Goal: Transaction & Acquisition: Book appointment/travel/reservation

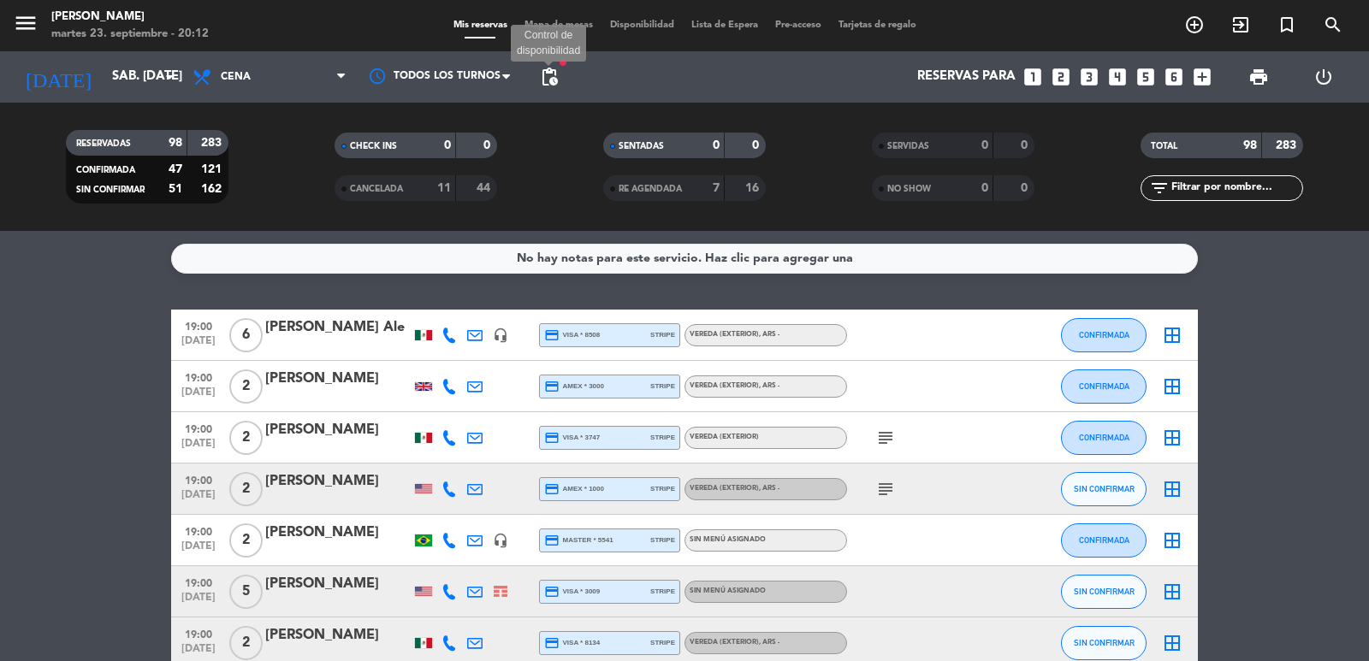
click at [543, 84] on span "pending_actions" at bounding box center [549, 77] width 21 height 21
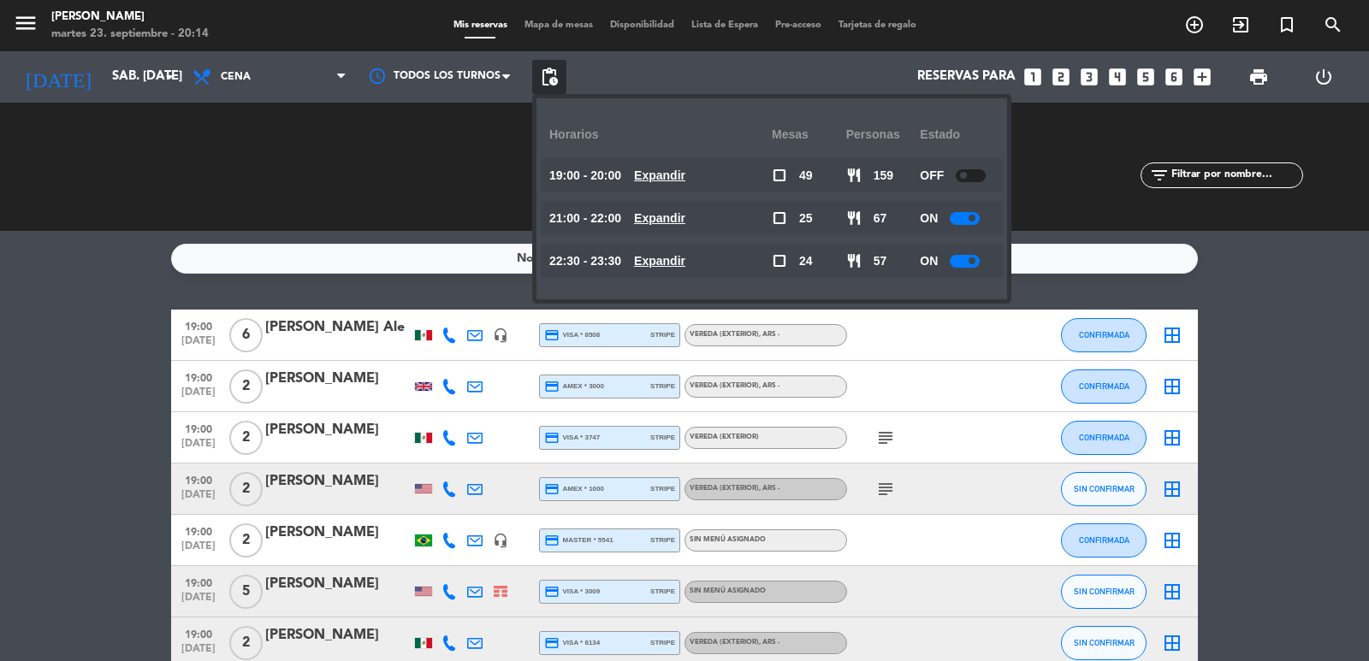
click at [1063, 74] on icon "looks_two" at bounding box center [1061, 77] width 22 height 22
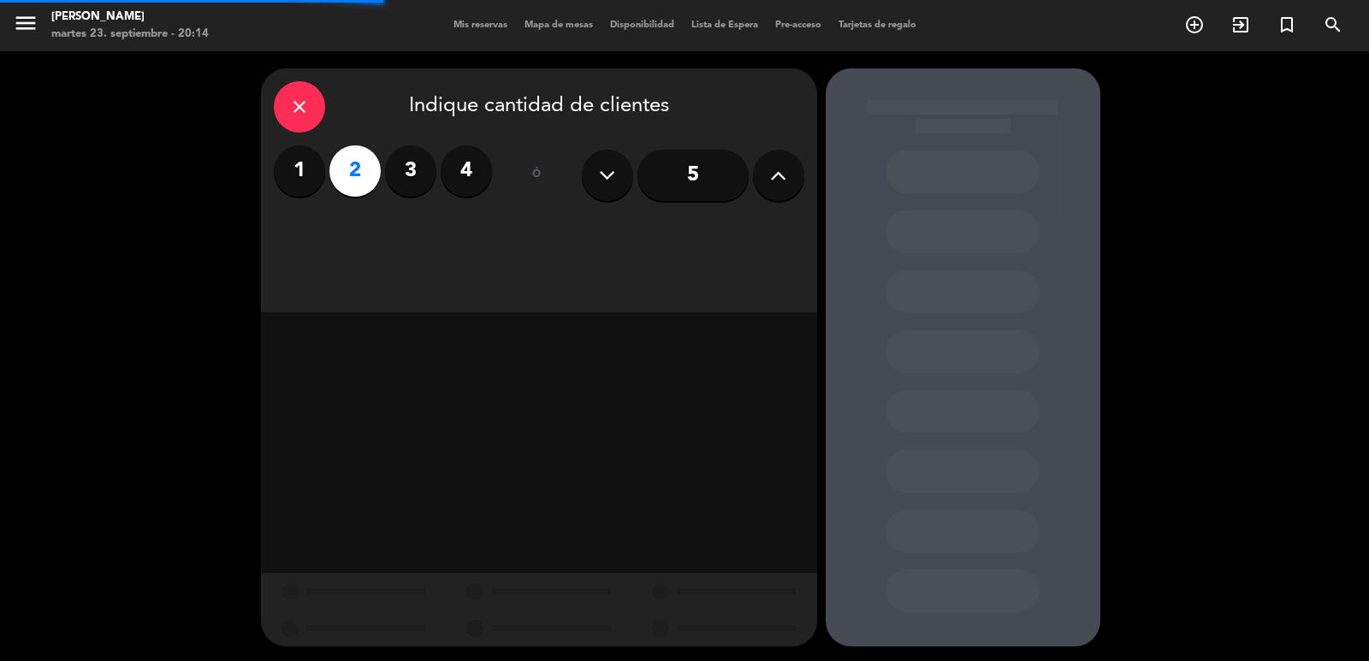
click at [644, 239] on div "close Indique cantidad de clientes 1 2 3 4 ó 5" at bounding box center [539, 190] width 556 height 244
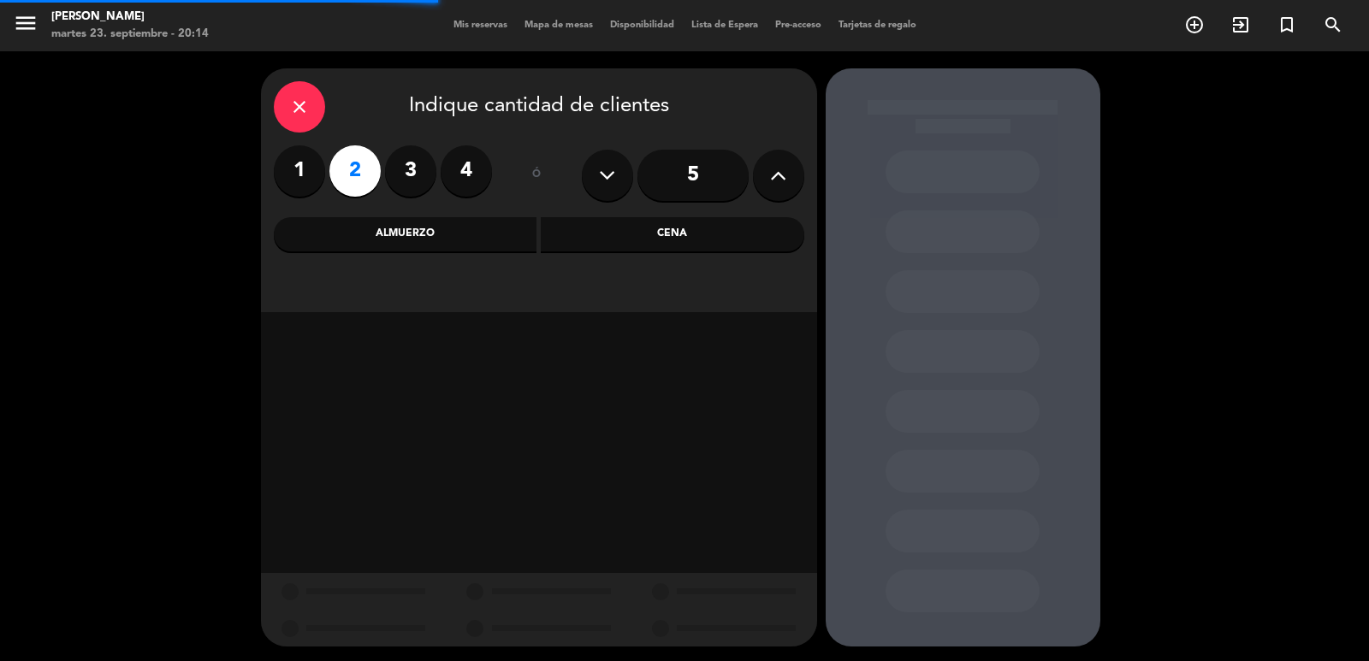
click at [628, 251] on div "Cena" at bounding box center [672, 234] width 263 height 34
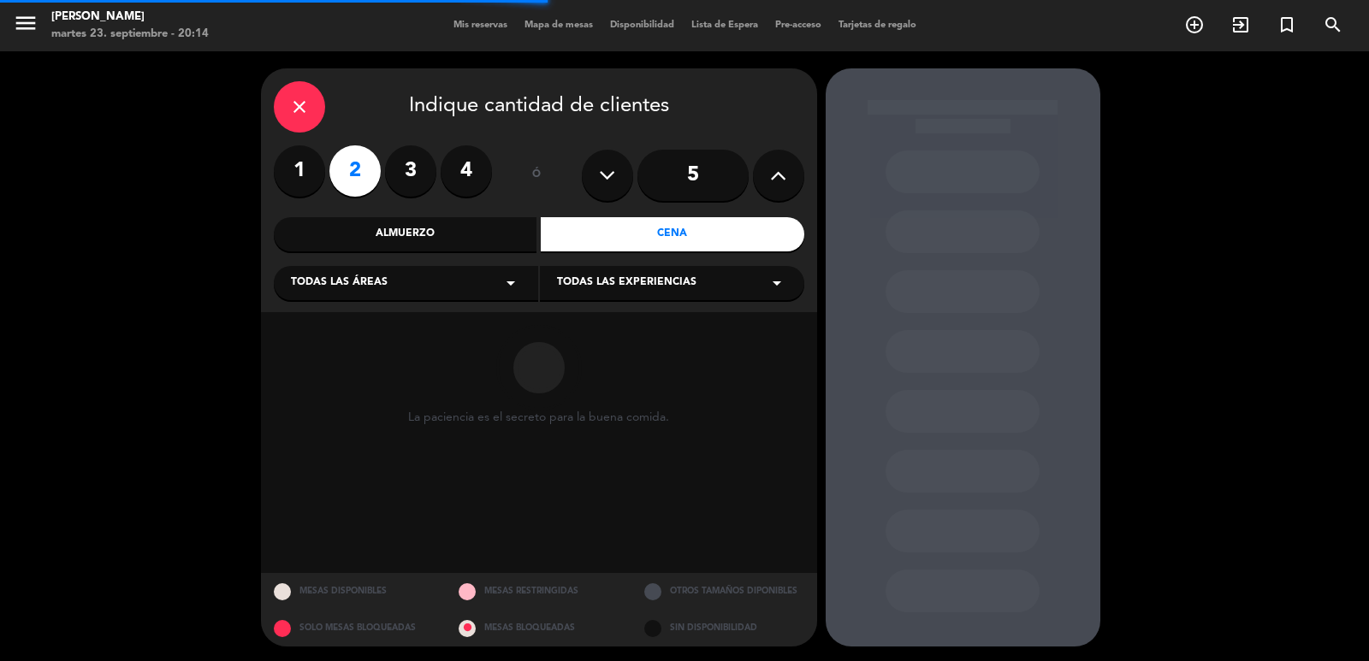
click at [459, 275] on div "Todas las áreas arrow_drop_down" at bounding box center [406, 283] width 264 height 34
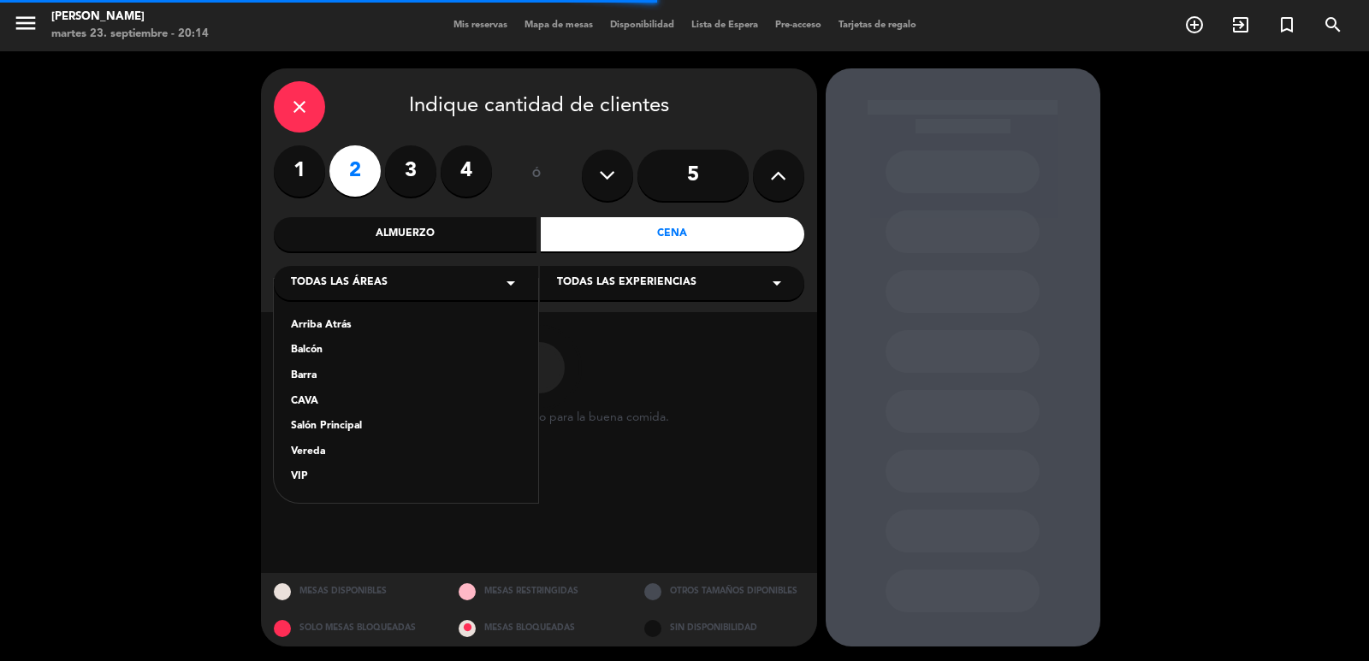
click at [391, 426] on div "Salón Principal" at bounding box center [406, 426] width 230 height 17
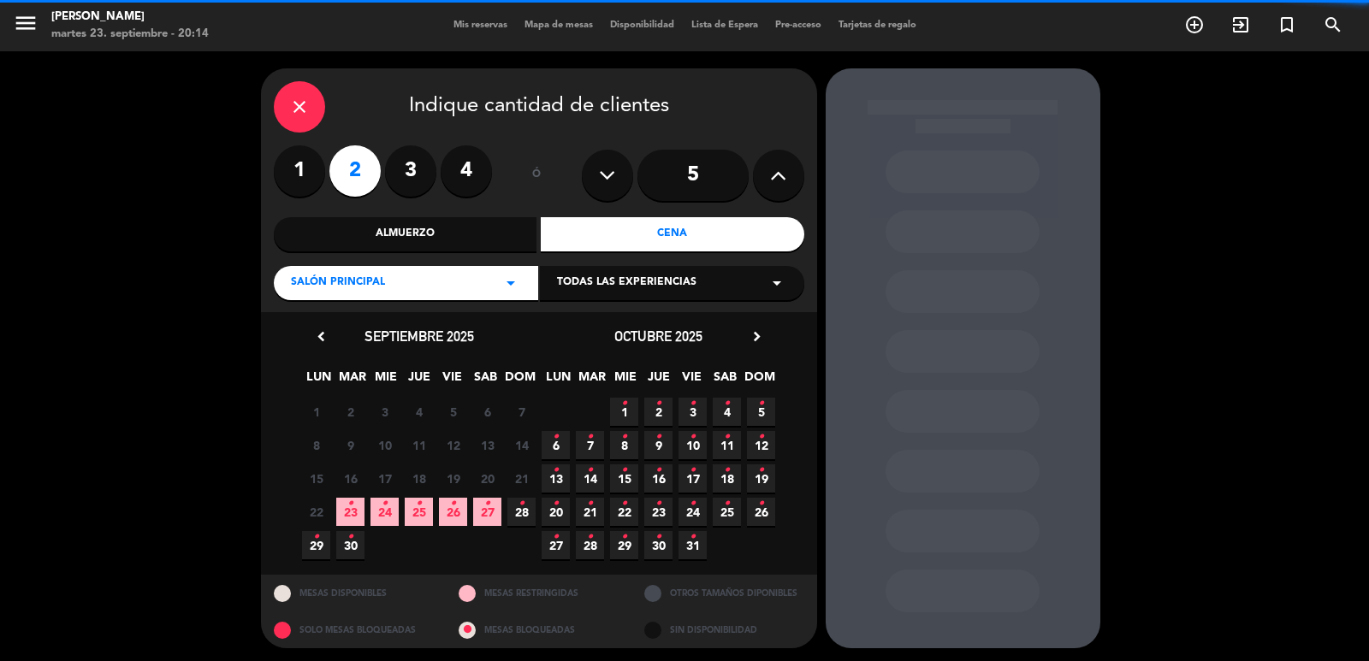
click at [677, 289] on span "Todas las experiencias" at bounding box center [626, 283] width 139 height 17
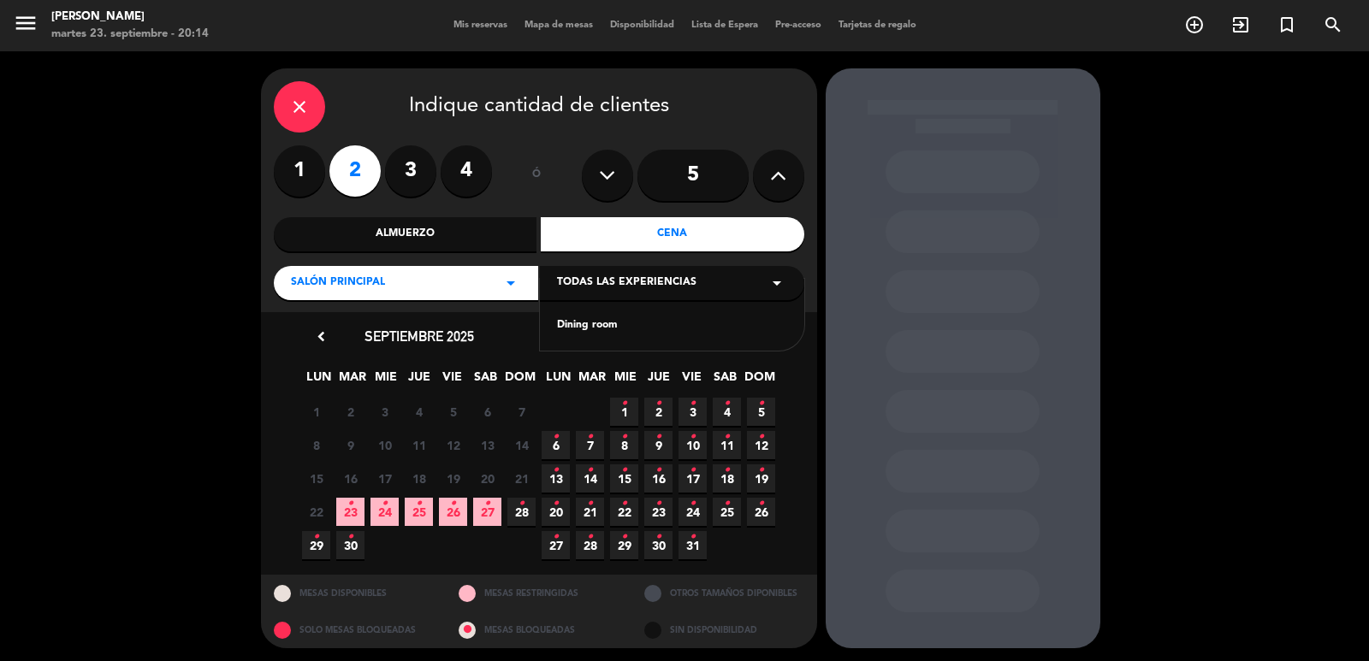
drag, startPoint x: 648, startPoint y: 316, endPoint x: 595, endPoint y: 436, distance: 131.0
click at [648, 316] on div "Dining room" at bounding box center [672, 315] width 264 height 73
click at [559, 472] on span "13 •" at bounding box center [555, 478] width 28 height 28
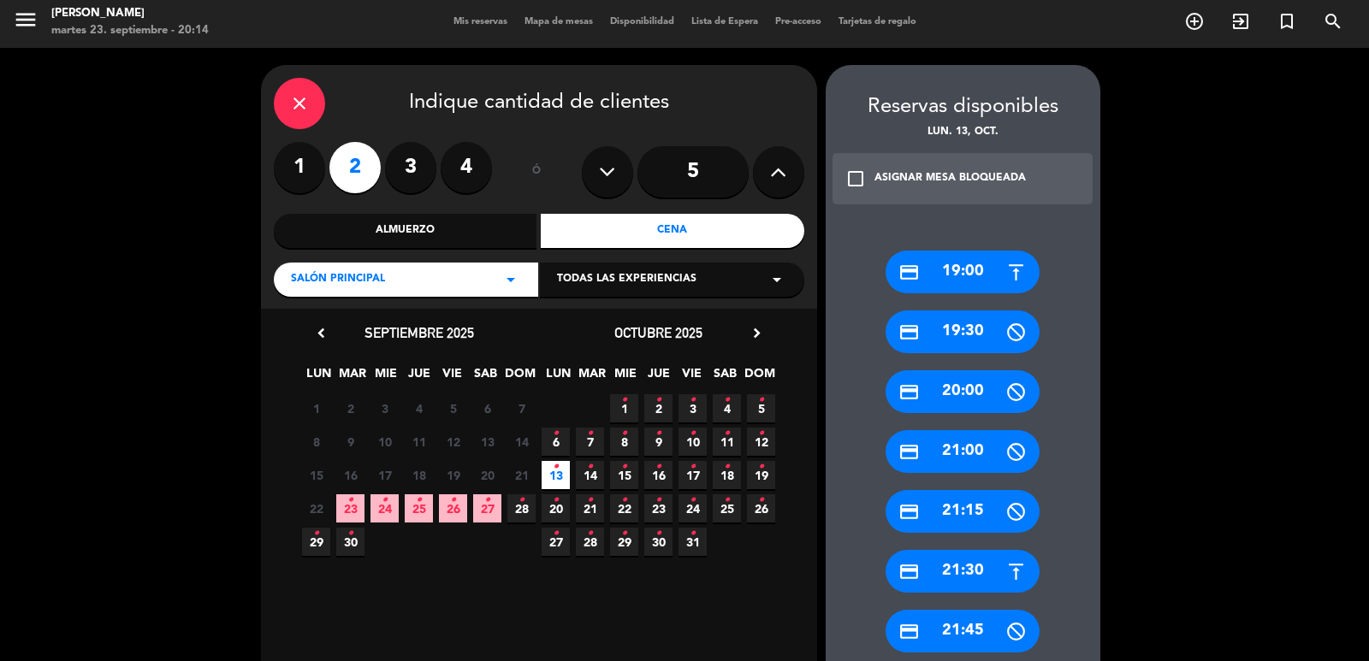
drag, startPoint x: 957, startPoint y: 571, endPoint x: 710, endPoint y: 315, distance: 356.3
click at [955, 569] on div "credit_card 21:30" at bounding box center [962, 571] width 154 height 43
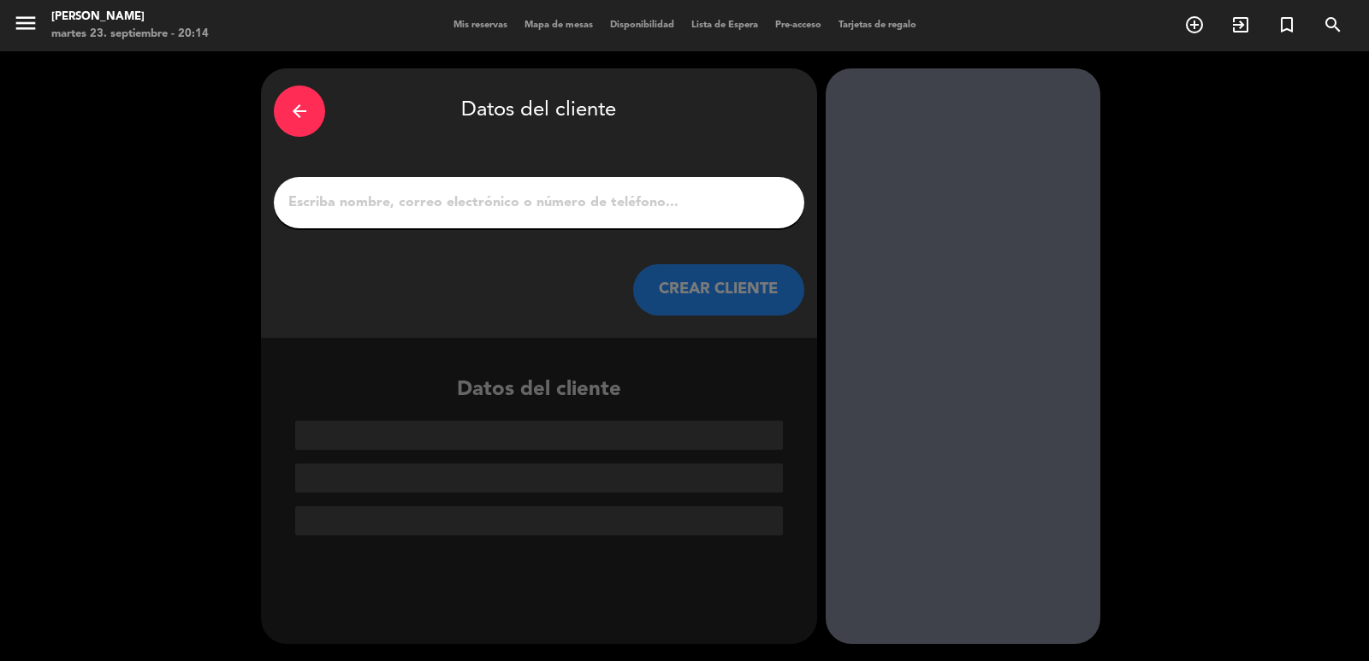
click at [564, 195] on input "1" at bounding box center [539, 203] width 505 height 24
paste input "Daiane y Fernando Mayer daifonseca07@gmail.com +5569 999487171"
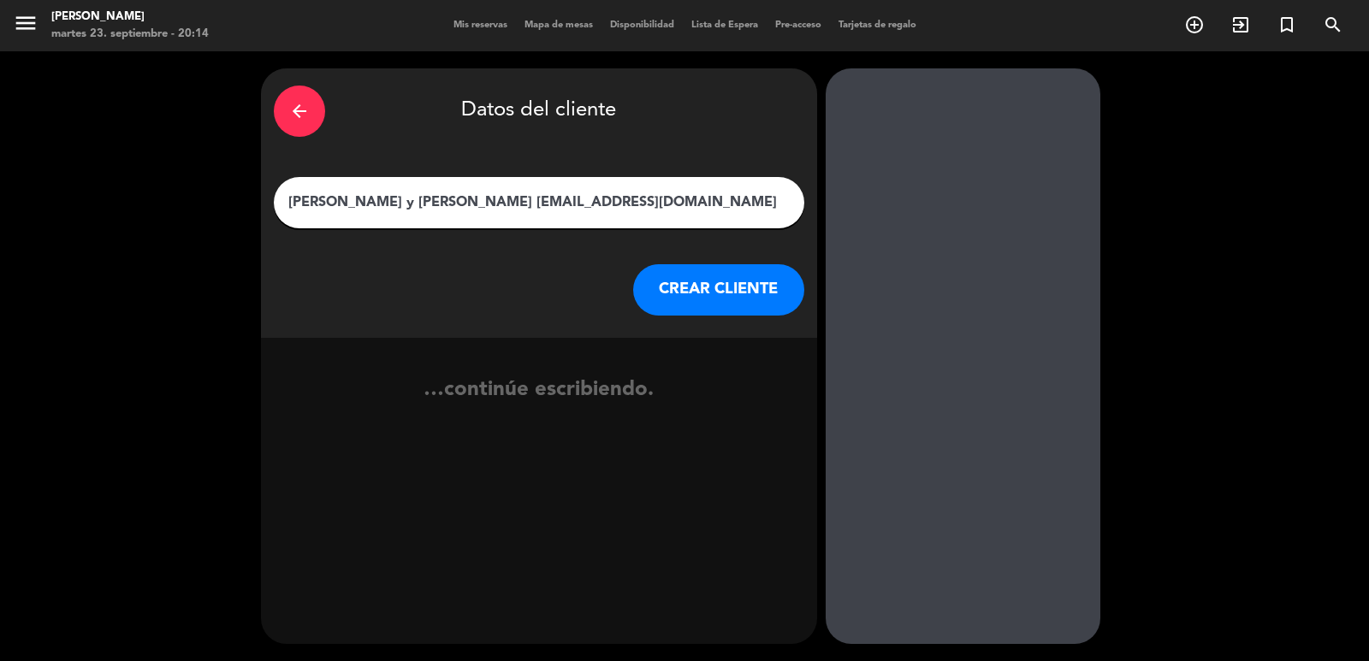
type input "Daiane y Fernando Mayer daifonseca07@gmail.com +5569 999487171"
click at [720, 308] on button "CREAR CLIENTE" at bounding box center [718, 289] width 171 height 51
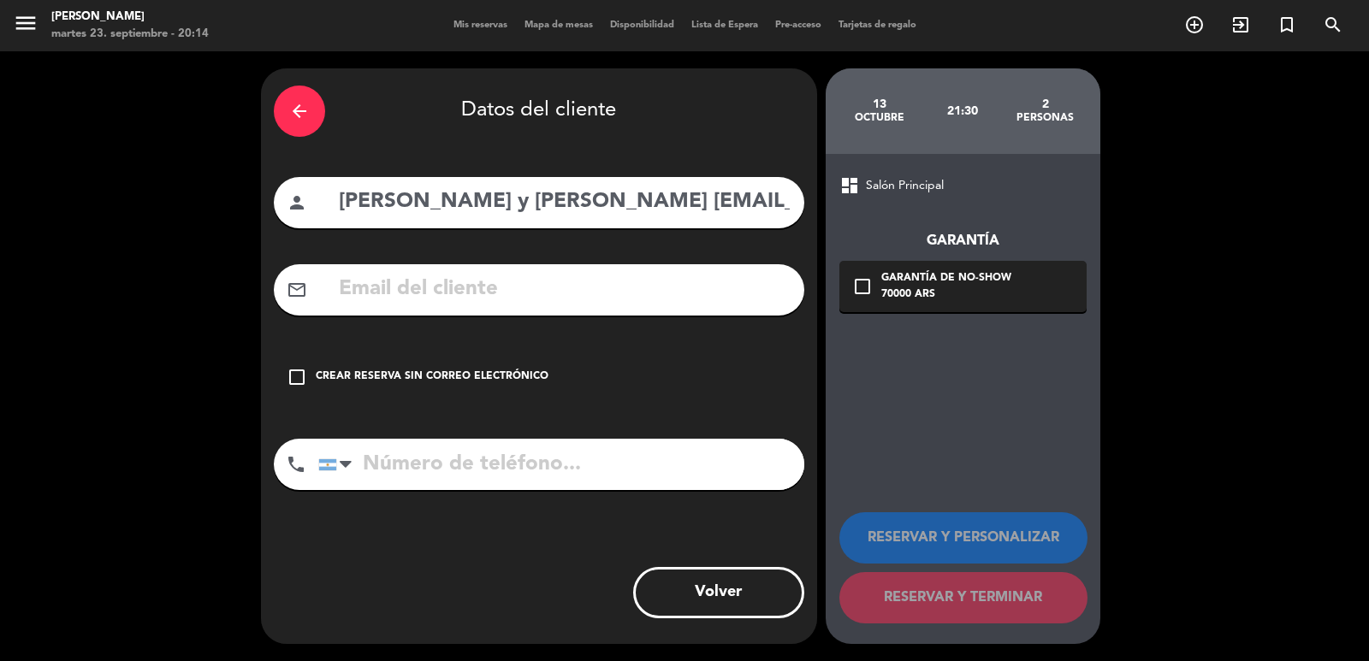
scroll to position [0, 245]
drag, startPoint x: 595, startPoint y: 198, endPoint x: 830, endPoint y: 194, distance: 234.4
click at [830, 194] on div "arrow_back Datos del cliente person Daiane y Fernando Mayer daifonseca07@gmail.…" at bounding box center [684, 356] width 1369 height 610
type input "Daiane y Fernando Mayer"
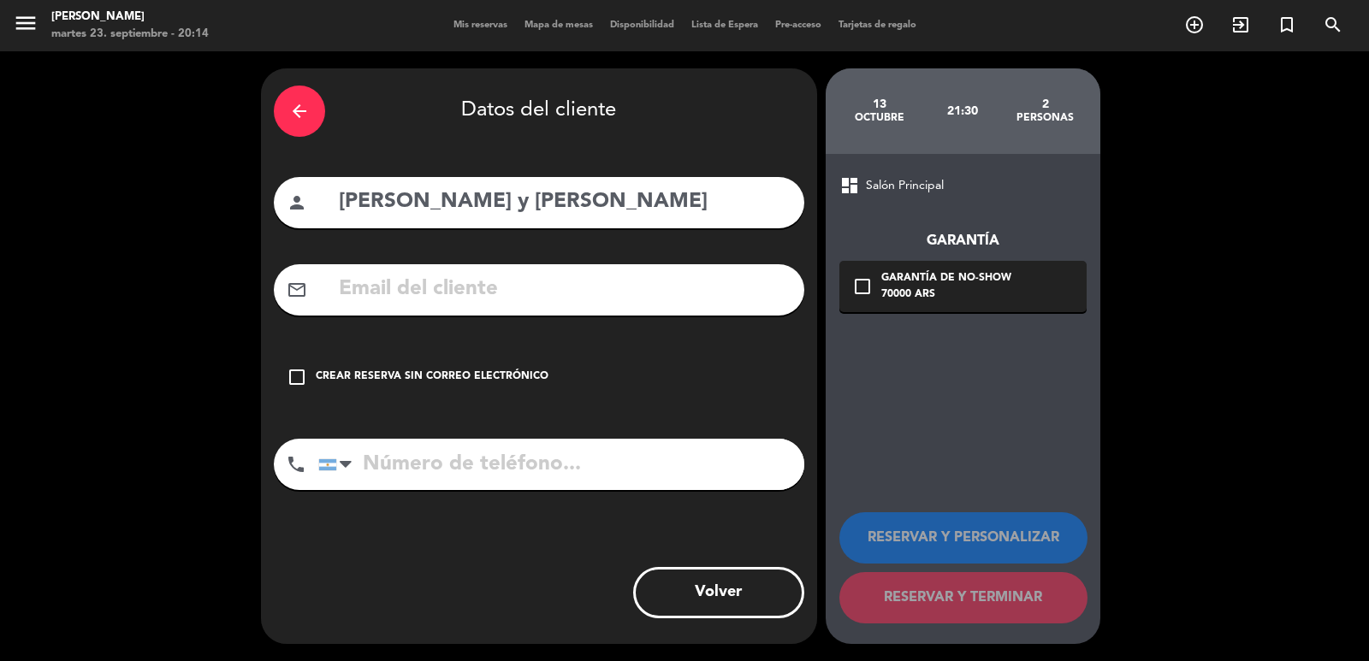
click at [670, 278] on input "text" at bounding box center [564, 289] width 454 height 35
paste input "daifonseca07@gmail.com +5569 999487171"
drag, startPoint x: 582, startPoint y: 286, endPoint x: 934, endPoint y: 256, distance: 353.7
click at [901, 286] on div "arrow_back Datos del cliente person Daiane y Fernando Mayer mail_outline daifon…" at bounding box center [684, 356] width 1369 height 610
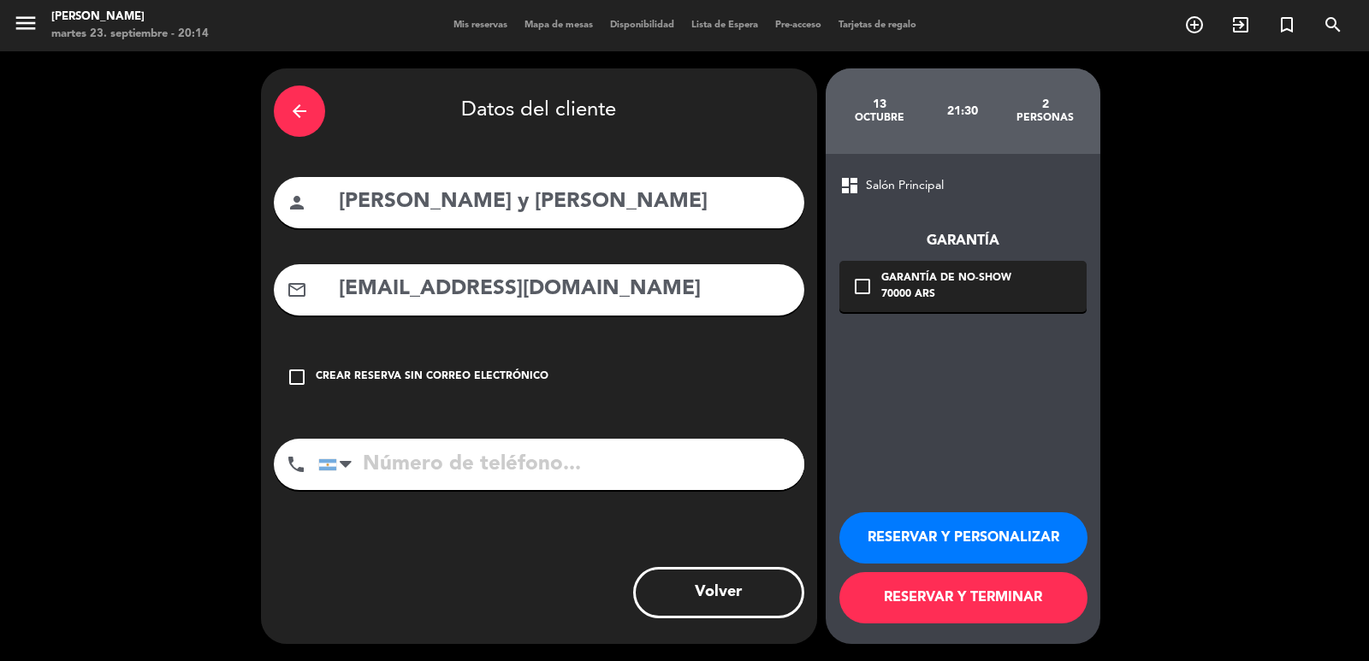
type input "daifonseca07@gmail.com"
click at [687, 469] on input "tel" at bounding box center [561, 464] width 486 height 51
paste input "+5569 999487171"
type input "+5569 999487171"
click at [971, 293] on div "70000 ARS" at bounding box center [946, 295] width 130 height 17
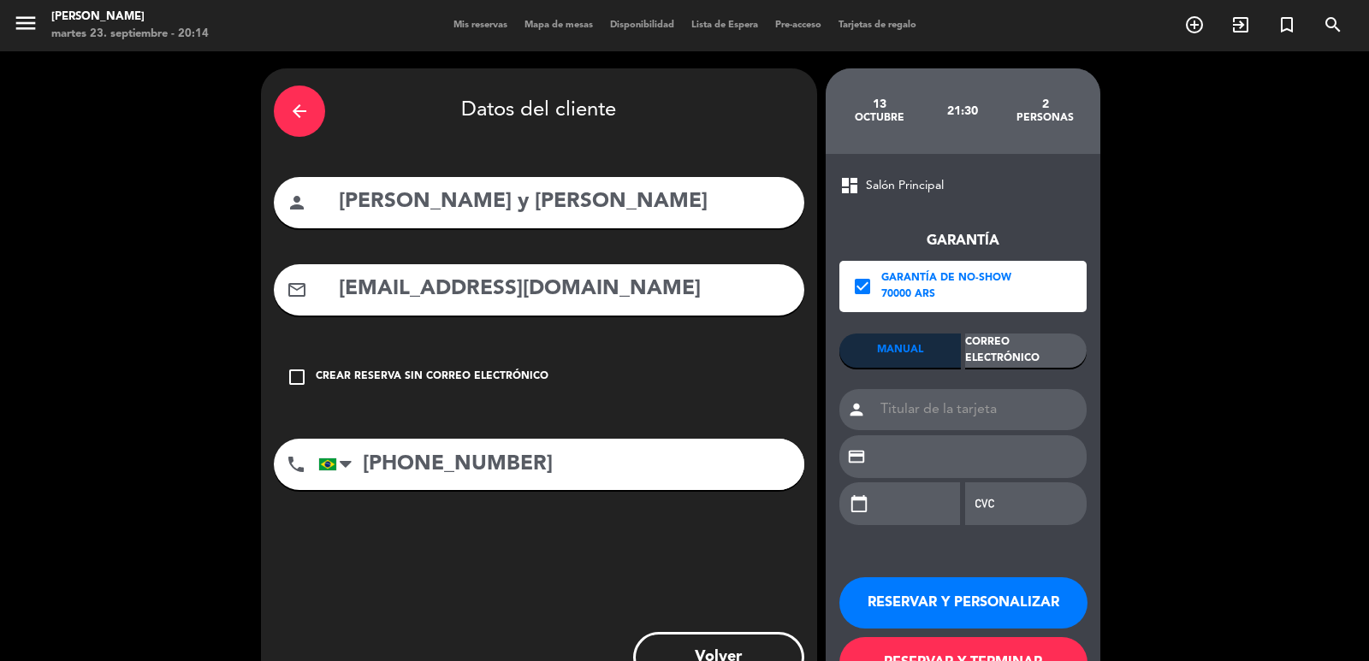
click at [1026, 346] on div "Correo Electrónico" at bounding box center [1025, 351] width 121 height 34
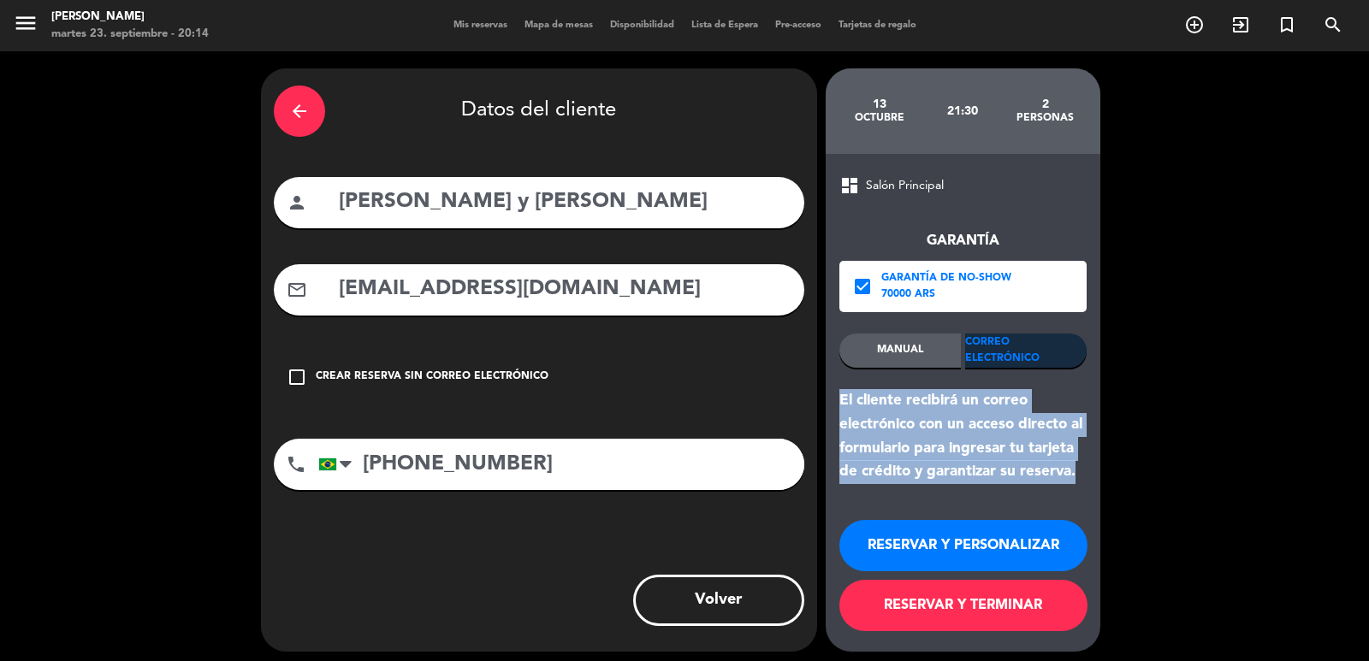
drag, startPoint x: 1085, startPoint y: 484, endPoint x: 833, endPoint y: 402, distance: 265.4
click at [833, 402] on div "dashboard Salón Principal Garantía check_box Garantía de no-show 70000 ARS MANU…" at bounding box center [962, 403] width 275 height 498
copy div "El cliente recibirá un correo electrónico con un acceso directo al formulario p…"
drag, startPoint x: 896, startPoint y: 568, endPoint x: 843, endPoint y: 512, distance: 76.2
click at [894, 564] on button "RESERVAR Y PERSONALIZAR" at bounding box center [963, 545] width 248 height 51
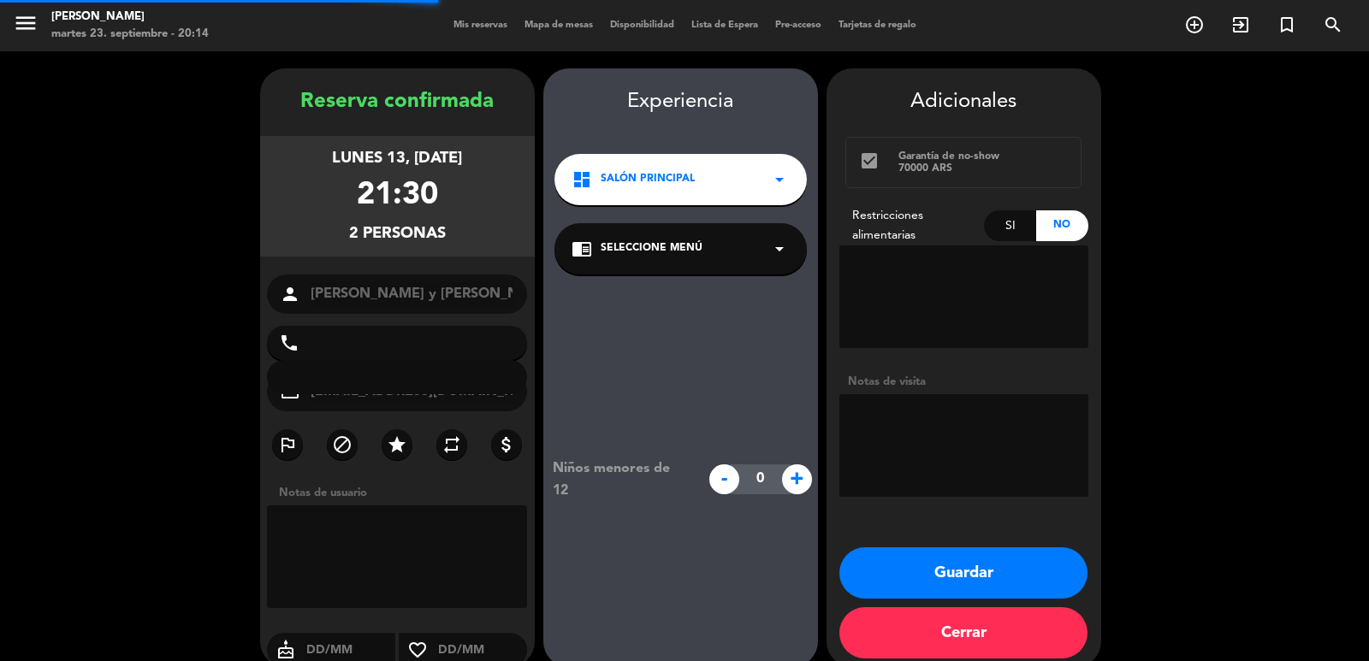
type input "+5569999487171"
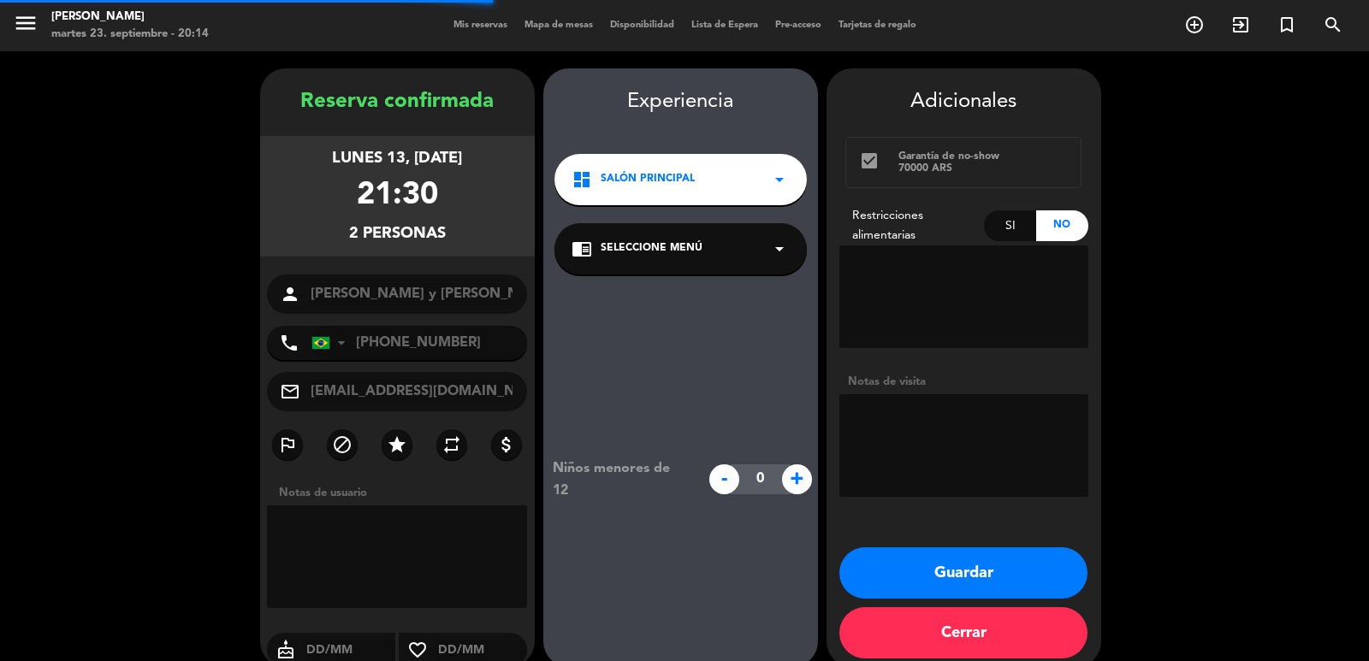
scroll to position [23, 0]
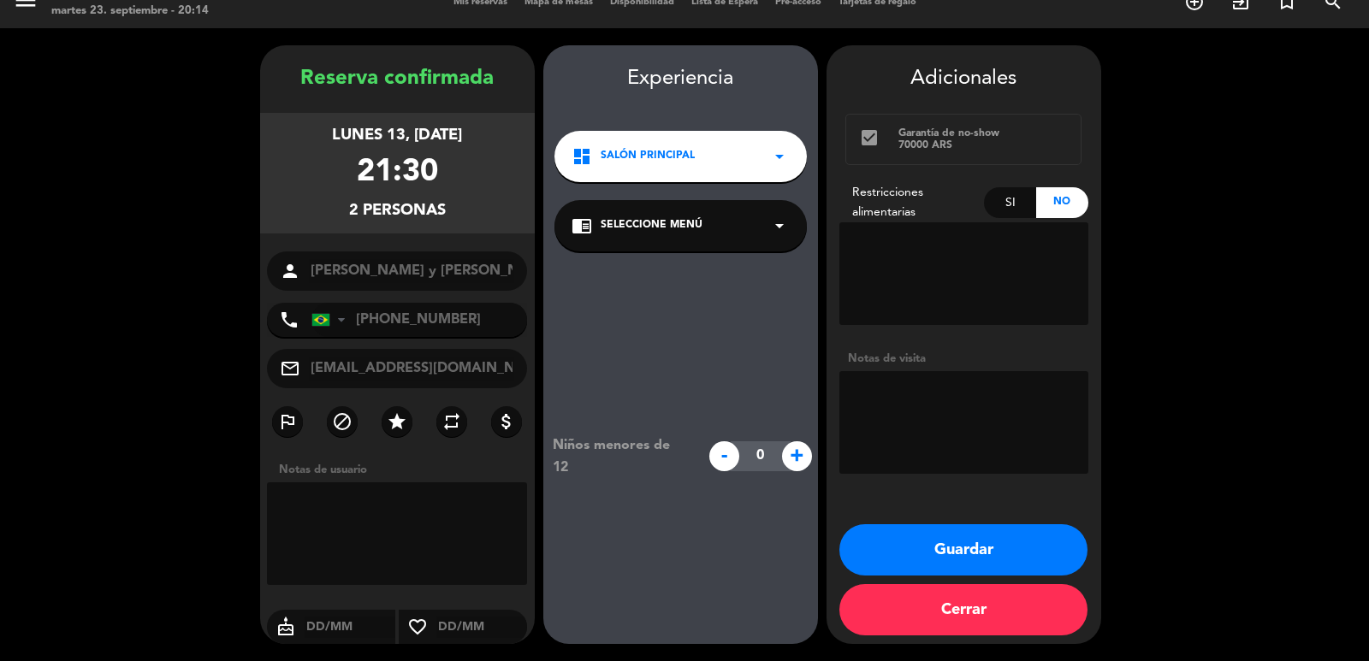
drag, startPoint x: 308, startPoint y: 103, endPoint x: 463, endPoint y: 192, distance: 178.1
click at [463, 190] on div "Reserva confirmada lunes 13, oct. 2025 21:30 2 personas person Daiane y Fernand…" at bounding box center [397, 361] width 275 height 599
copy div "lunes 13, oct. 2025 21:30 2 personas"
drag, startPoint x: 1006, startPoint y: 559, endPoint x: 916, endPoint y: 484, distance: 117.2
click at [1006, 559] on button "Guardar" at bounding box center [963, 549] width 248 height 51
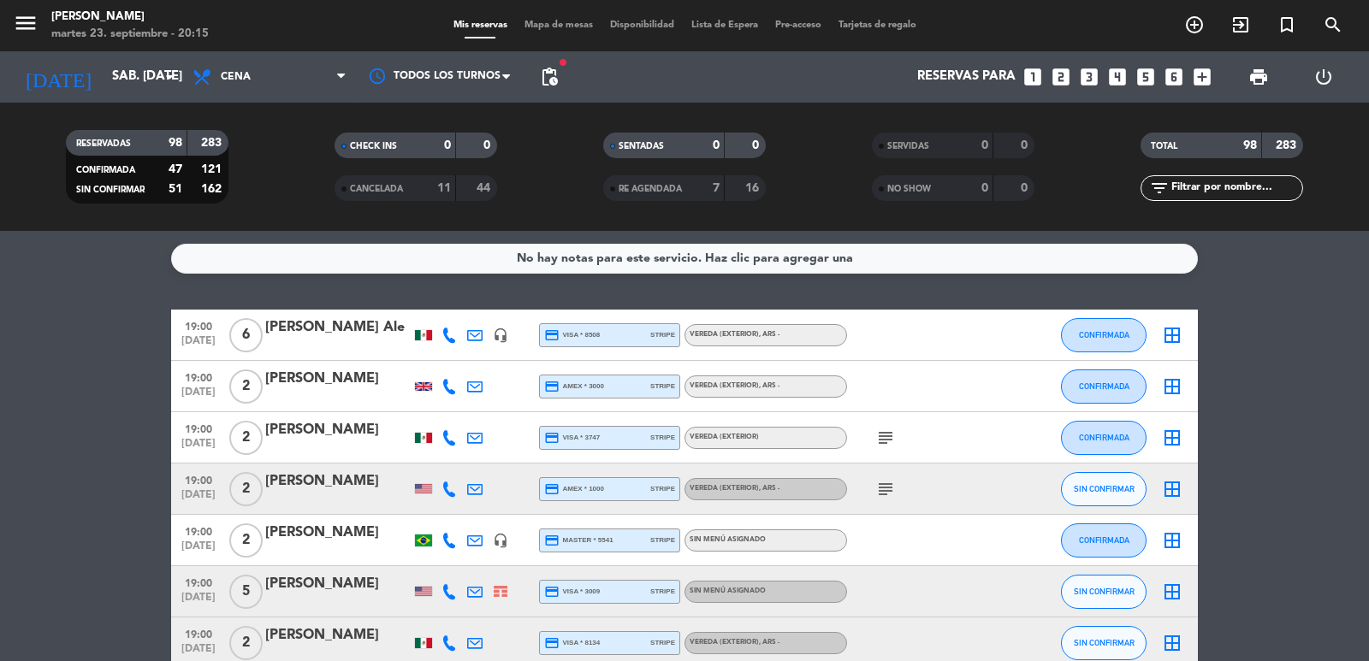
click at [1070, 80] on icon "looks_two" at bounding box center [1061, 77] width 22 height 22
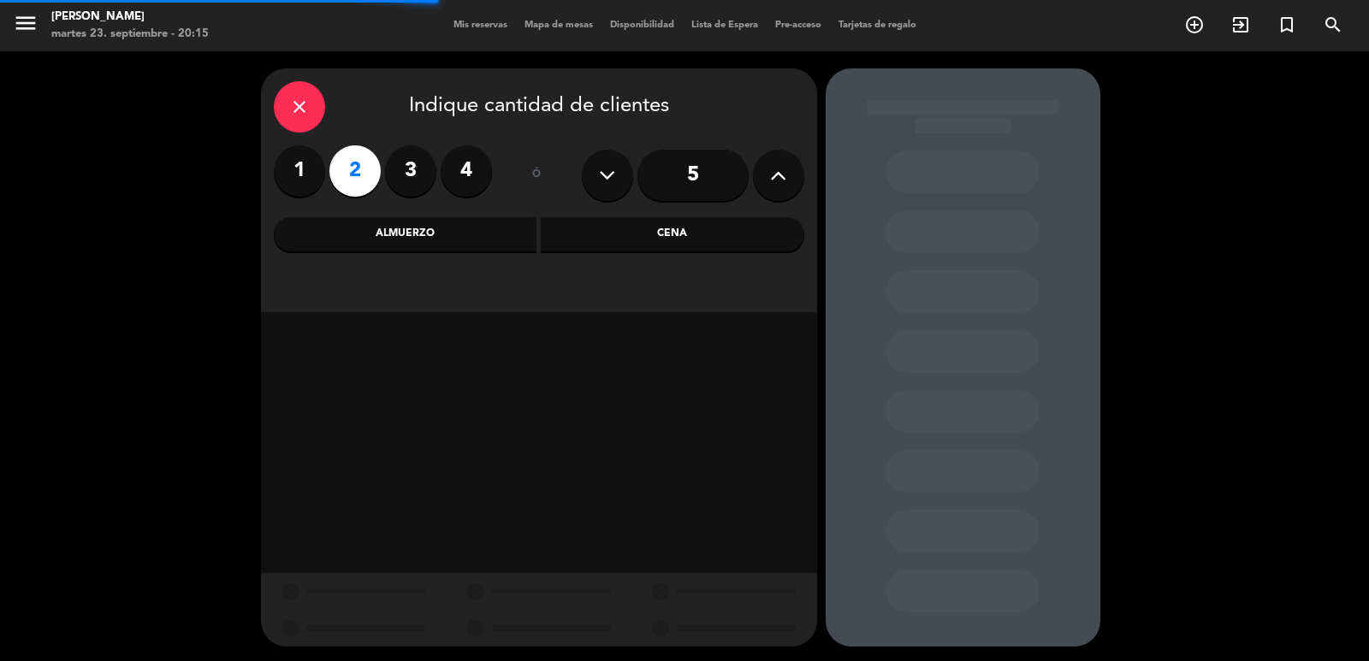
click at [392, 237] on div "Almuerzo" at bounding box center [405, 234] width 263 height 34
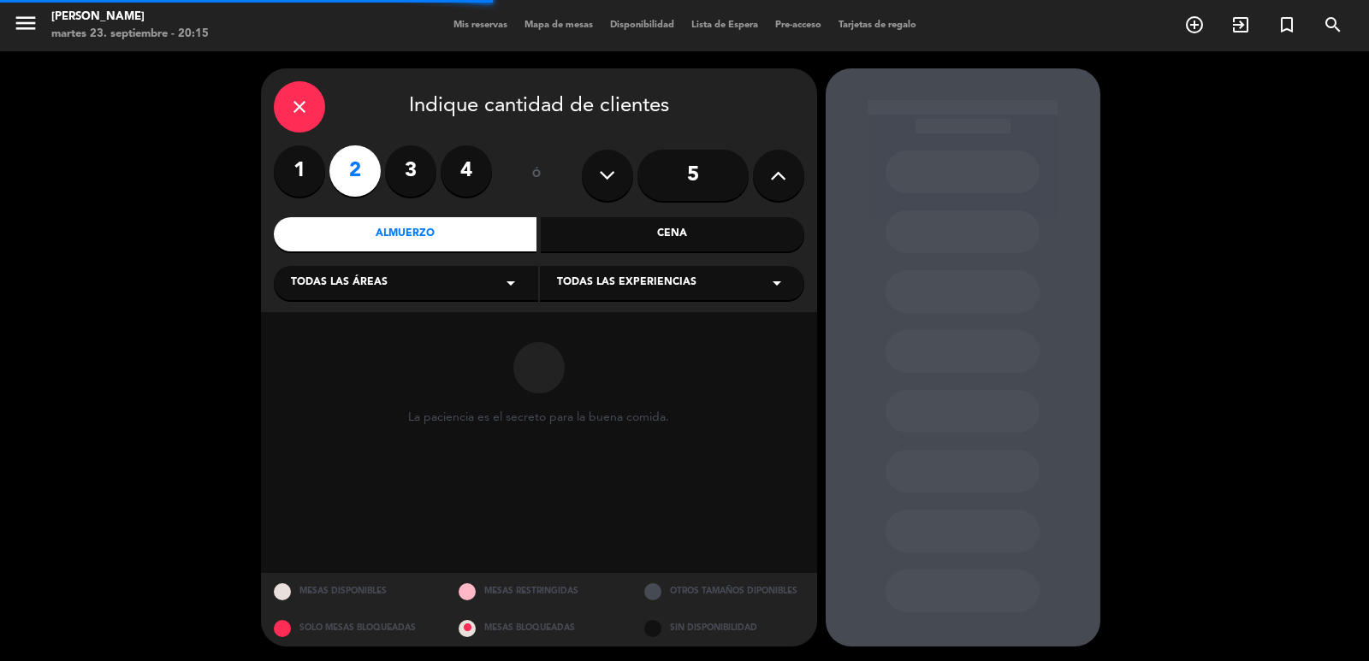
click at [386, 297] on div "Todas las áreas arrow_drop_down" at bounding box center [406, 283] width 264 height 34
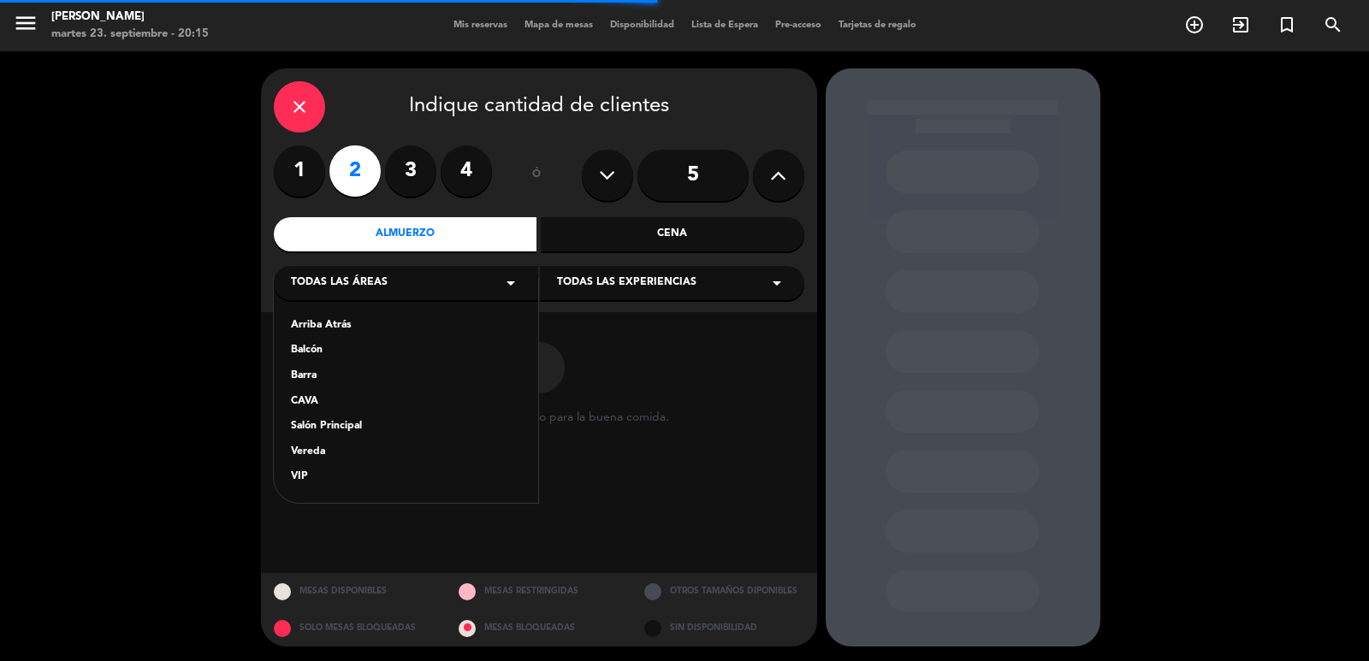
click at [358, 426] on div "Salón Principal" at bounding box center [406, 426] width 230 height 17
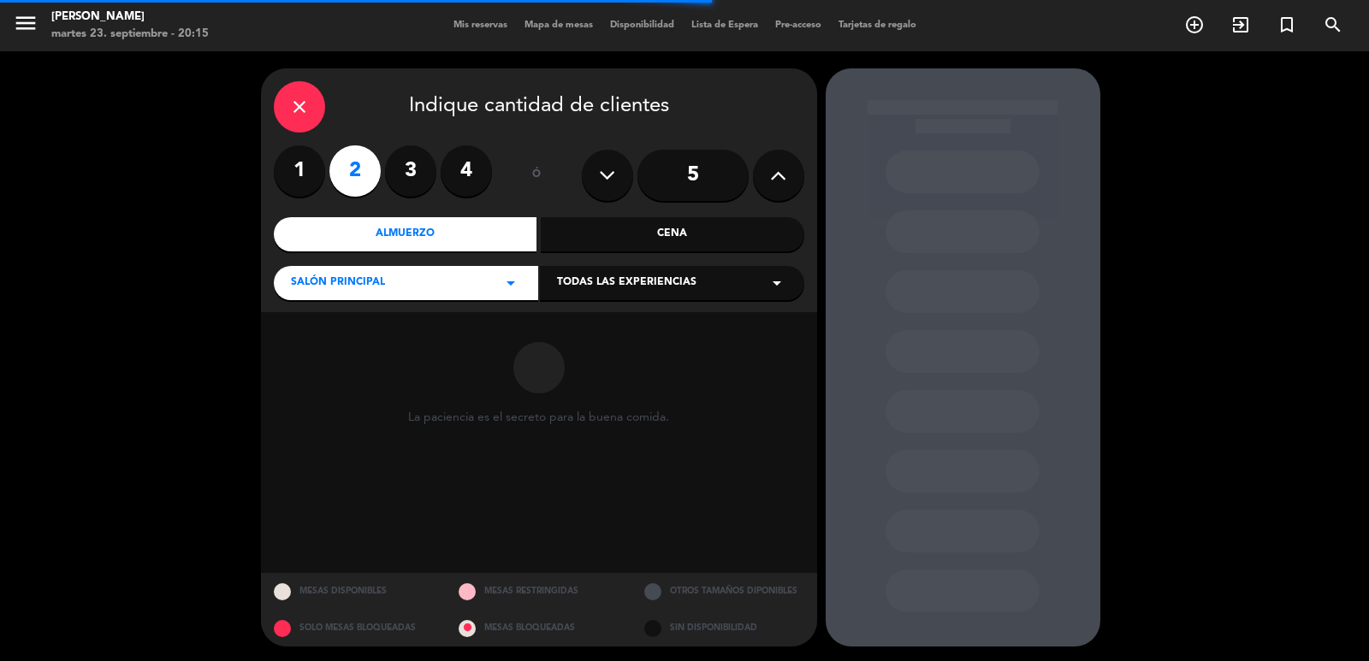
click at [608, 292] on div "Todas las experiencias arrow_drop_down" at bounding box center [672, 283] width 264 height 34
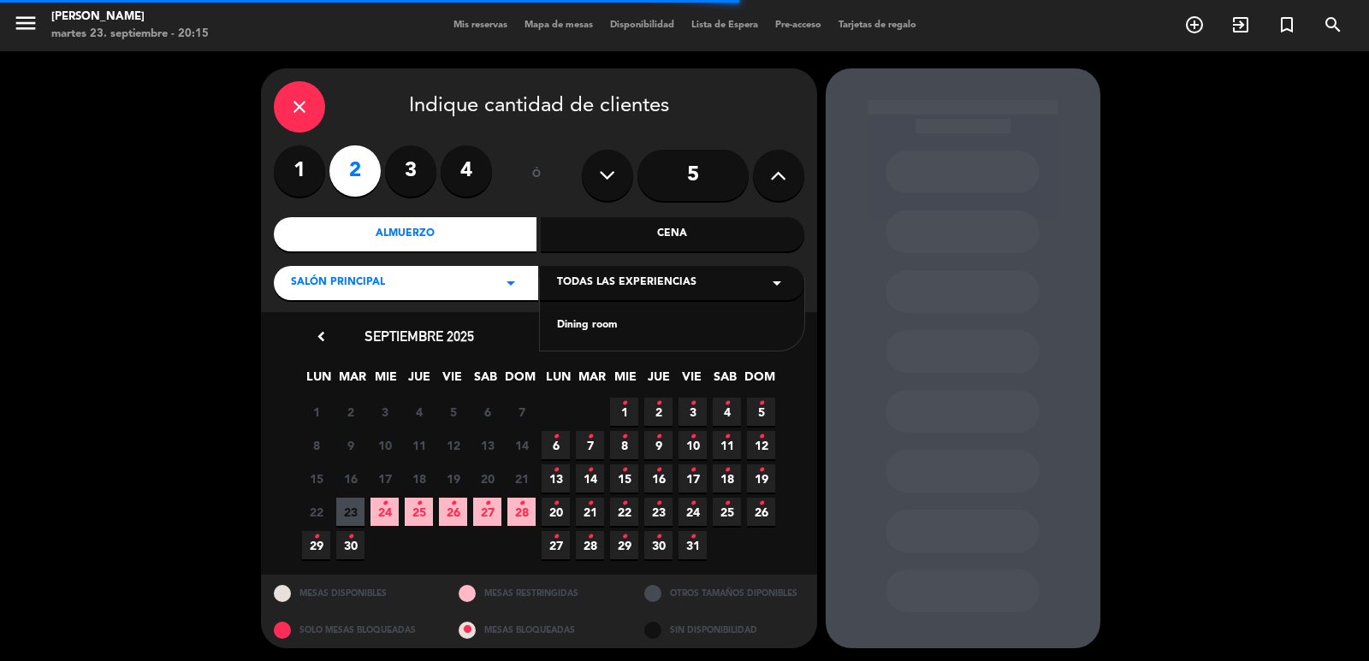
click at [597, 328] on div "Dining room" at bounding box center [672, 325] width 230 height 17
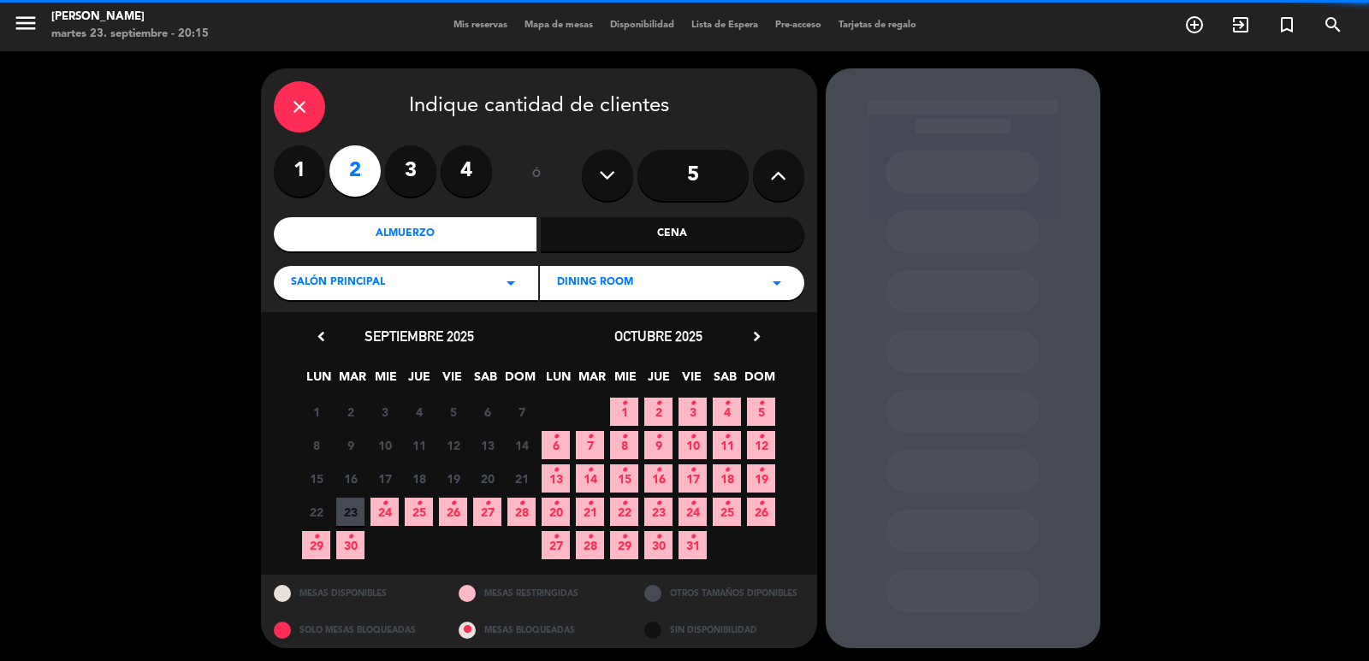
click at [336, 552] on span "30 •" at bounding box center [350, 545] width 28 height 28
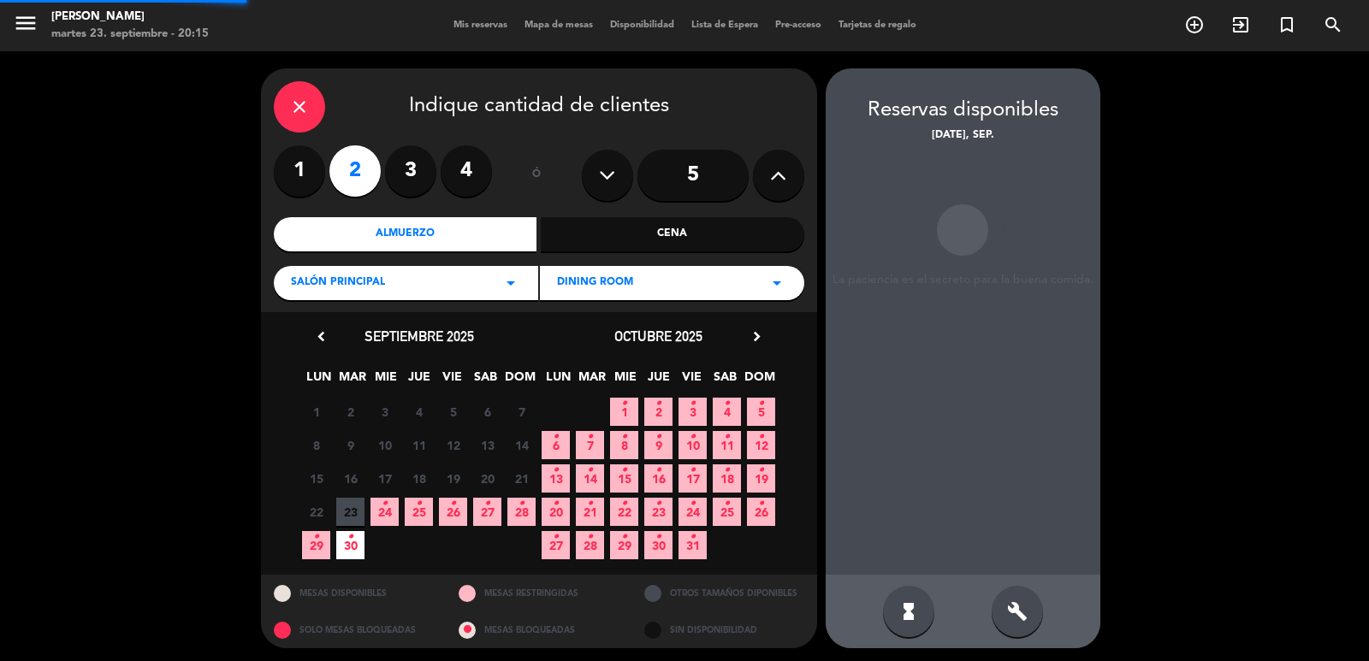
scroll to position [3, 0]
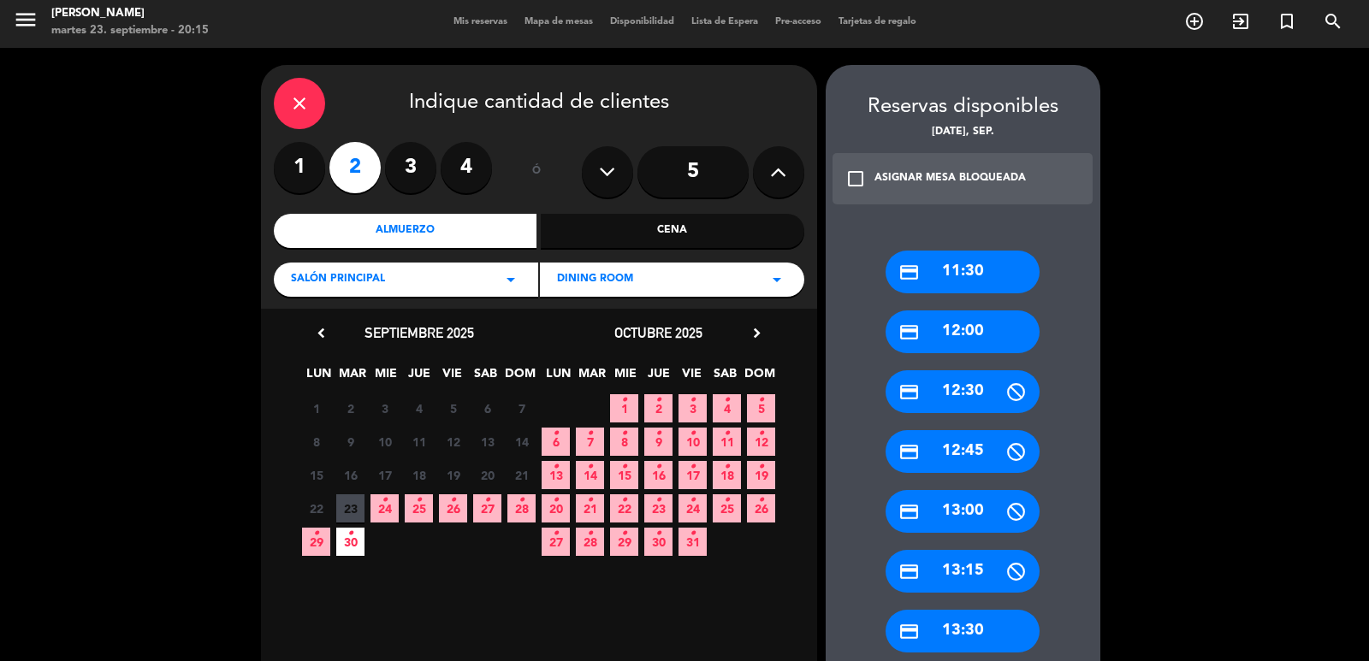
click at [958, 627] on div "credit_card 13:30" at bounding box center [962, 631] width 154 height 43
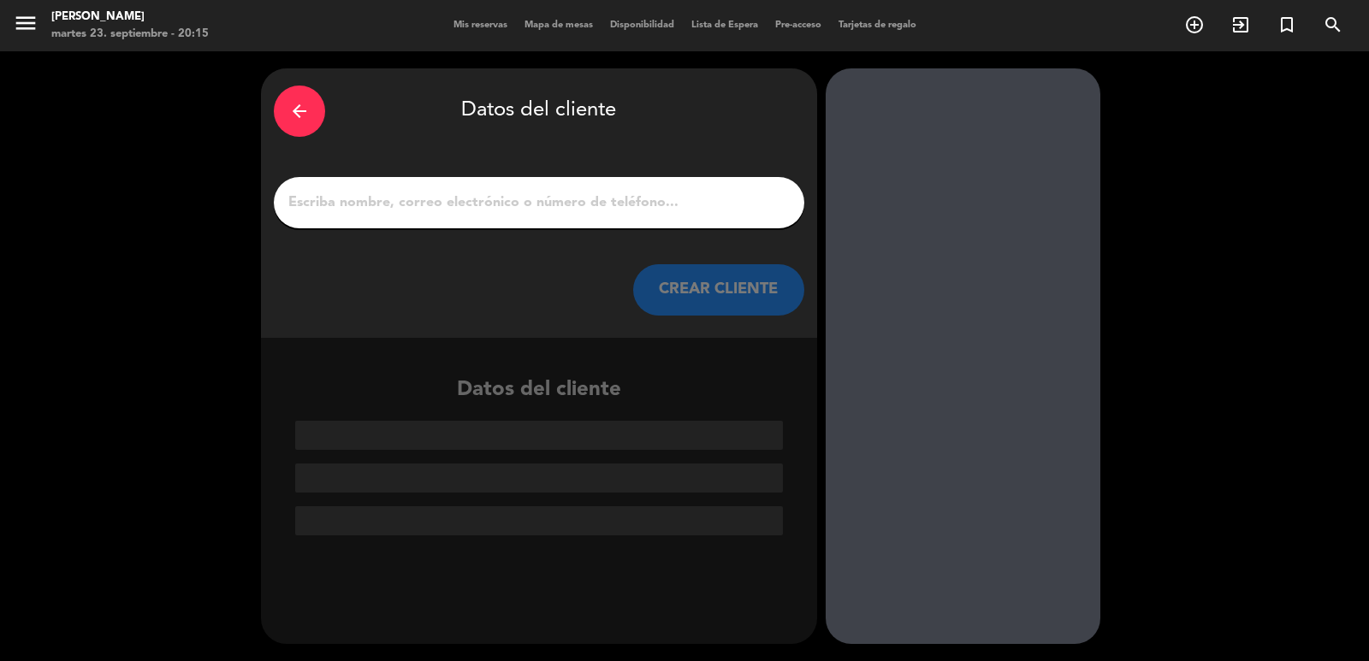
scroll to position [0, 0]
click at [540, 201] on input "1" at bounding box center [539, 203] width 505 height 24
paste input "Ana Paula Puhl Paulipuhl@hotmail.com +55 66996331531"
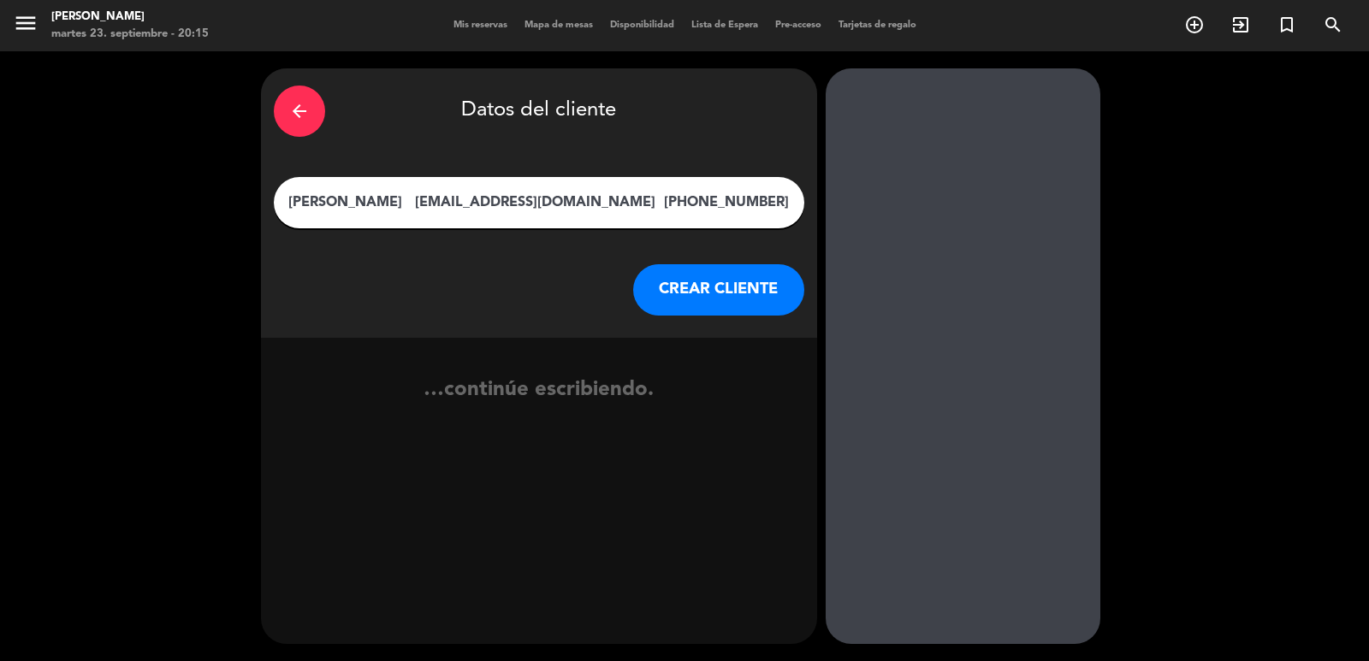
type input "Ana Paula Puhl Paulipuhl@hotmail.com +55 66996331531"
click at [659, 296] on button "CREAR CLIENTE" at bounding box center [718, 289] width 171 height 51
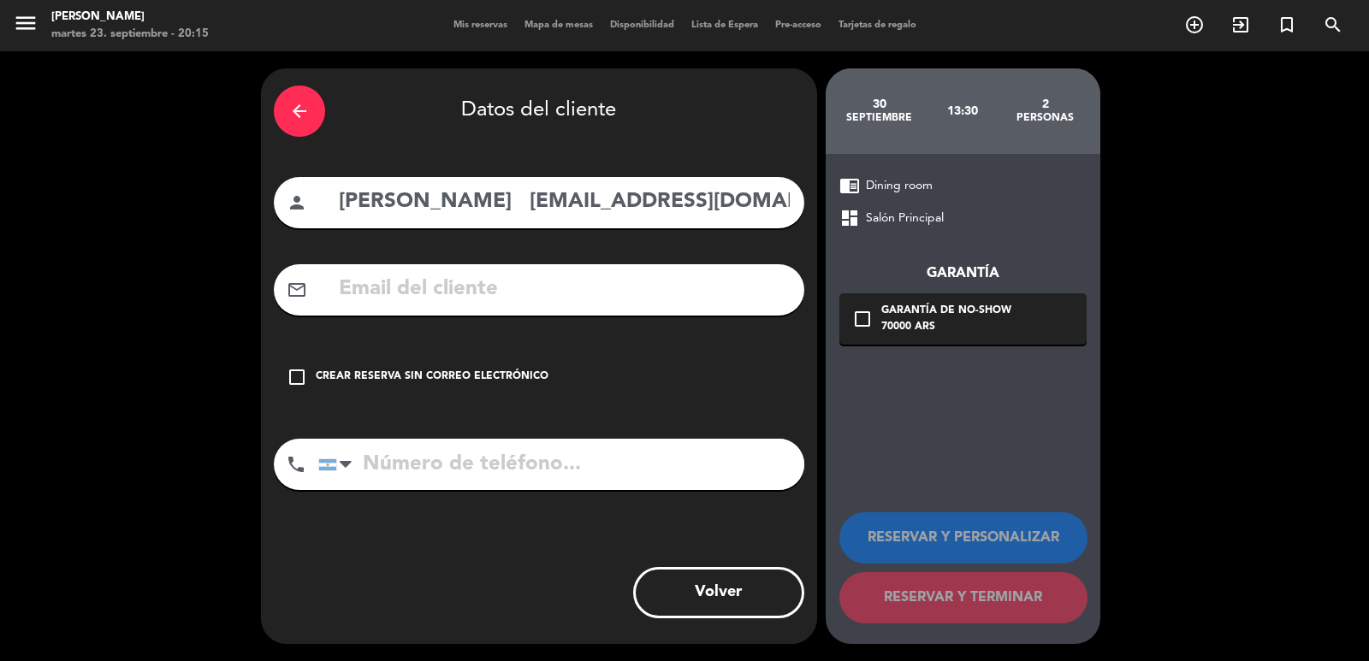
scroll to position [0, 125]
drag, startPoint x: 494, startPoint y: 205, endPoint x: 991, endPoint y: 205, distance: 497.0
click at [966, 232] on div "arrow_back Datos del cliente person Ana Paula Puhl Paulipuhl@hotmail.com +55 66…" at bounding box center [684, 356] width 1369 height 610
type input "Ana Paula Puhl"
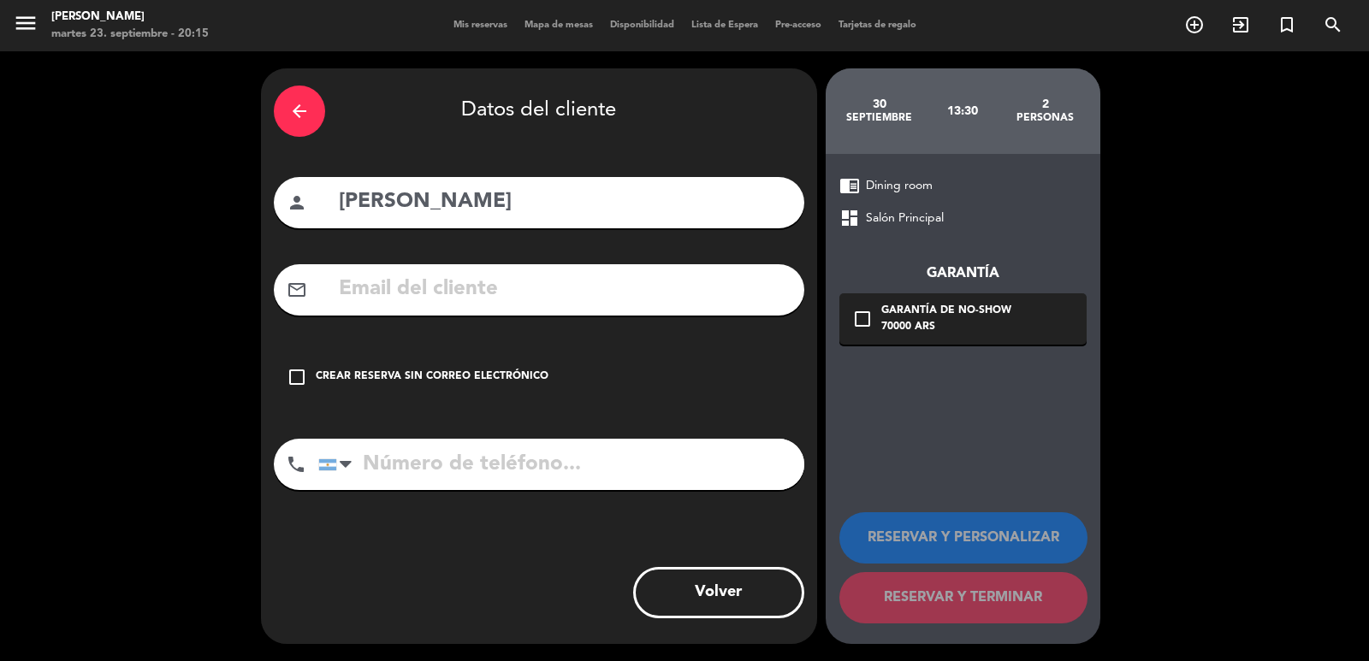
click at [522, 297] on input "text" at bounding box center [564, 289] width 454 height 35
paste input "Paulipuhl@hotmail.com +55 66996331531"
drag, startPoint x: 573, startPoint y: 289, endPoint x: 973, endPoint y: 325, distance: 401.9
click at [937, 321] on div "arrow_back Datos del cliente person Ana Paula Puhl mail_outline Paulipuhl@hotma…" at bounding box center [684, 356] width 1369 height 610
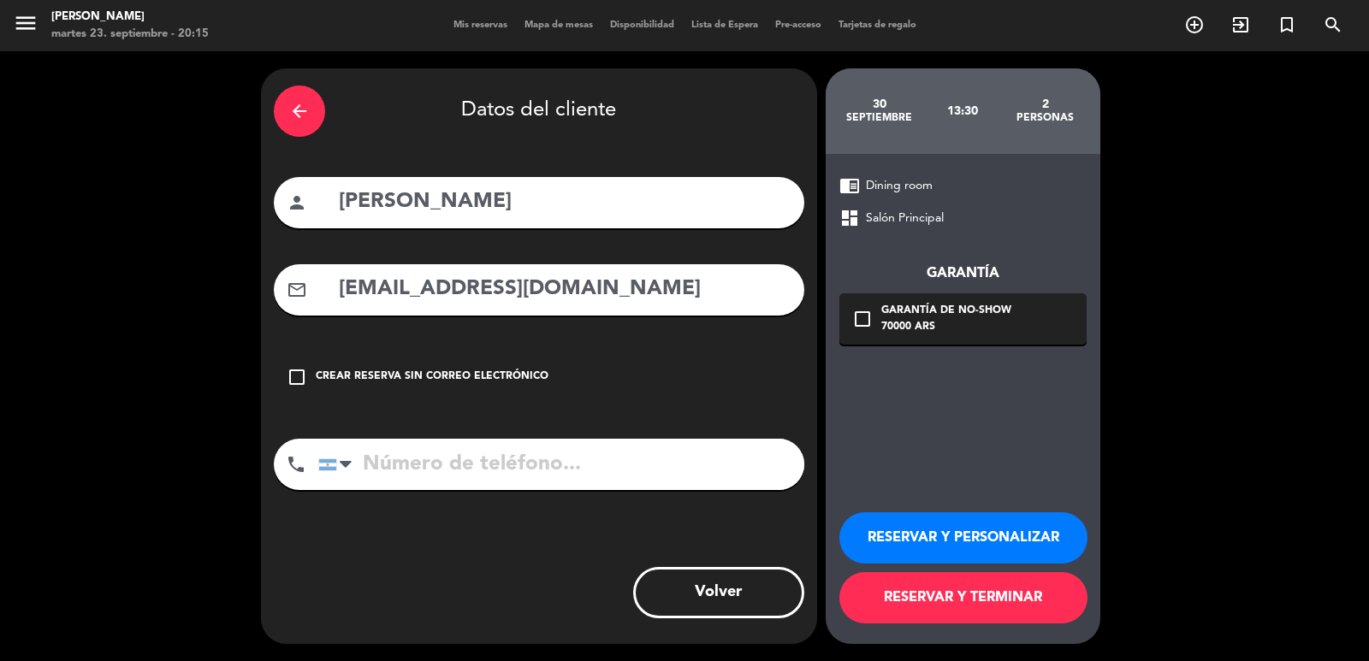
type input "Paulipuhl@hotmail.com"
click at [607, 485] on input "tel" at bounding box center [561, 464] width 486 height 51
paste input "+55 66996331531"
type input "+55 66996331531"
drag, startPoint x: 1002, startPoint y: 329, endPoint x: 1006, endPoint y: 349, distance: 20.0
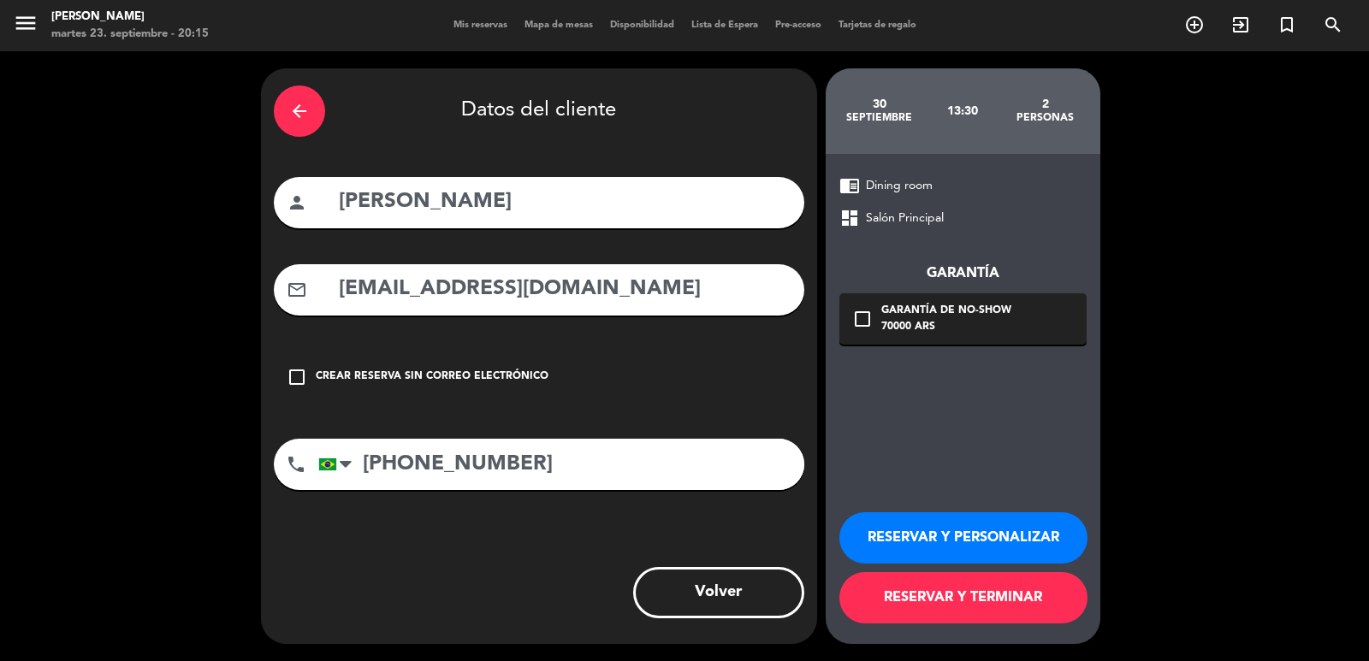
click at [1002, 329] on div "70000 ARS" at bounding box center [946, 327] width 130 height 17
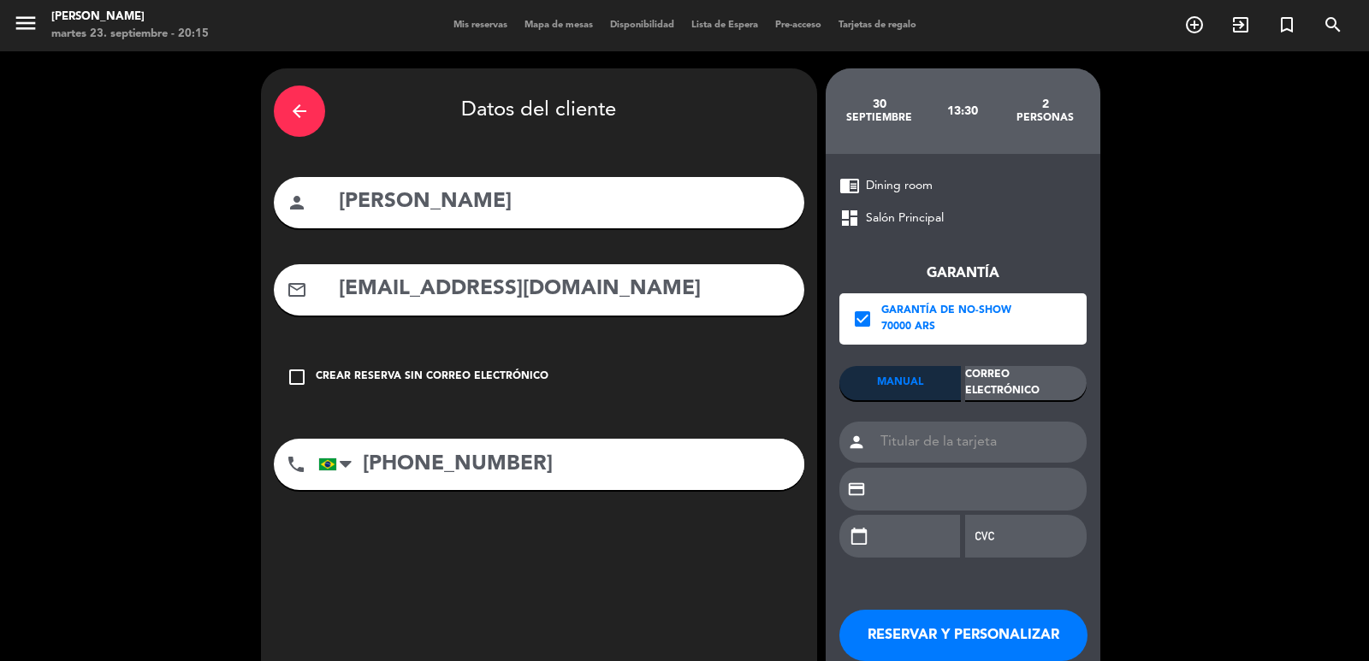
click at [1032, 387] on div "Correo Electrónico" at bounding box center [1025, 383] width 121 height 34
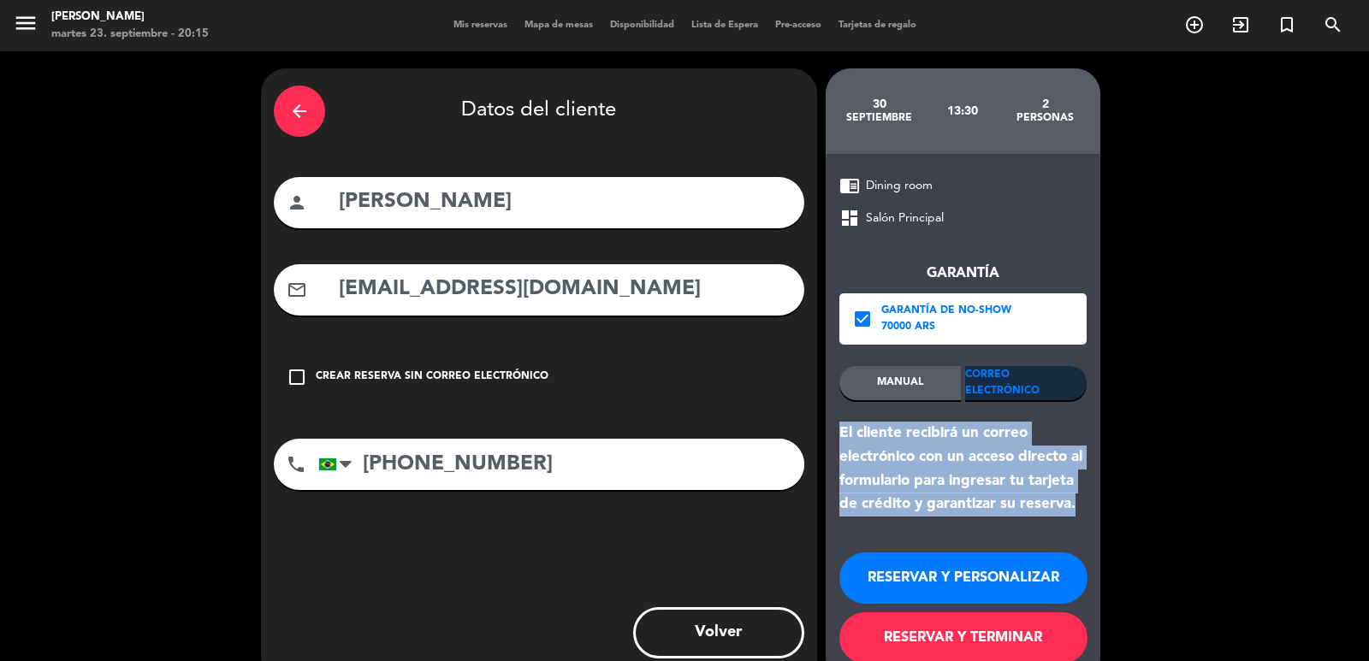
drag, startPoint x: 1085, startPoint y: 529, endPoint x: 826, endPoint y: 438, distance: 274.9
click at [826, 438] on div "chrome_reader_mode Dining room dashboard Salón Principal Garantía check_box Gar…" at bounding box center [962, 419] width 275 height 530
copy div "El cliente recibirá un correo electrónico con un acceso directo al formulario p…"
click at [919, 568] on button "RESERVAR Y PERSONALIZAR" at bounding box center [963, 578] width 248 height 51
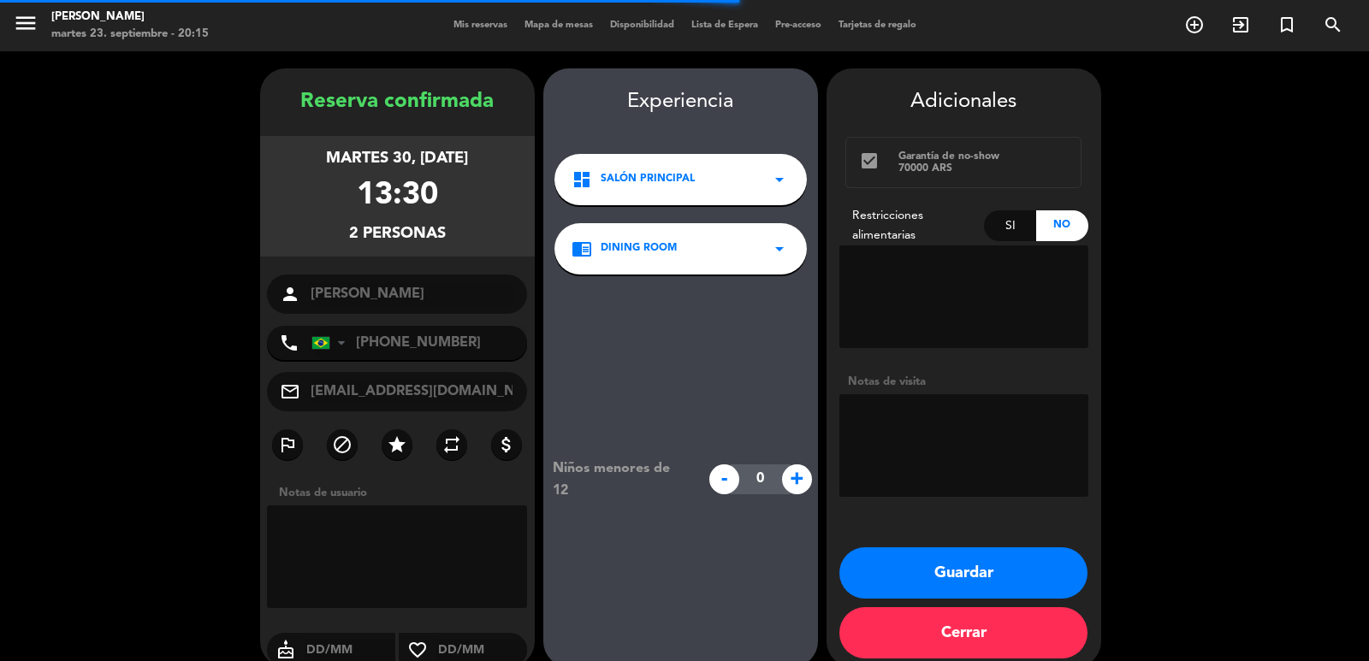
scroll to position [23, 0]
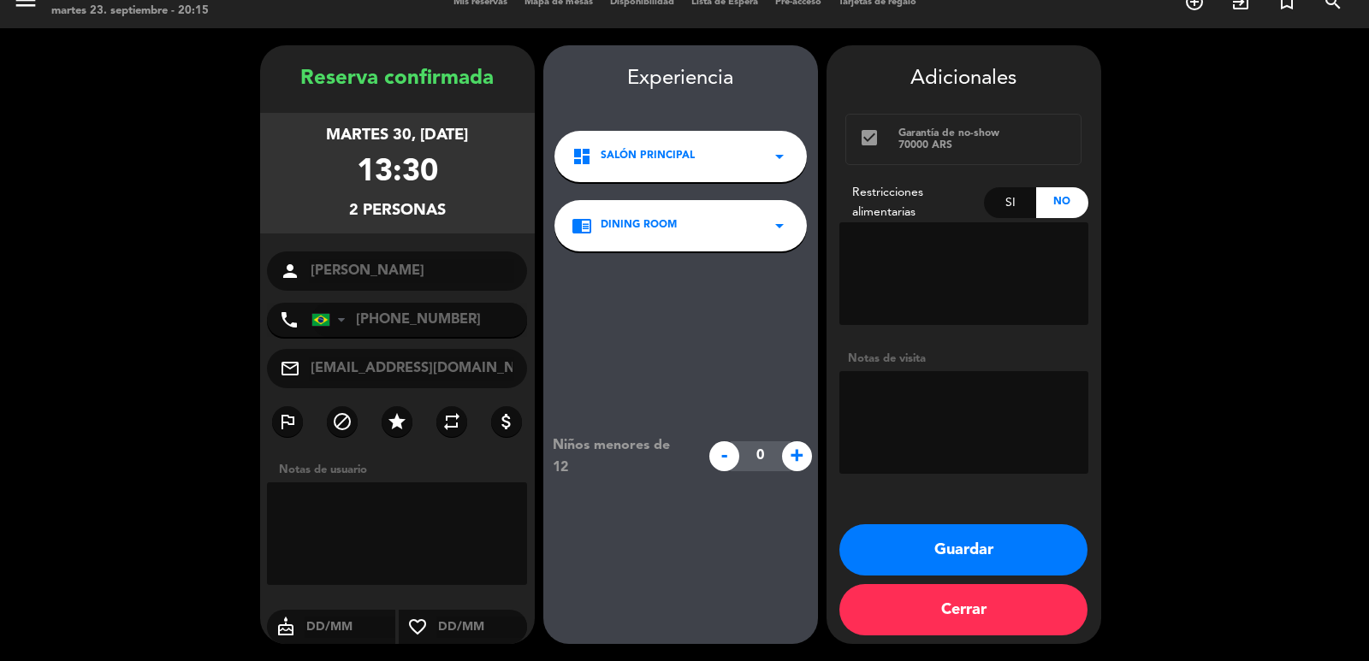
drag, startPoint x: 301, startPoint y: 135, endPoint x: 468, endPoint y: 219, distance: 186.7
click at [468, 219] on div "martes 30, sep. 2025 13:30 2 personas" at bounding box center [397, 173] width 275 height 121
copy div "martes 30, sep. 2025 13:30 2 personas"
click at [890, 529] on button "Guardar" at bounding box center [963, 549] width 248 height 51
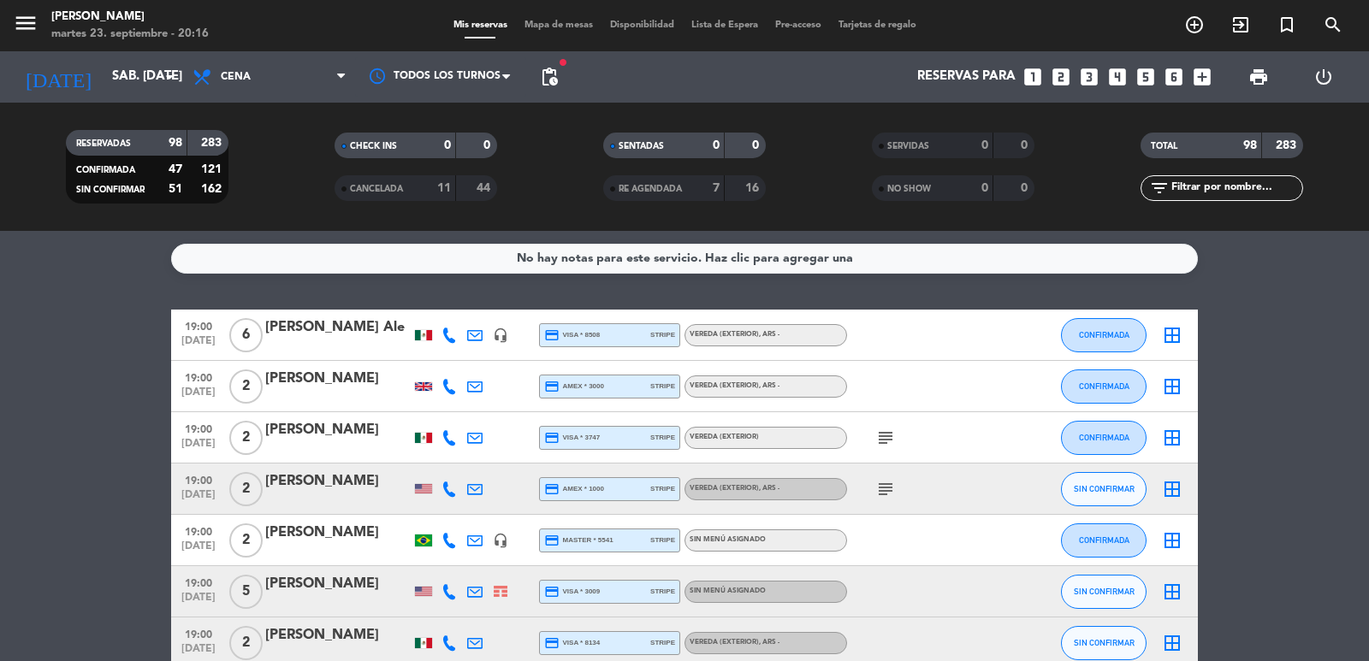
click at [1067, 82] on icon "looks_two" at bounding box center [1061, 77] width 22 height 22
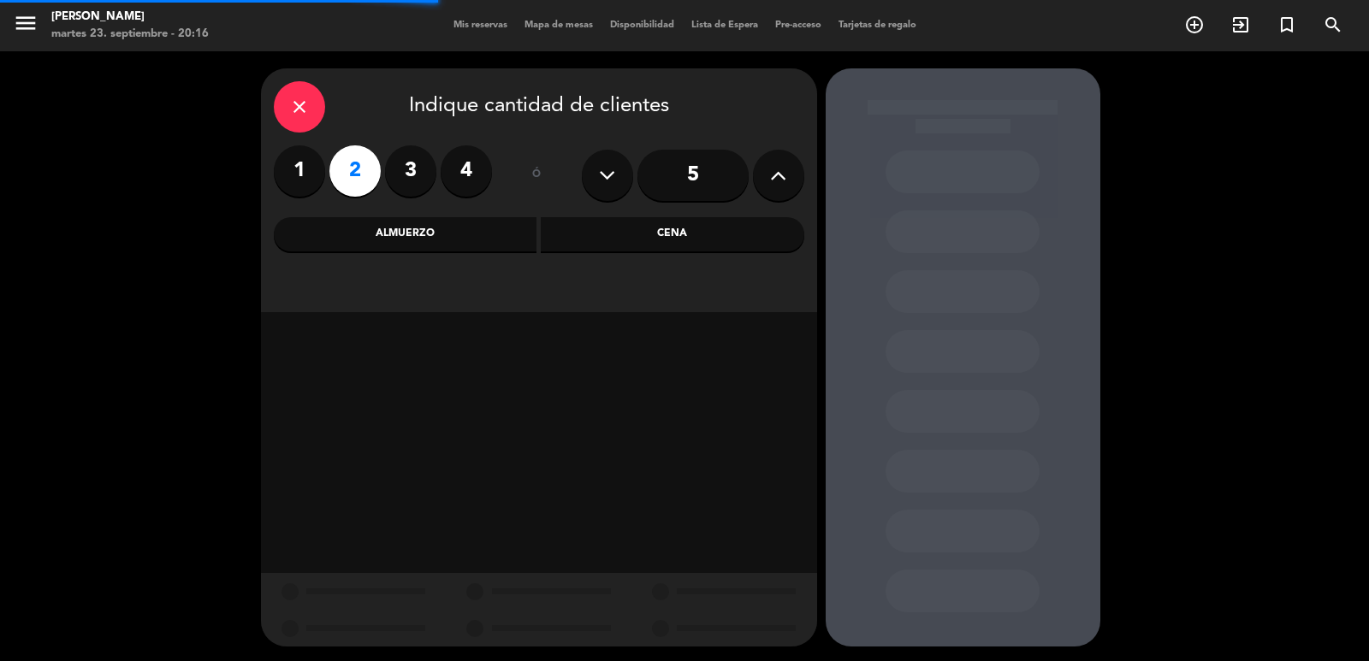
click at [639, 236] on div "Cena" at bounding box center [672, 234] width 263 height 34
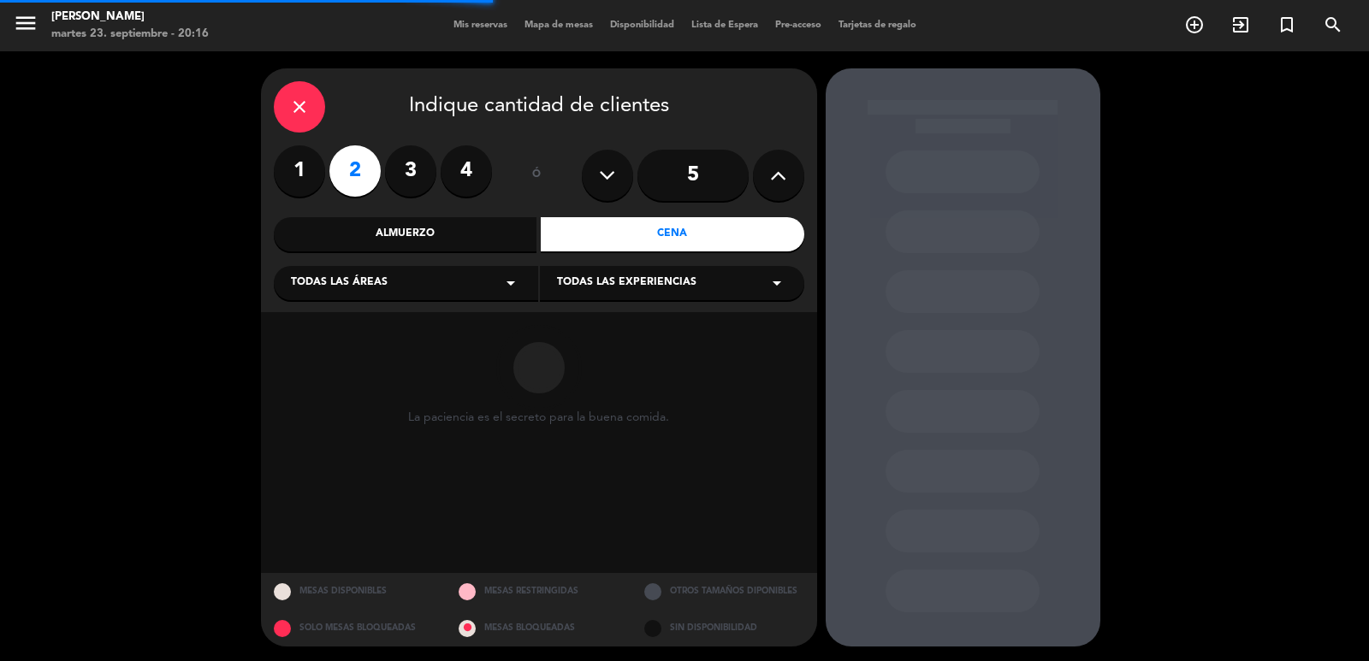
drag, startPoint x: 557, startPoint y: 257, endPoint x: 422, endPoint y: 295, distance: 140.5
click at [425, 280] on div "Todas las áreas arrow_drop_down" at bounding box center [406, 283] width 264 height 34
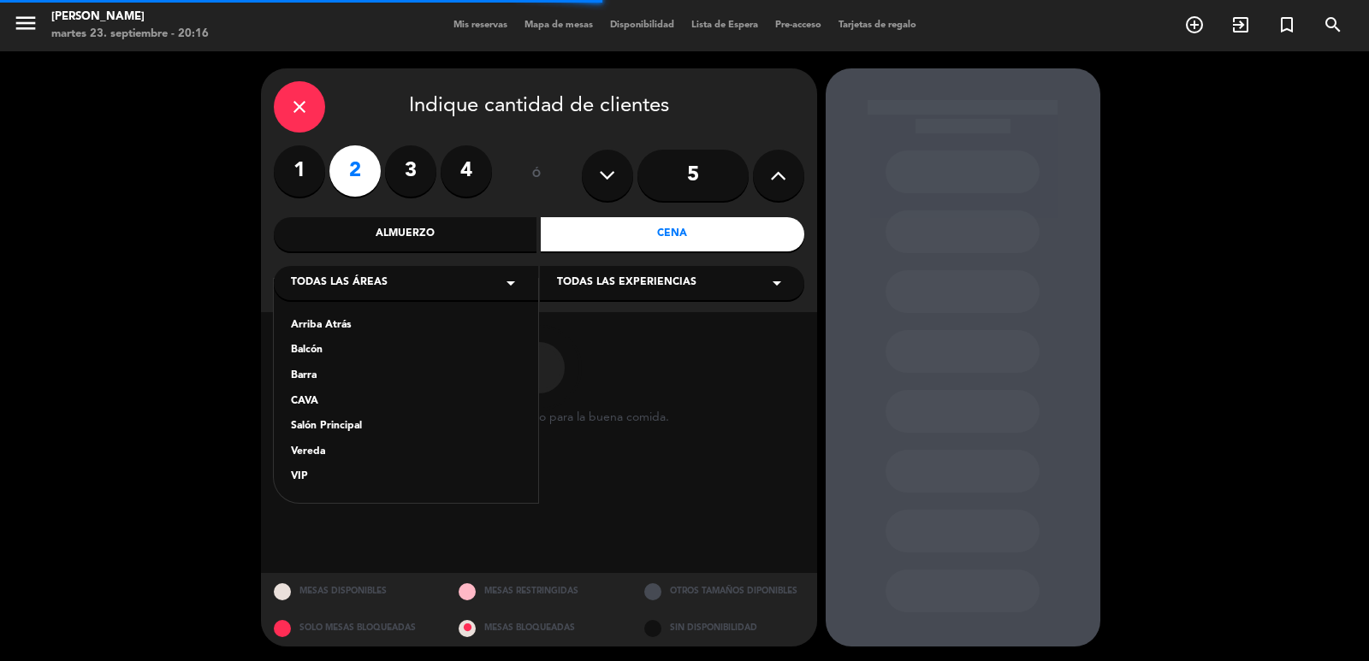
click at [362, 425] on div "Salón Principal" at bounding box center [406, 426] width 230 height 17
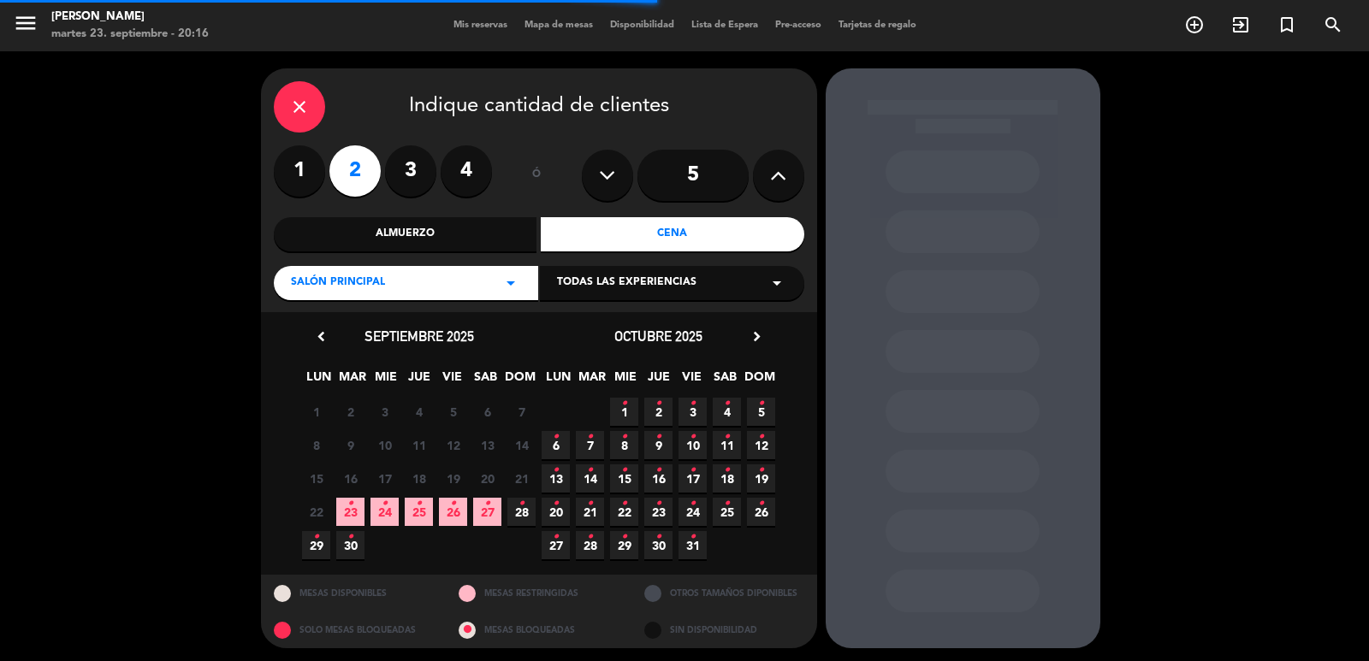
drag, startPoint x: 665, startPoint y: 293, endPoint x: 649, endPoint y: 299, distance: 17.6
click at [664, 293] on div "Todas las experiencias arrow_drop_down" at bounding box center [672, 283] width 264 height 34
drag, startPoint x: 616, startPoint y: 332, endPoint x: 466, endPoint y: 127, distance: 253.4
click at [616, 333] on div "Dining room" at bounding box center [672, 325] width 230 height 17
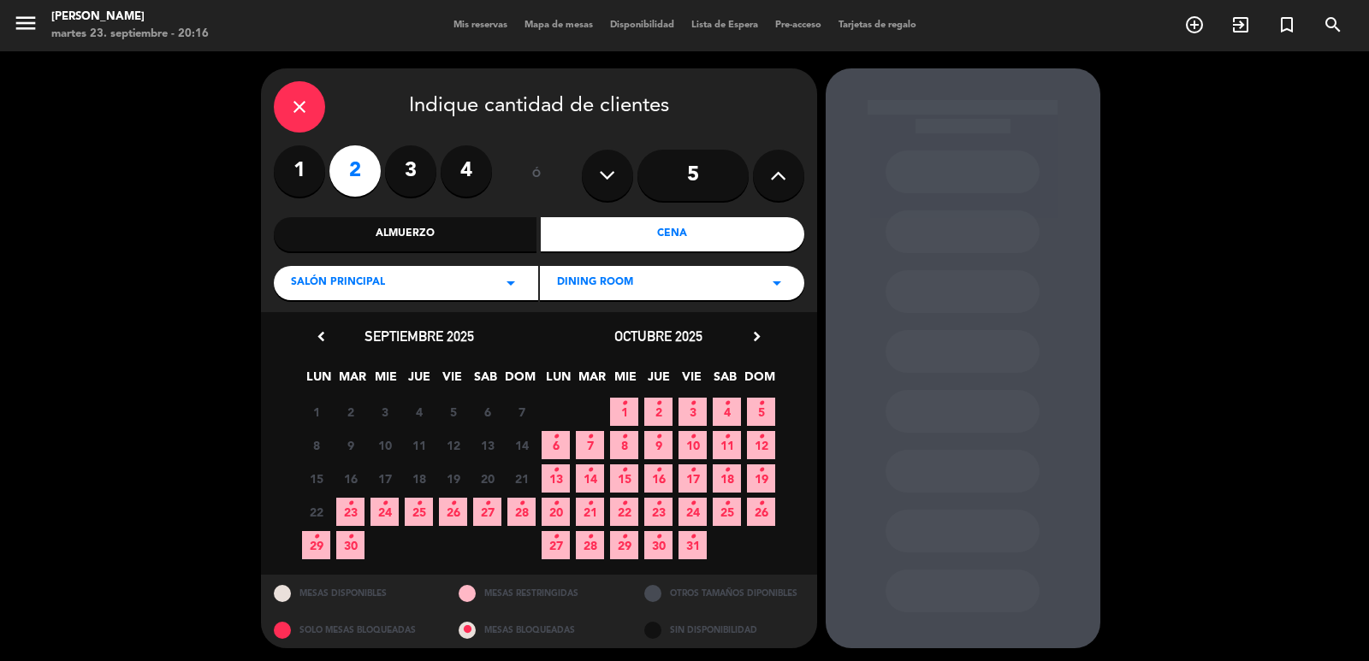
click at [418, 506] on icon "•" at bounding box center [419, 503] width 6 height 27
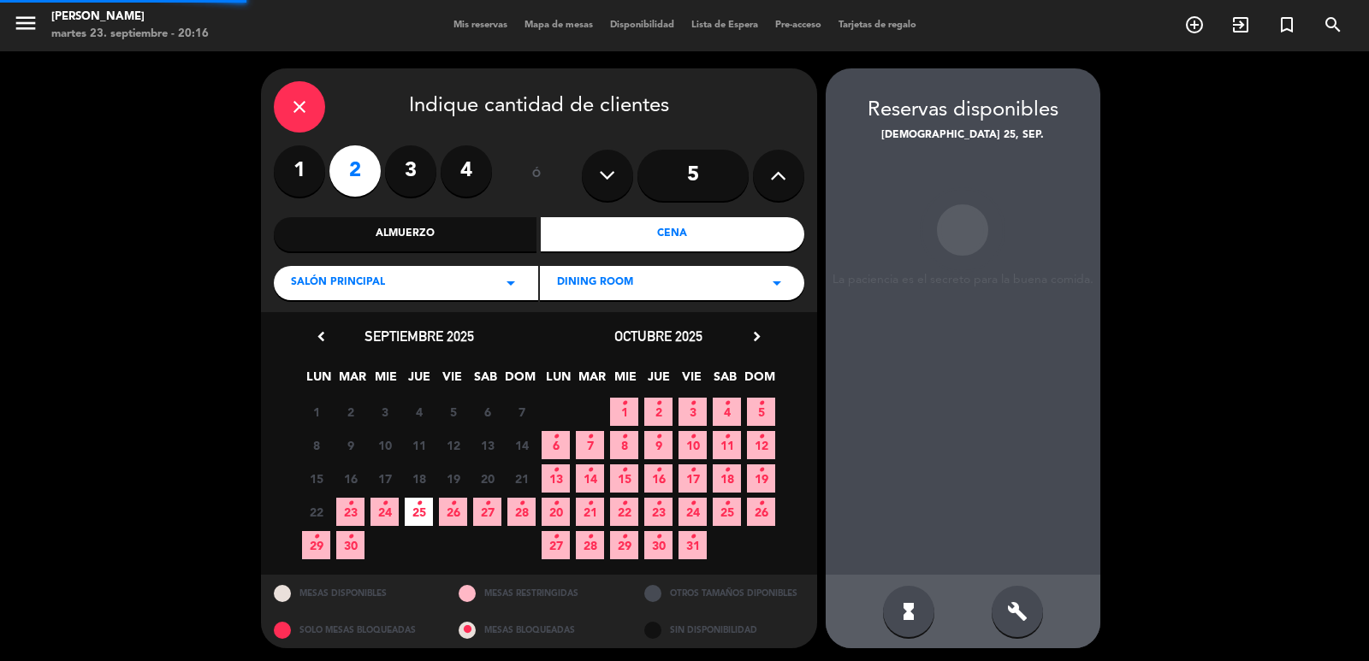
scroll to position [3, 0]
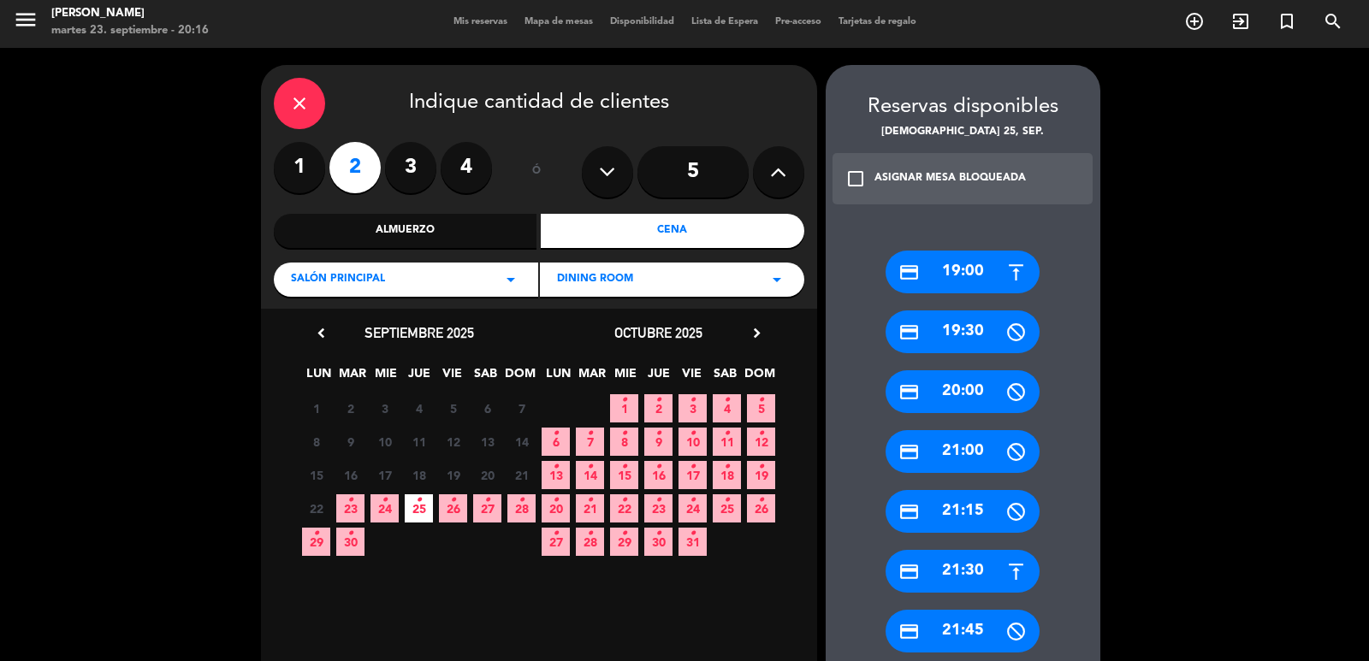
drag, startPoint x: 955, startPoint y: 571, endPoint x: 725, endPoint y: 402, distance: 285.7
click at [955, 572] on div "credit_card 21:30" at bounding box center [962, 571] width 154 height 43
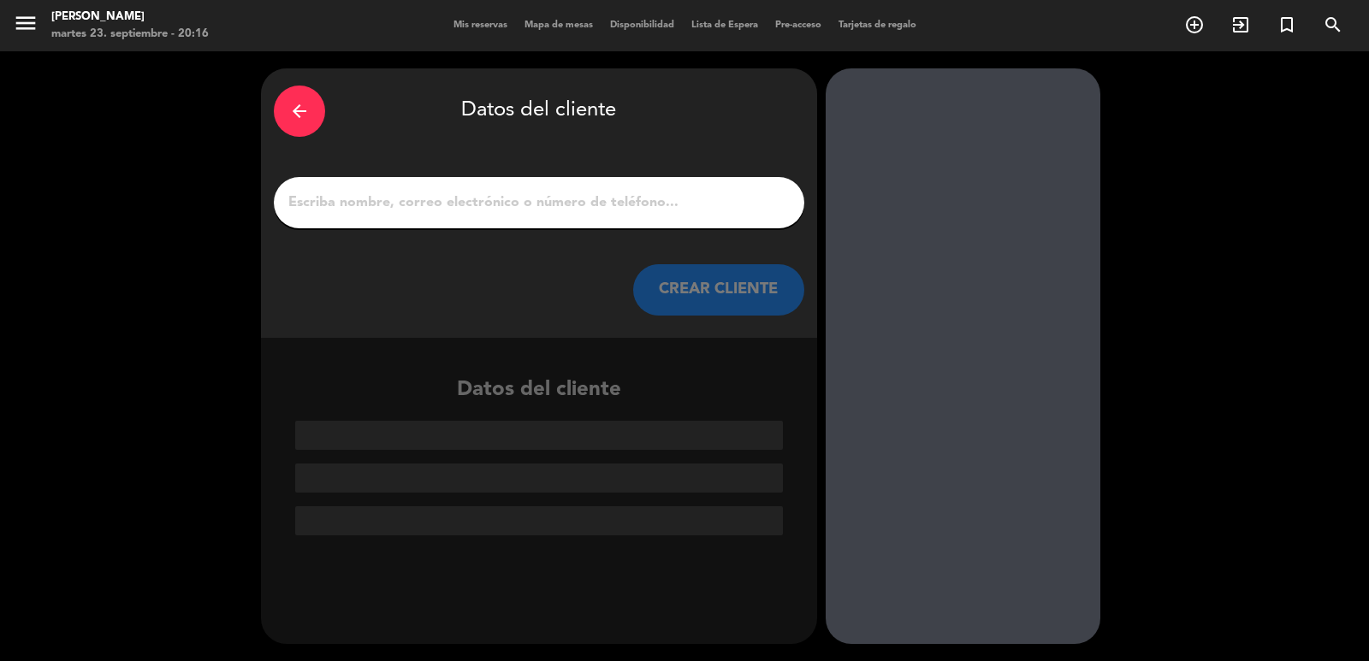
scroll to position [0, 0]
drag, startPoint x: 545, startPoint y: 206, endPoint x: 564, endPoint y: 216, distance: 21.4
click at [545, 204] on input "1" at bounding box center [539, 203] width 505 height 24
paste input "Carlos Vidal themazker@gmail.com +529984305969"
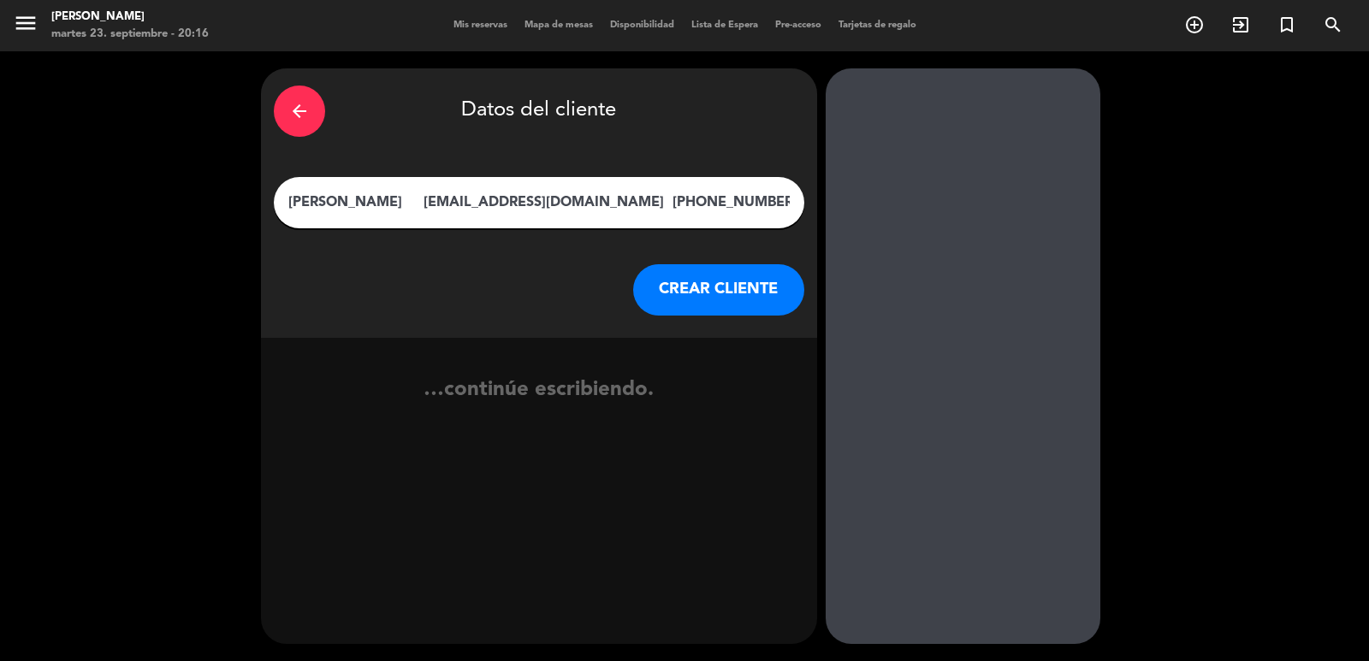
type input "Carlos Vidal themazker@gmail.com +529984305969"
click at [671, 293] on button "CREAR CLIENTE" at bounding box center [718, 289] width 171 height 51
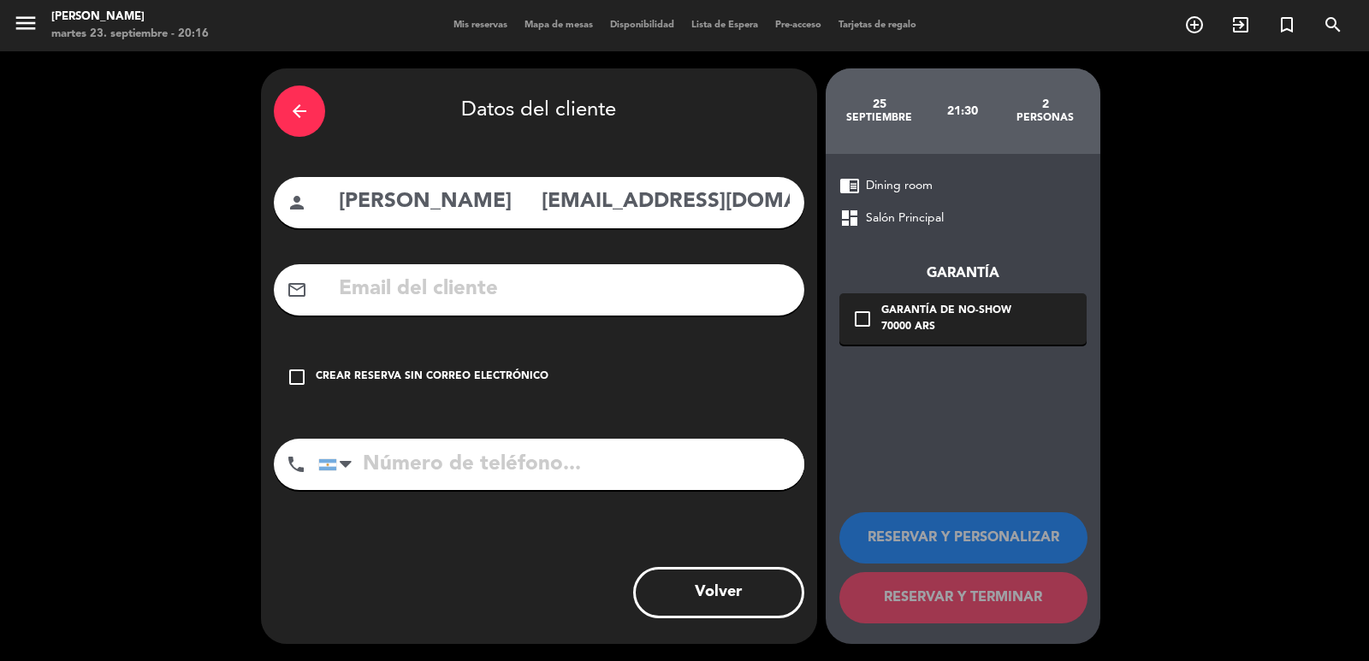
scroll to position [0, 92]
drag, startPoint x: 476, startPoint y: 198, endPoint x: 895, endPoint y: 224, distance: 419.1
click at [894, 224] on div "arrow_back Datos del cliente person Carlos Vidal themazker@gmail.com +529984305…" at bounding box center [684, 356] width 1369 height 610
type input "Carlos Vidal"
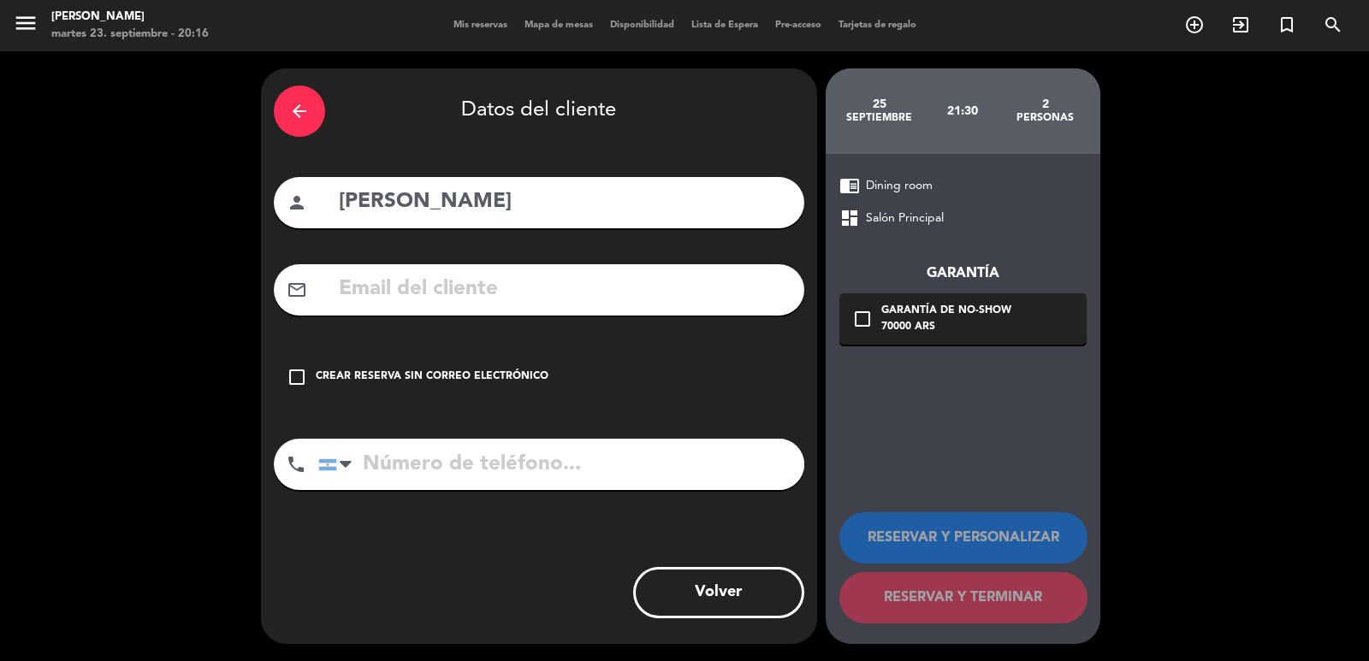
click at [551, 281] on input "text" at bounding box center [564, 289] width 454 height 35
paste input "themazker@gmail.com +529984305969"
drag, startPoint x: 559, startPoint y: 285, endPoint x: 787, endPoint y: 370, distance: 243.6
click at [889, 363] on div "arrow_back Datos del cliente person Carlos Vidal mail_outline themazker@gmail.c…" at bounding box center [684, 356] width 1369 height 610
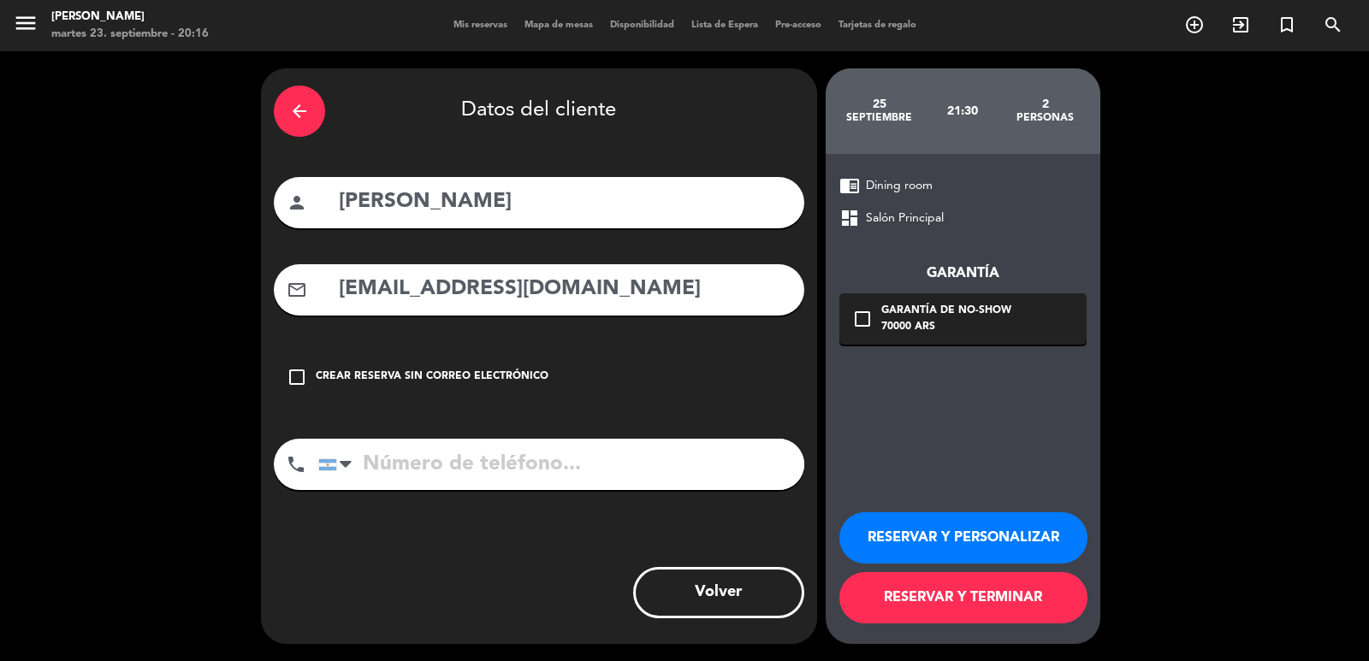
type input "themazker@gmail.com"
click at [720, 460] on input "tel" at bounding box center [561, 464] width 486 height 51
paste input "+529984305969"
type input "+529984305969"
click at [984, 329] on div "70000 ARS" at bounding box center [946, 327] width 130 height 17
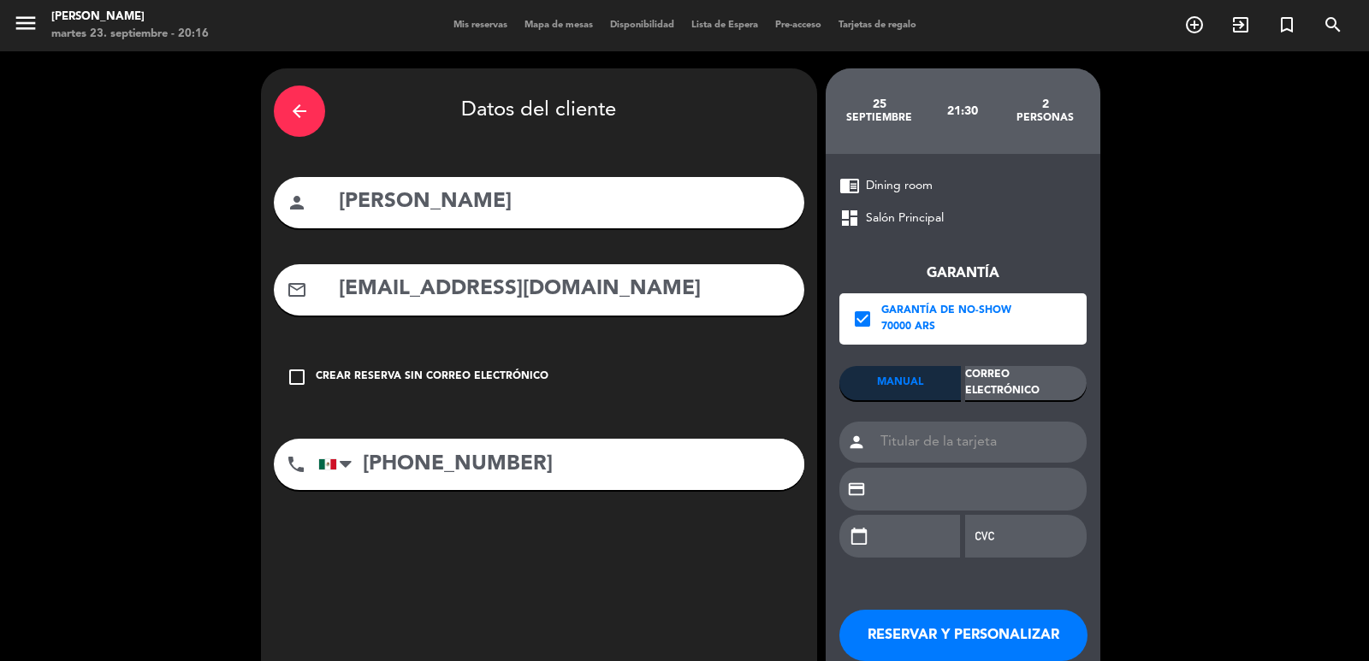
click at [1034, 385] on div "Correo Electrónico" at bounding box center [1025, 383] width 121 height 34
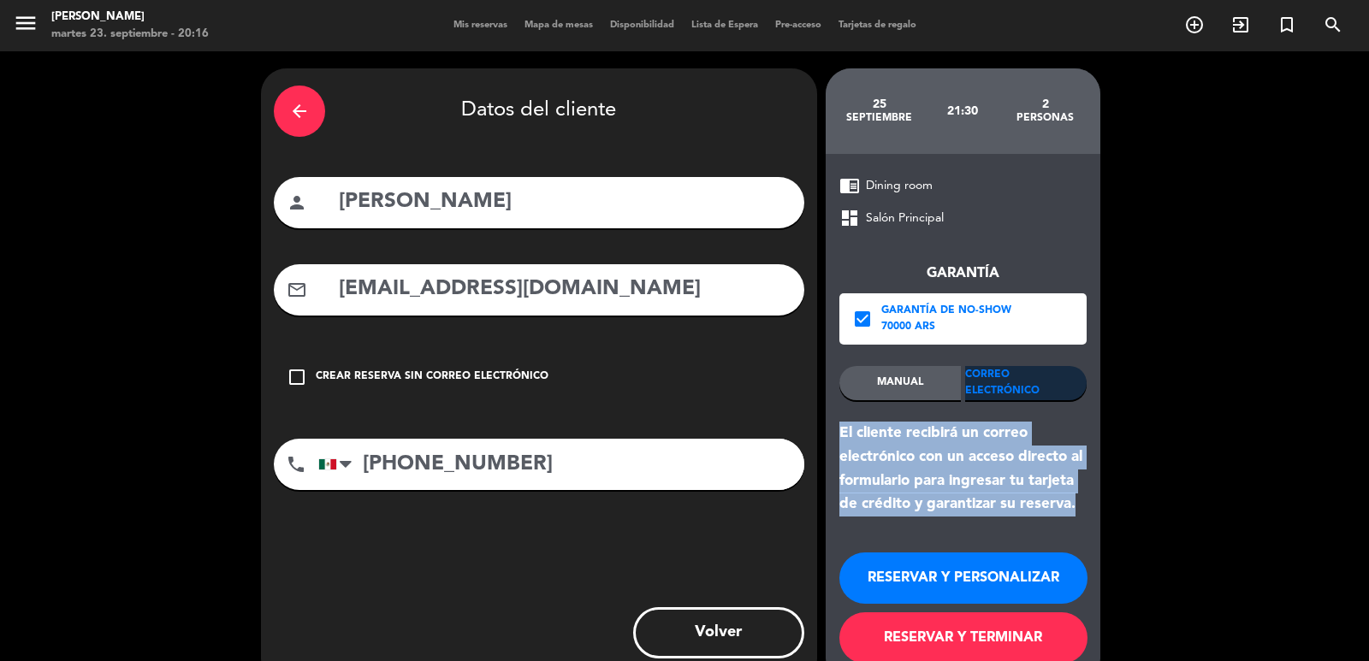
drag, startPoint x: 1079, startPoint y: 509, endPoint x: 837, endPoint y: 430, distance: 255.3
click at [839, 425] on div "El cliente recibirá un correo electrónico con un acceso directo al formulario p…" at bounding box center [962, 469] width 247 height 95
copy div "El cliente recibirá un correo electrónico con un acceso directo al formulario p…"
click at [927, 565] on button "RESERVAR Y PERSONALIZAR" at bounding box center [963, 578] width 248 height 51
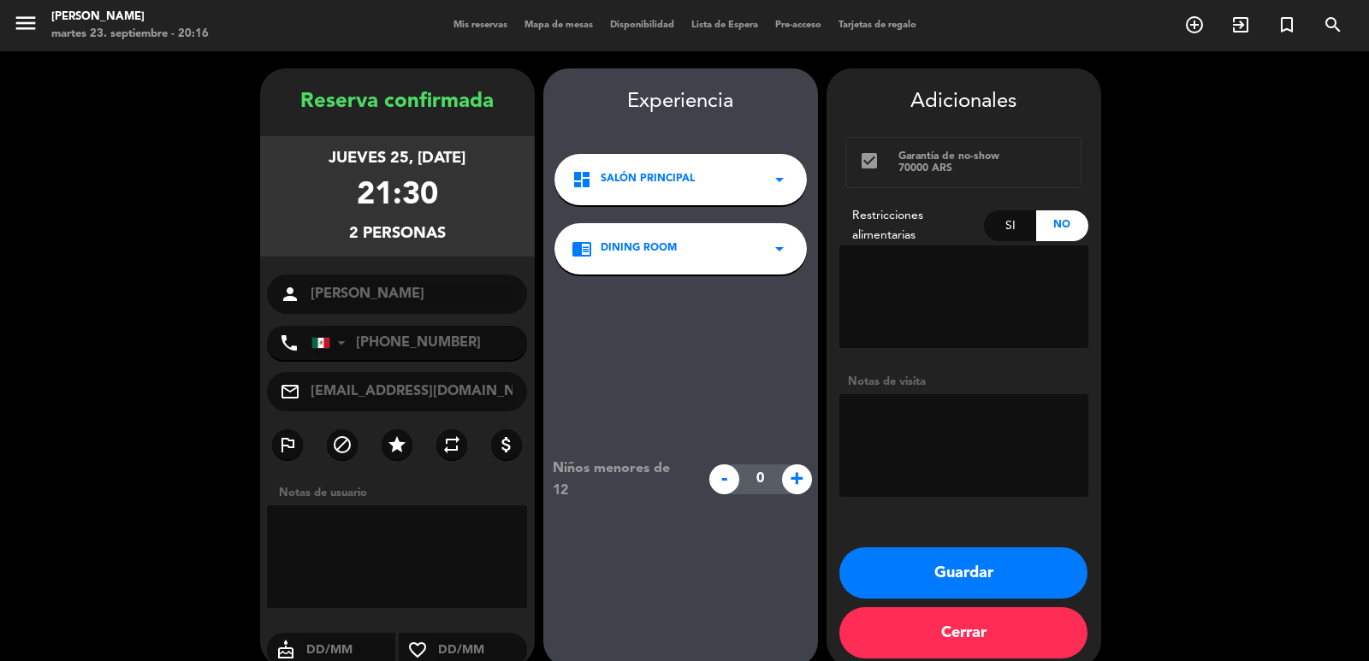
scroll to position [23, 0]
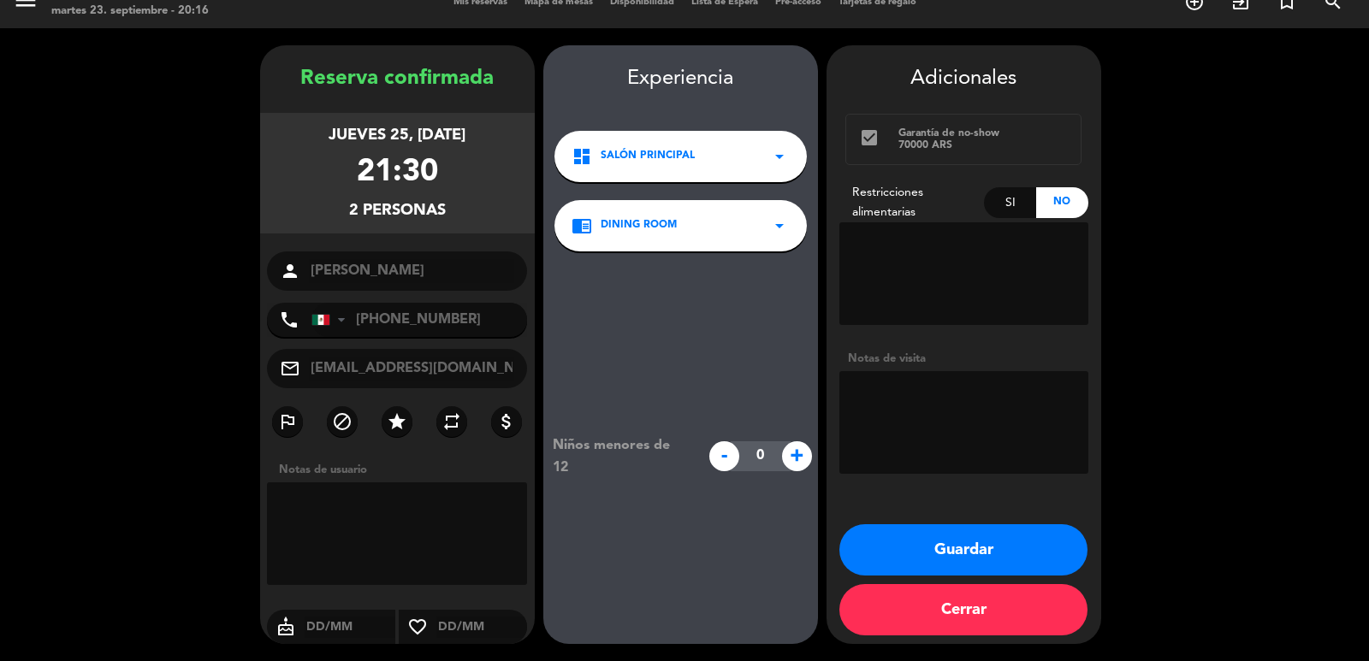
drag, startPoint x: 310, startPoint y: 133, endPoint x: 469, endPoint y: 226, distance: 184.4
click at [477, 198] on div "jueves 25, sep. 2025 21:30 2 personas" at bounding box center [397, 173] width 275 height 121
copy div "jueves 25, sep. 2025 21:30 2 personas"
click at [920, 561] on button "Guardar" at bounding box center [963, 549] width 248 height 51
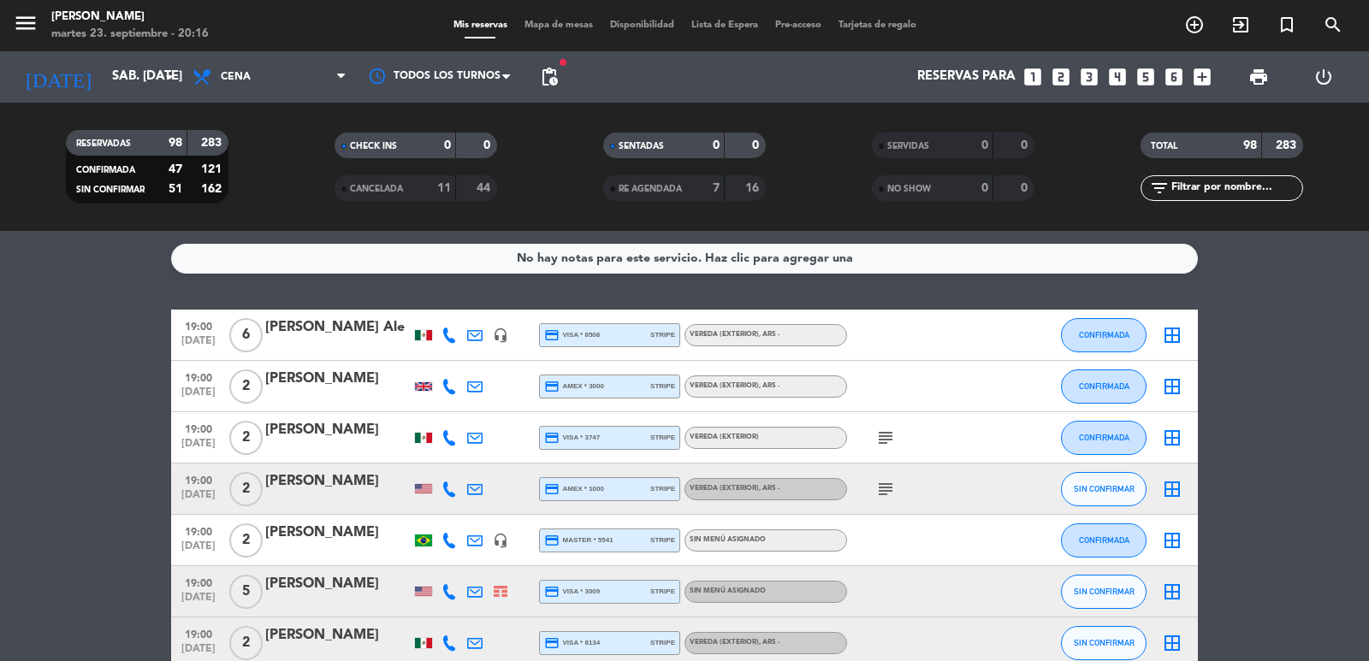
click at [1138, 68] on icon "looks_5" at bounding box center [1145, 77] width 22 height 22
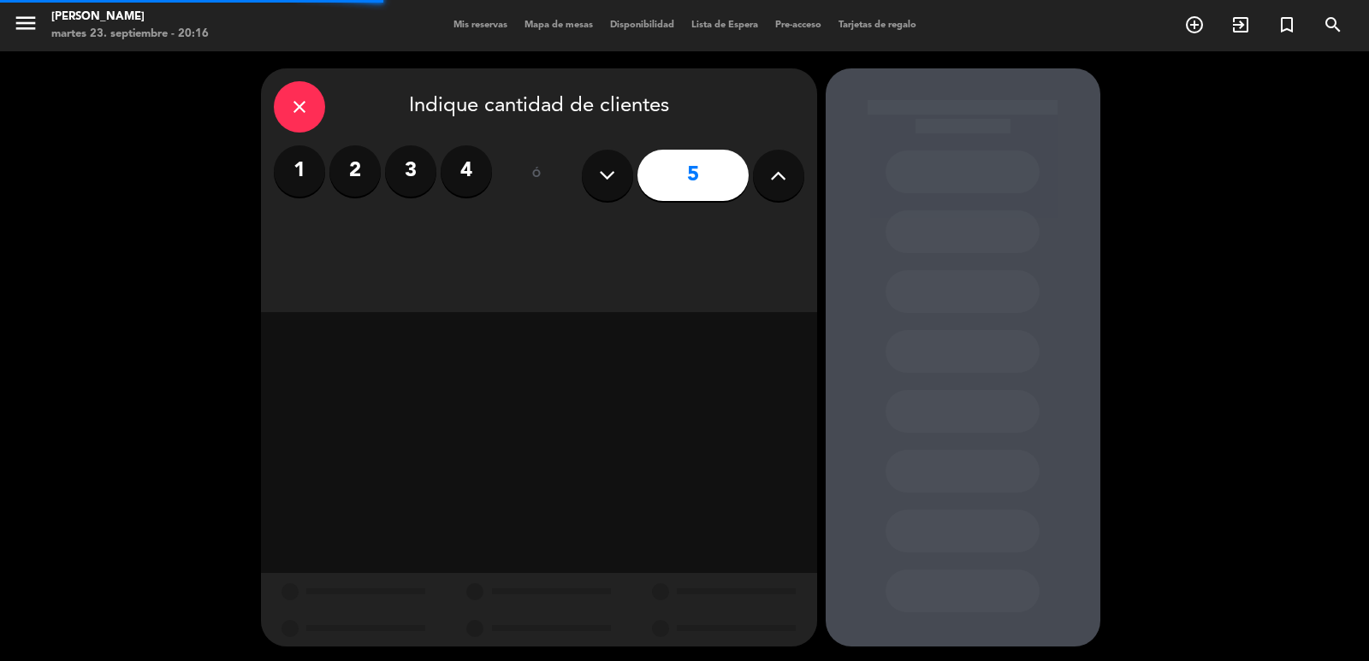
click at [709, 246] on div "close Indique cantidad de clientes 1 2 3 4 ó 5" at bounding box center [539, 190] width 556 height 244
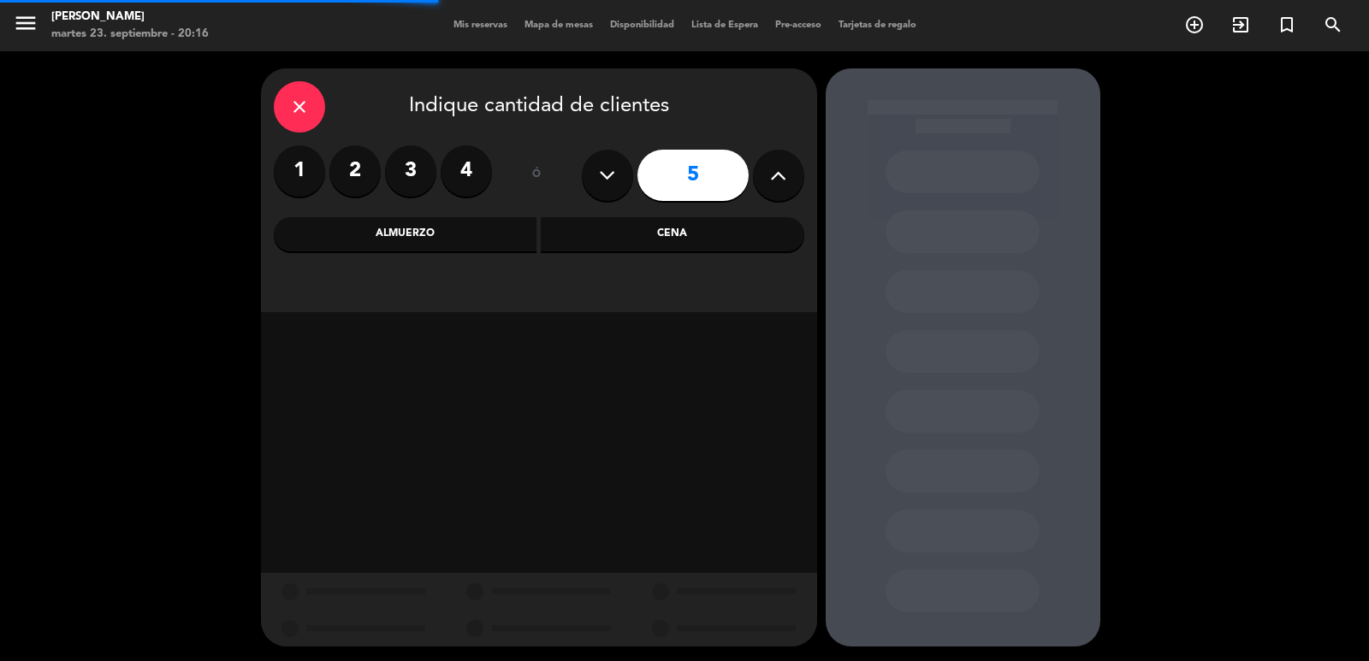
drag, startPoint x: 683, startPoint y: 239, endPoint x: 577, endPoint y: 260, distance: 107.2
click at [682, 239] on div "Cena" at bounding box center [672, 234] width 263 height 34
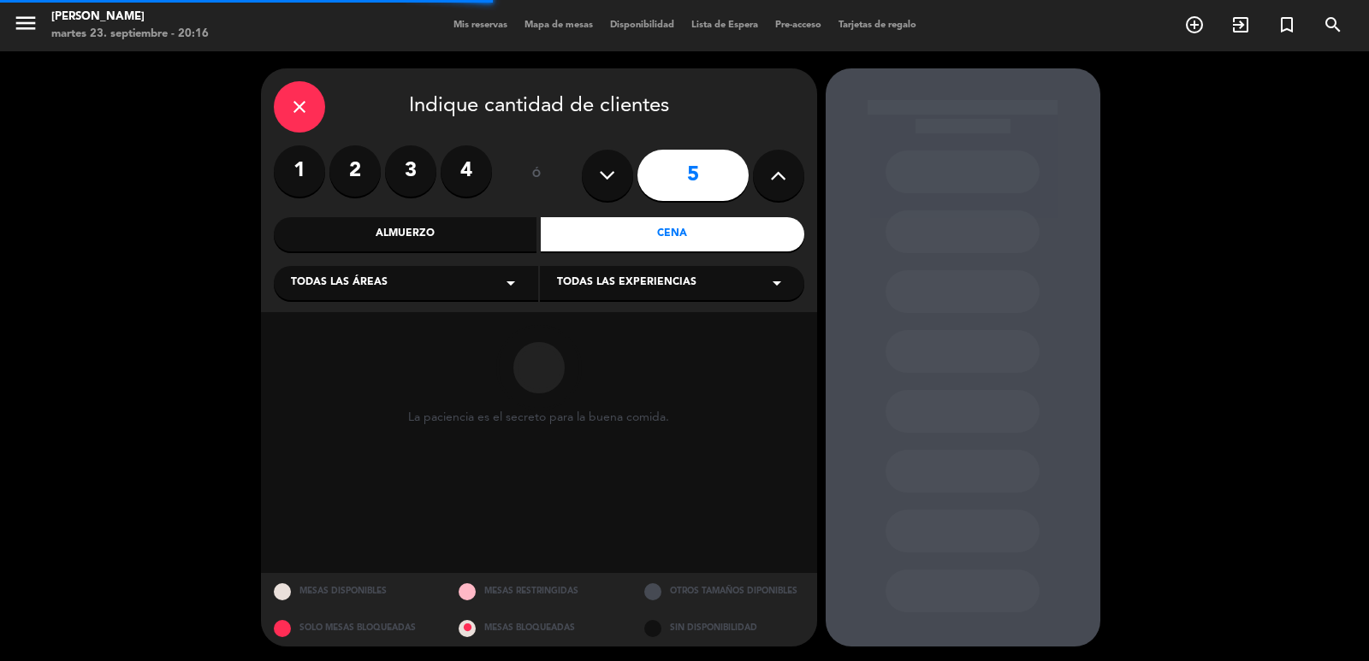
click at [388, 298] on div "Todas las áreas arrow_drop_down" at bounding box center [406, 283] width 264 height 34
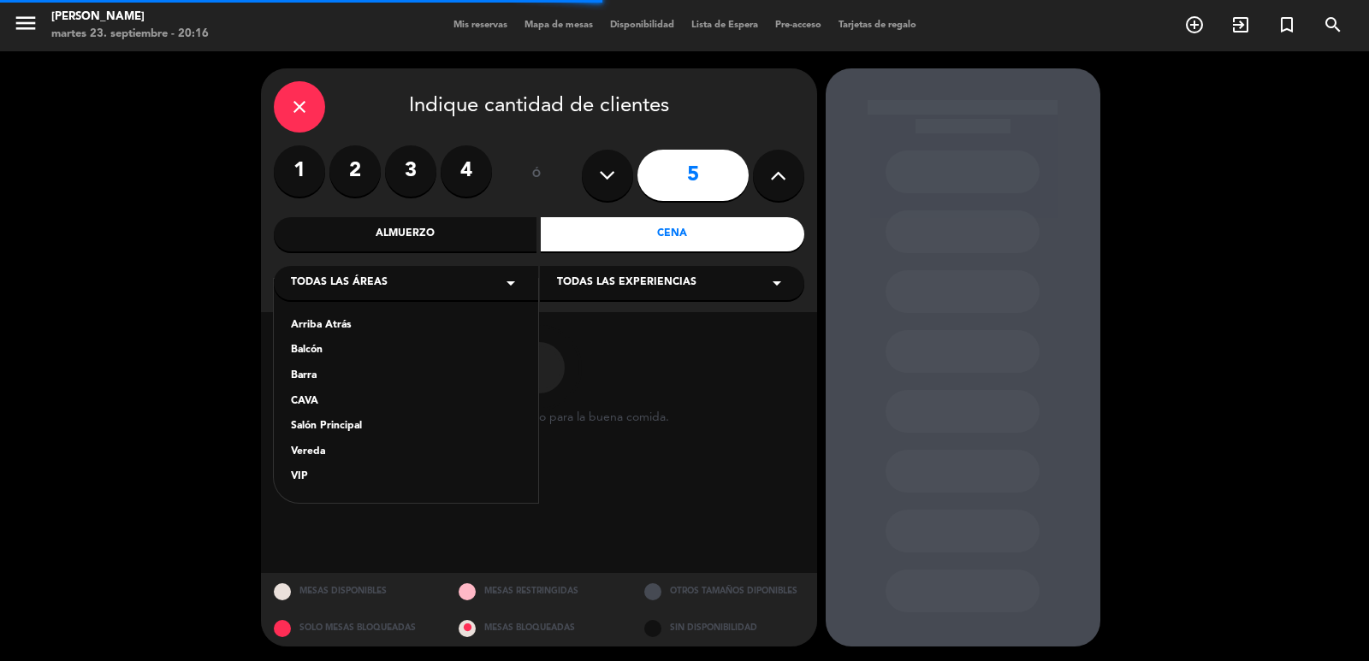
drag, startPoint x: 326, startPoint y: 464, endPoint x: 340, endPoint y: 441, distance: 27.3
click at [327, 463] on div "Arriba Atrás Balcón Barra CAVA Salón Principal Vereda VIP" at bounding box center [406, 391] width 264 height 224
click at [326, 448] on div "Vereda" at bounding box center [406, 452] width 230 height 17
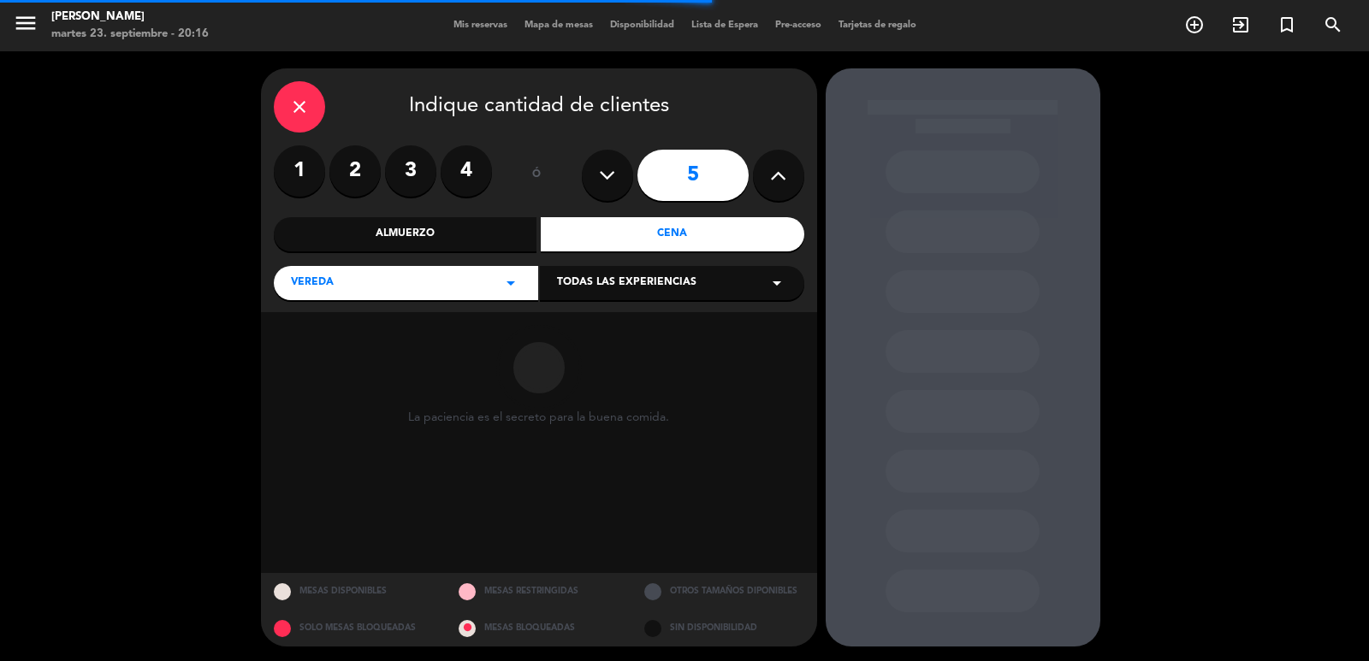
click at [571, 300] on div "Todas las experiencias arrow_drop_down" at bounding box center [672, 283] width 264 height 34
click at [577, 328] on div "Sidewalk (OUTDOORS)" at bounding box center [672, 325] width 230 height 17
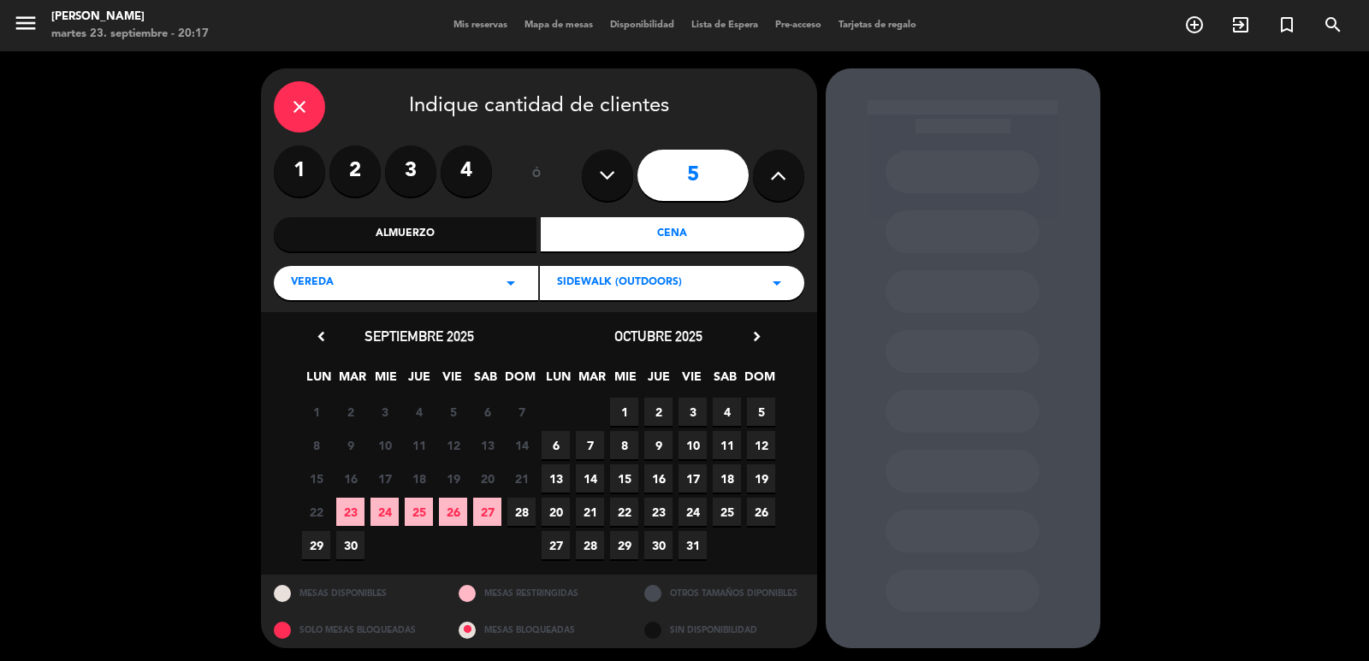
click at [756, 479] on span "19" at bounding box center [761, 478] width 28 height 28
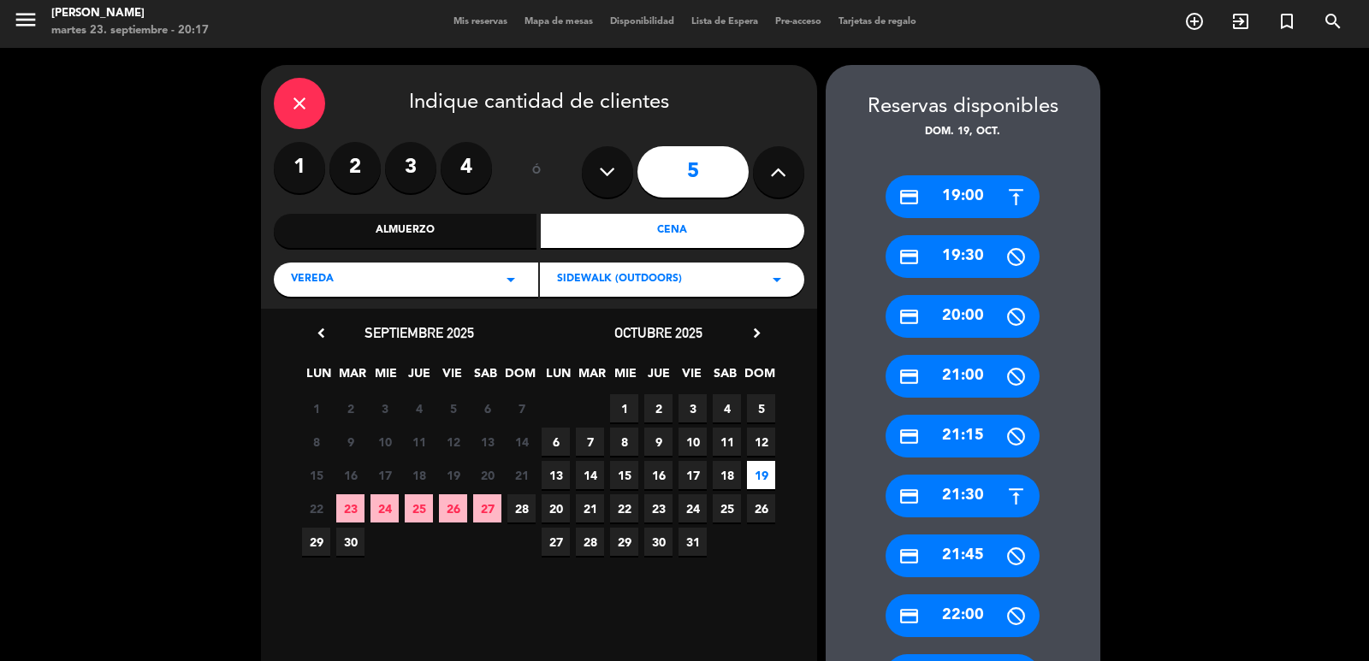
click at [957, 500] on div "credit_card 21:30" at bounding box center [962, 496] width 154 height 43
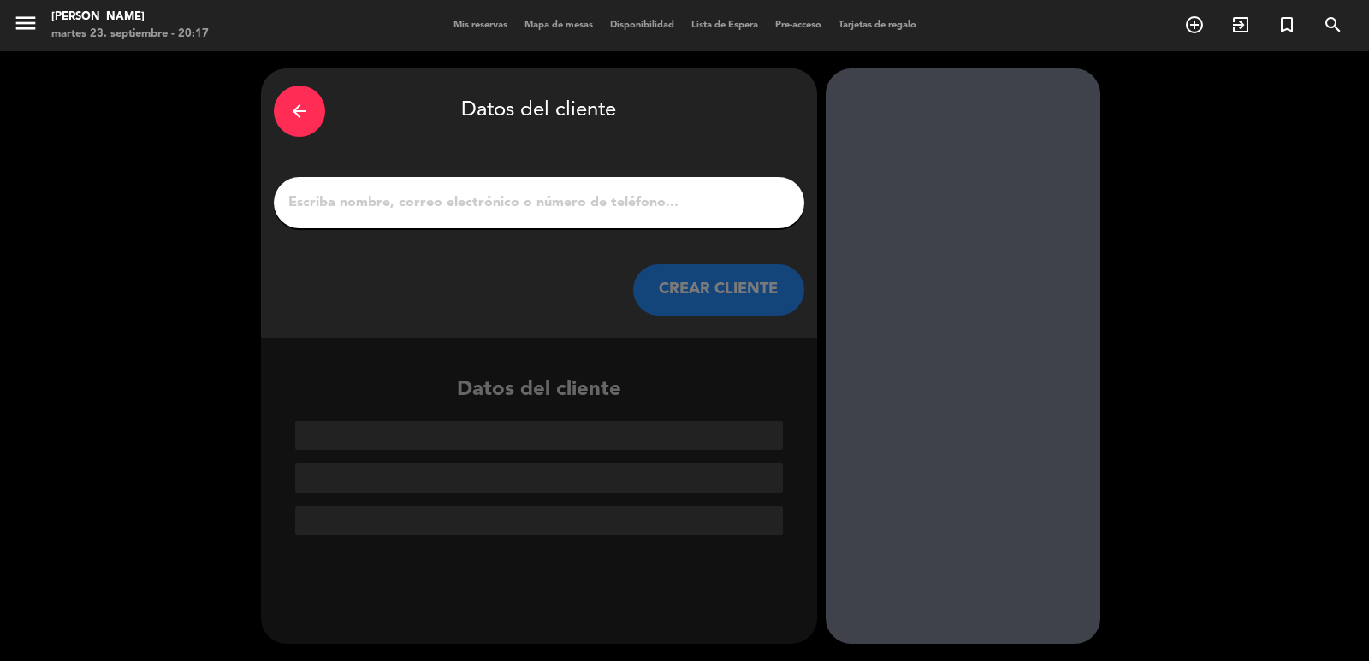
click at [606, 188] on div at bounding box center [539, 202] width 530 height 51
click at [629, 201] on input "1" at bounding box center [539, 203] width 505 height 24
paste input "Fernanda Siqueira fernandacms.2005@gmail.com +55 61 991840334"
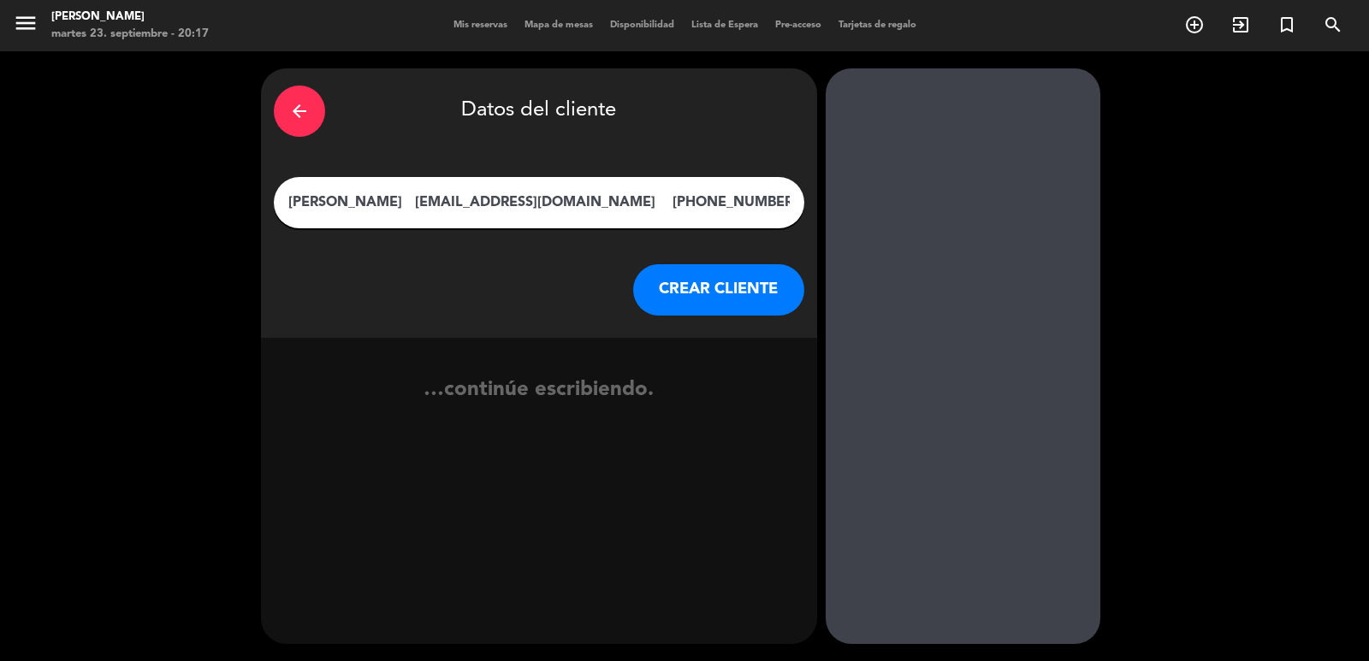
type input "Fernanda Siqueira fernandacms.2005@gmail.com +55 61 991840334"
drag, startPoint x: 693, startPoint y: 296, endPoint x: 683, endPoint y: 294, distance: 9.6
click at [683, 294] on button "CREAR CLIENTE" at bounding box center [718, 289] width 171 height 51
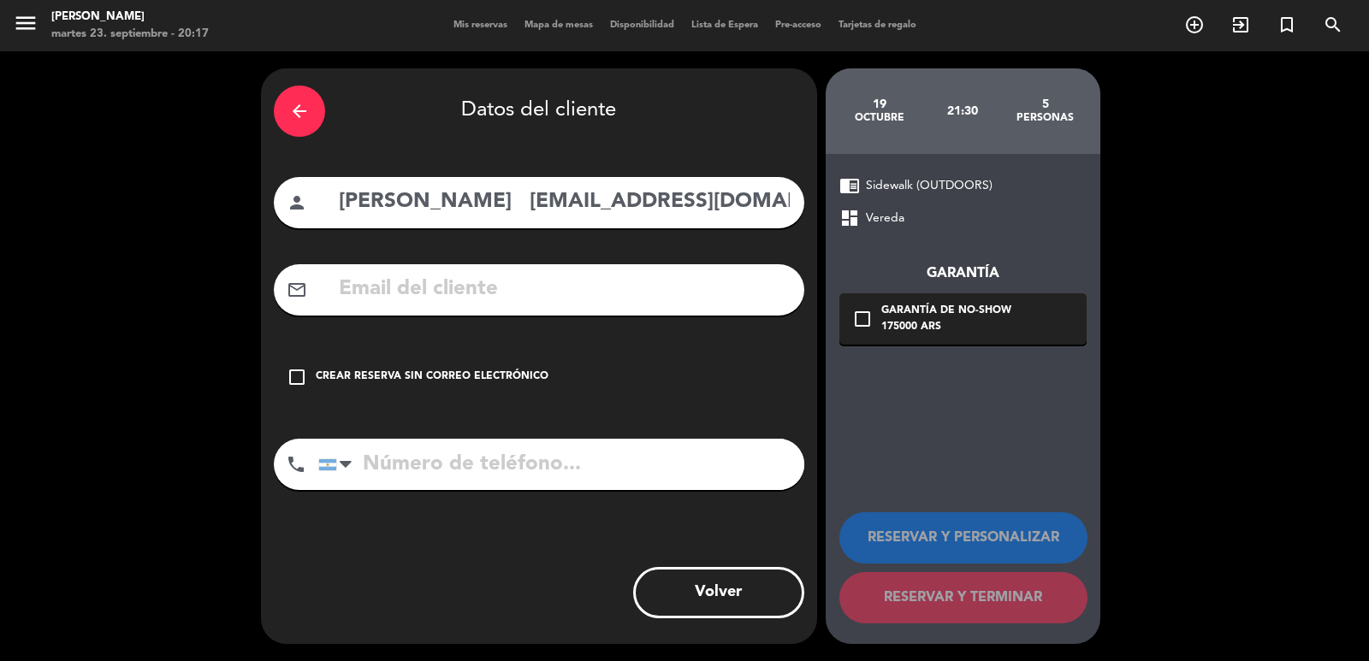
scroll to position [0, 245]
drag, startPoint x: 527, startPoint y: 196, endPoint x: 904, endPoint y: 304, distance: 392.3
click at [914, 248] on div "arrow_back Datos del cliente person Fernanda Siqueira fernandacms.2005@gmail.co…" at bounding box center [684, 356] width 1369 height 610
type input "Fernanda Siqueira"
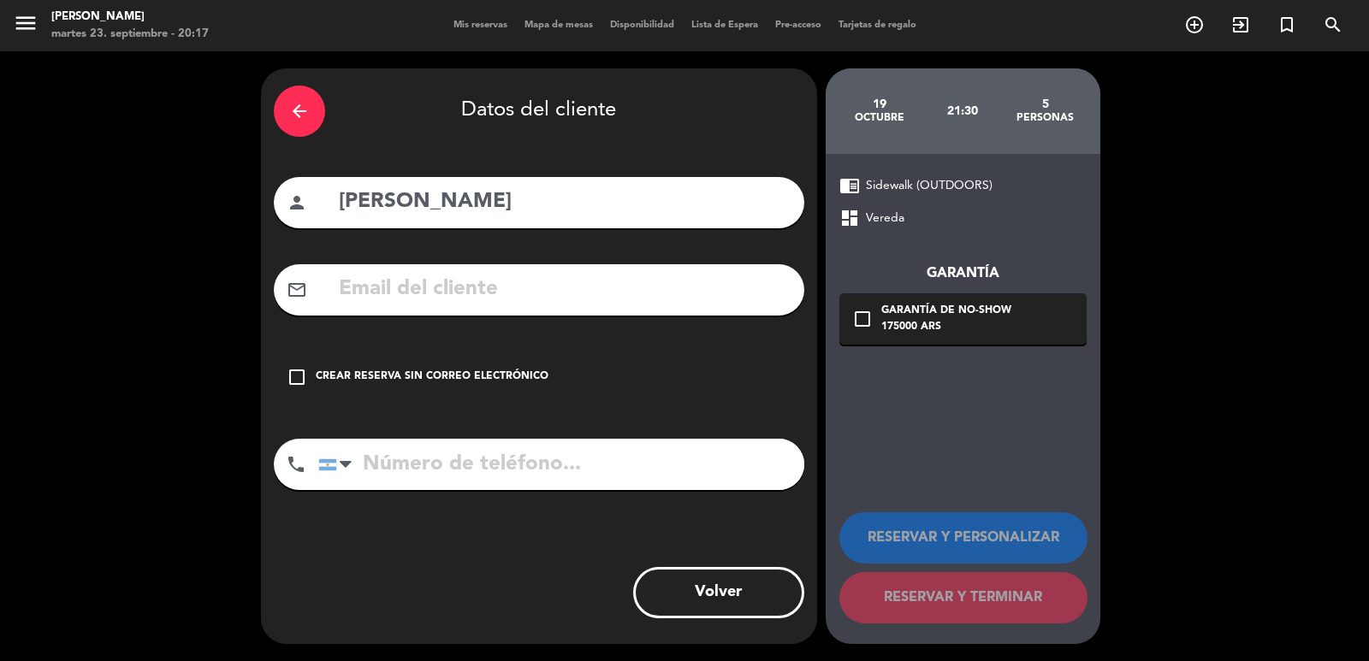
click at [582, 295] on input "text" at bounding box center [564, 289] width 454 height 35
paste input "fernandacms.2005@gmail.com +55 61 991840334"
drag, startPoint x: 603, startPoint y: 277, endPoint x: 1058, endPoint y: 299, distance: 455.5
click at [1058, 299] on div "arrow_back Datos del cliente person Fernanda Siqueira mail_outline fernandacms.…" at bounding box center [684, 356] width 1369 height 610
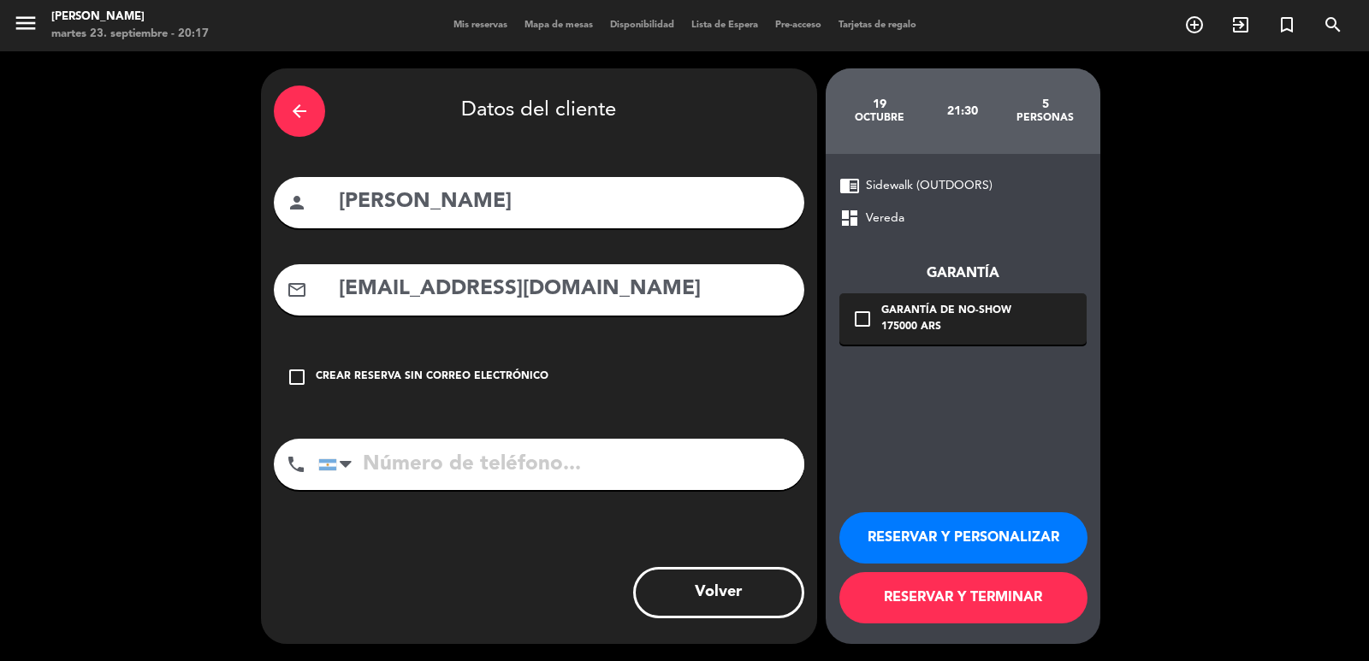
scroll to position [0, 0]
type input "fernandacms.2005@gmail.com"
click at [518, 464] on input "tel" at bounding box center [561, 464] width 486 height 51
paste input "+55 61 991840334"
type input "+55 61 991840334"
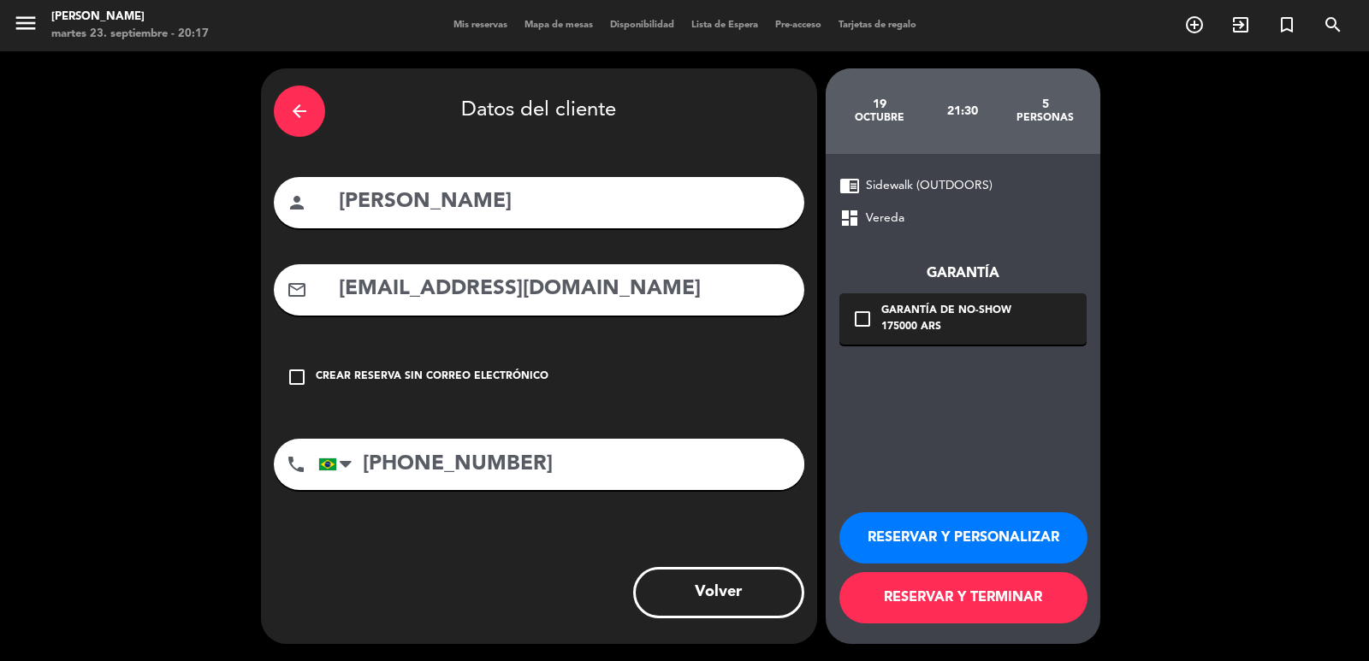
drag, startPoint x: 939, startPoint y: 338, endPoint x: 954, endPoint y: 346, distance: 16.5
click at [941, 337] on div "check_box_outline_blank Garantía de no-show 175000 ARS" at bounding box center [962, 318] width 247 height 51
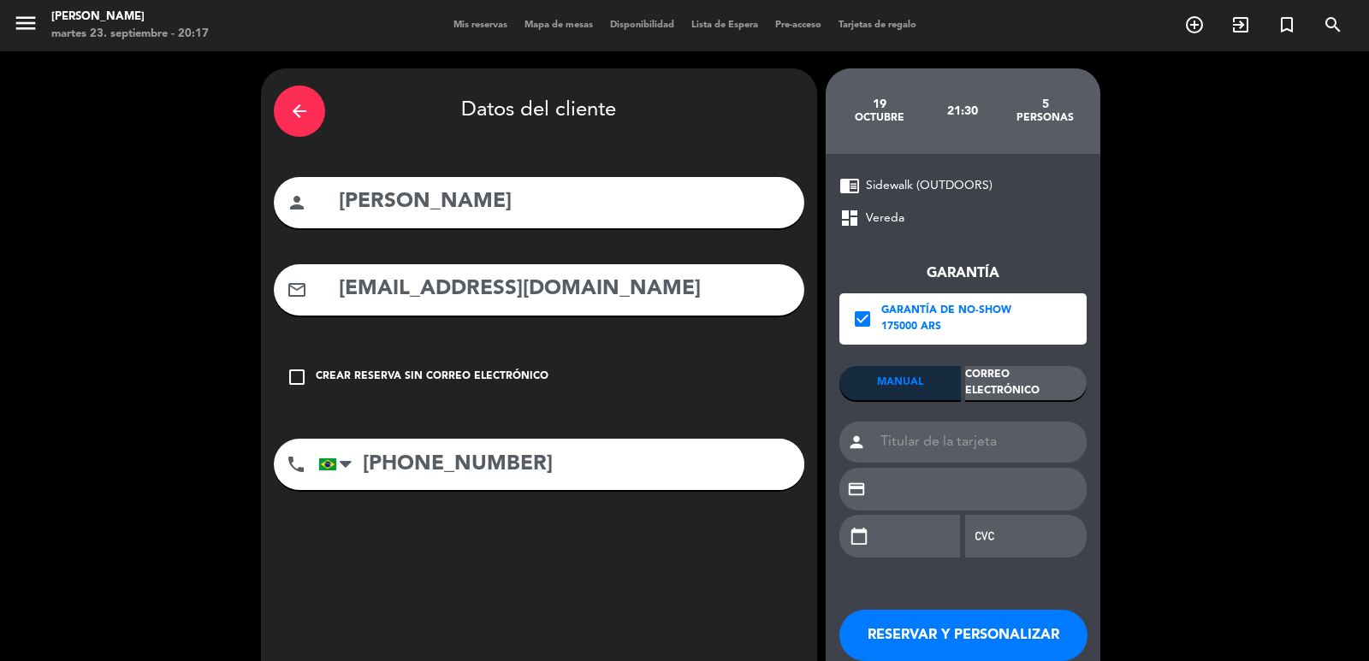
click at [1043, 388] on div "Correo Electrónico" at bounding box center [1025, 383] width 121 height 34
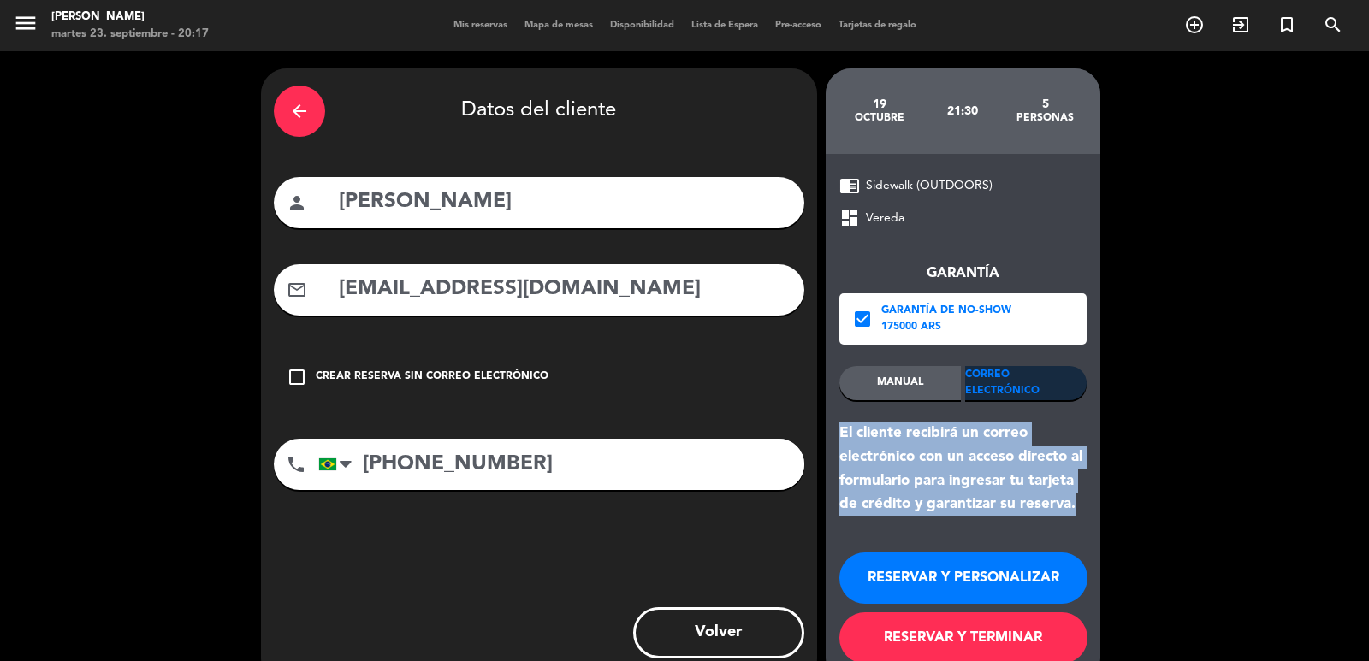
drag, startPoint x: 1079, startPoint y: 505, endPoint x: 837, endPoint y: 432, distance: 252.7
click at [837, 432] on div "chrome_reader_mode Sidewalk (OUTDOORS) dashboard Vereda Garantía check_box Gara…" at bounding box center [962, 419] width 275 height 530
copy div "El cliente recibirá un correo electrónico con un acceso directo al formulario p…"
drag, startPoint x: 872, startPoint y: 576, endPoint x: 746, endPoint y: 532, distance: 133.1
click at [850, 567] on button "RESERVAR Y PERSONALIZAR" at bounding box center [963, 578] width 248 height 51
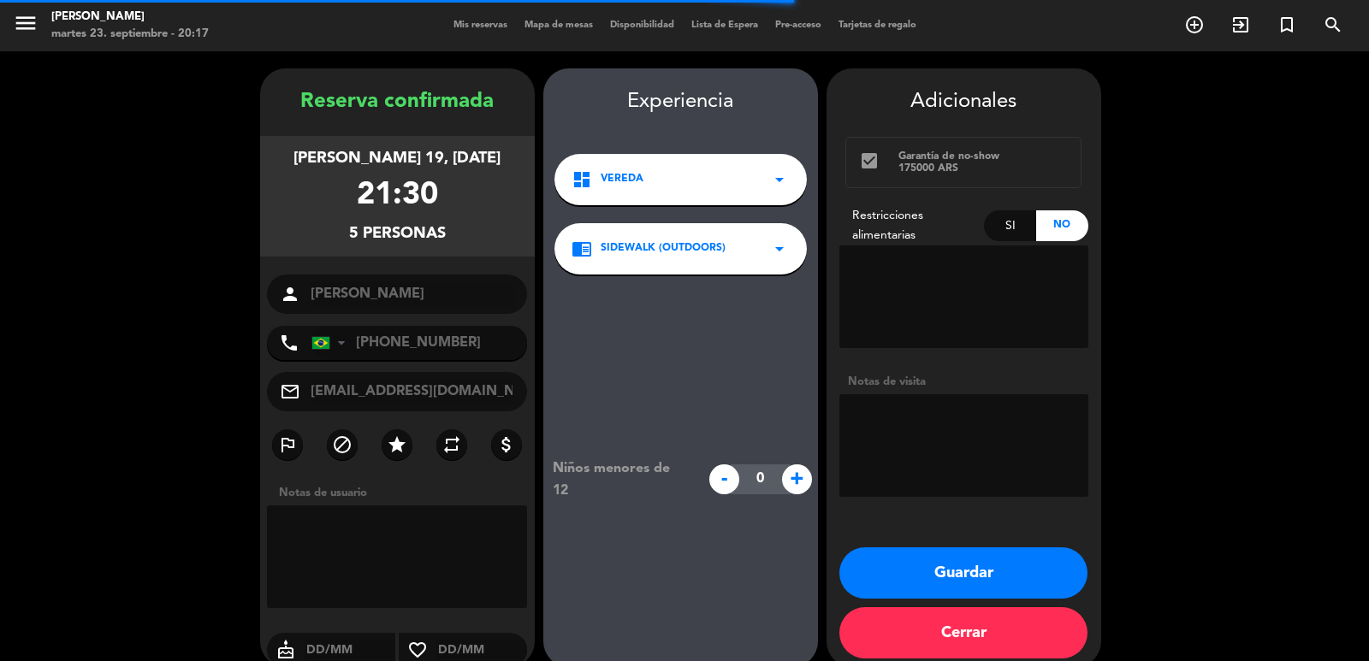
scroll to position [23, 0]
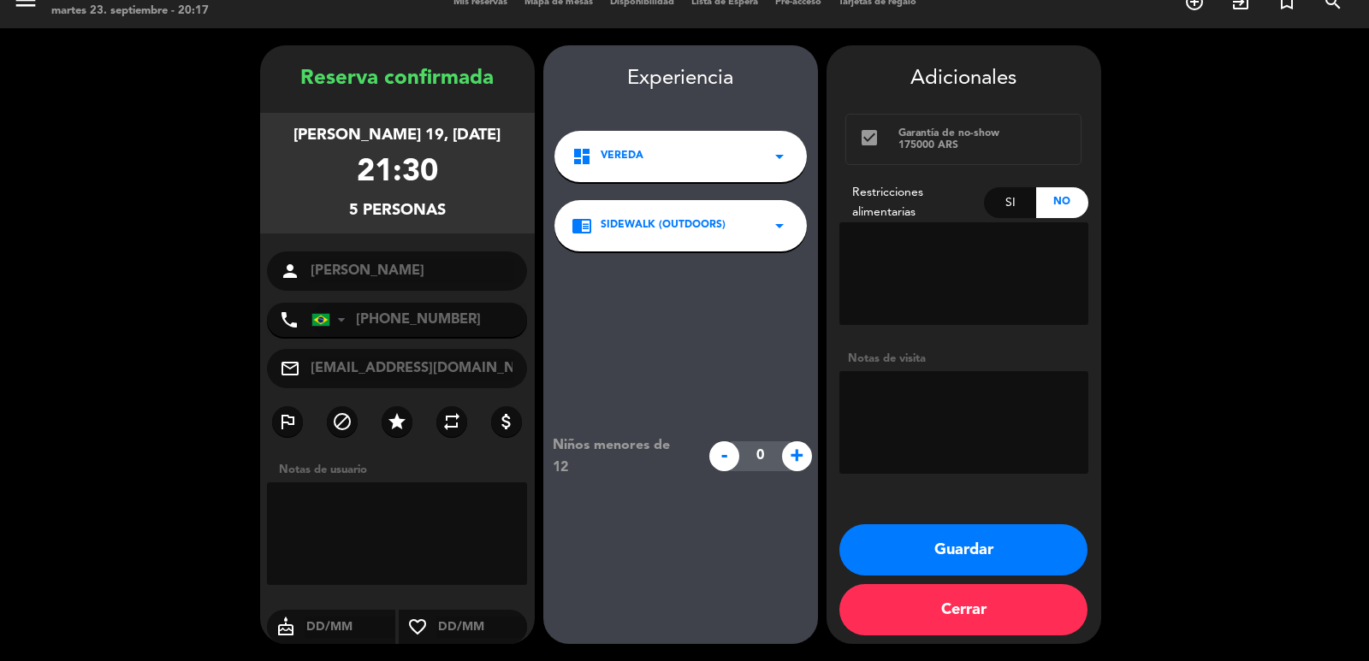
drag, startPoint x: 290, startPoint y: 134, endPoint x: 453, endPoint y: 203, distance: 177.1
click at [453, 203] on div "domingo 19, oct. 2025 21:30 5 personas" at bounding box center [397, 173] width 275 height 121
copy div "domingo 19, oct. 2025 21:30 5 personas"
click at [934, 414] on textarea at bounding box center [963, 422] width 249 height 103
type textarea "exterior"
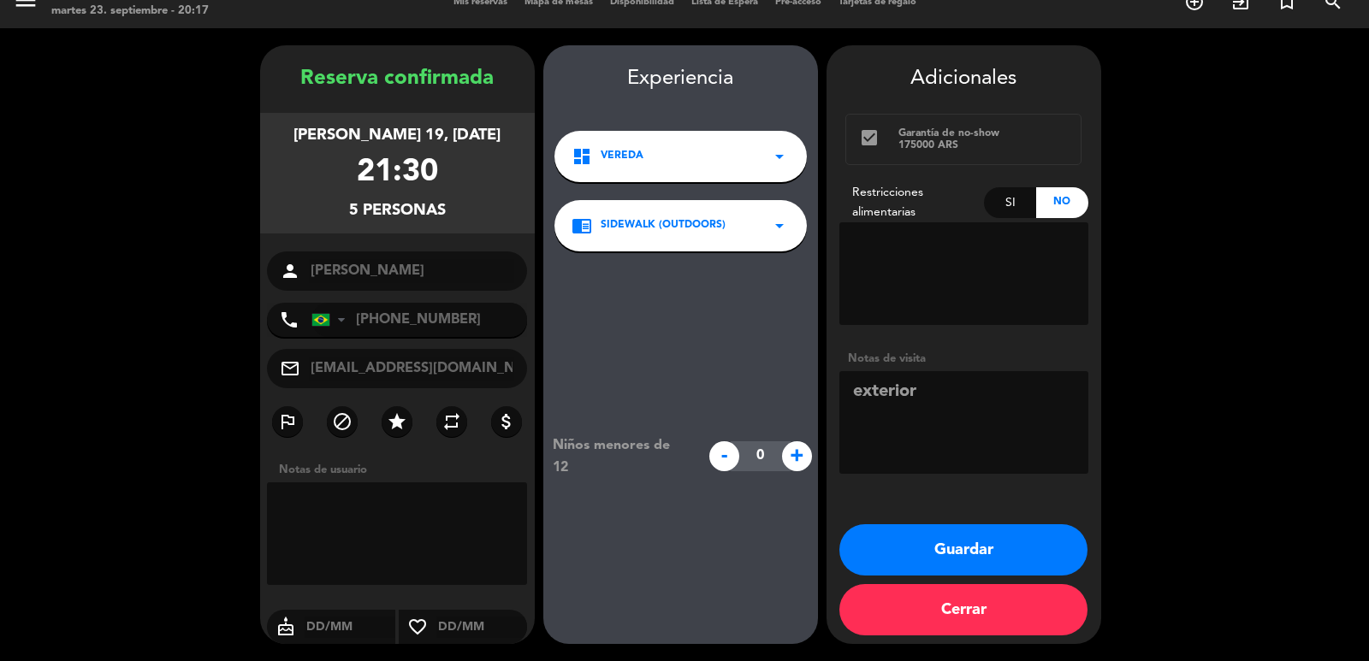
click at [949, 530] on button "Guardar" at bounding box center [963, 549] width 248 height 51
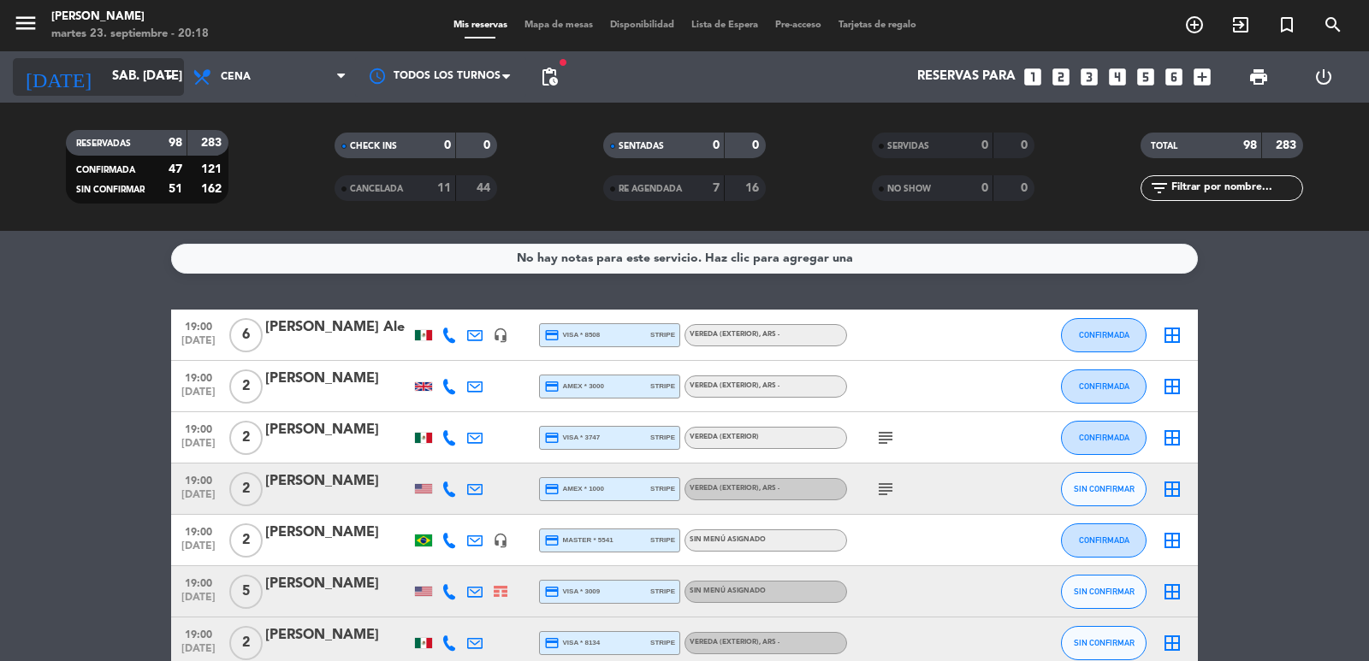
click at [103, 67] on input "sáb. 27 sep." at bounding box center [185, 77] width 165 height 33
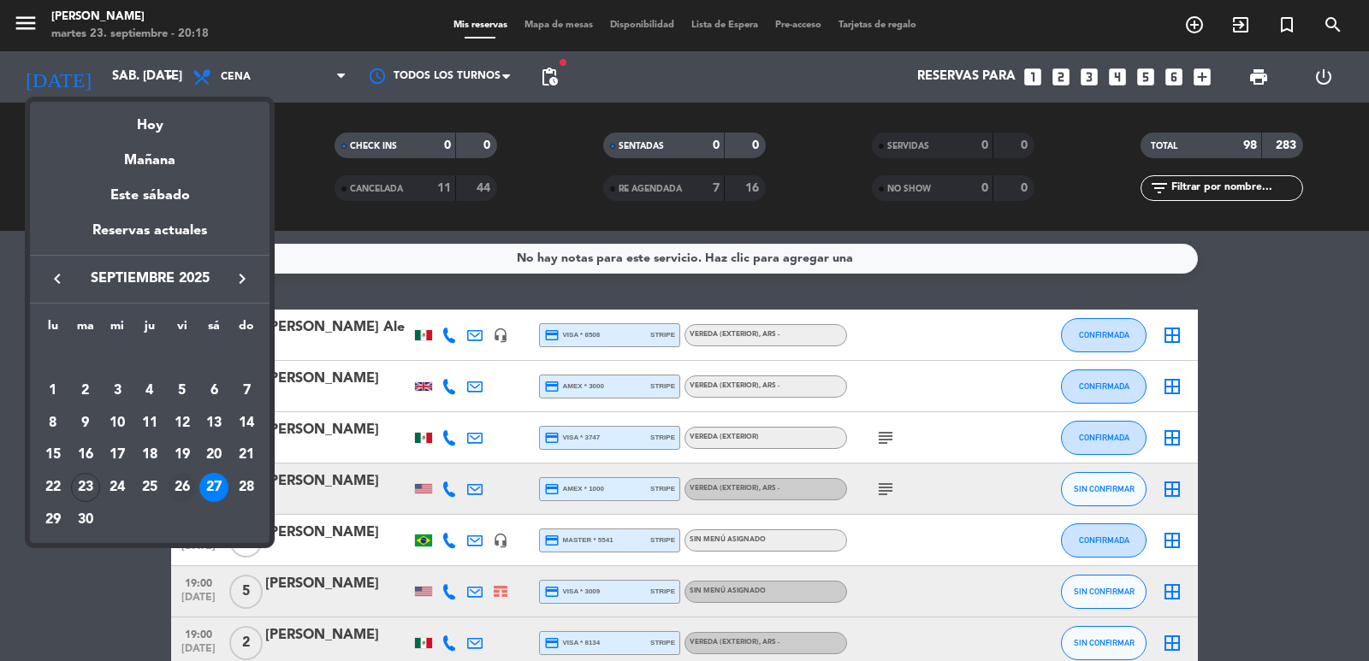
click at [175, 487] on div "26" at bounding box center [182, 487] width 29 height 29
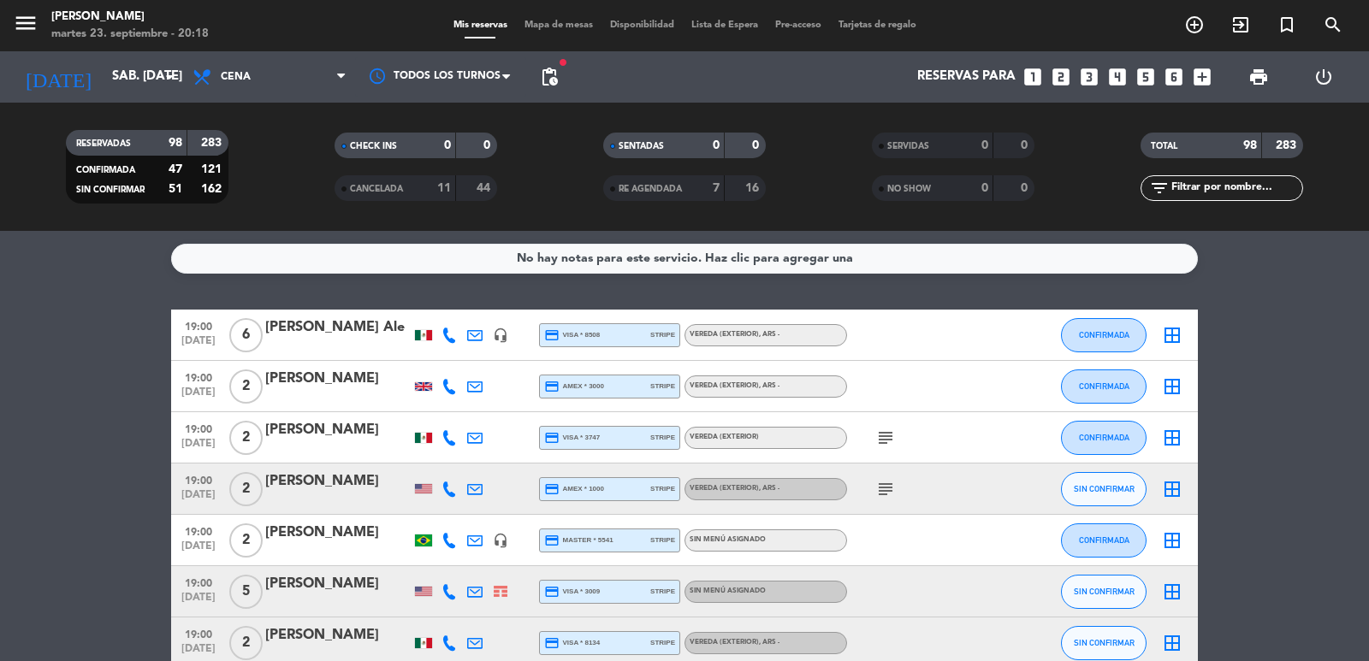
type input "vie. 26 sep."
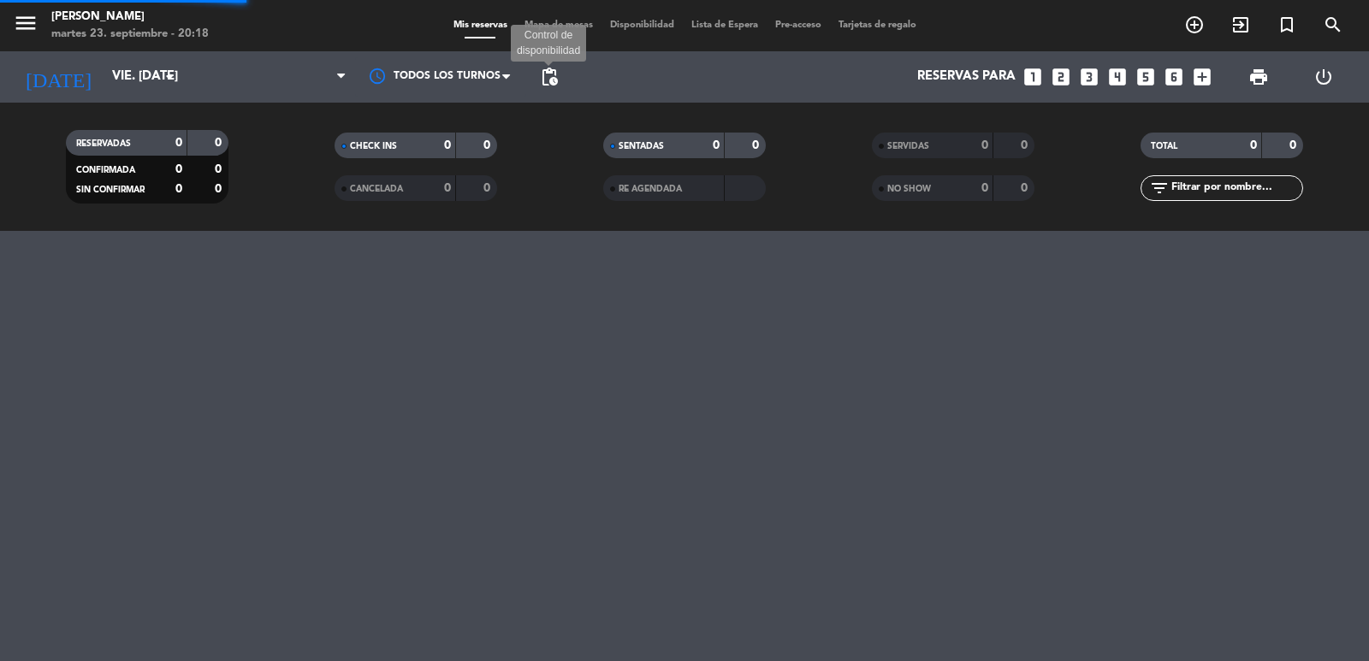
click at [539, 74] on span "pending_actions" at bounding box center [549, 77] width 21 height 21
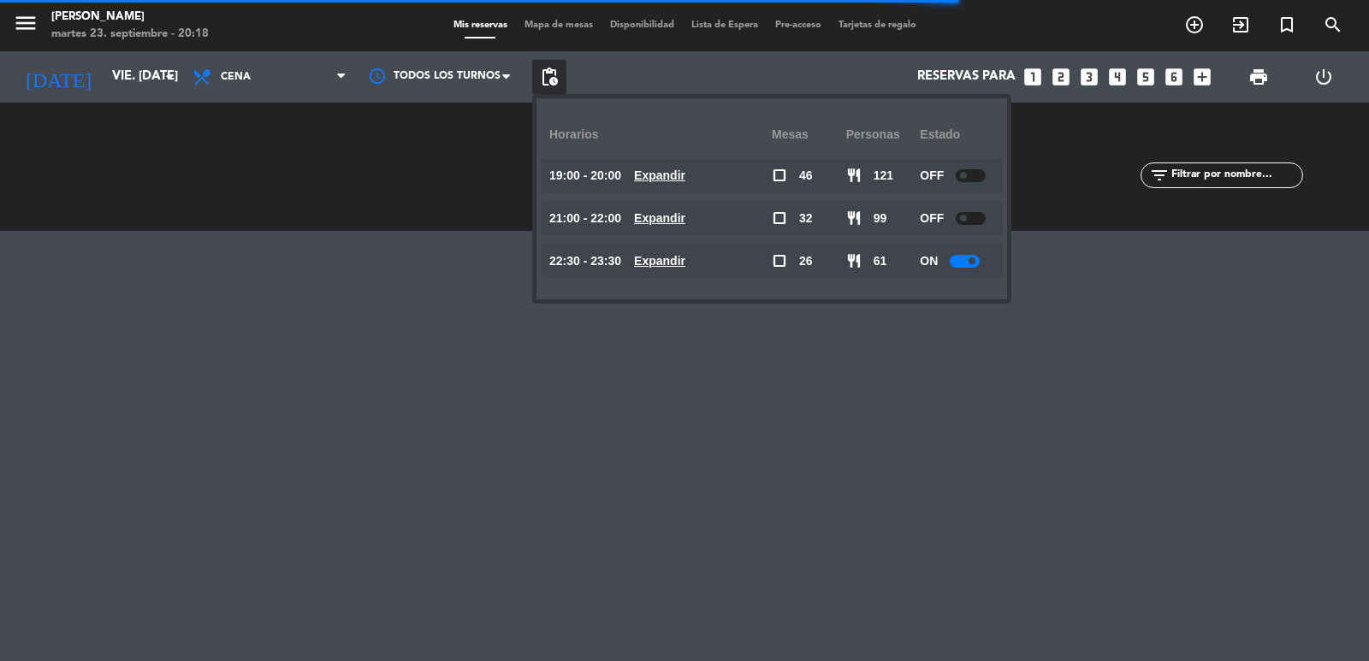
click at [670, 254] on u "Expandir" at bounding box center [659, 261] width 51 height 14
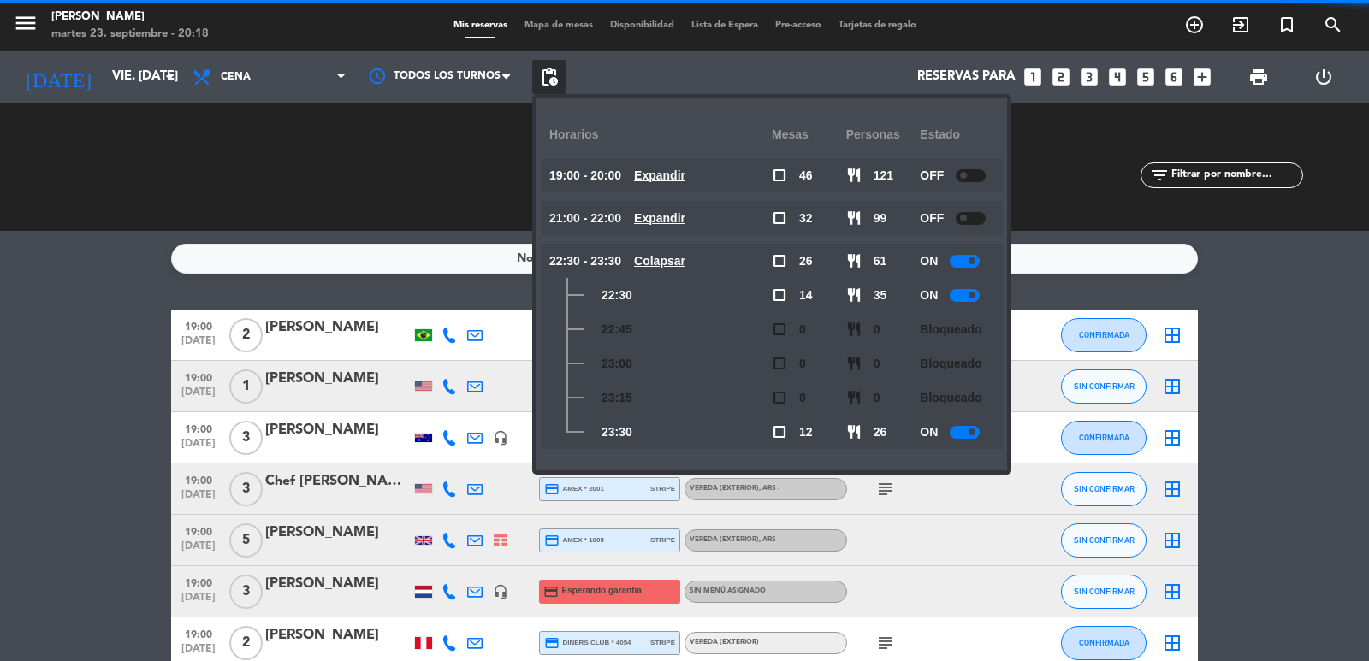
drag, startPoint x: 669, startPoint y: 252, endPoint x: 435, endPoint y: 27, distance: 324.8
click at [668, 254] on u "Colapsar" at bounding box center [659, 261] width 51 height 14
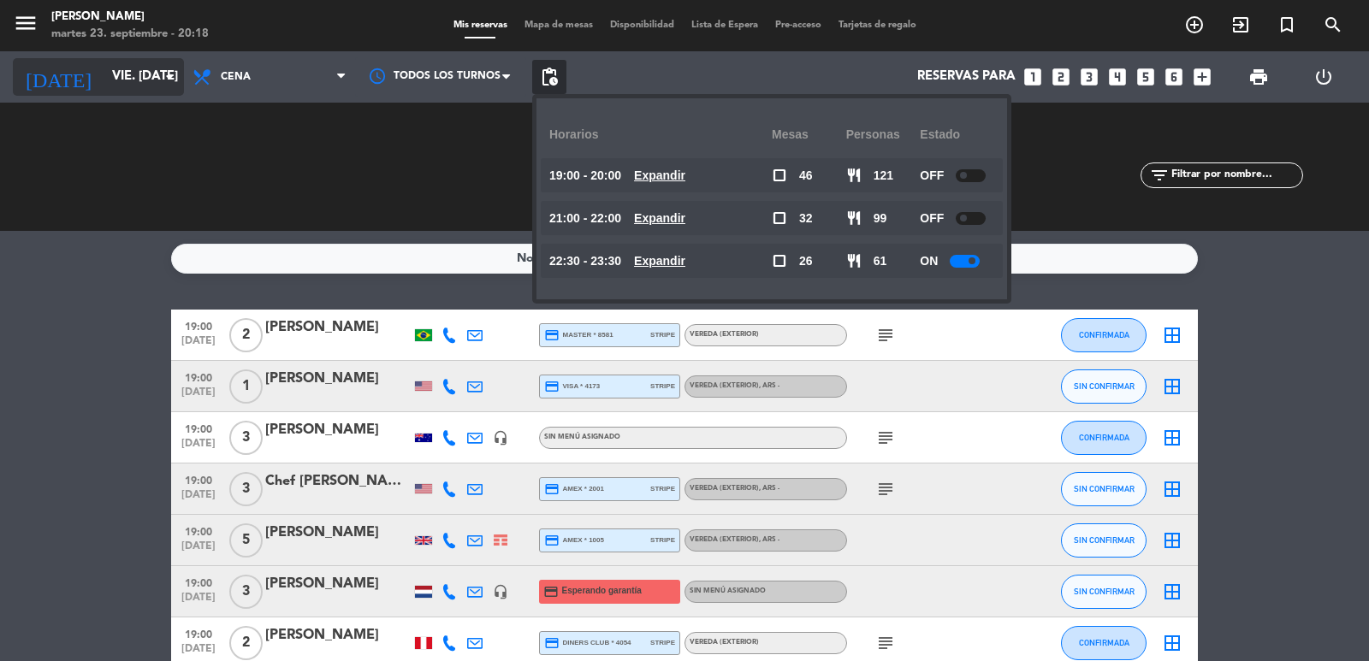
click at [163, 83] on icon "arrow_drop_down" at bounding box center [169, 77] width 21 height 21
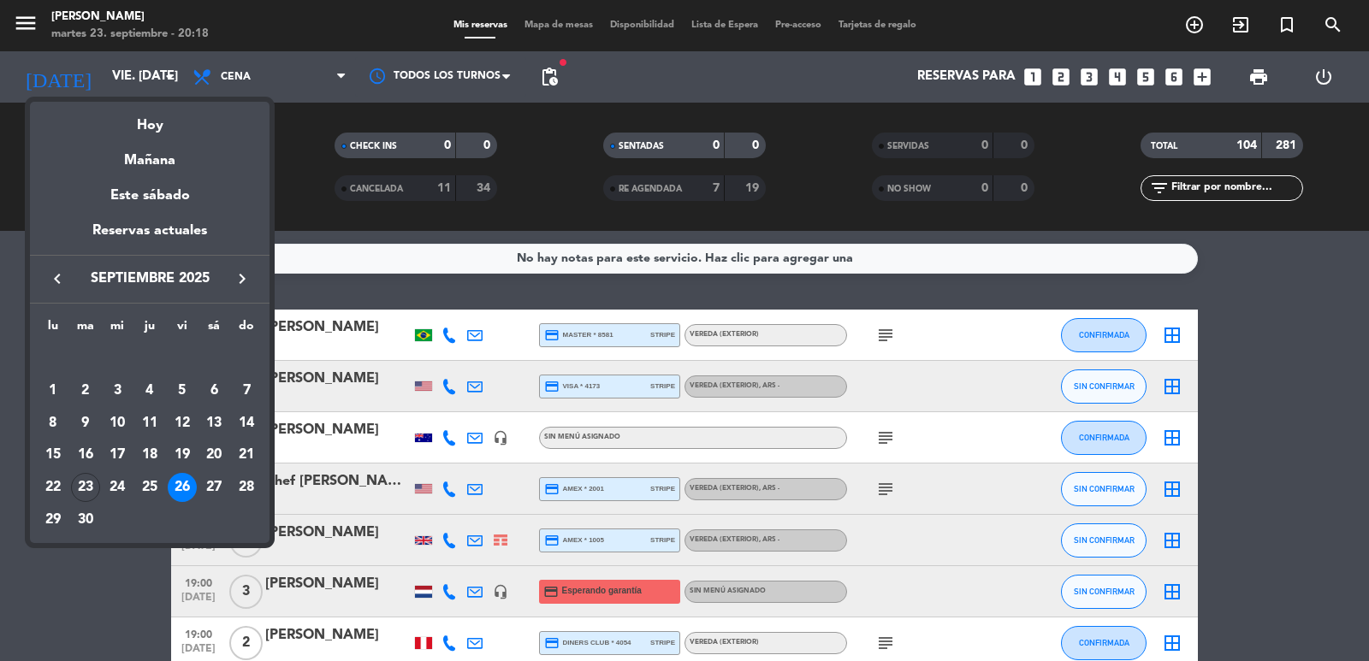
drag, startPoint x: 246, startPoint y: 274, endPoint x: 223, endPoint y: 318, distance: 50.1
click at [245, 273] on icon "keyboard_arrow_right" at bounding box center [242, 279] width 21 height 21
click at [240, 387] on div "5" at bounding box center [246, 390] width 29 height 29
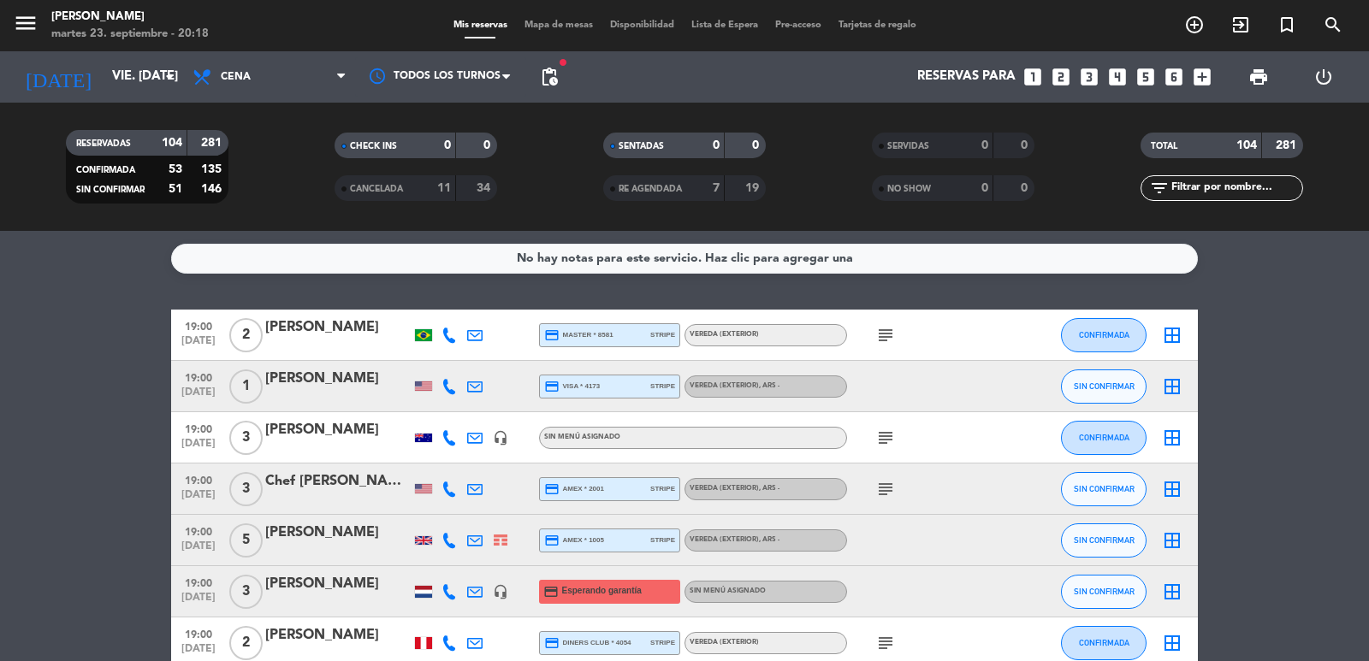
type input "dom. 5 oct."
drag, startPoint x: 300, startPoint y: 73, endPoint x: 264, endPoint y: 115, distance: 55.2
click at [299, 74] on span "Cena" at bounding box center [269, 77] width 171 height 38
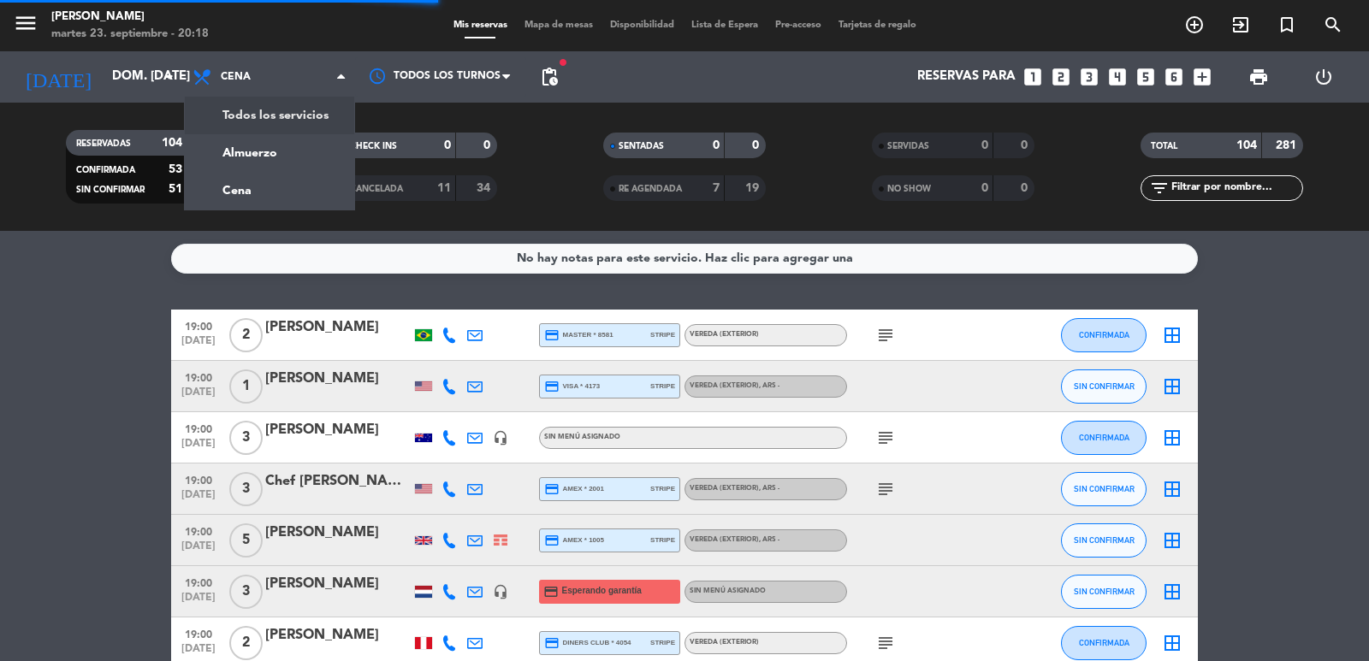
click at [247, 126] on div "menu Don Julio martes 23. septiembre - 20:18 Mis reservas Mapa de mesas Disponi…" at bounding box center [684, 115] width 1369 height 231
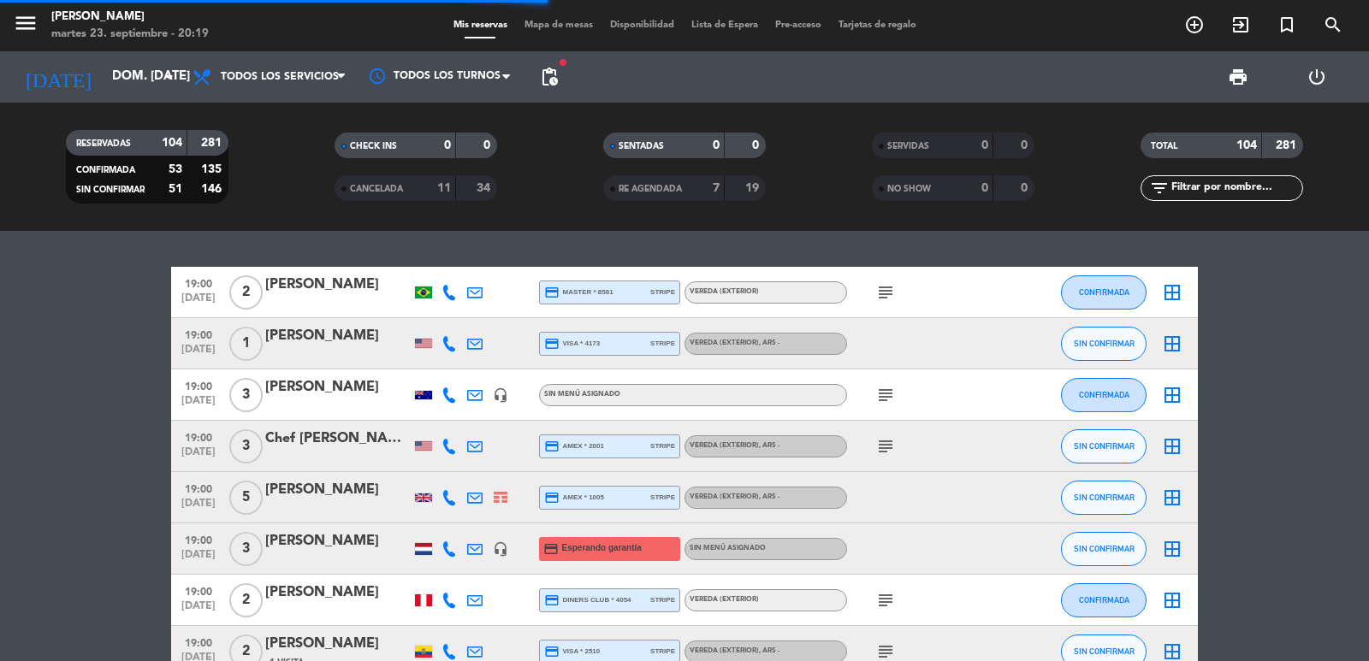
click at [1267, 189] on input "text" at bounding box center [1235, 188] width 133 height 19
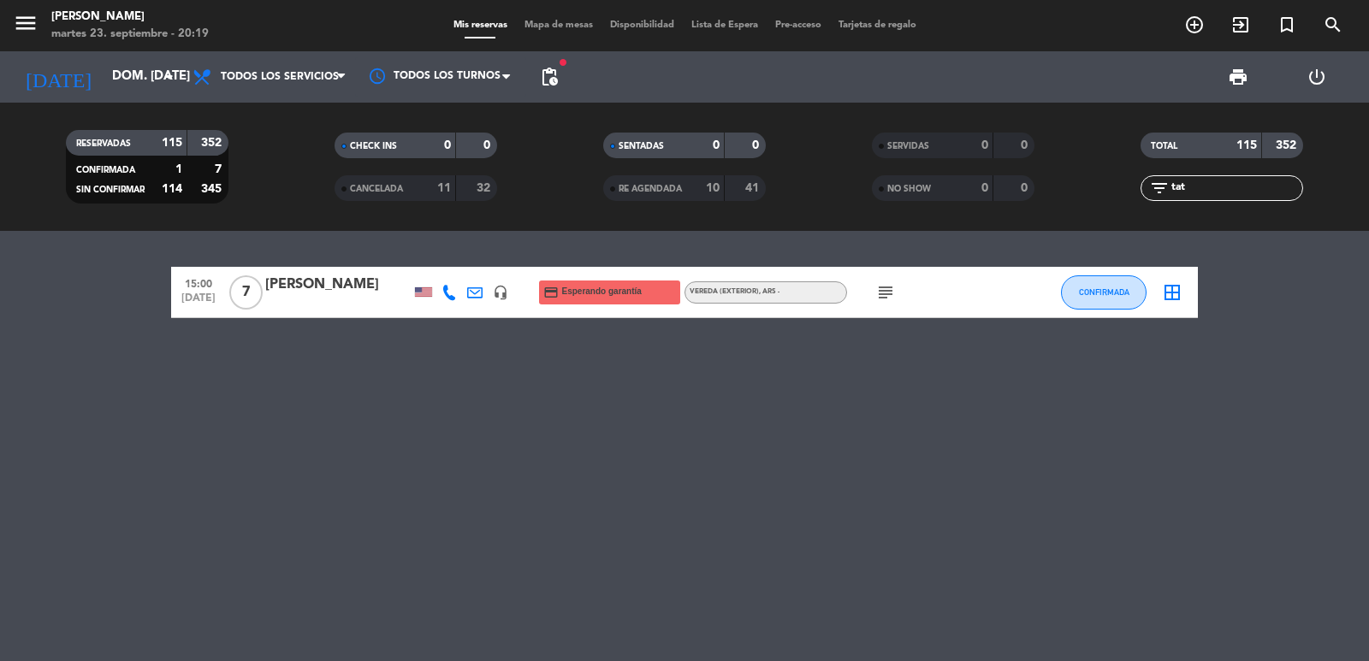
type input "tat"
click at [324, 298] on div at bounding box center [337, 304] width 145 height 14
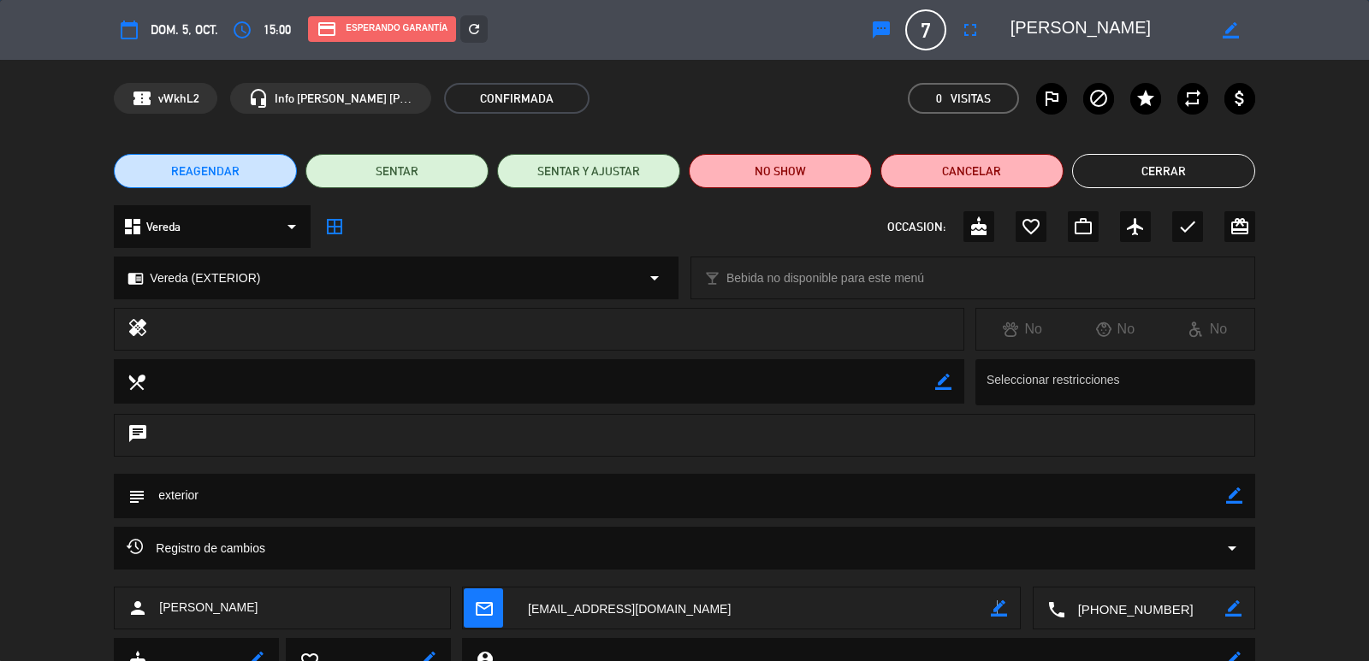
click at [996, 609] on icon "border_color" at bounding box center [998, 608] width 16 height 16
drag, startPoint x: 778, startPoint y: 589, endPoint x: 361, endPoint y: 572, distance: 416.9
click at [361, 572] on div "calendar_today dom. 5, oct. access_time 15:00 credit_card Esperando garantía re…" at bounding box center [684, 330] width 1369 height 661
paste textarea "Tatiana_cortez@hotmail.com"
type textarea "Tatiana_cortez@hotmail.com"
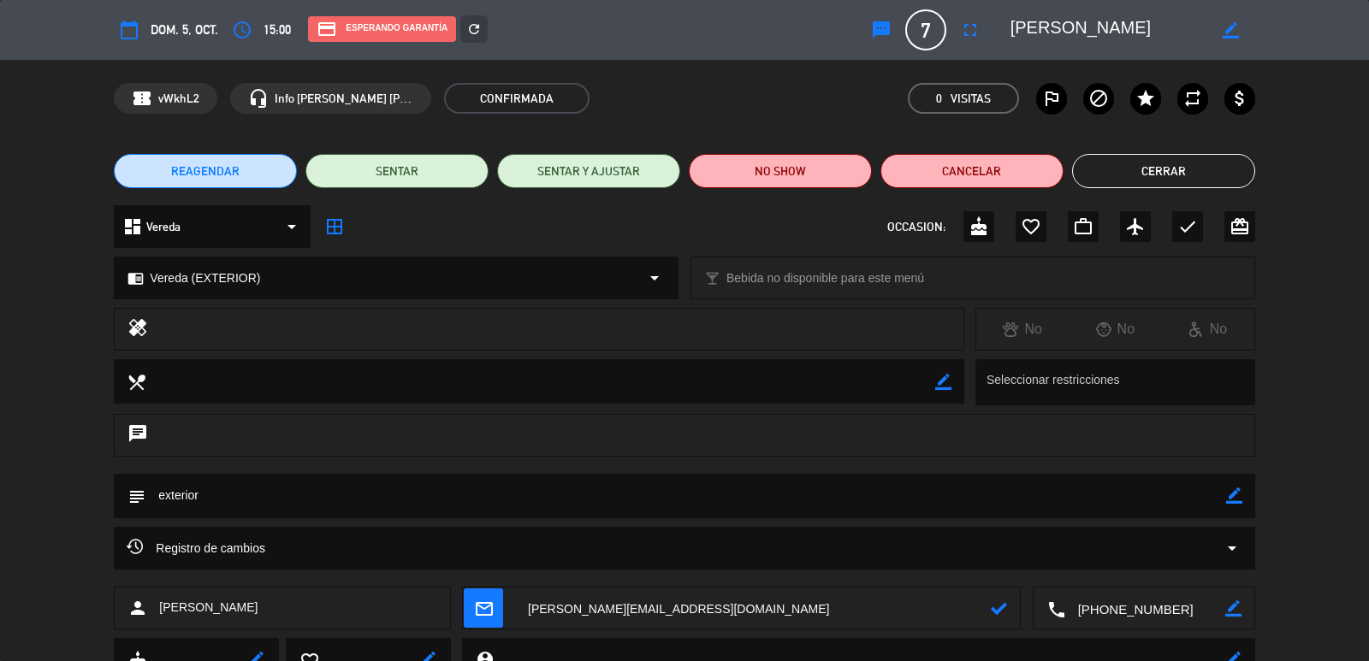
click at [1002, 611] on icon at bounding box center [998, 608] width 16 height 16
click at [476, 50] on div "calendar_today dom. 5, oct. access_time 15:00 credit_card Esperando garantía re…" at bounding box center [684, 30] width 1369 height 60
click at [479, 30] on icon "refresh" at bounding box center [473, 28] width 15 height 15
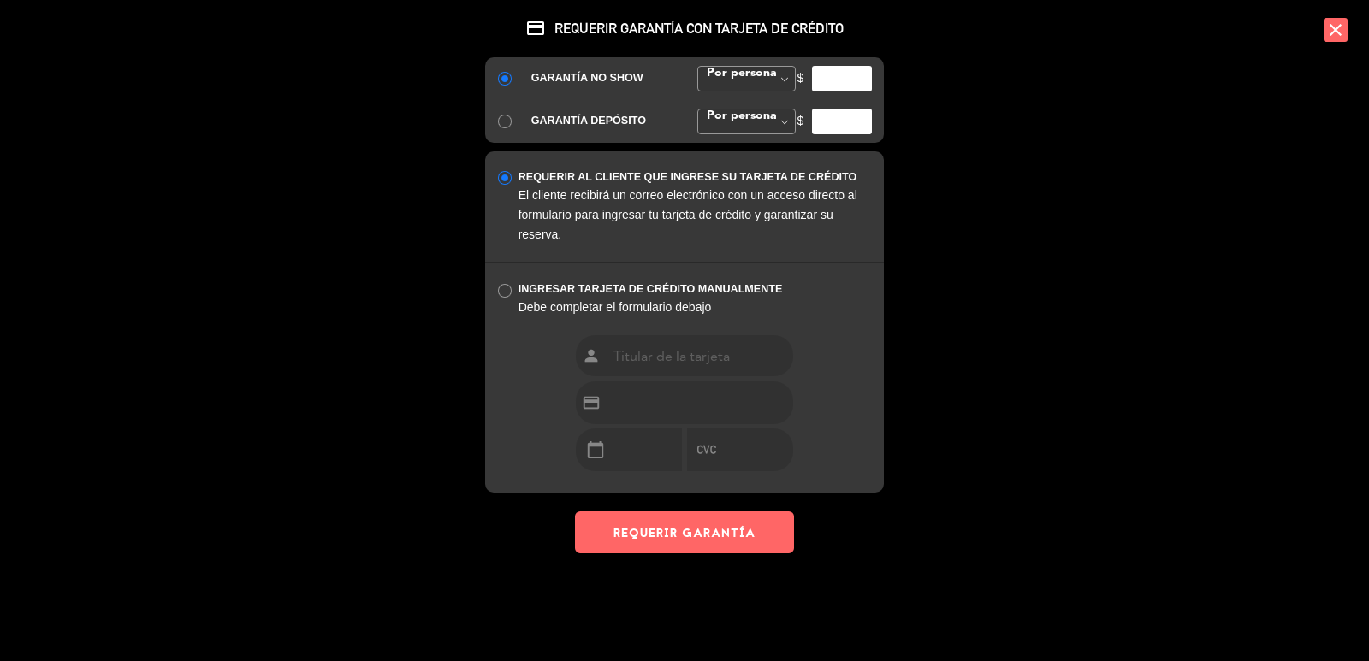
click at [827, 86] on input "number" at bounding box center [842, 79] width 60 height 26
type input "35000"
click at [693, 548] on button "REQUERIR GARANTÍA" at bounding box center [684, 532] width 219 height 42
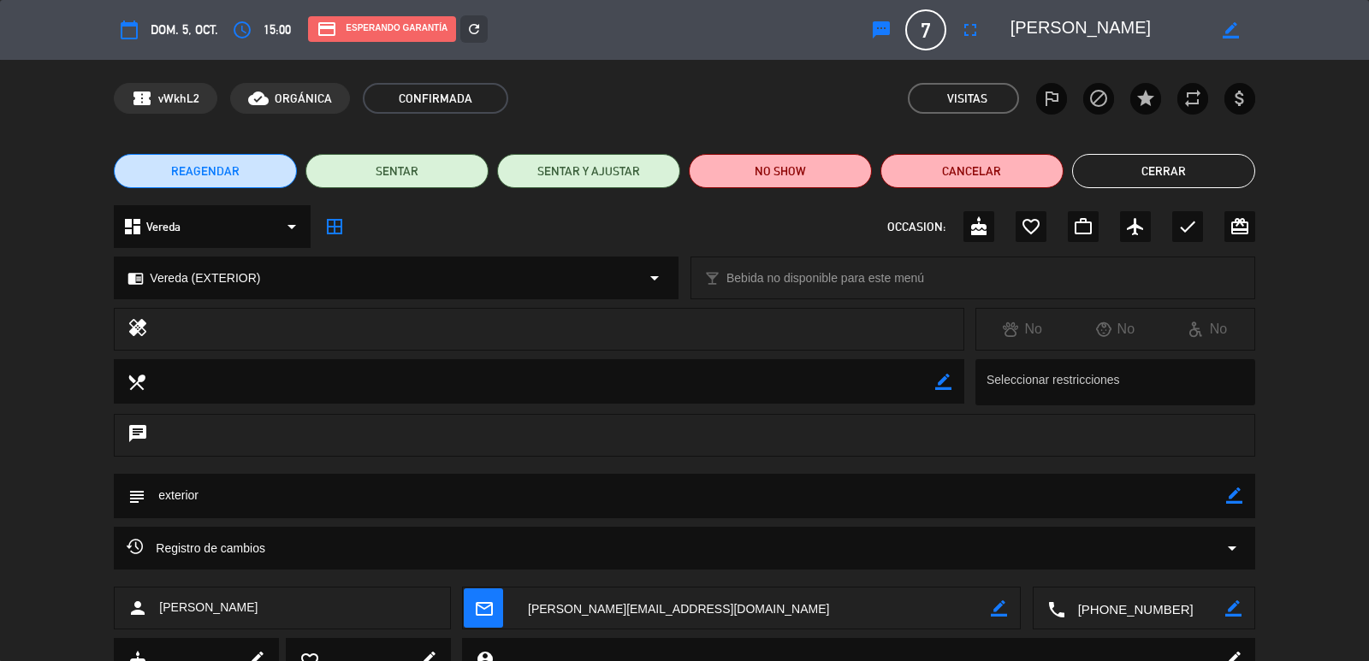
click at [675, 604] on textarea at bounding box center [753, 609] width 476 height 43
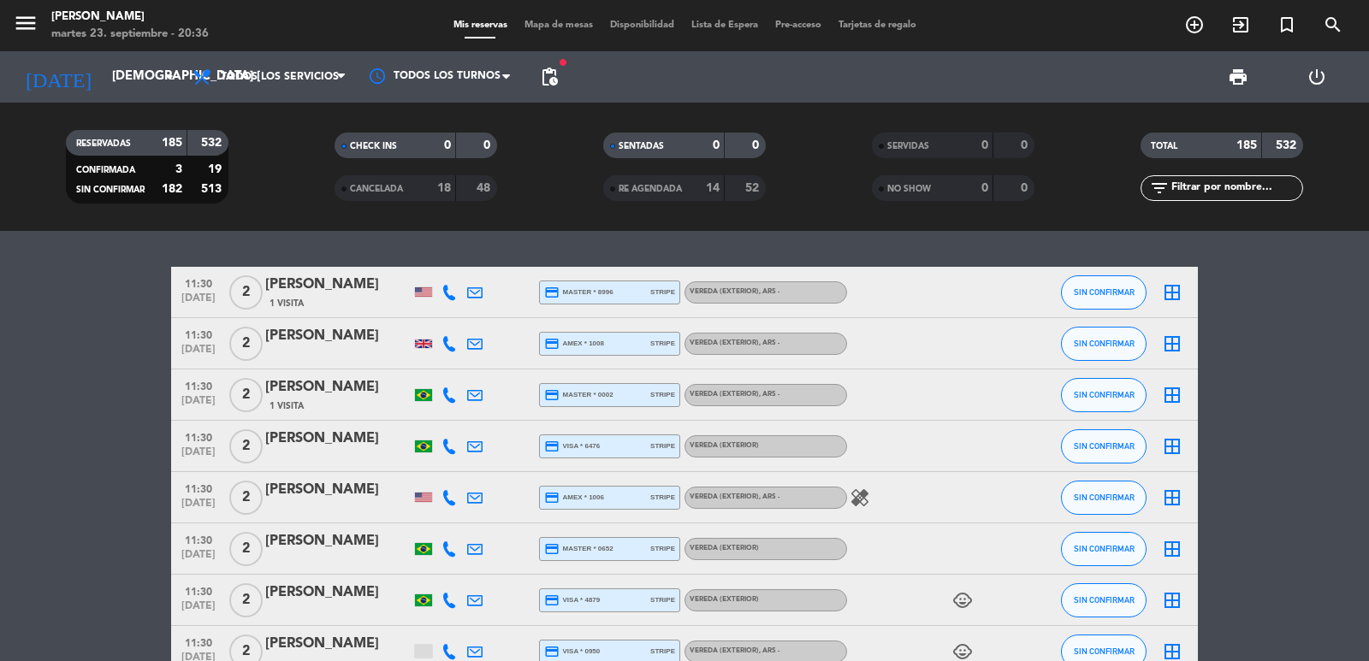
click at [537, 75] on span "pending_actions" at bounding box center [549, 77] width 34 height 34
click at [548, 78] on span "pending_actions" at bounding box center [549, 77] width 21 height 21
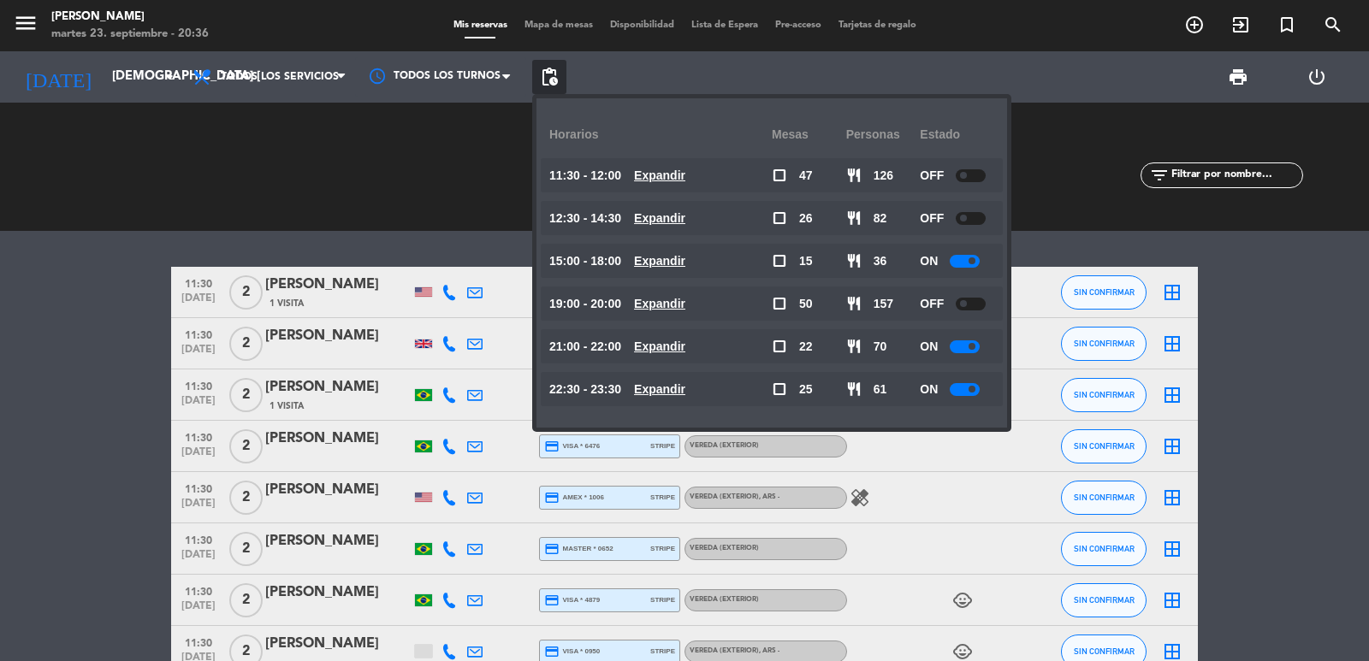
click at [713, 393] on div "22:30 - 23:30 Expandir" at bounding box center [660, 389] width 222 height 34
click at [702, 389] on div "22:30 - 23:30 Expandir" at bounding box center [660, 389] width 222 height 34
click at [685, 388] on u "Expandir" at bounding box center [659, 389] width 51 height 14
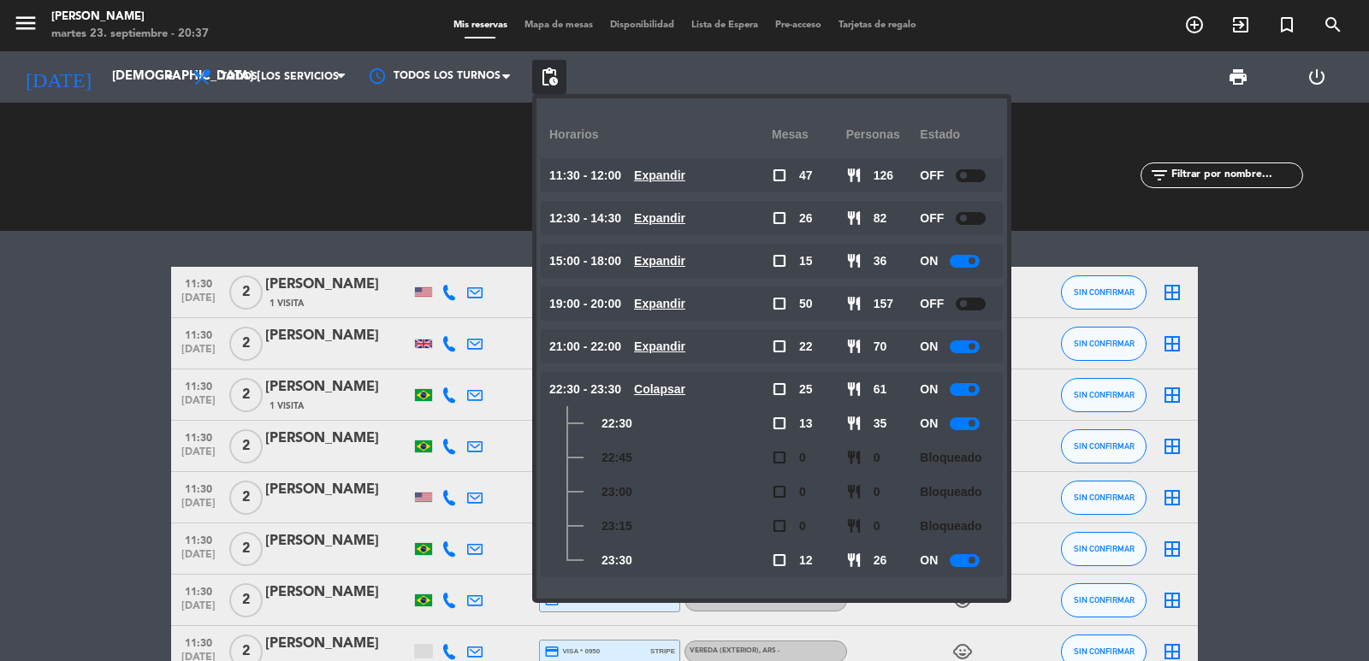
drag, startPoint x: 697, startPoint y: 388, endPoint x: 319, endPoint y: 14, distance: 532.3
click at [680, 382] on u "Colapsar" at bounding box center [659, 389] width 51 height 14
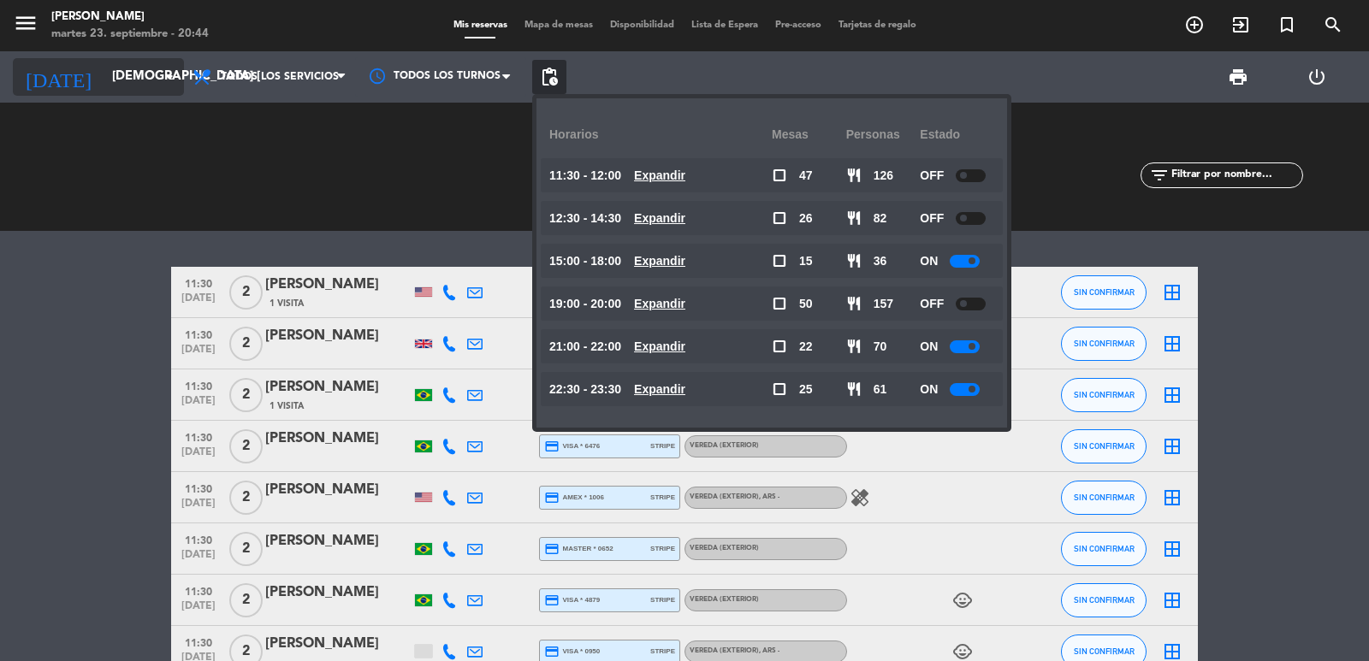
click at [119, 82] on input "jue. 25 sep." at bounding box center [185, 77] width 165 height 33
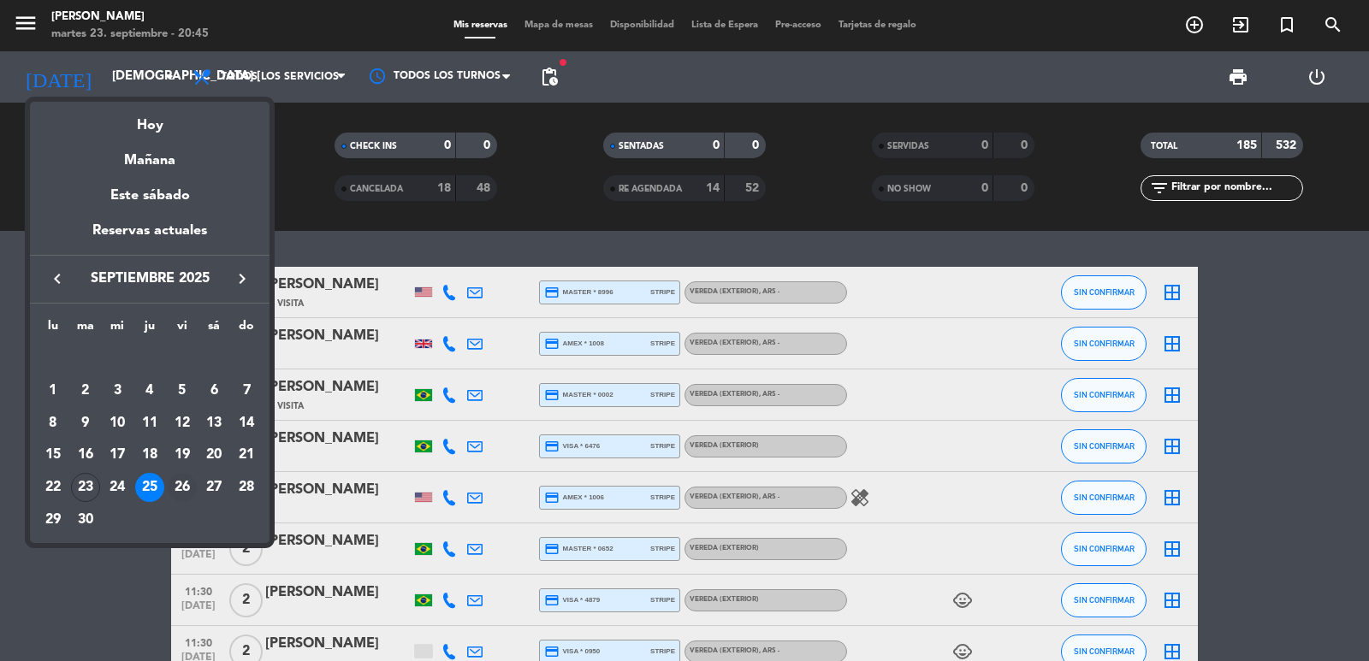
click at [178, 485] on div "26" at bounding box center [182, 487] width 29 height 29
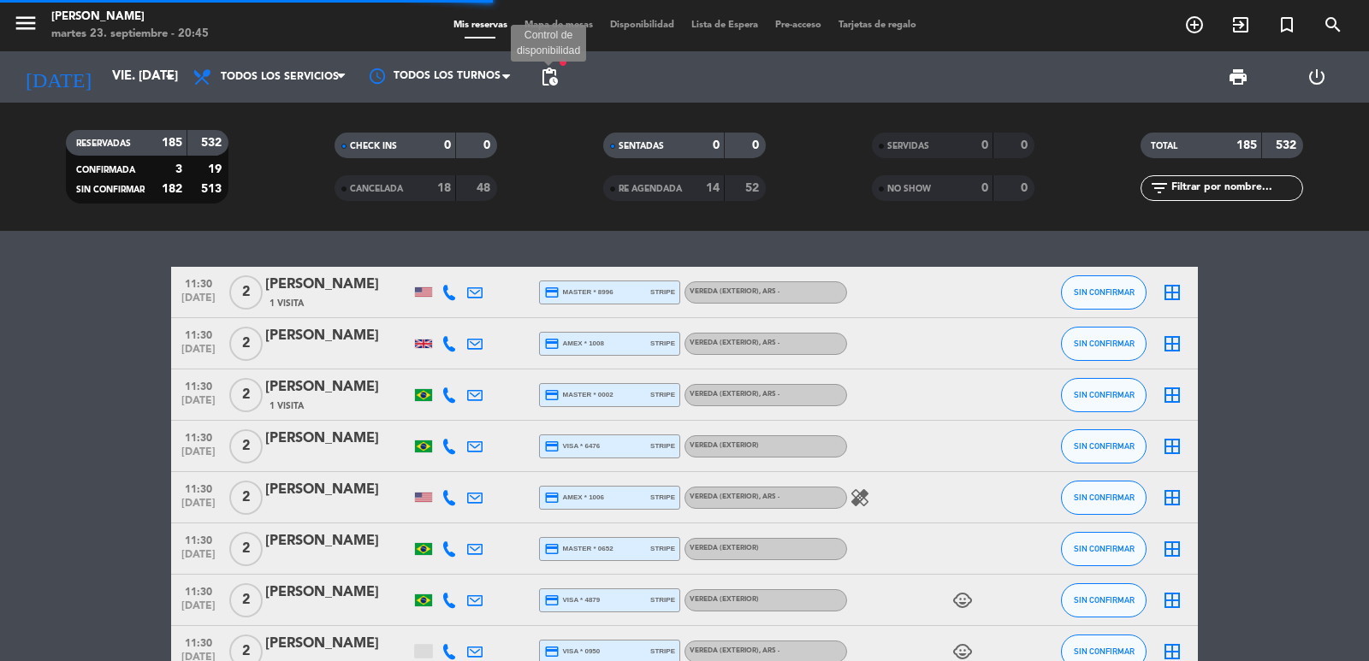
click at [555, 80] on span "pending_actions" at bounding box center [549, 77] width 21 height 21
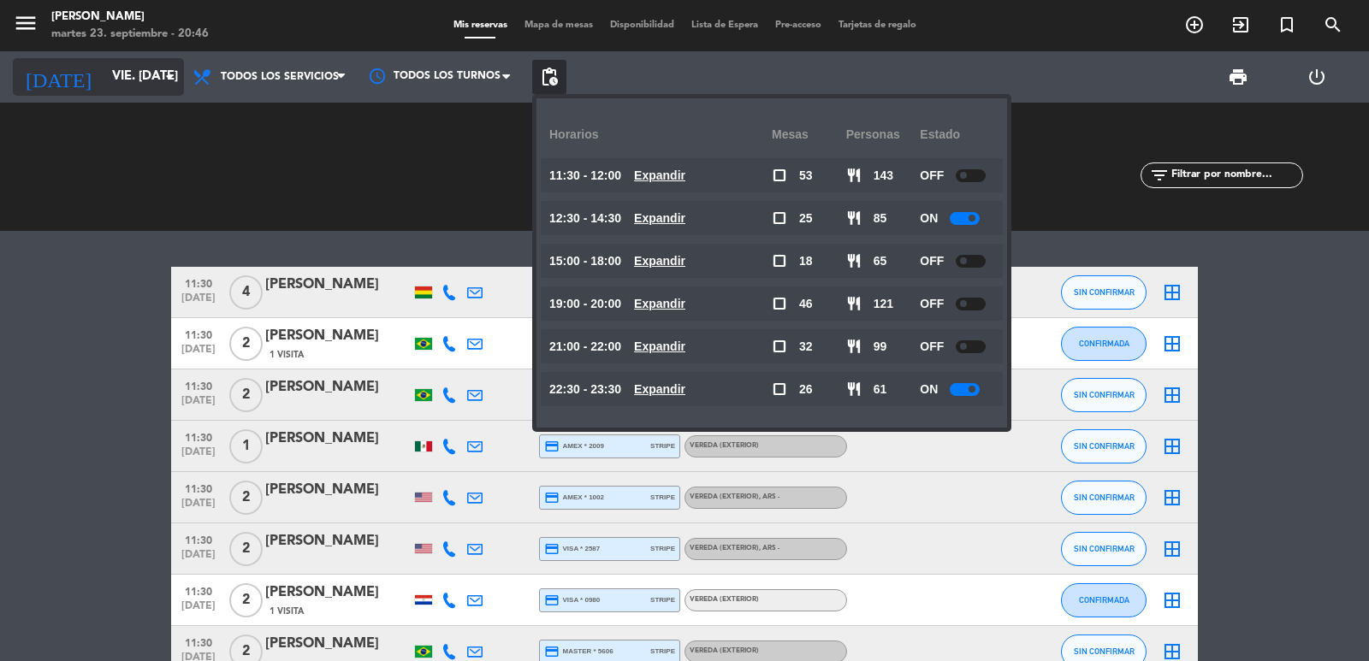
click at [127, 65] on input "vie. 26 sep." at bounding box center [185, 77] width 165 height 33
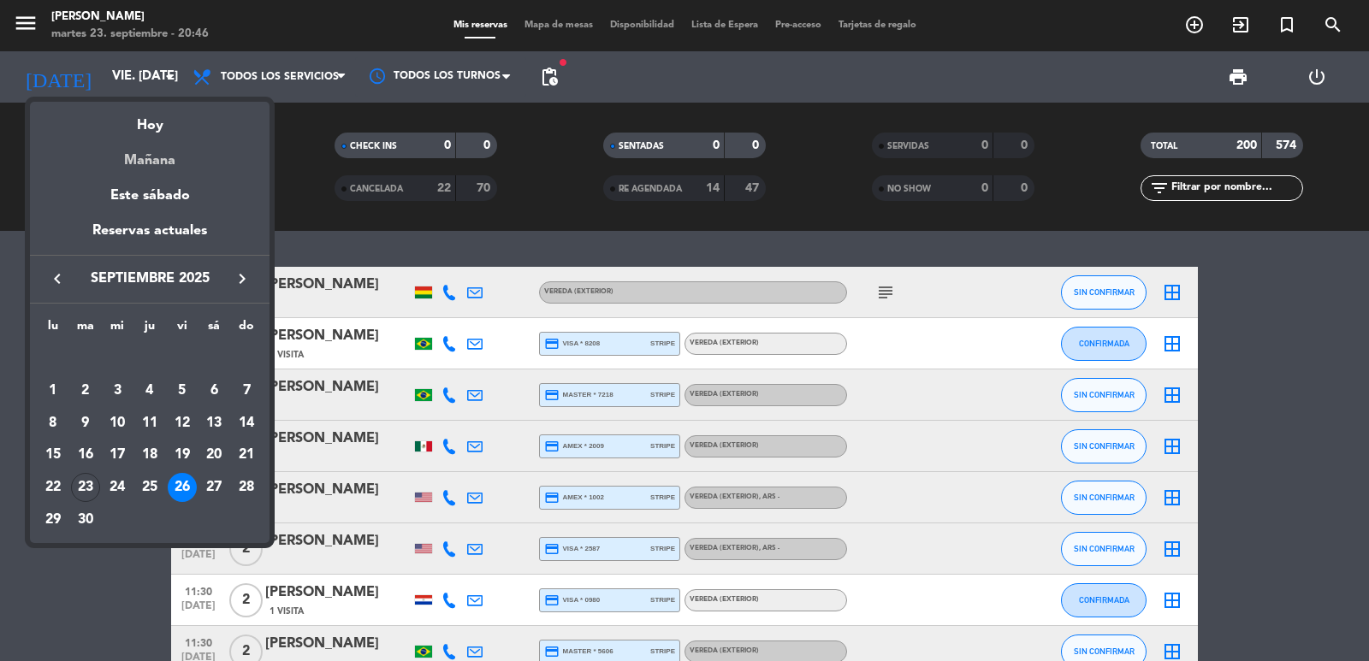
click at [165, 166] on div "Mañana" at bounding box center [149, 154] width 239 height 35
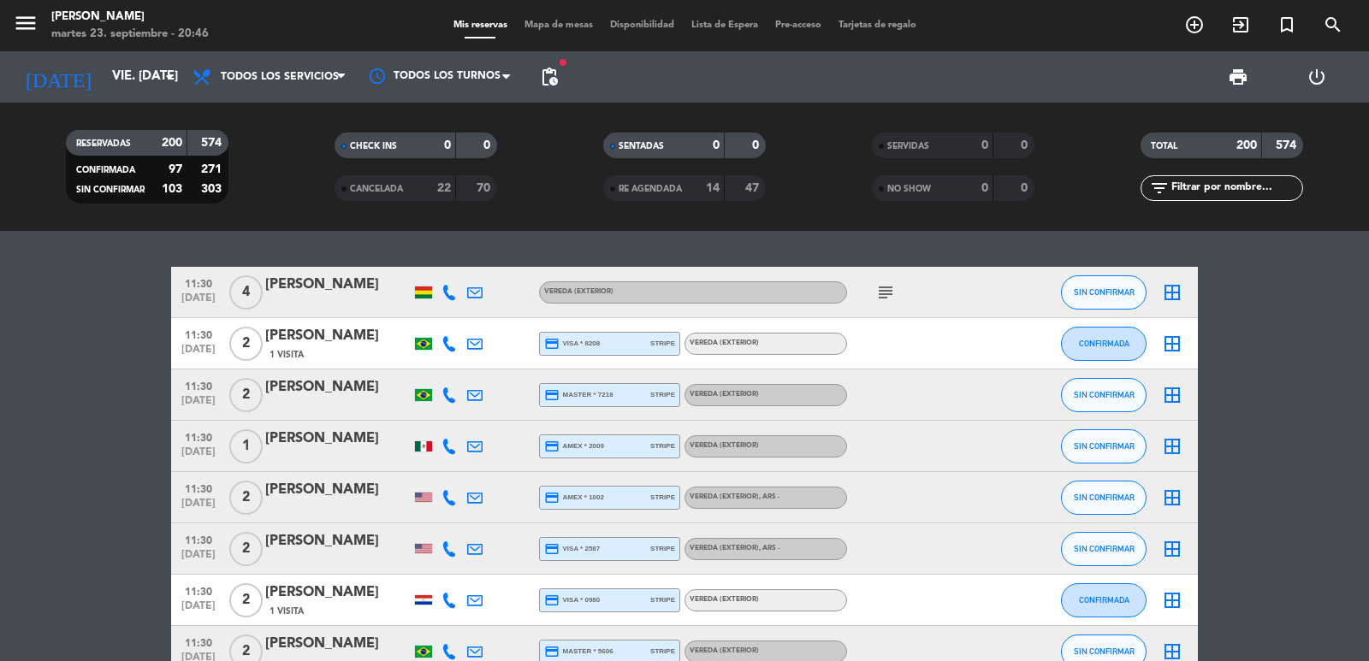
type input "[DATE]"
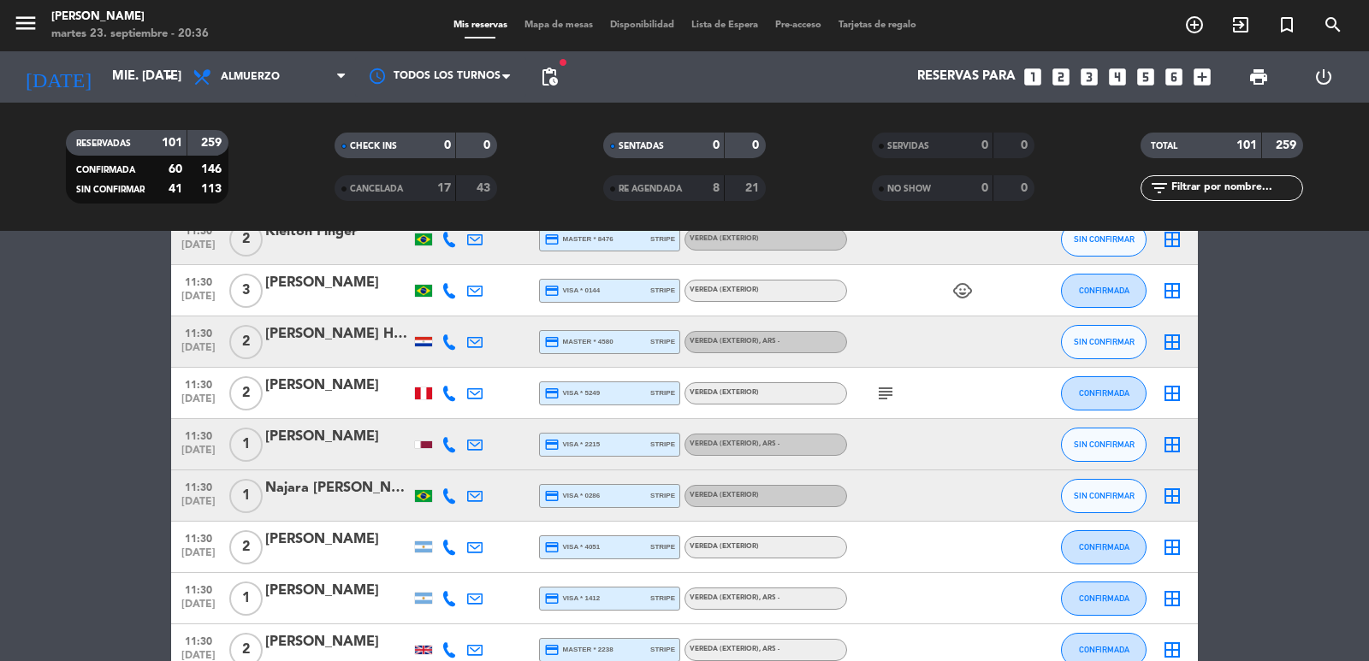
scroll to position [1369, 0]
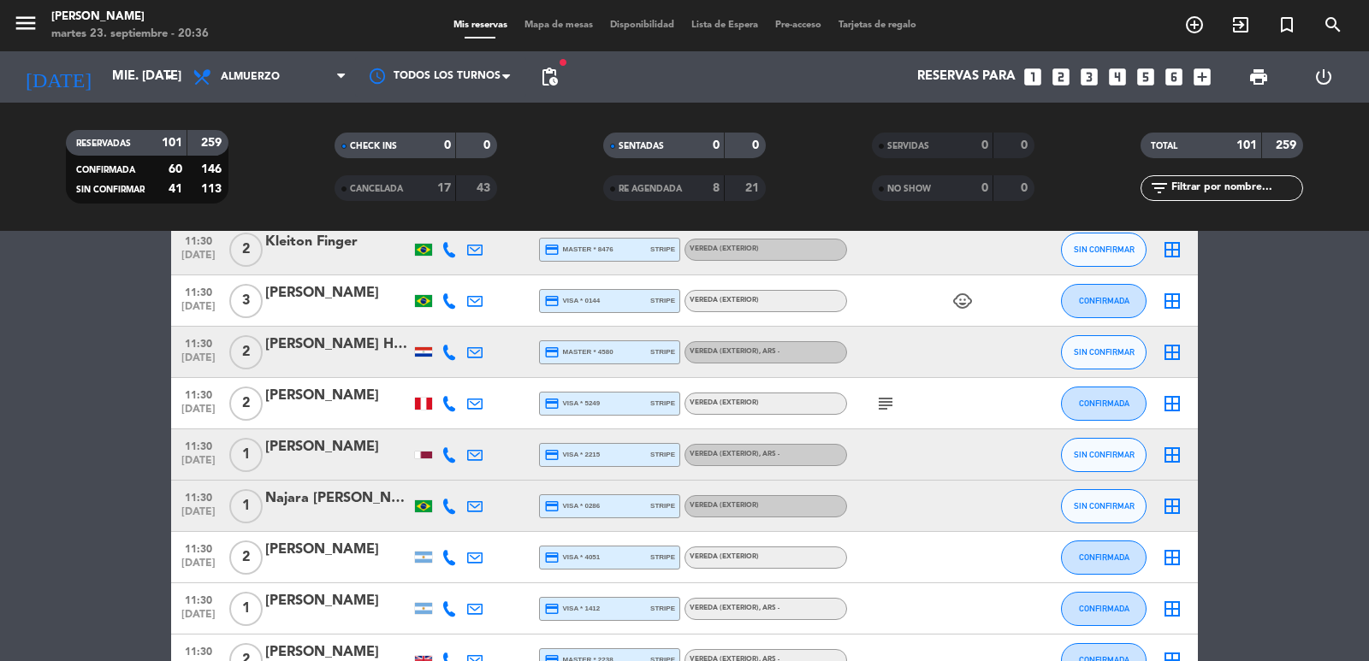
click at [428, 446] on div at bounding box center [424, 454] width 26 height 50
click at [426, 454] on div at bounding box center [423, 455] width 17 height 7
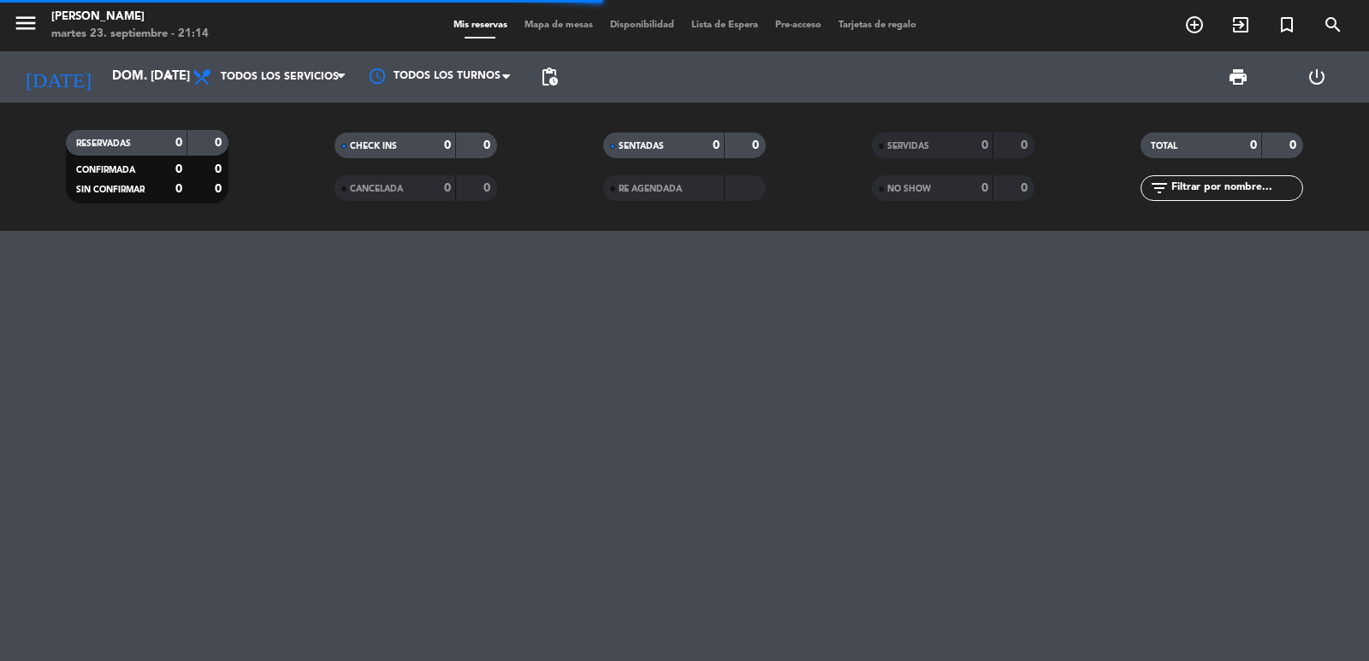
drag, startPoint x: 1239, startPoint y: 194, endPoint x: 1244, endPoint y: 109, distance: 84.8
click at [1239, 194] on input "text" at bounding box center [1235, 188] width 133 height 19
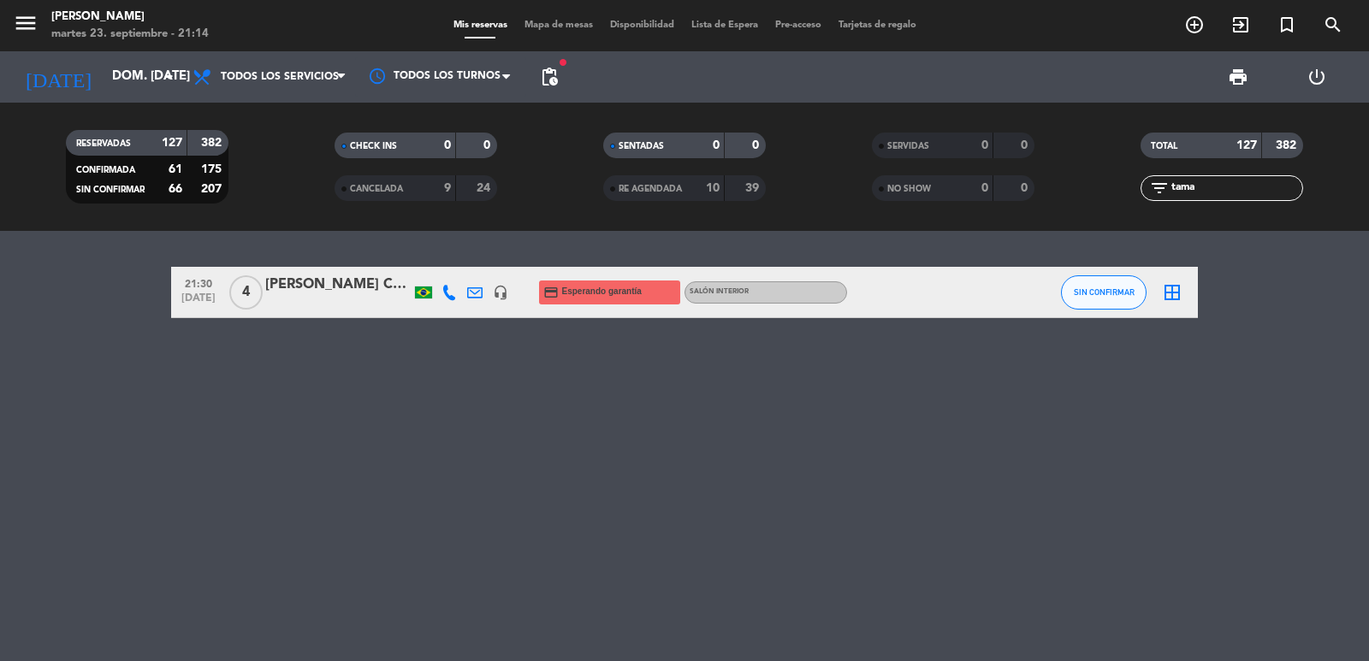
type input "tama"
drag, startPoint x: 178, startPoint y: 277, endPoint x: 648, endPoint y: 134, distance: 491.7
click at [819, 322] on div "21:30 [DATE] 4 [PERSON_NAME] Consultora [PERSON_NAME] headset_mic credit_card E…" at bounding box center [684, 446] width 1369 height 430
copy div "21:30 [DATE] 4 [PERSON_NAME] Consultora [PERSON_NAME] headset_mic credit_card E…"
click at [1201, 27] on icon "add_circle_outline" at bounding box center [1194, 25] width 21 height 21
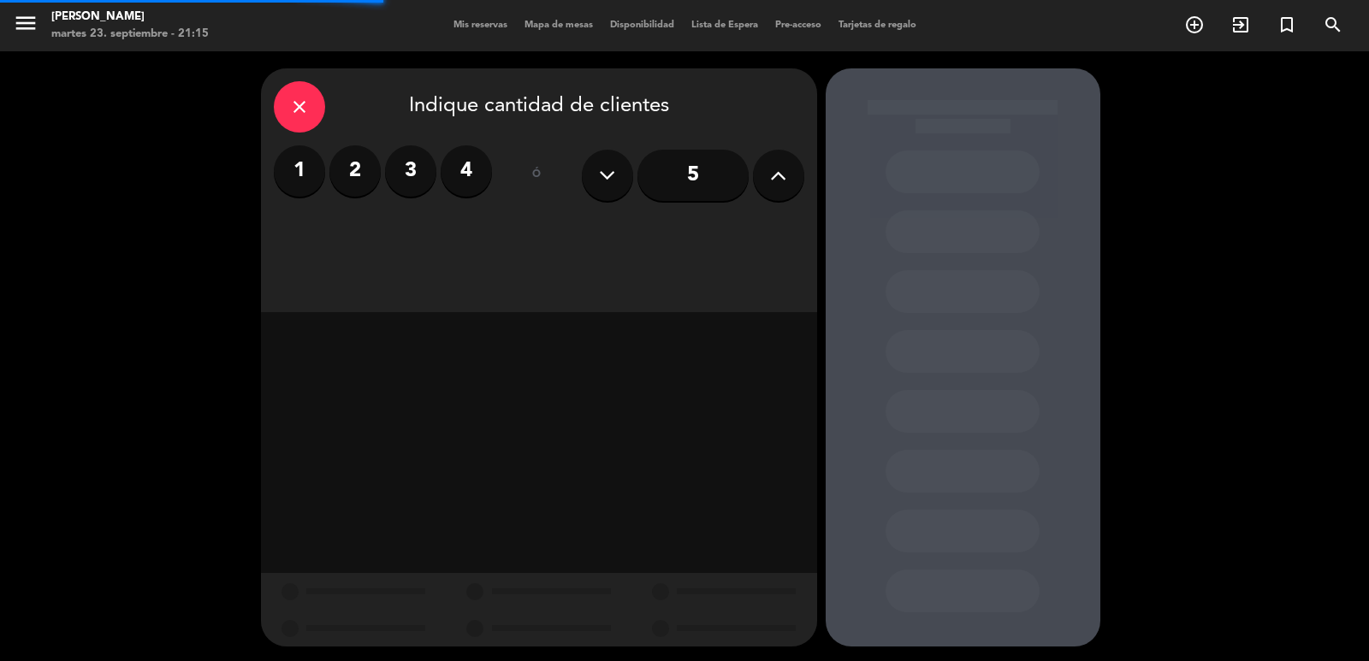
click at [340, 177] on label "2" at bounding box center [354, 170] width 51 height 51
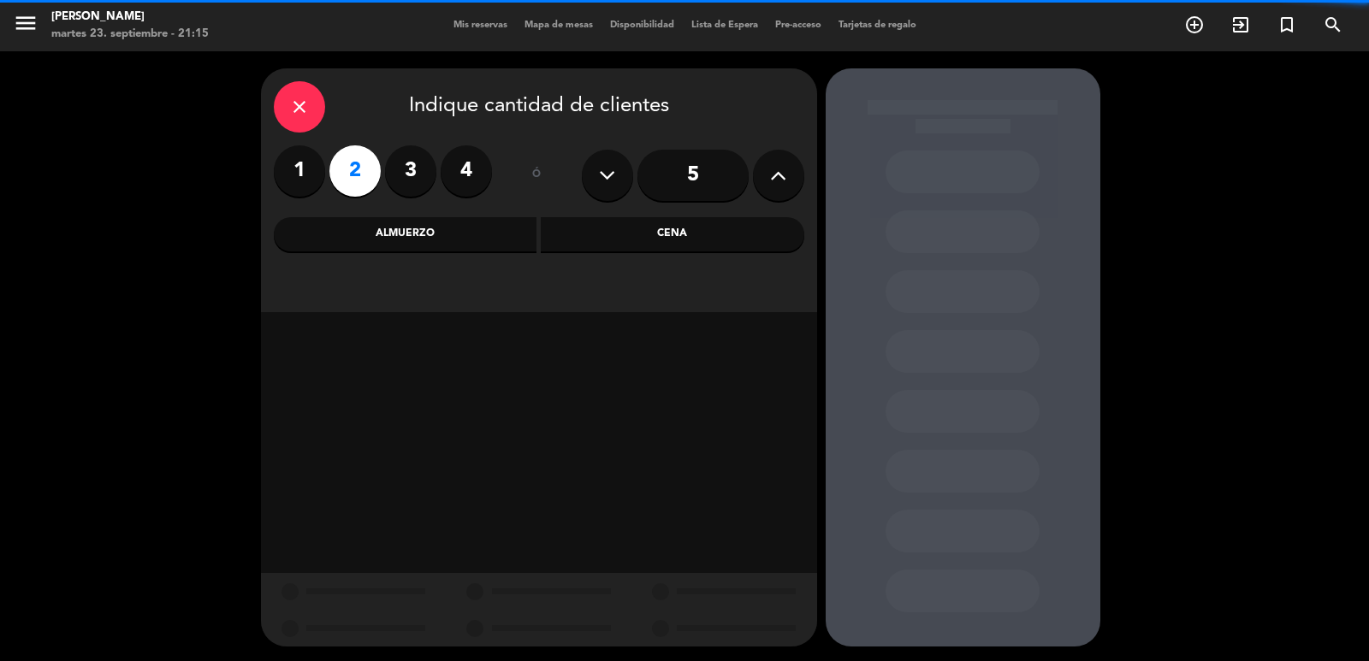
click at [363, 236] on div "Almuerzo" at bounding box center [405, 234] width 263 height 34
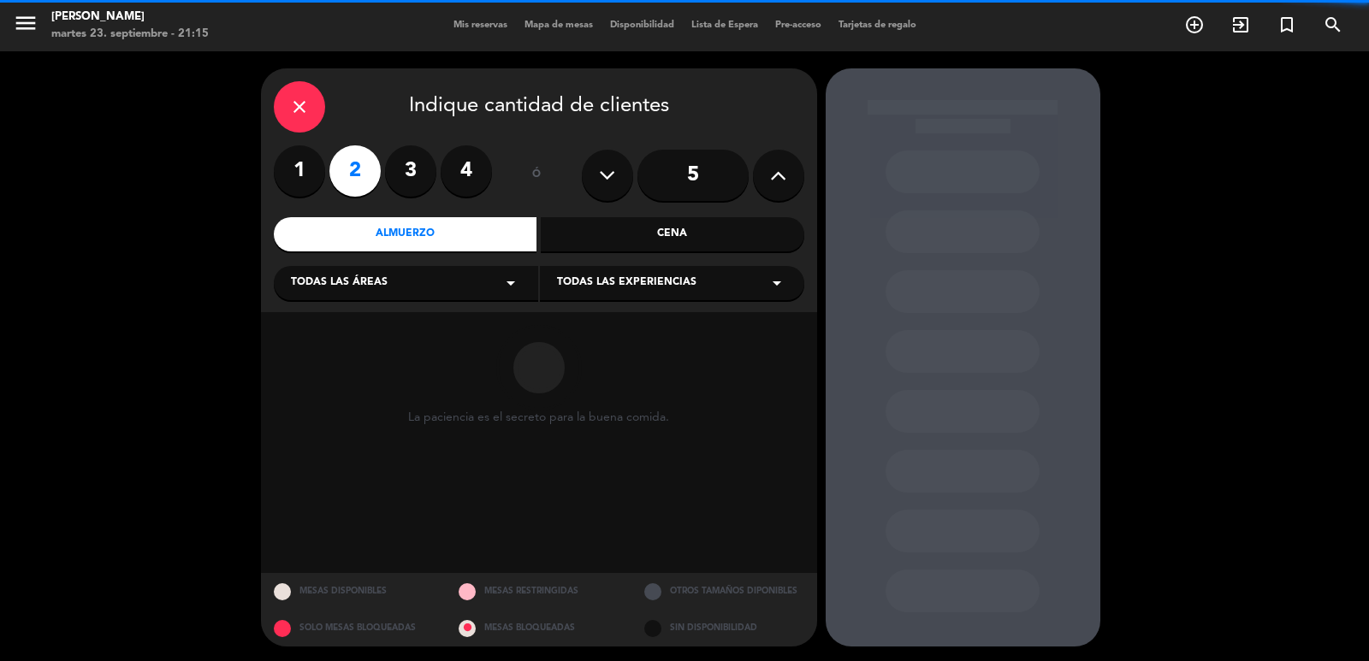
click at [361, 288] on span "Todas las áreas" at bounding box center [339, 283] width 97 height 17
click at [365, 417] on div "Arriba Atrás Balcón Barra CAVA Salón Principal Vereda VIP" at bounding box center [406, 391] width 264 height 224
click at [353, 425] on div "Salón Principal" at bounding box center [406, 426] width 230 height 17
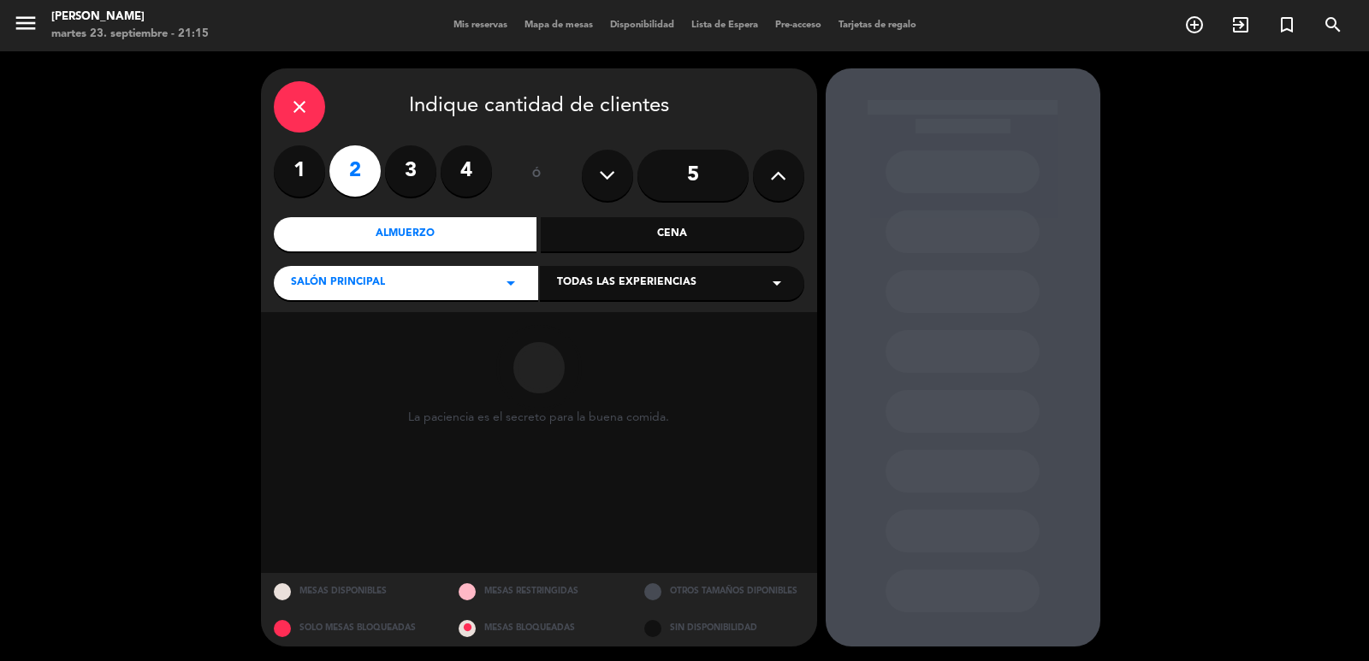
click at [612, 293] on div "Todas las experiencias arrow_drop_down" at bounding box center [672, 283] width 264 height 34
click at [567, 340] on div "Dining room" at bounding box center [672, 315] width 264 height 73
click at [578, 330] on div "Dining room" at bounding box center [672, 325] width 230 height 17
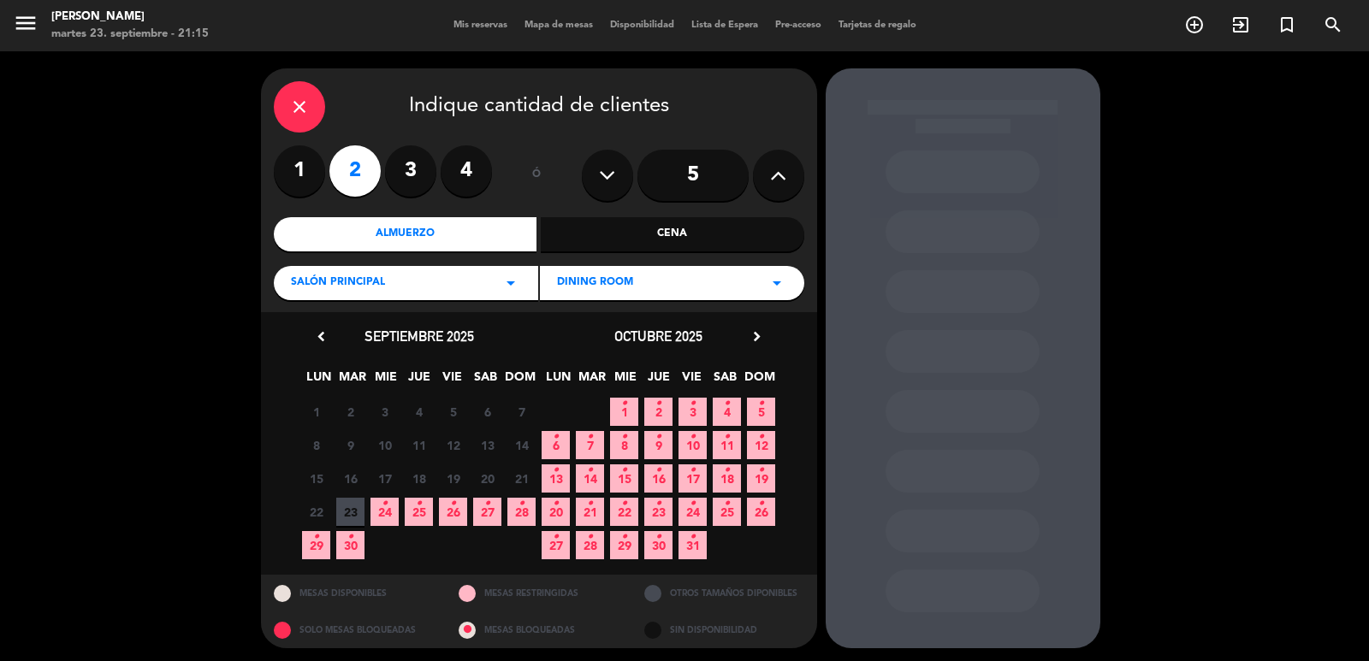
drag, startPoint x: 733, startPoint y: 408, endPoint x: 762, endPoint y: 431, distance: 37.1
click at [733, 407] on span "4 •" at bounding box center [727, 412] width 28 height 28
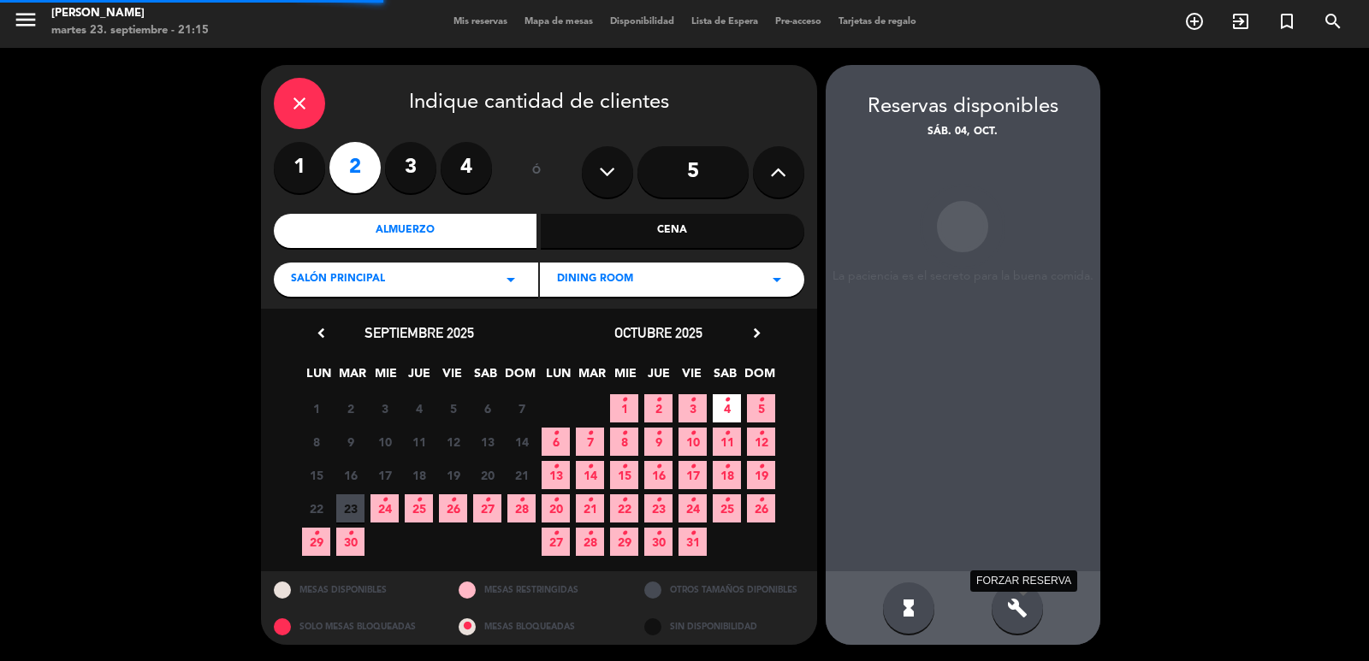
click at [1020, 614] on icon "build" at bounding box center [1017, 608] width 21 height 21
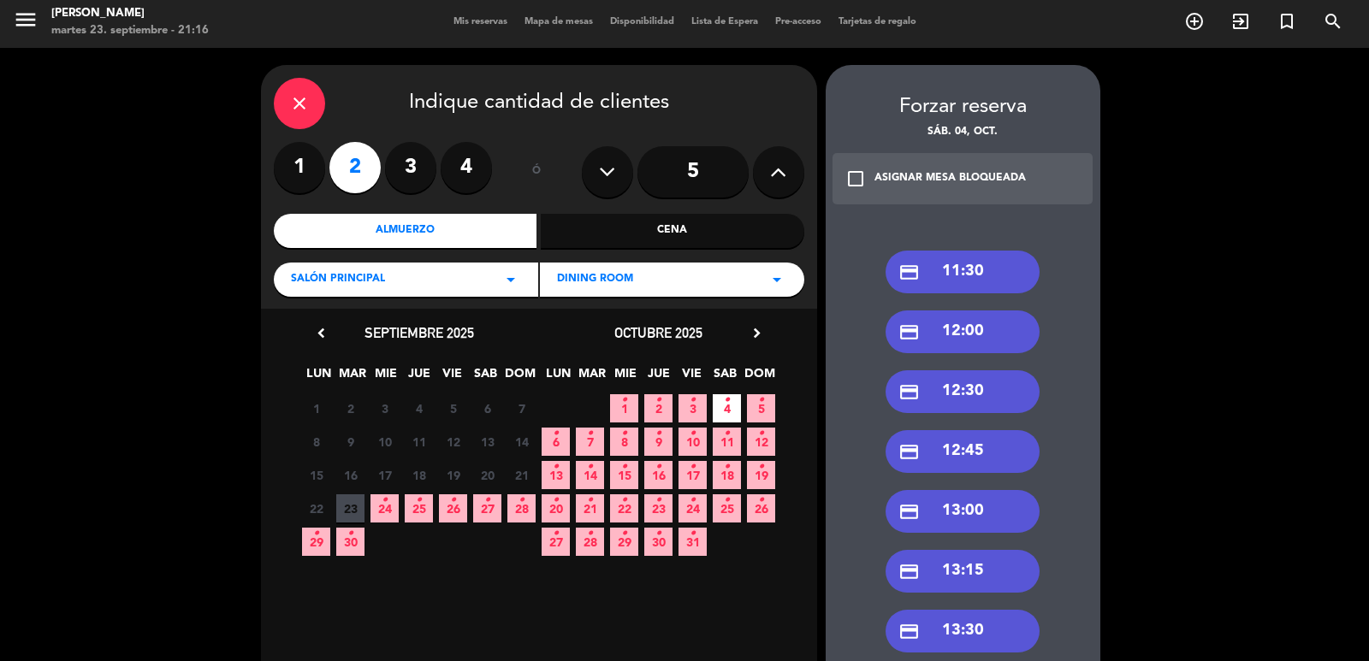
drag, startPoint x: 948, startPoint y: 641, endPoint x: 910, endPoint y: 609, distance: 49.2
click at [948, 642] on div "credit_card 13:30" at bounding box center [962, 631] width 154 height 43
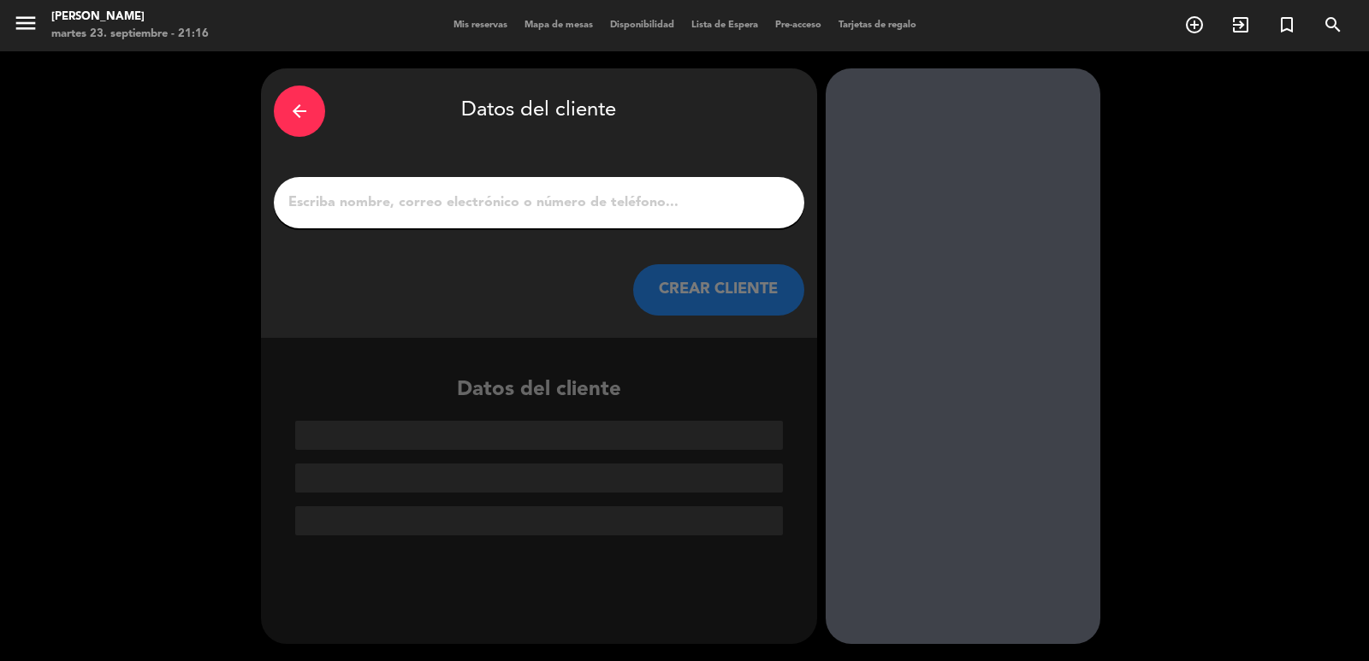
scroll to position [0, 0]
drag, startPoint x: 500, startPoint y: 198, endPoint x: 513, endPoint y: 207, distance: 16.1
click at [500, 198] on input "1" at bounding box center [539, 203] width 505 height 24
paste input "[PERSON_NAME]"
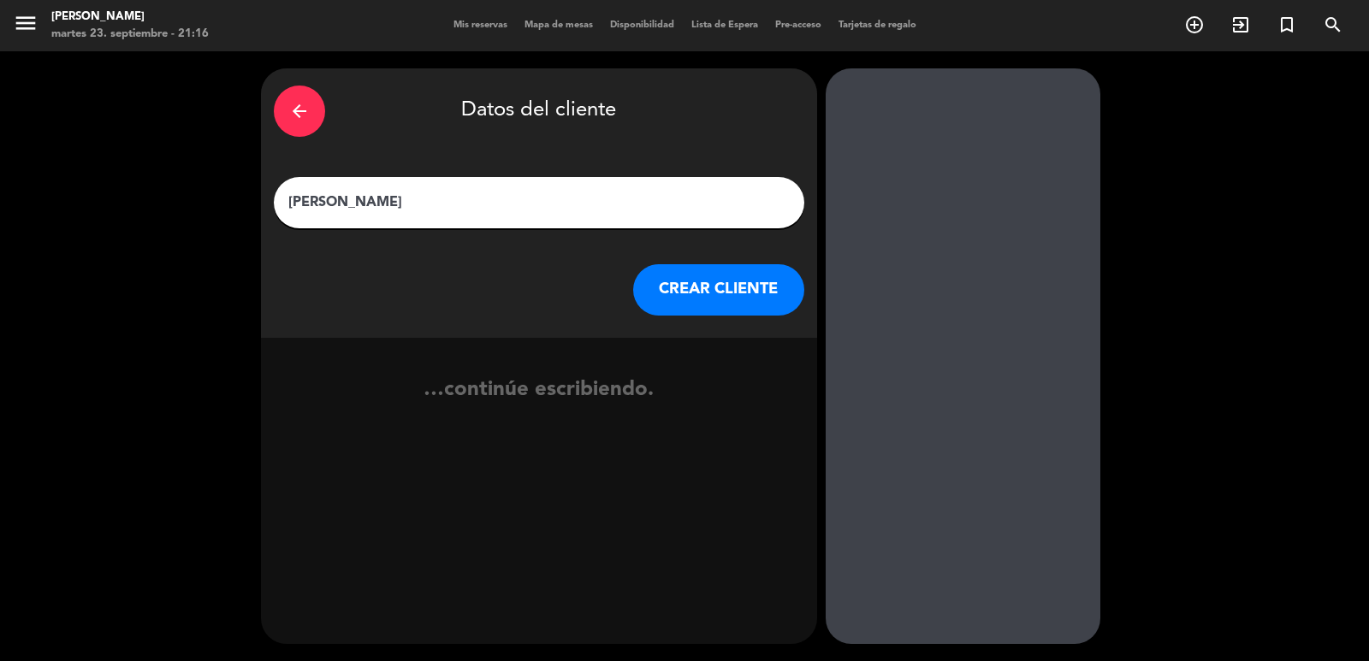
type input "[PERSON_NAME]"
click at [699, 282] on button "CREAR CLIENTE" at bounding box center [718, 289] width 171 height 51
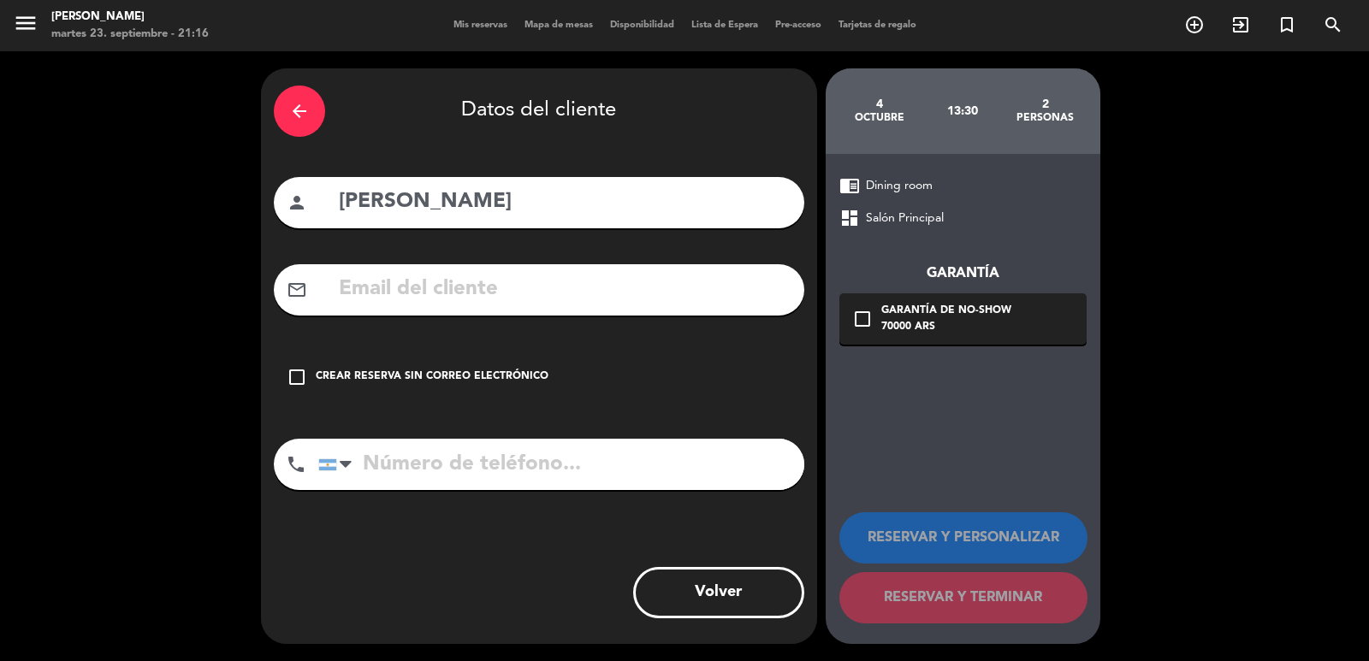
click at [640, 295] on input "text" at bounding box center [564, 289] width 454 height 35
paste input "[EMAIL_ADDRESS][PERSON_NAME][DOMAIN_NAME]"
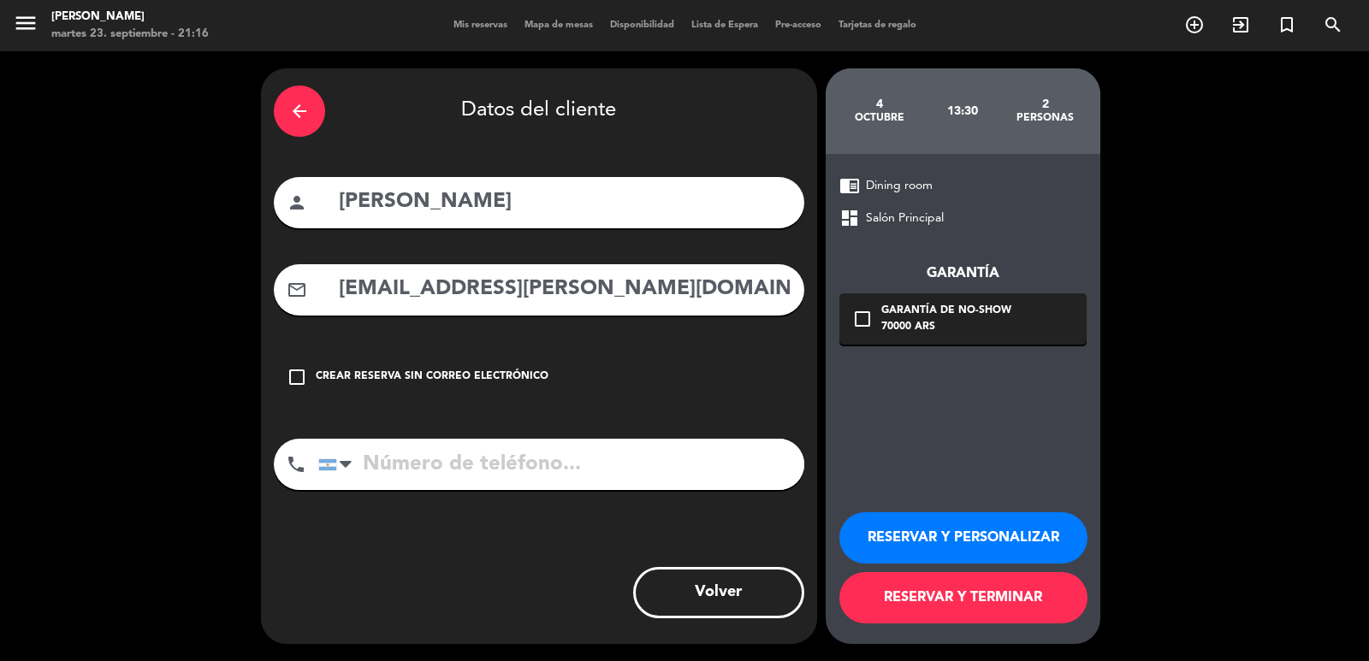
type input "[EMAIL_ADDRESS][PERSON_NAME][DOMAIN_NAME]"
drag, startPoint x: 634, startPoint y: 493, endPoint x: 647, endPoint y: 476, distance: 20.7
click at [634, 491] on div "phone [GEOGRAPHIC_DATA] +1 [GEOGRAPHIC_DATA] +44 [GEOGRAPHIC_DATA] ([GEOGRAPHIC…" at bounding box center [539, 470] width 530 height 63
click at [651, 471] on input "tel" at bounding box center [561, 464] width 486 height 51
paste input "[PHONE_NUMBER]"
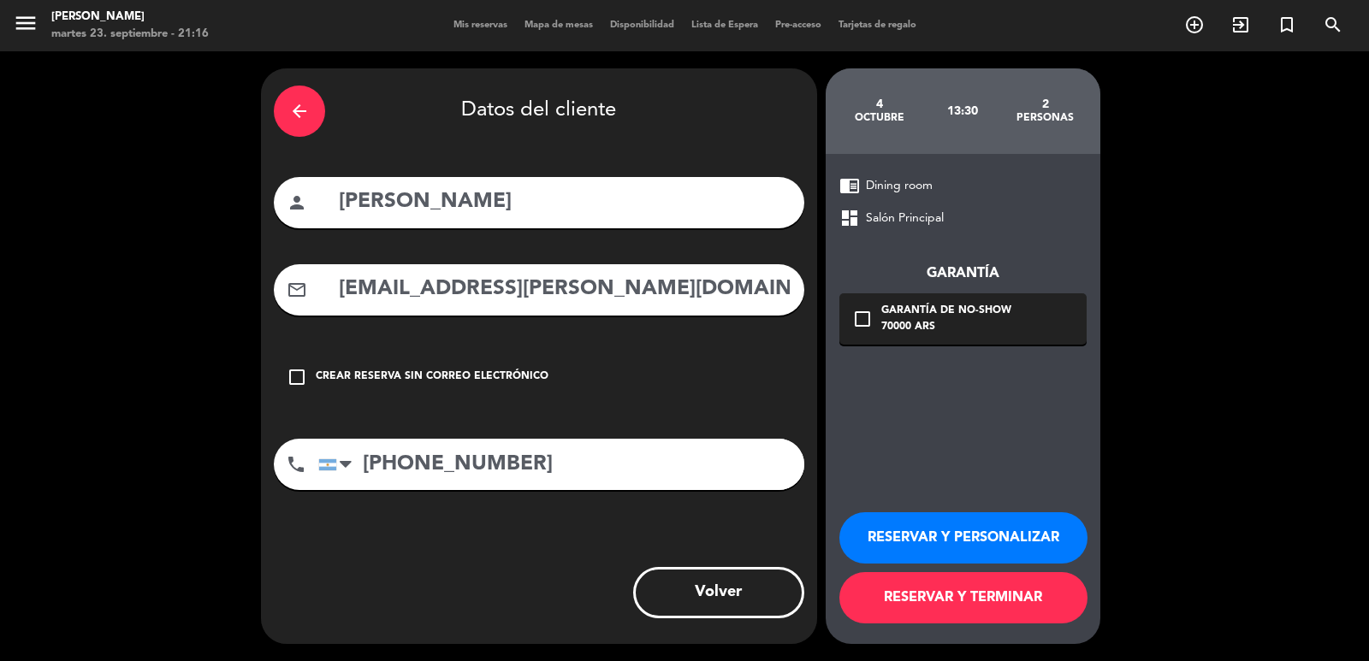
type input "[PHONE_NUMBER]"
drag, startPoint x: 891, startPoint y: 318, endPoint x: 986, endPoint y: 341, distance: 97.7
click at [893, 320] on div "Garantía de no-show 70000 ARS" at bounding box center [946, 319] width 130 height 33
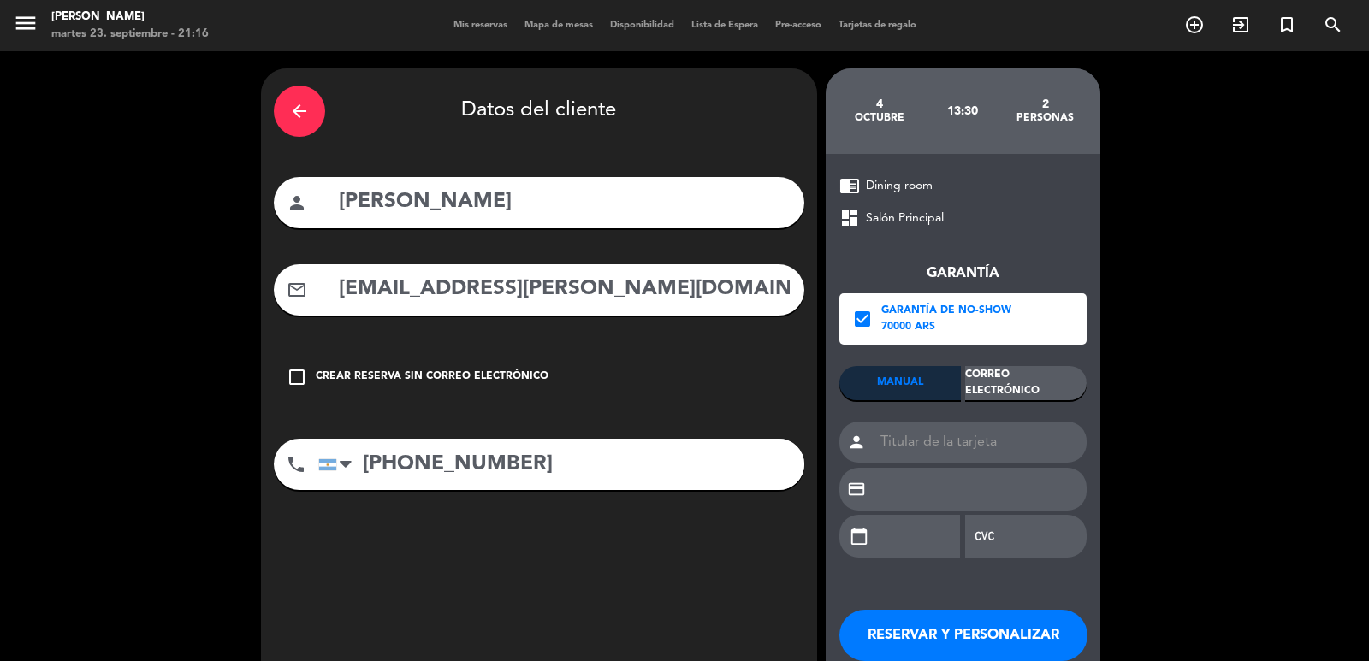
click at [1031, 370] on div "Correo Electrónico" at bounding box center [1025, 383] width 121 height 34
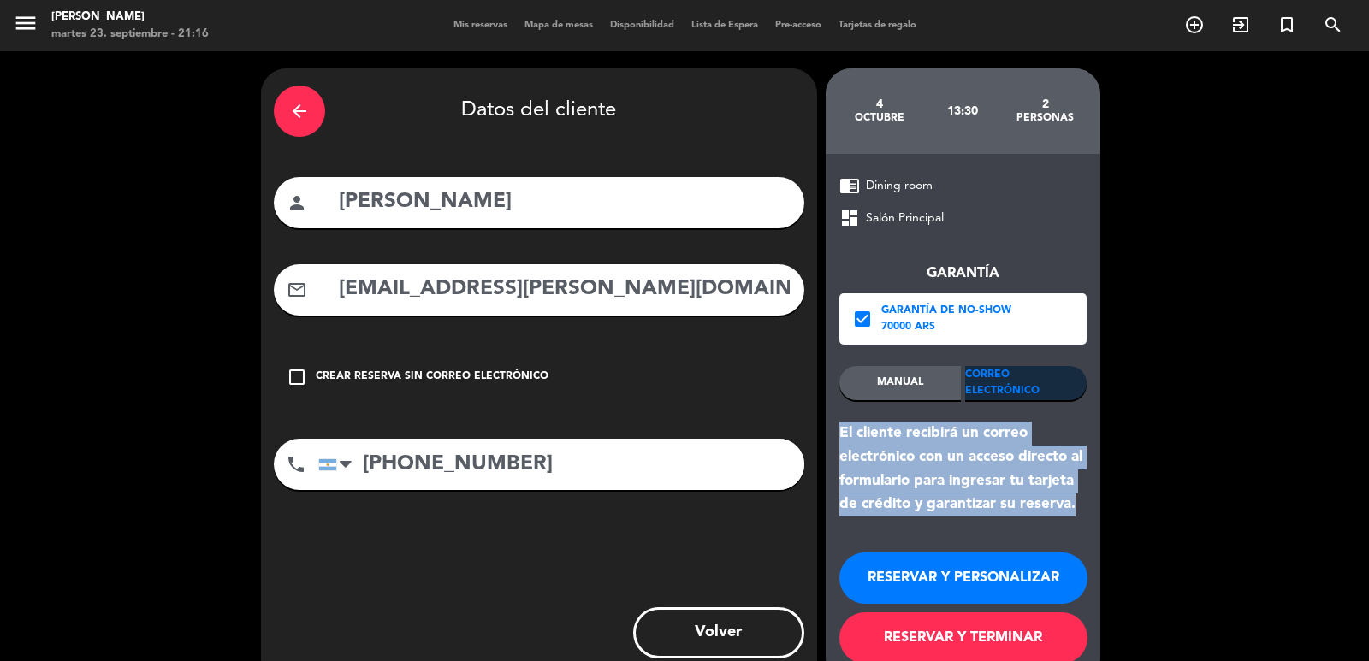
drag, startPoint x: 1086, startPoint y: 510, endPoint x: 843, endPoint y: 441, distance: 252.4
click at [840, 437] on div "chrome_reader_mode Dining room dashboard Salón Principal Garantía check_box Gar…" at bounding box center [962, 419] width 275 height 530
copy div "El cliente recibirá un correo electrónico con un acceso directo al formulario p…"
drag, startPoint x: 916, startPoint y: 578, endPoint x: 743, endPoint y: 409, distance: 241.9
click at [906, 573] on button "RESERVAR Y PERSONALIZAR" at bounding box center [963, 578] width 248 height 51
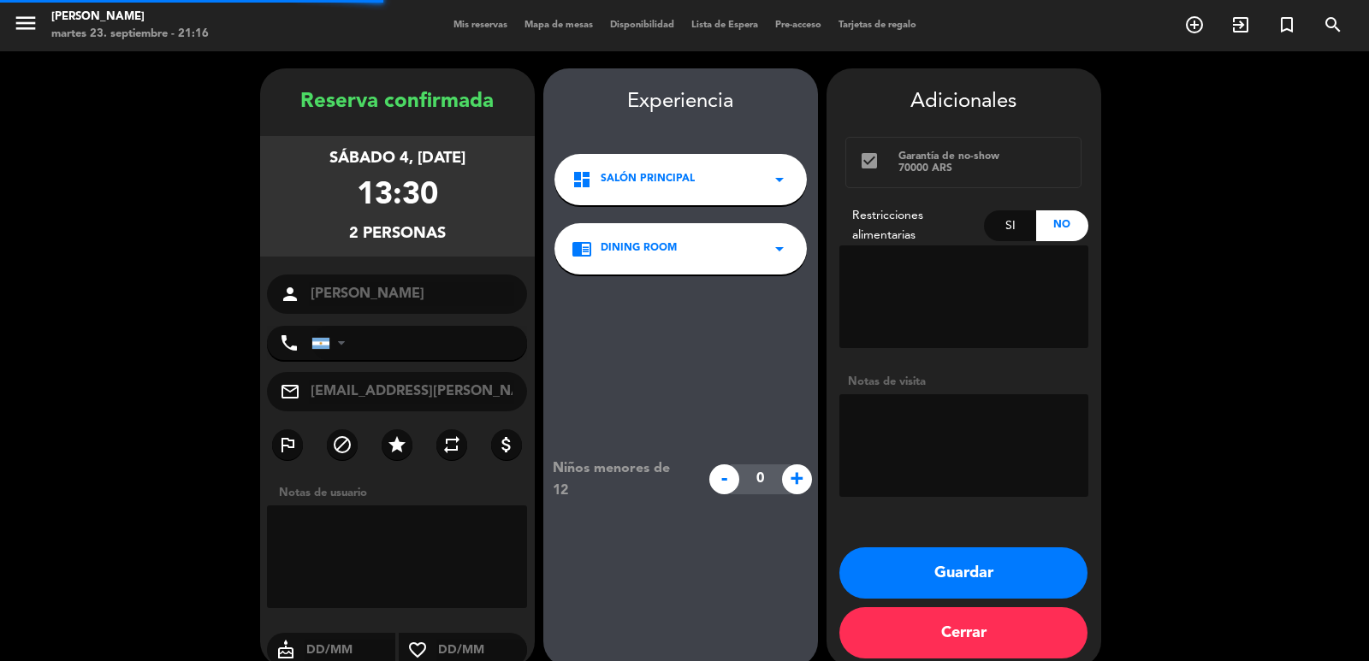
type input "[PHONE_NUMBER]"
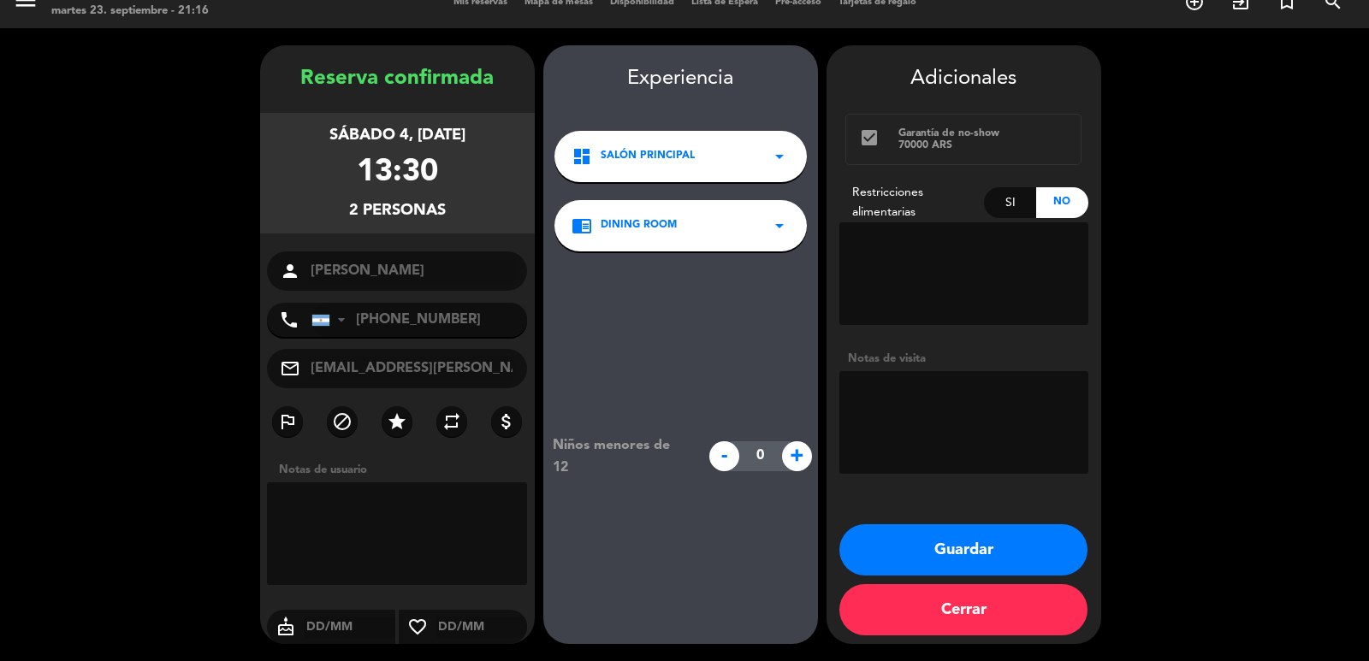
drag, startPoint x: 293, startPoint y: 120, endPoint x: 480, endPoint y: 207, distance: 206.6
click at [464, 197] on div "sábado 4, [DATE] 13:30 2 personas" at bounding box center [397, 173] width 275 height 121
copy div "sábado 4, [DATE] 13:30 2 personas"
click at [903, 562] on button "Guardar" at bounding box center [963, 549] width 248 height 51
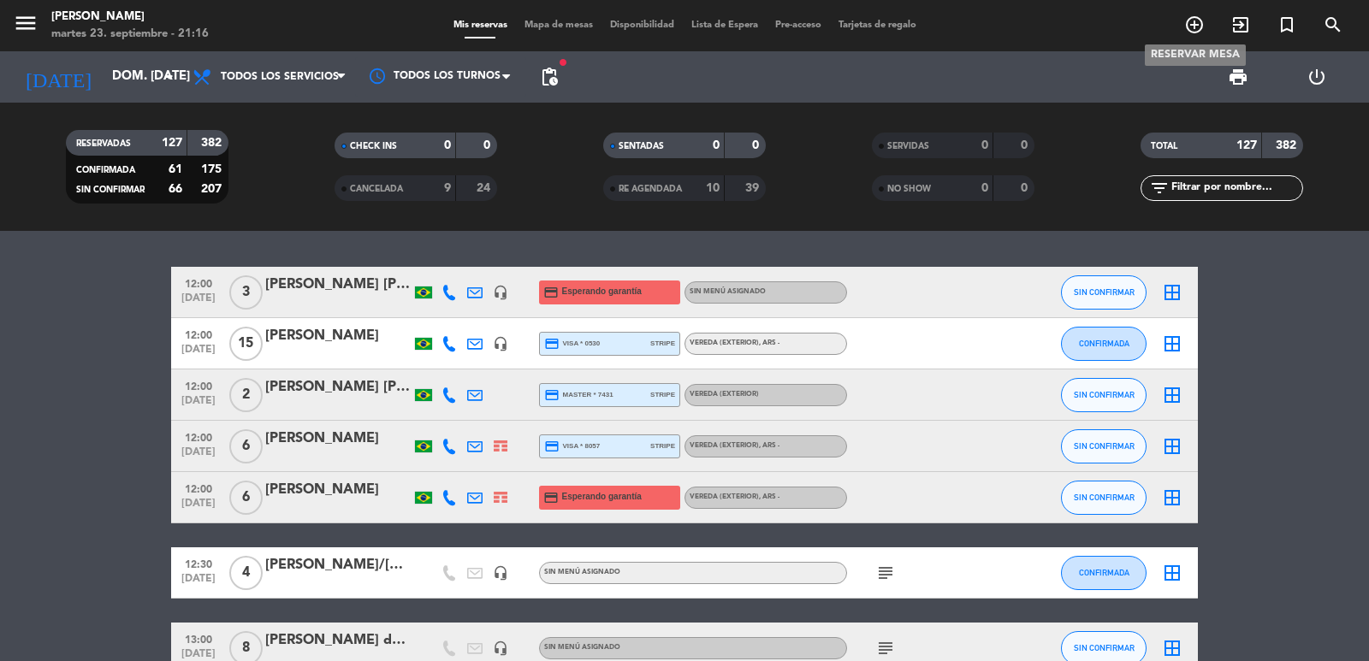
click at [1190, 25] on icon "add_circle_outline" at bounding box center [1194, 25] width 21 height 21
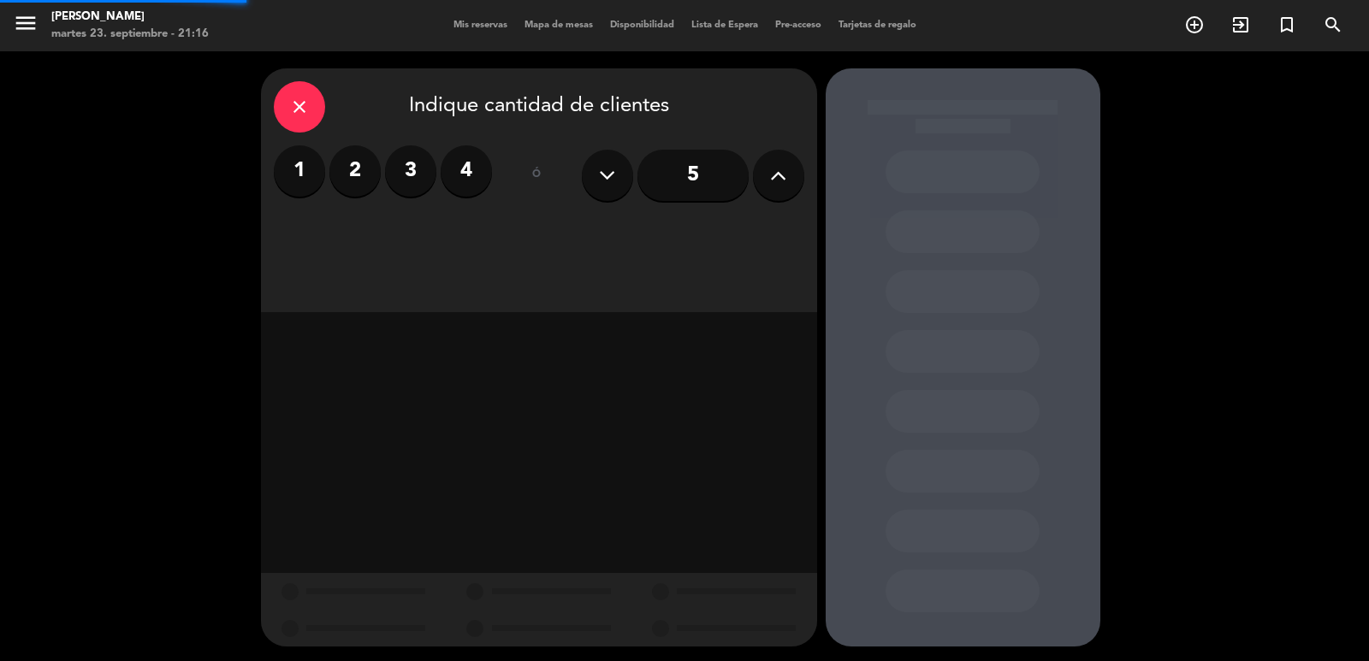
click at [374, 163] on label "2" at bounding box center [354, 170] width 51 height 51
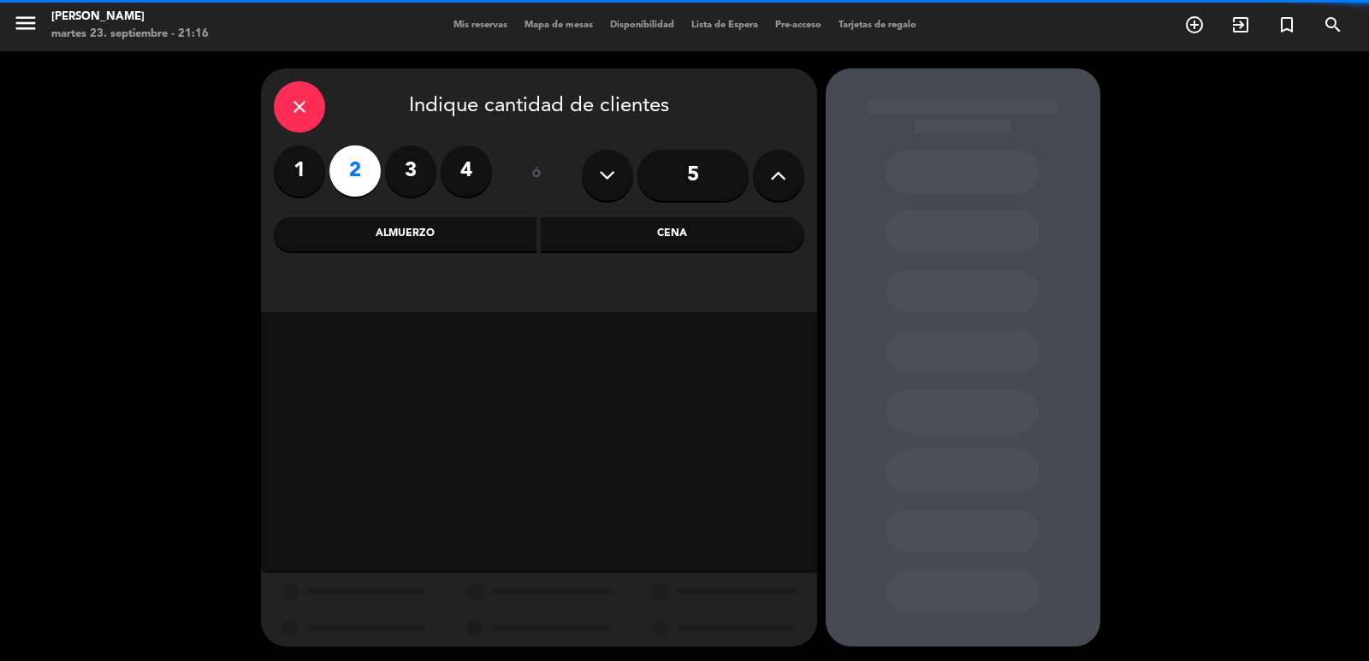
click at [631, 251] on div "close Indique cantidad de clientes 1 2 3 4 ó 5 Almuerzo Cena" at bounding box center [539, 190] width 556 height 244
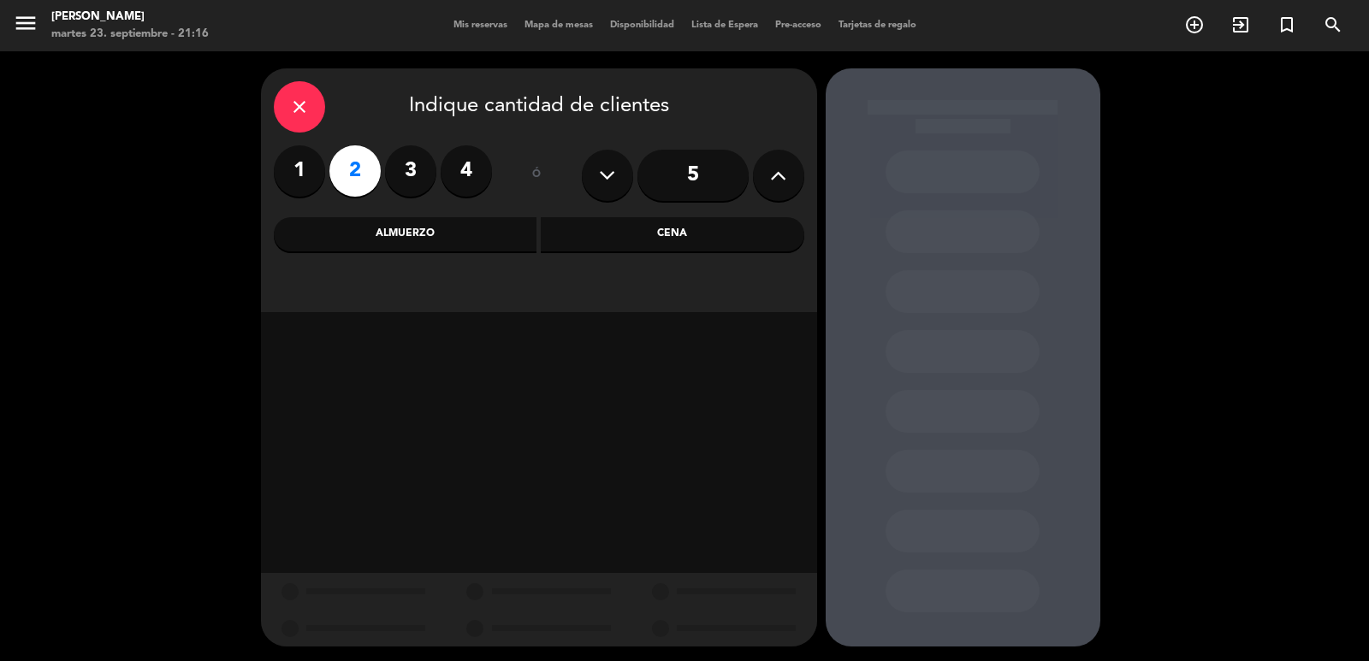
click at [572, 250] on div "Cena" at bounding box center [672, 234] width 263 height 34
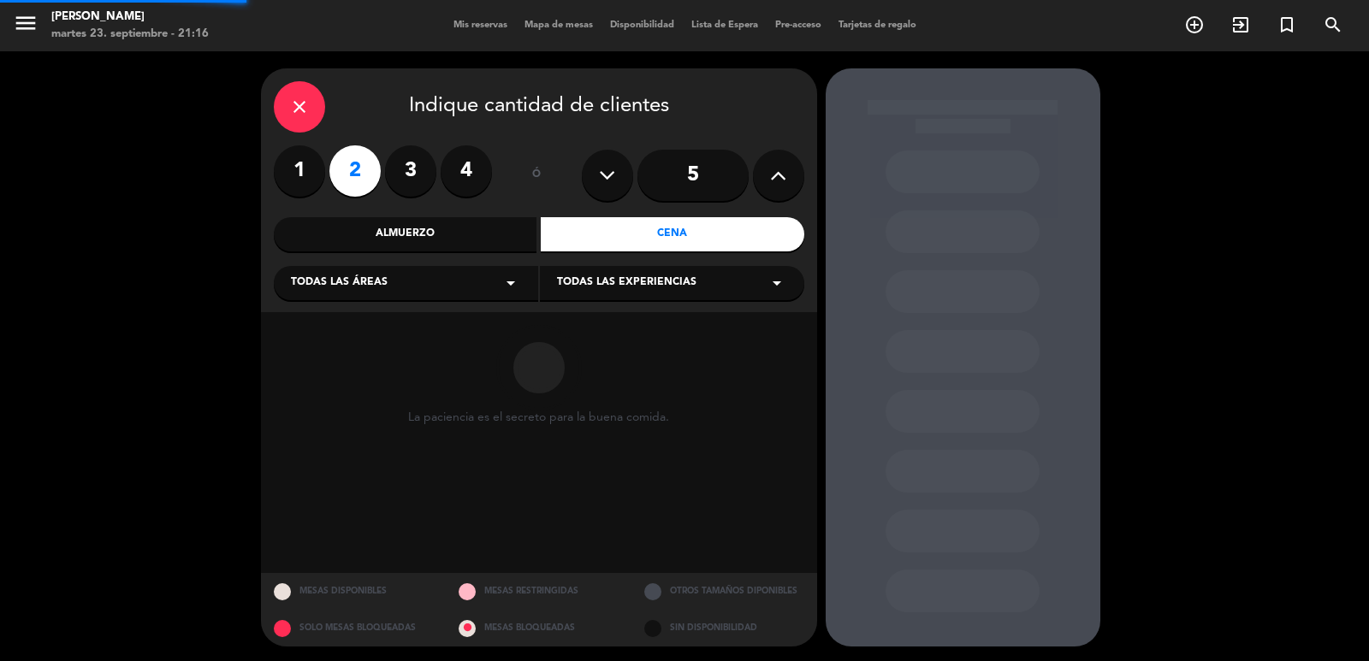
click at [466, 275] on div "Todas las áreas arrow_drop_down" at bounding box center [406, 283] width 264 height 34
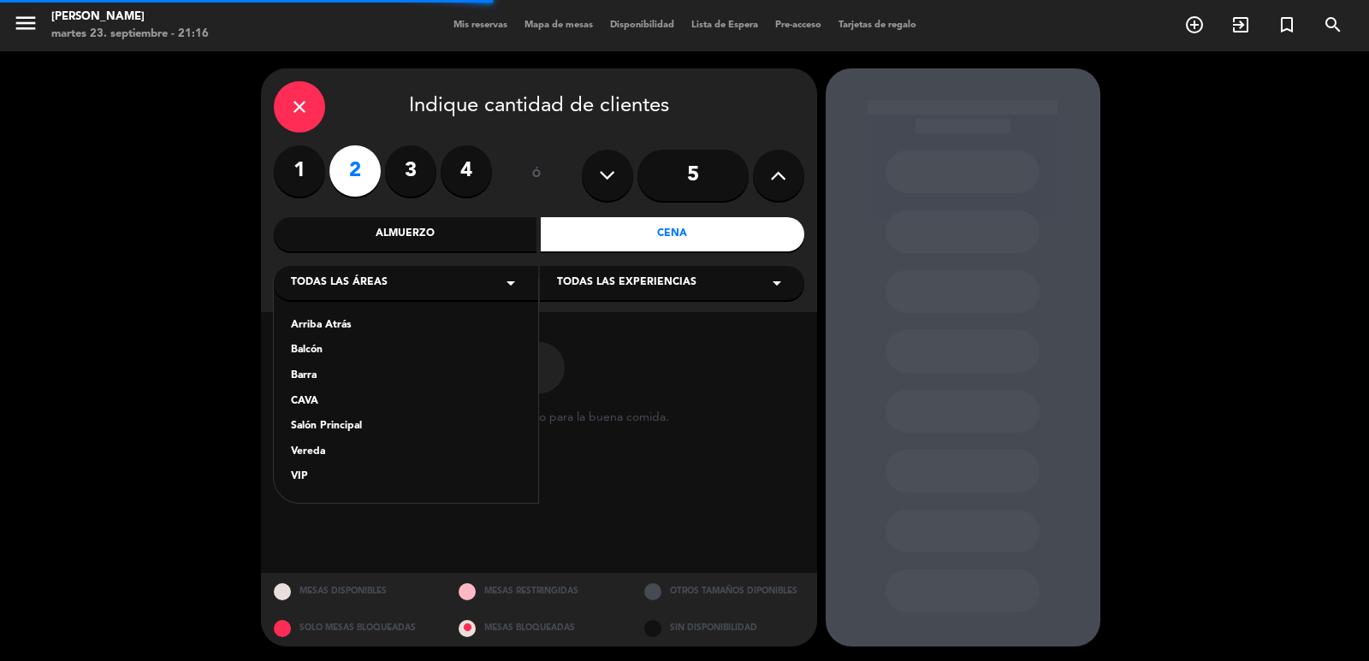
click at [336, 428] on div "Salón Principal" at bounding box center [406, 426] width 230 height 17
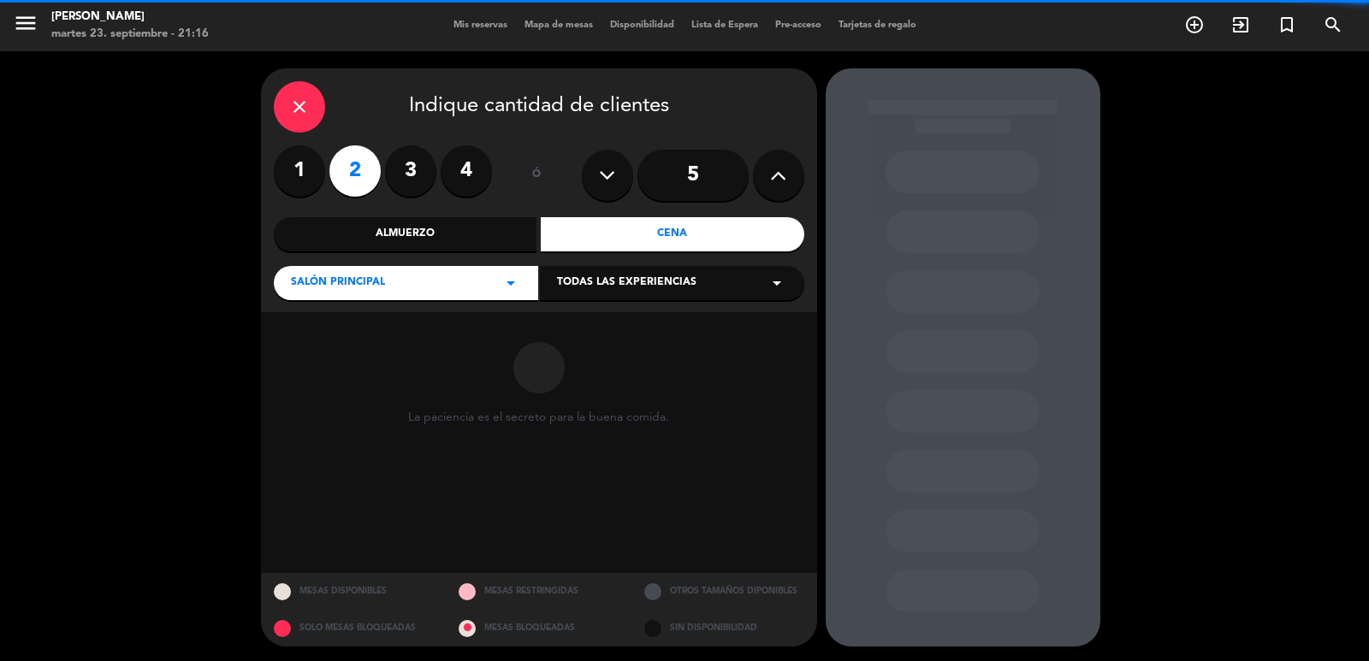
click at [573, 273] on div "Todas las experiencias arrow_drop_down" at bounding box center [672, 283] width 264 height 34
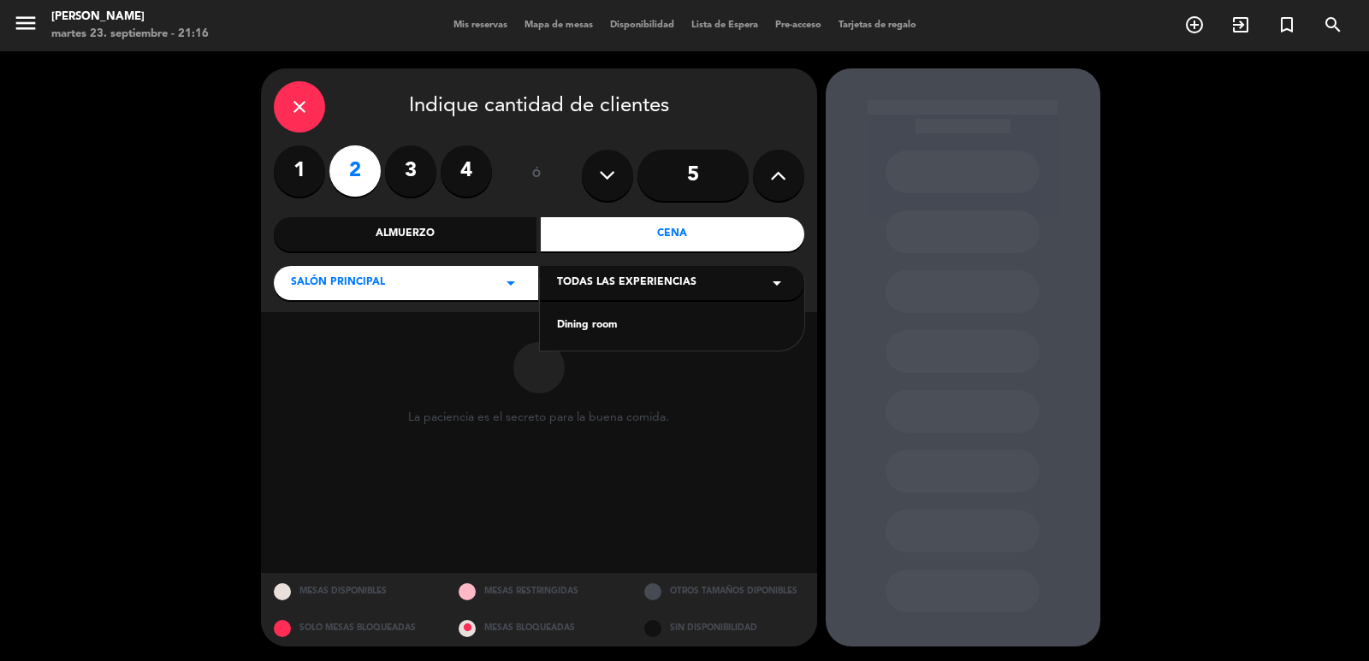
click at [604, 322] on div "Dining room" at bounding box center [672, 325] width 230 height 17
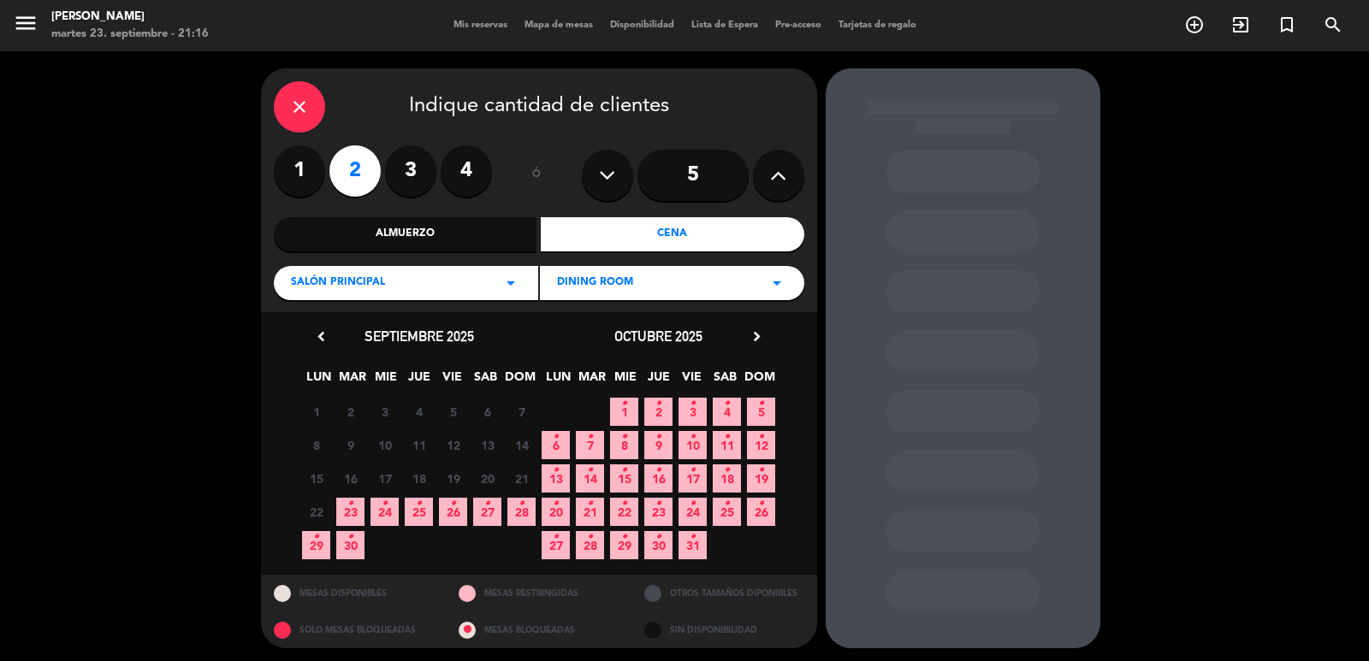
click at [454, 513] on icon "•" at bounding box center [453, 503] width 6 height 27
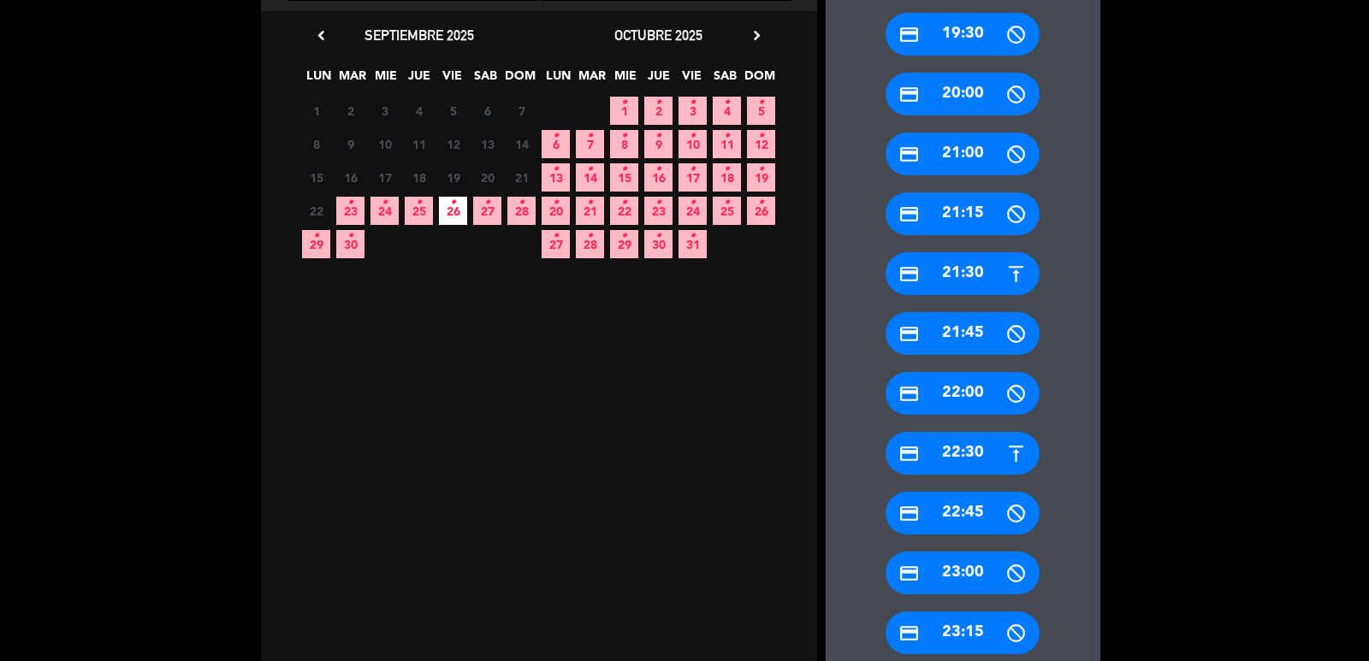
scroll to position [462, 0]
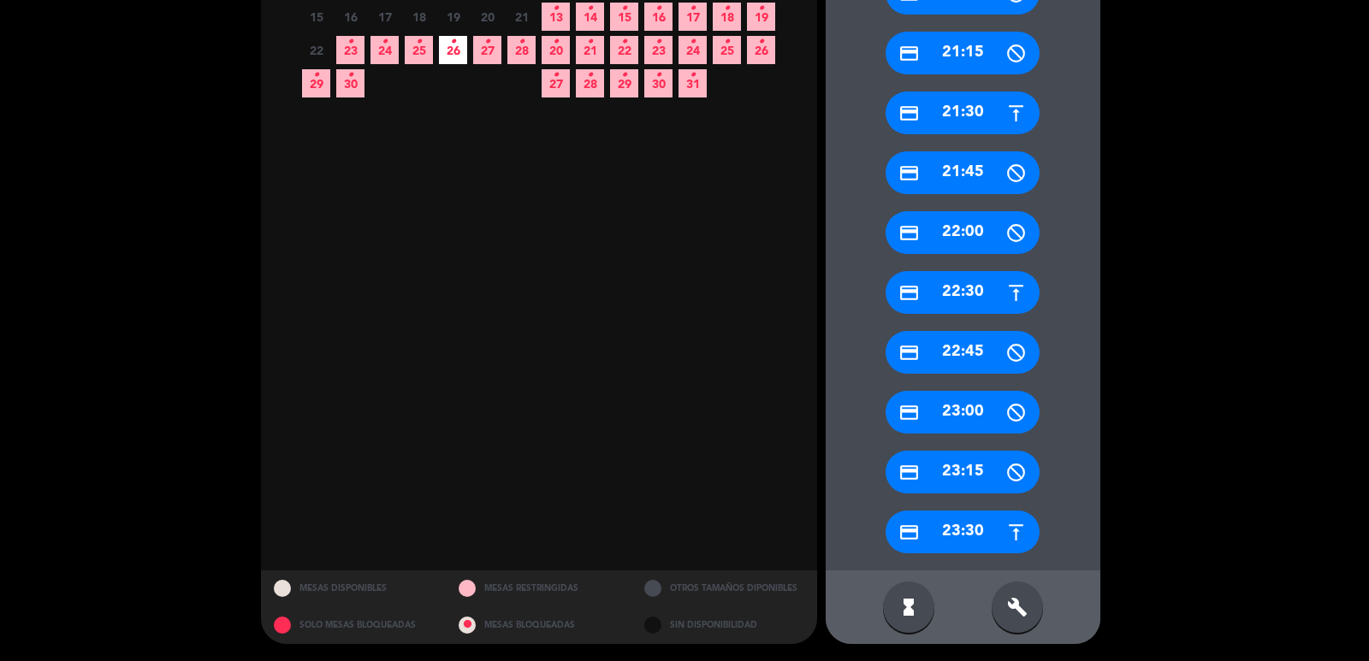
click at [954, 299] on div "credit_card 22:30" at bounding box center [962, 292] width 154 height 43
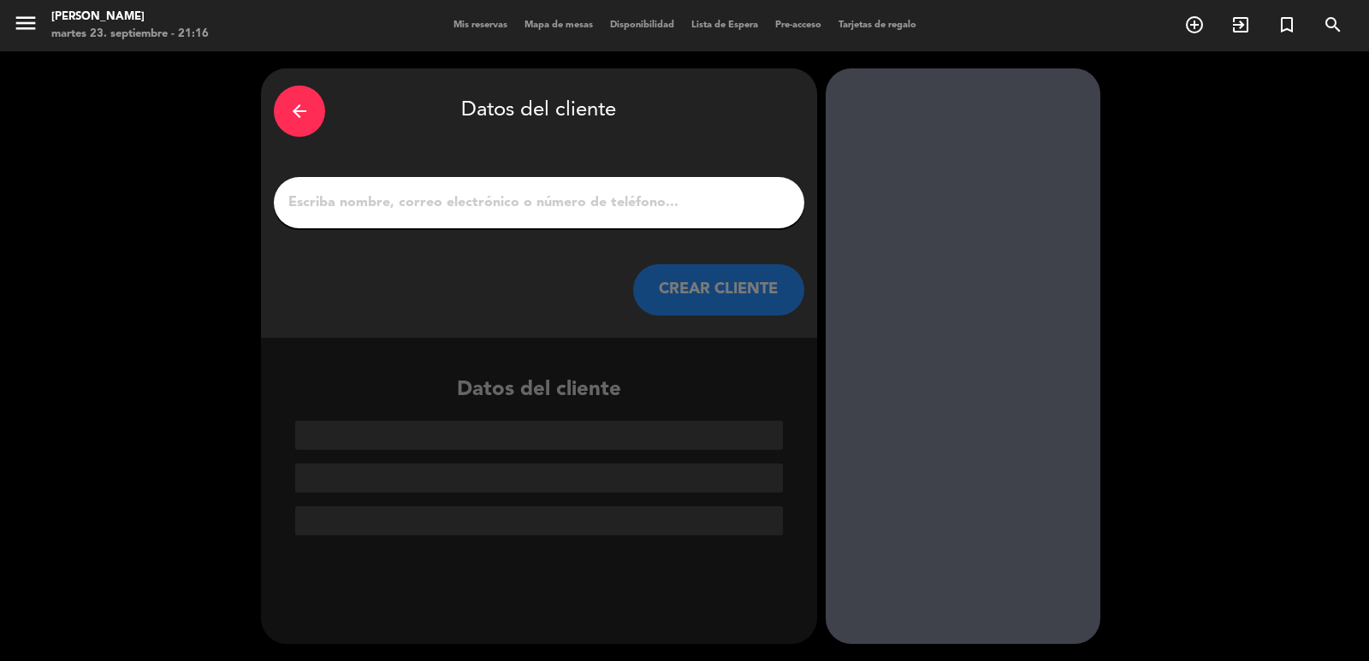
click at [676, 203] on input "1" at bounding box center [539, 203] width 505 height 24
paste input "[PERSON_NAME]"
type input "[PERSON_NAME]"
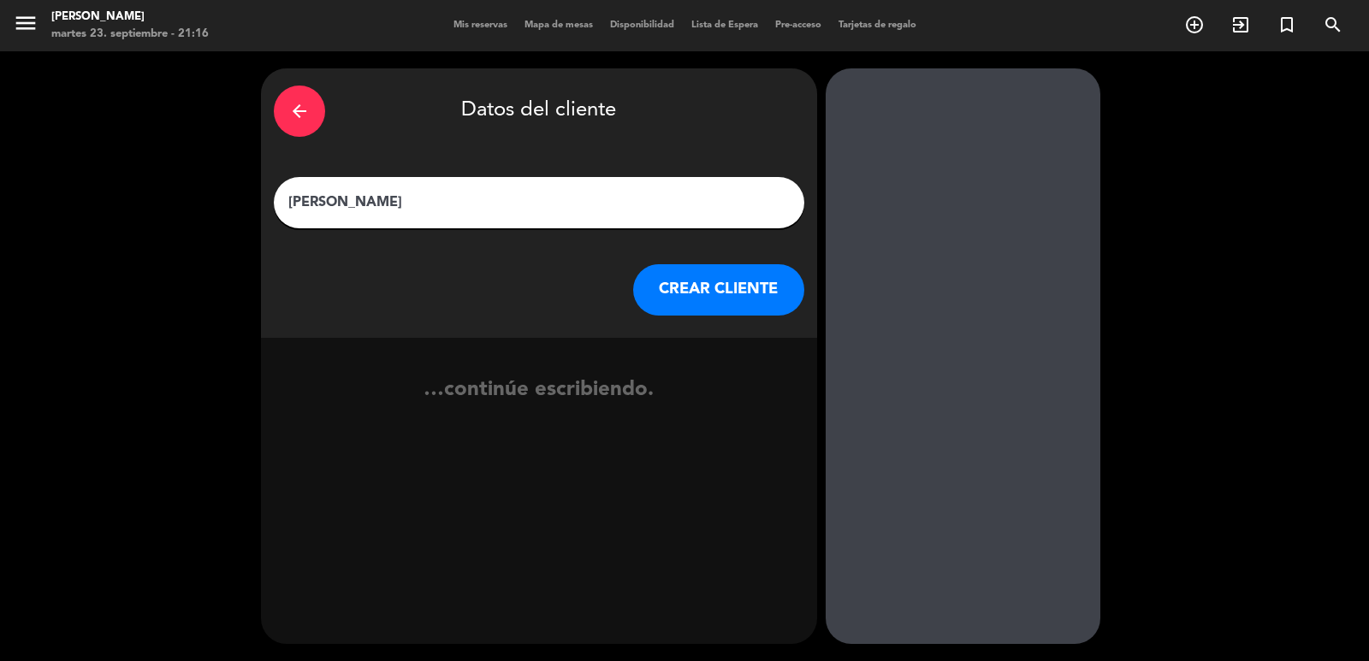
click at [691, 282] on button "CREAR CLIENTE" at bounding box center [718, 289] width 171 height 51
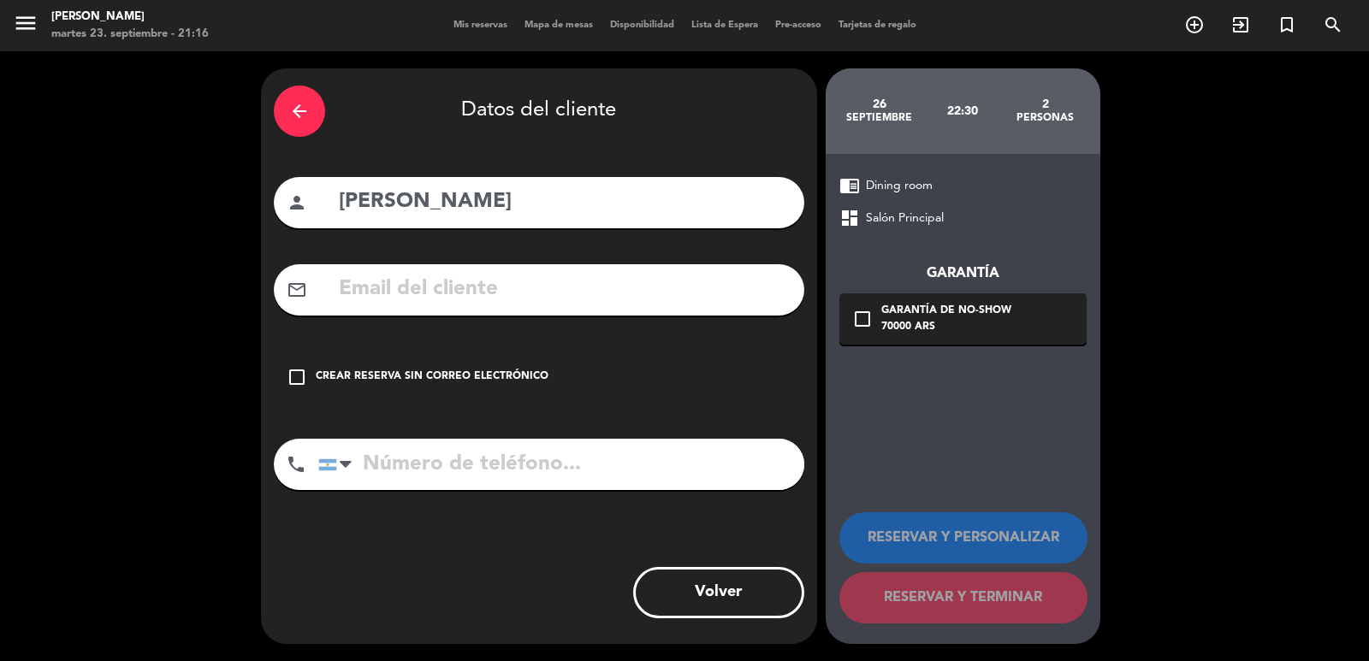
click at [480, 264] on div "mail_outline" at bounding box center [539, 289] width 530 height 51
click at [479, 294] on input "text" at bounding box center [564, 289] width 454 height 35
paste input "1124710037 maxi_puche_95@hotmail.com"
drag, startPoint x: 458, startPoint y: 286, endPoint x: 178, endPoint y: 300, distance: 280.1
click at [178, 300] on div "arrow_back Datos del cliente person Maximiliano Puche mail_outline 1124710037 m…" at bounding box center [684, 356] width 1369 height 610
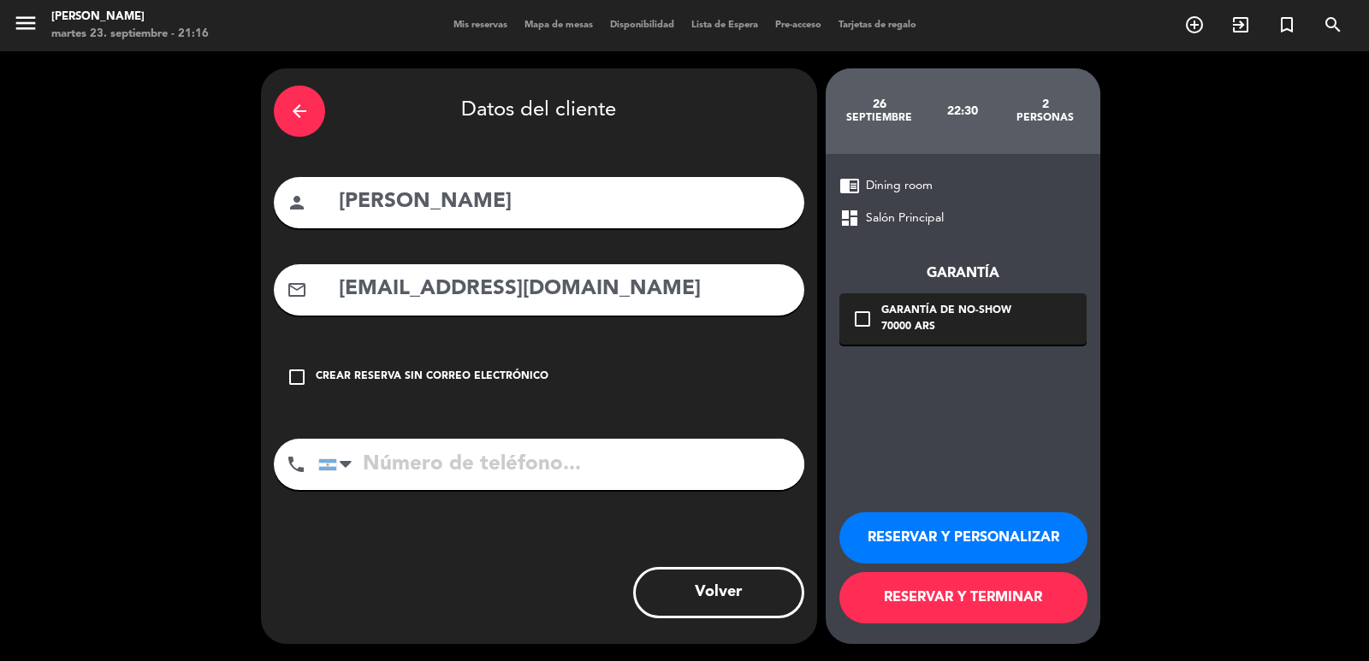
type input "maxi_puche_95@hotmail.com"
click at [613, 463] on input "tel" at bounding box center [561, 464] width 486 height 51
paste input "1124710037"
type input "1124710037"
click at [913, 315] on div "Garantía de no-show" at bounding box center [946, 311] width 130 height 17
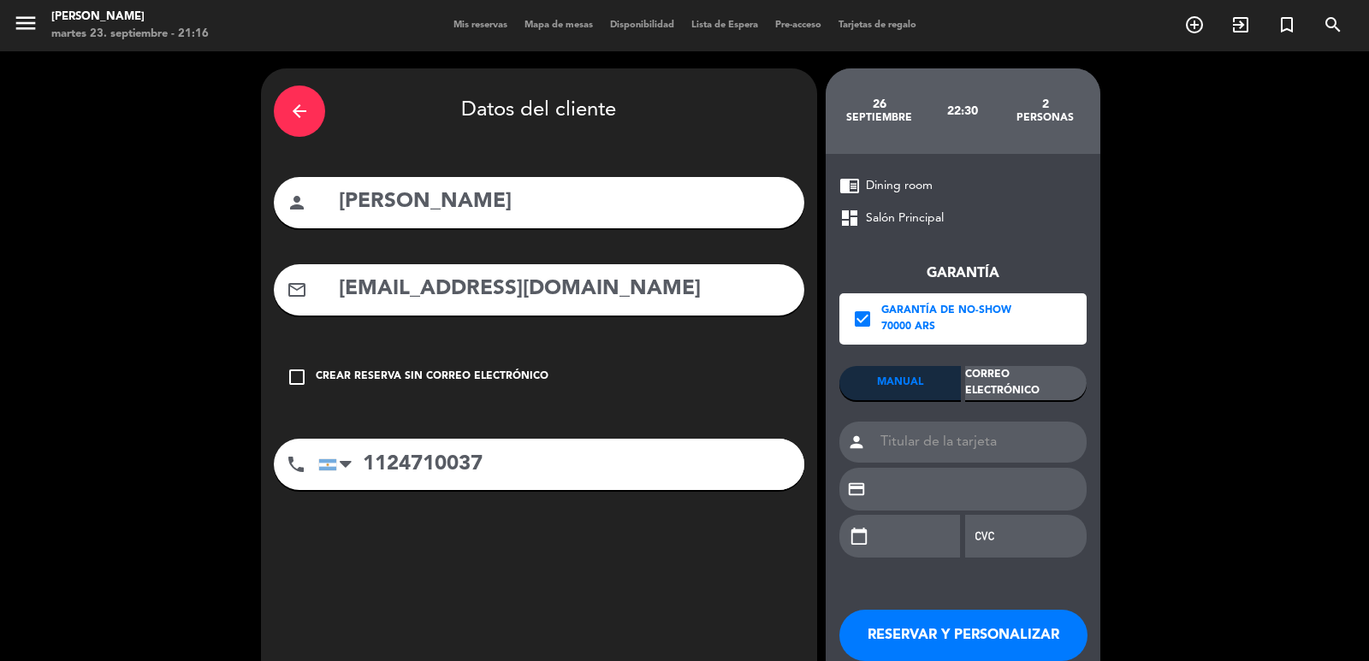
click at [1019, 359] on div "Garantía check_box Garantía de no-show 70000 ARS MANUAL Correo Electrónico pers…" at bounding box center [962, 401] width 247 height 346
click at [1018, 369] on div "Correo Electrónico" at bounding box center [1025, 383] width 121 height 34
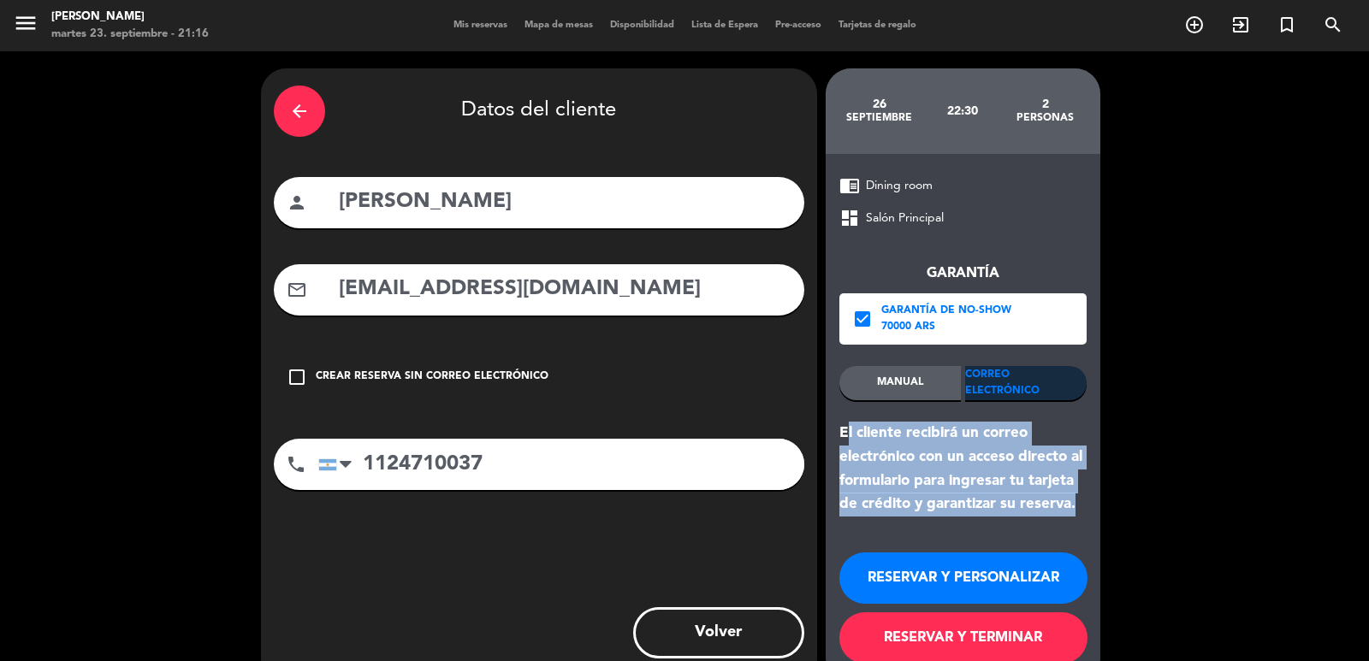
drag, startPoint x: 1072, startPoint y: 497, endPoint x: 842, endPoint y: 425, distance: 241.0
click at [843, 426] on div "El cliente recibirá un correo electrónico con un acceso directo al formulario p…" at bounding box center [962, 469] width 247 height 95
copy div "El cliente recibirá un correo electrónico con un acceso directo al formulario p…"
drag, startPoint x: 1046, startPoint y: 582, endPoint x: 840, endPoint y: 464, distance: 237.1
click at [1043, 582] on button "RESERVAR Y PERSONALIZAR" at bounding box center [963, 578] width 248 height 51
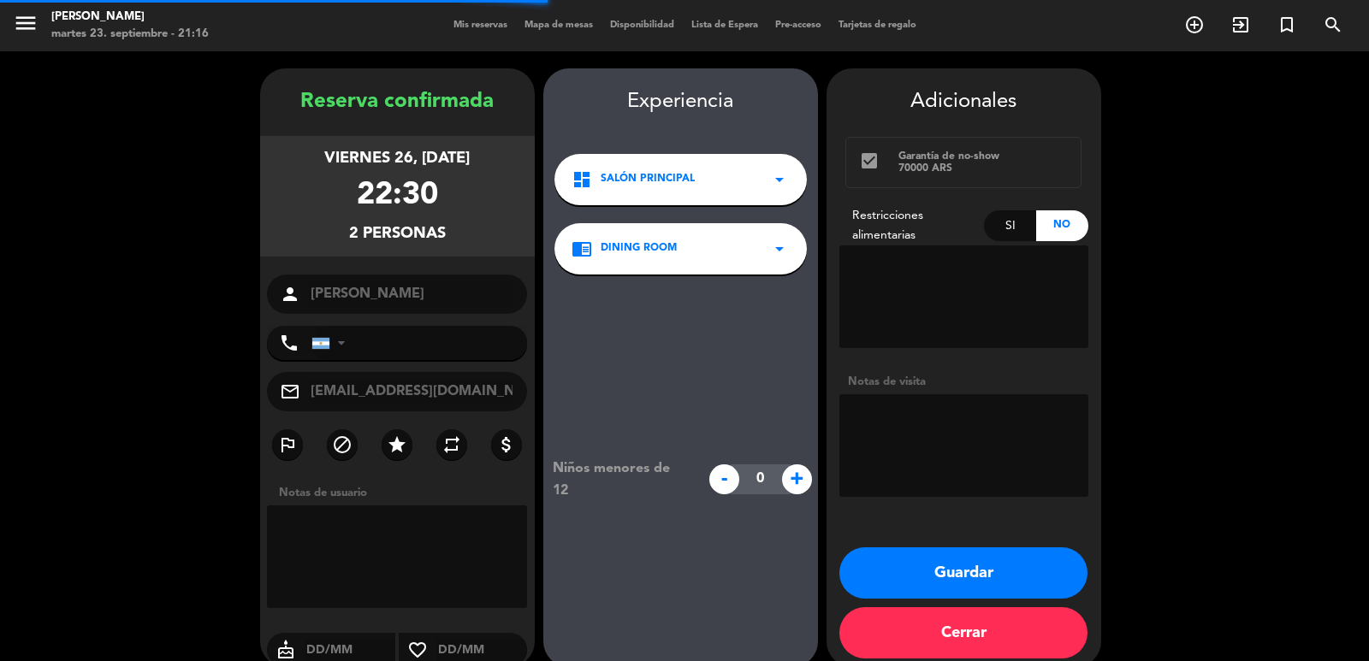
type input "+541124710037"
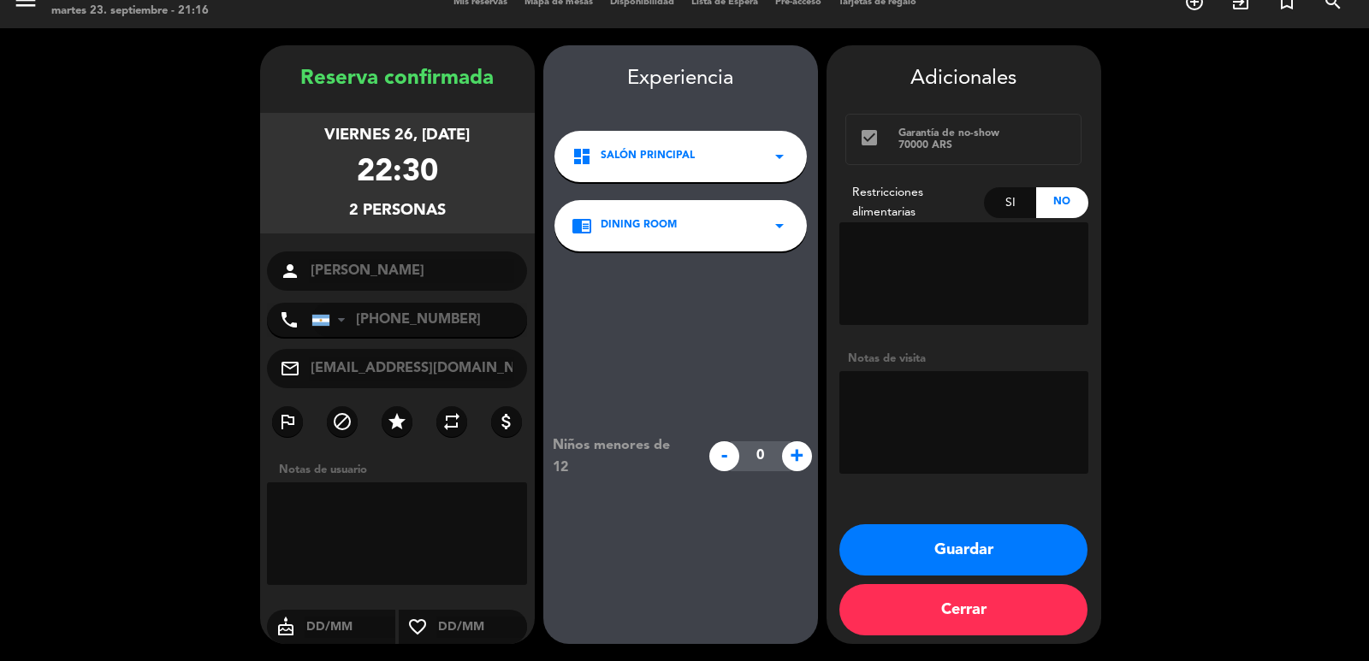
drag, startPoint x: 288, startPoint y: 134, endPoint x: 443, endPoint y: 207, distance: 171.0
click at [443, 207] on div "viernes 26, sep. 2025 22:30 2 personas" at bounding box center [397, 173] width 275 height 121
copy div "viernes 26, sep. 2025 22:30 2 personas"
click at [1050, 406] on textarea at bounding box center [963, 422] width 249 height 103
paste textarea "Comentario: cena de aniversario"
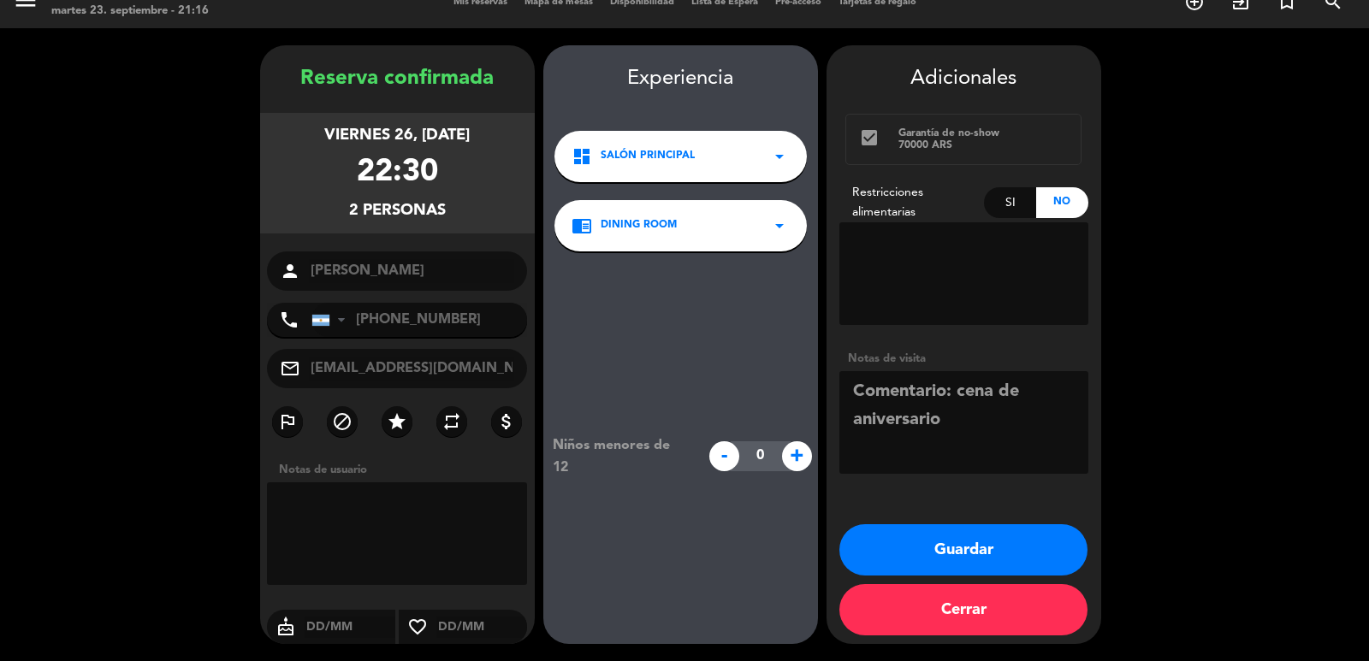
type textarea "Comentario: cena de aniversario"
click at [949, 535] on button "Guardar" at bounding box center [963, 549] width 248 height 51
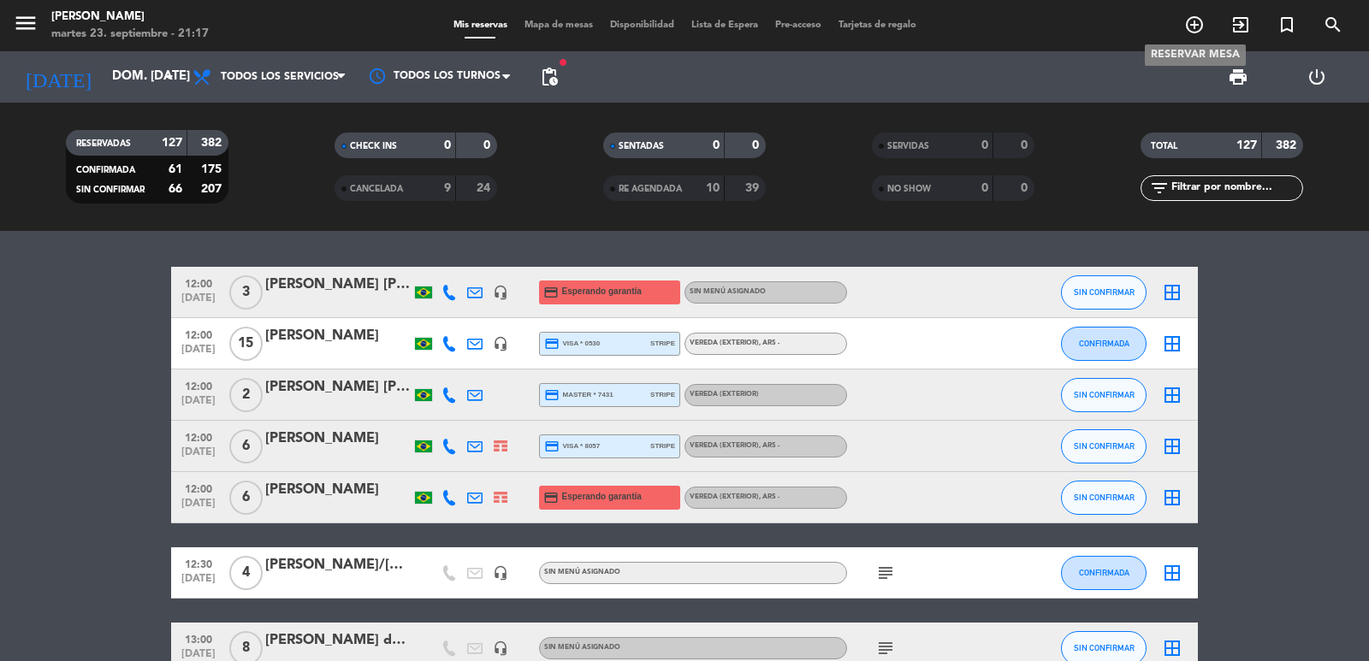
click at [1197, 24] on icon "add_circle_outline" at bounding box center [1194, 25] width 21 height 21
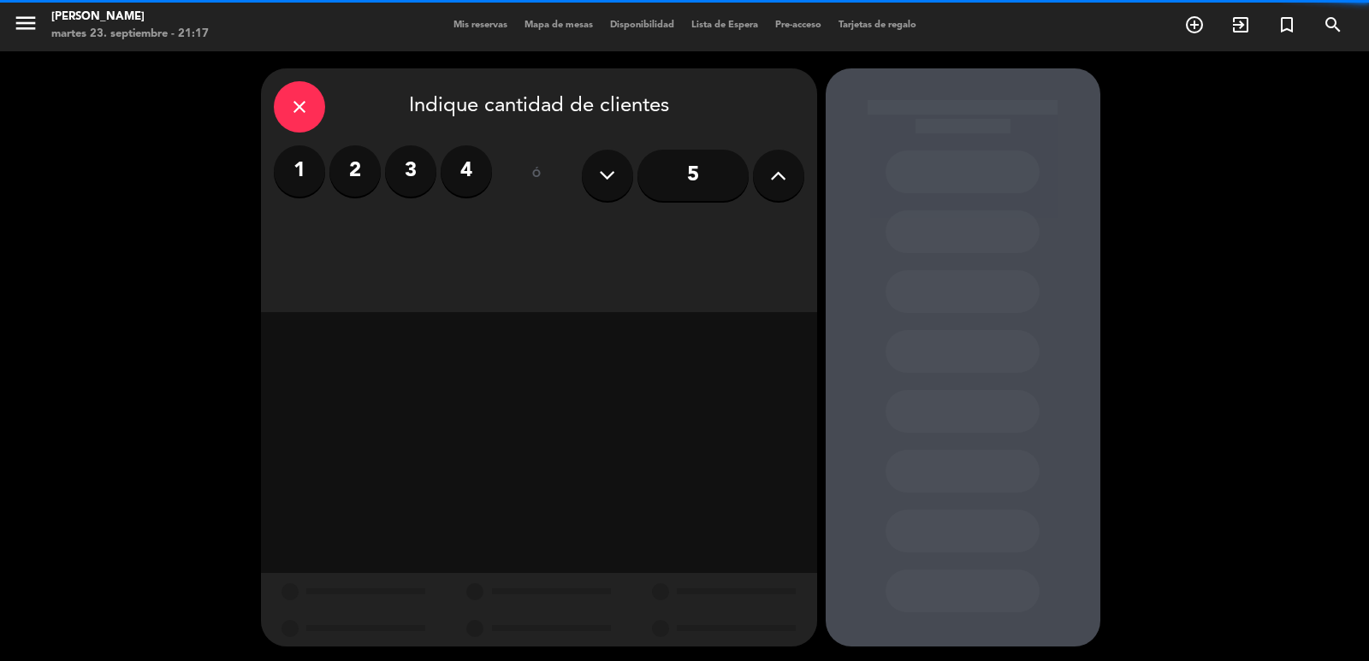
click at [682, 174] on input "5" at bounding box center [692, 175] width 111 height 51
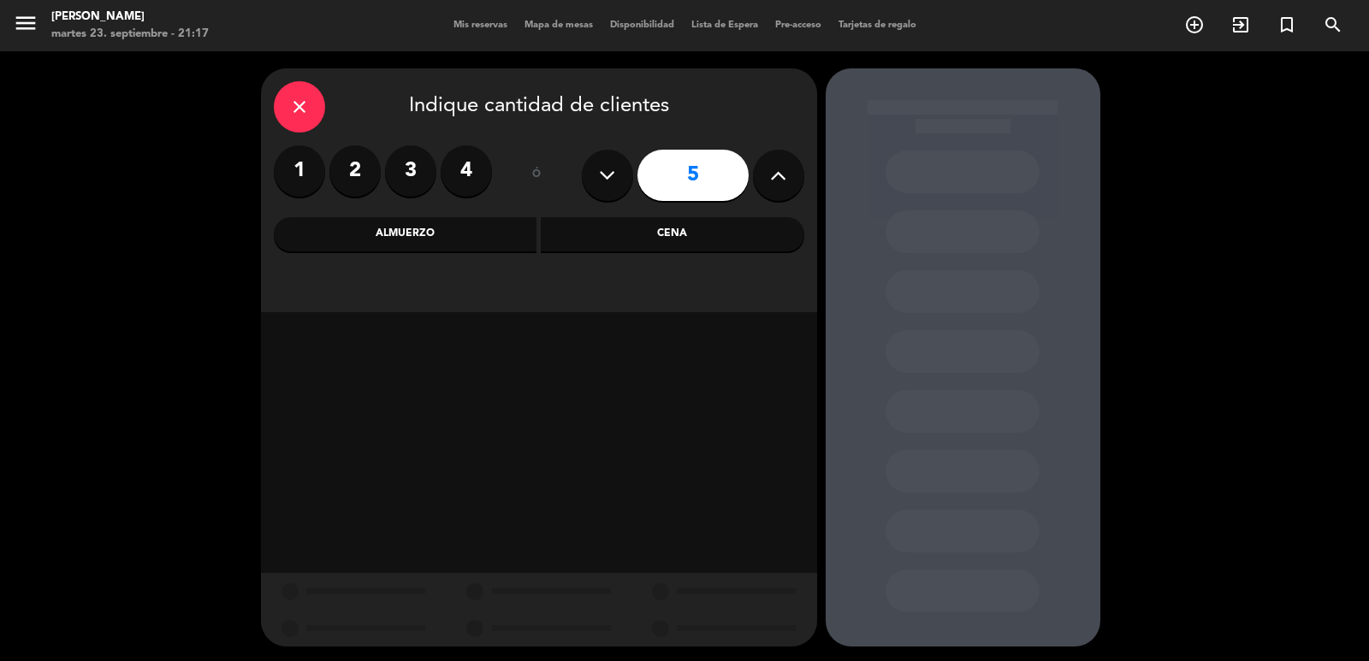
click at [637, 247] on div "Cena" at bounding box center [672, 234] width 263 height 34
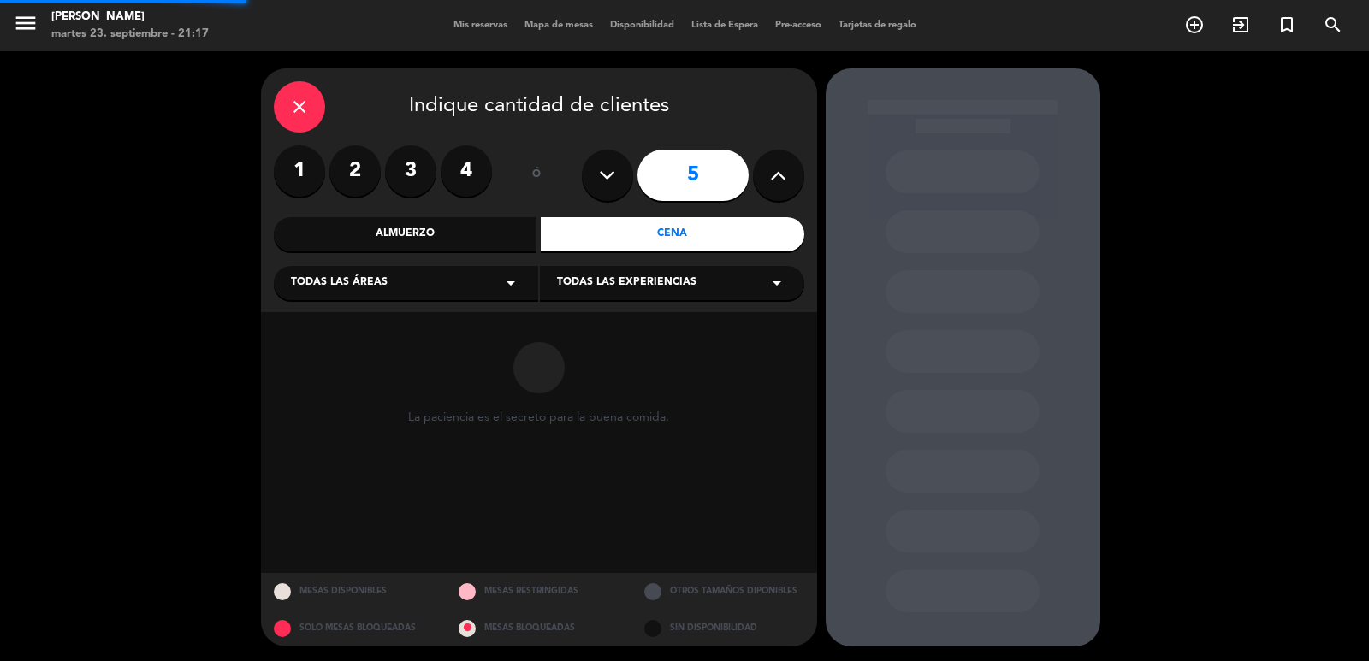
click at [512, 266] on div "Todas las áreas arrow_drop_down Todas las experiencias arrow_drop_down" at bounding box center [539, 281] width 530 height 37
click at [500, 283] on icon "arrow_drop_down" at bounding box center [510, 283] width 21 height 21
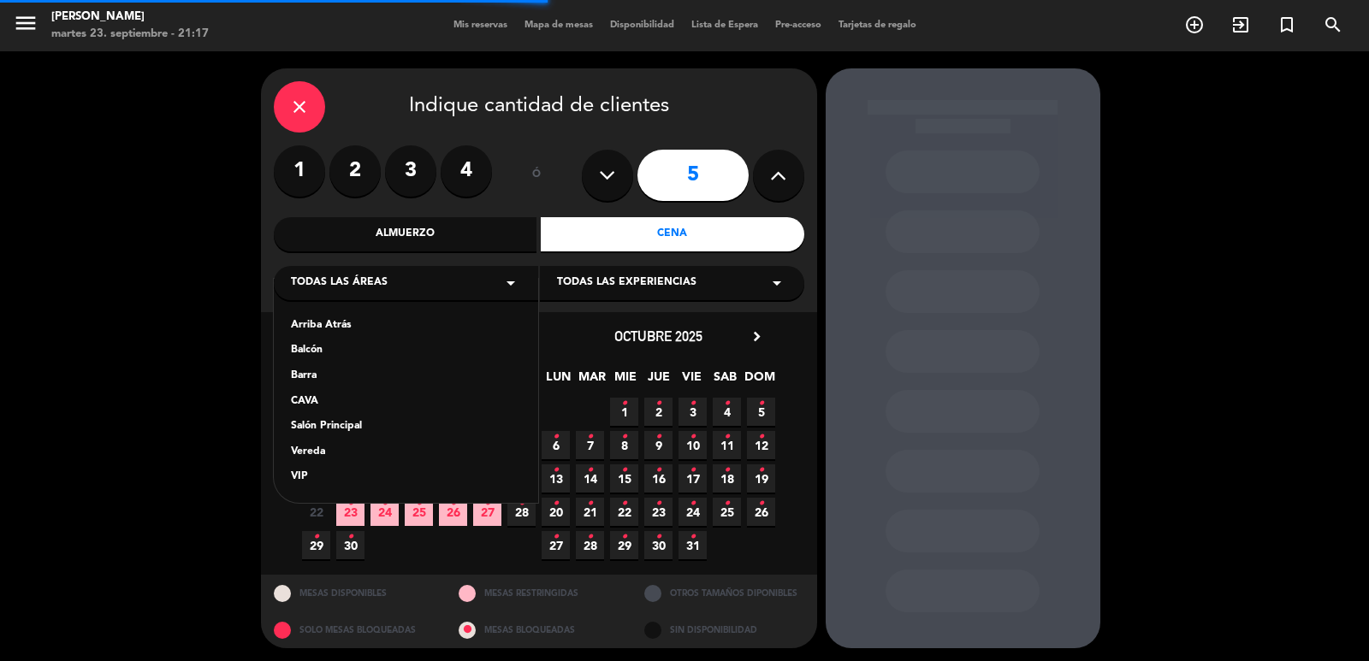
click at [318, 454] on div "Vereda" at bounding box center [406, 452] width 230 height 17
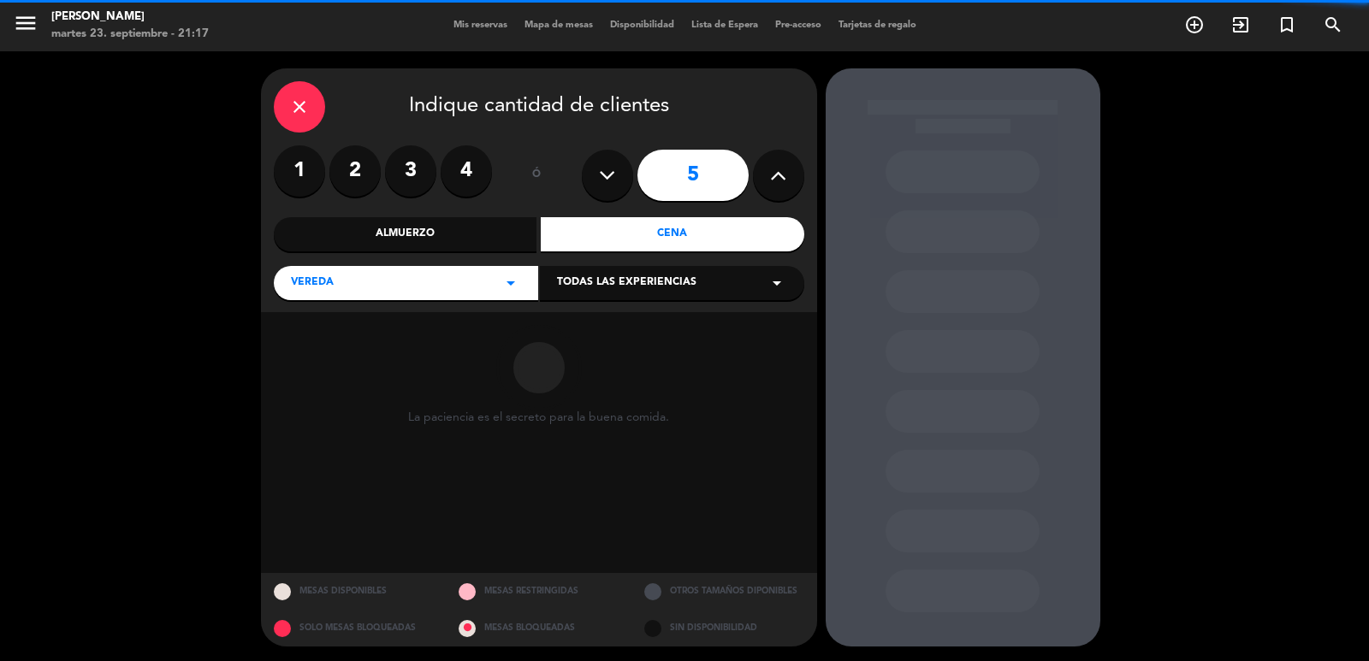
click at [630, 278] on span "Todas las experiencias" at bounding box center [626, 283] width 139 height 17
drag, startPoint x: 614, startPoint y: 312, endPoint x: 612, endPoint y: 322, distance: 10.6
click at [613, 315] on div "Sidewalk (OUTDOORS)" at bounding box center [672, 315] width 264 height 73
drag, startPoint x: 612, startPoint y: 322, endPoint x: 467, endPoint y: 8, distance: 346.4
click at [611, 322] on div "Sidewalk (OUTDOORS)" at bounding box center [672, 325] width 230 height 17
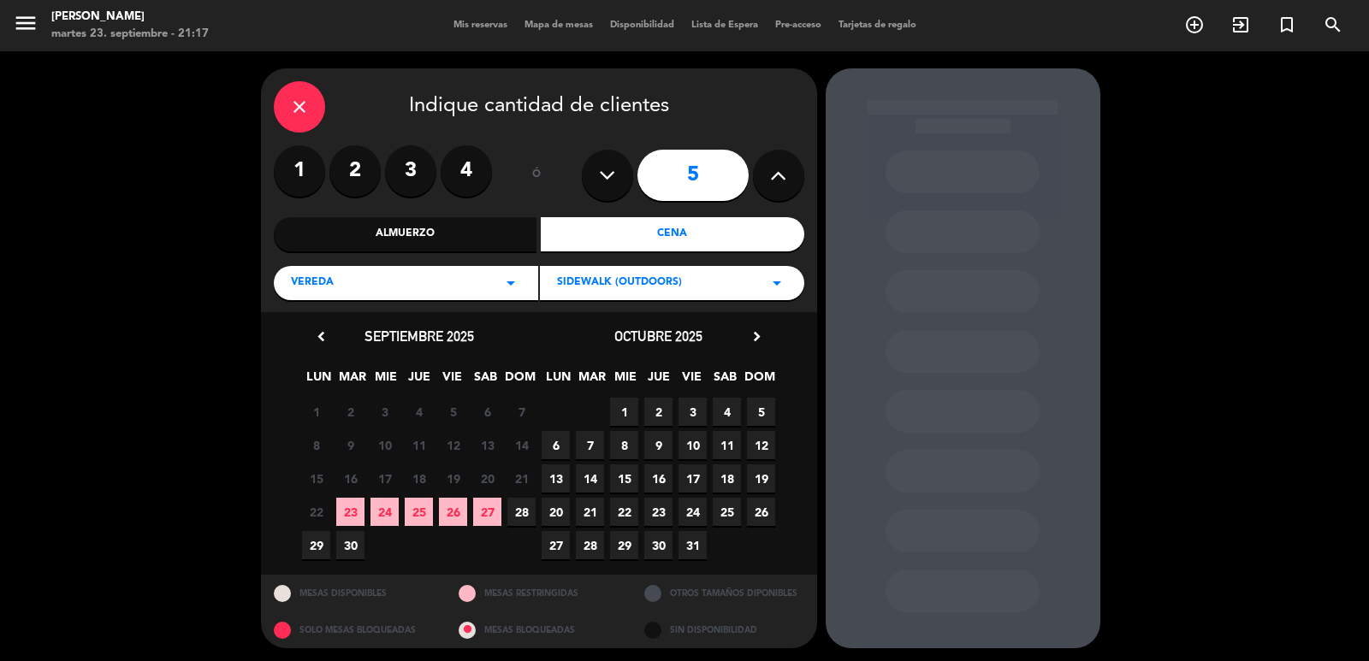
click at [591, 543] on span "28" at bounding box center [590, 545] width 28 height 28
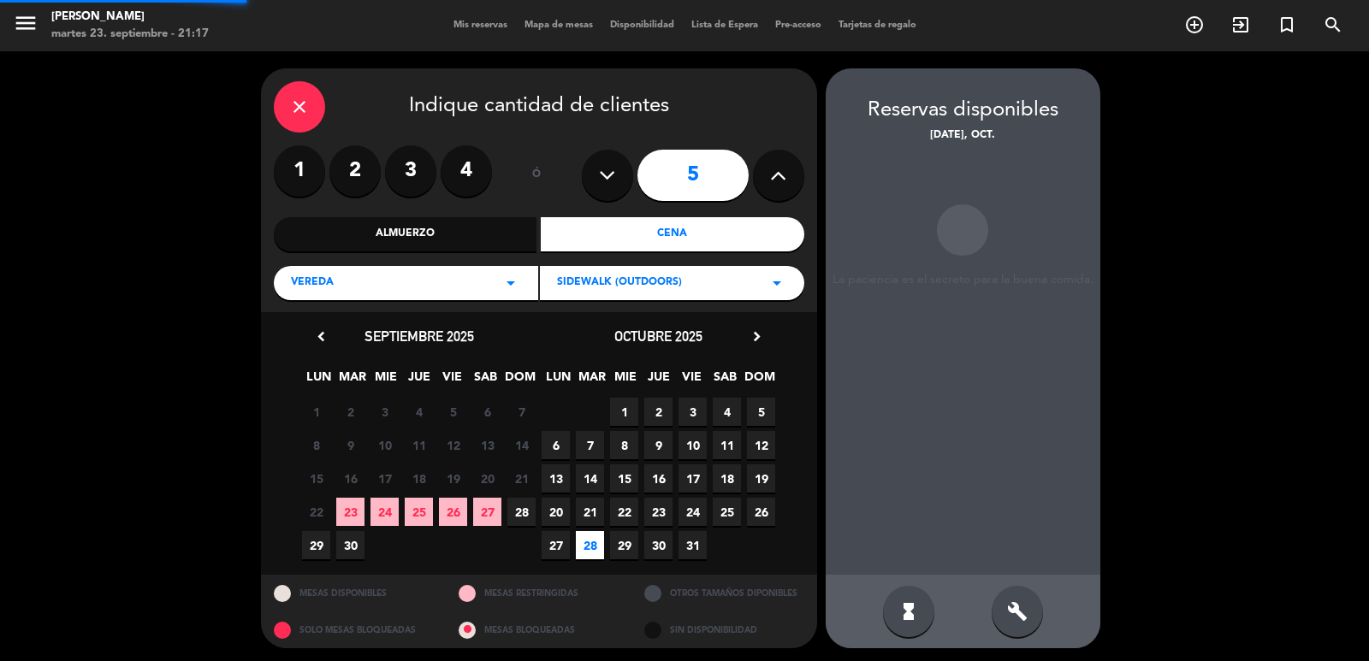
scroll to position [3, 0]
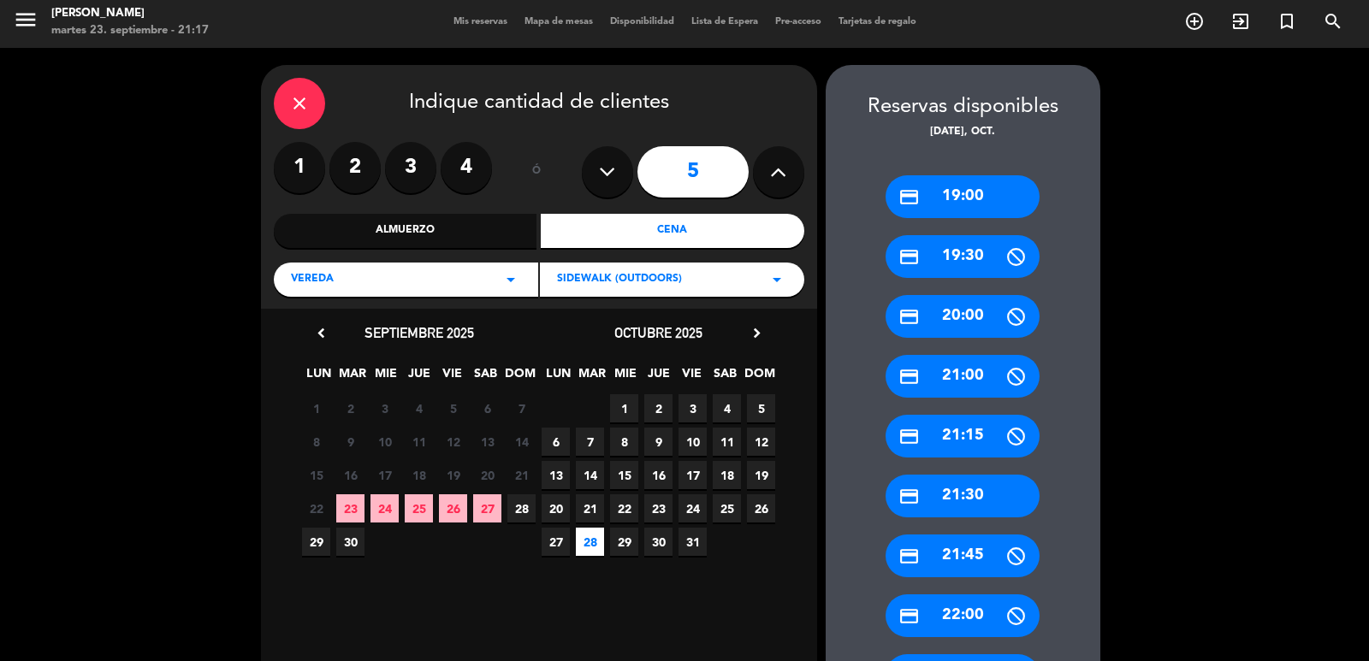
click at [963, 508] on div "credit_card 21:30" at bounding box center [962, 496] width 154 height 43
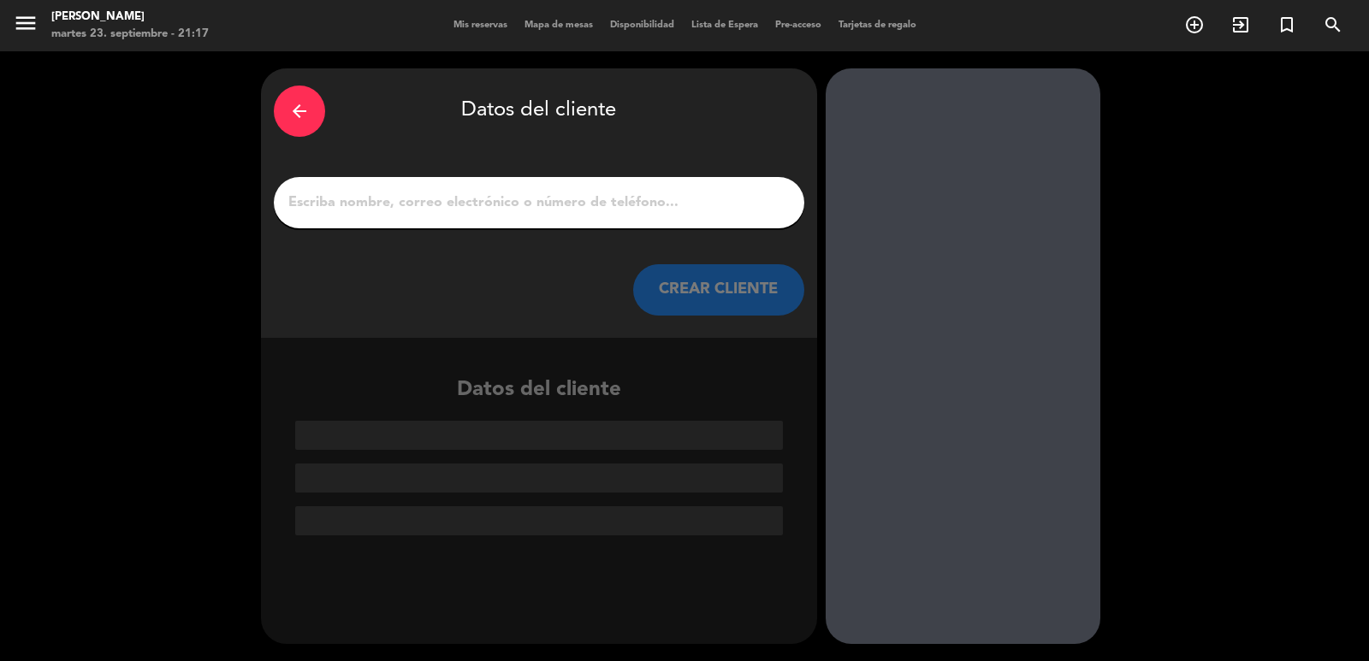
scroll to position [0, 0]
click at [639, 205] on input "1" at bounding box center [539, 203] width 505 height 24
paste input "Alexson Guarnieri"
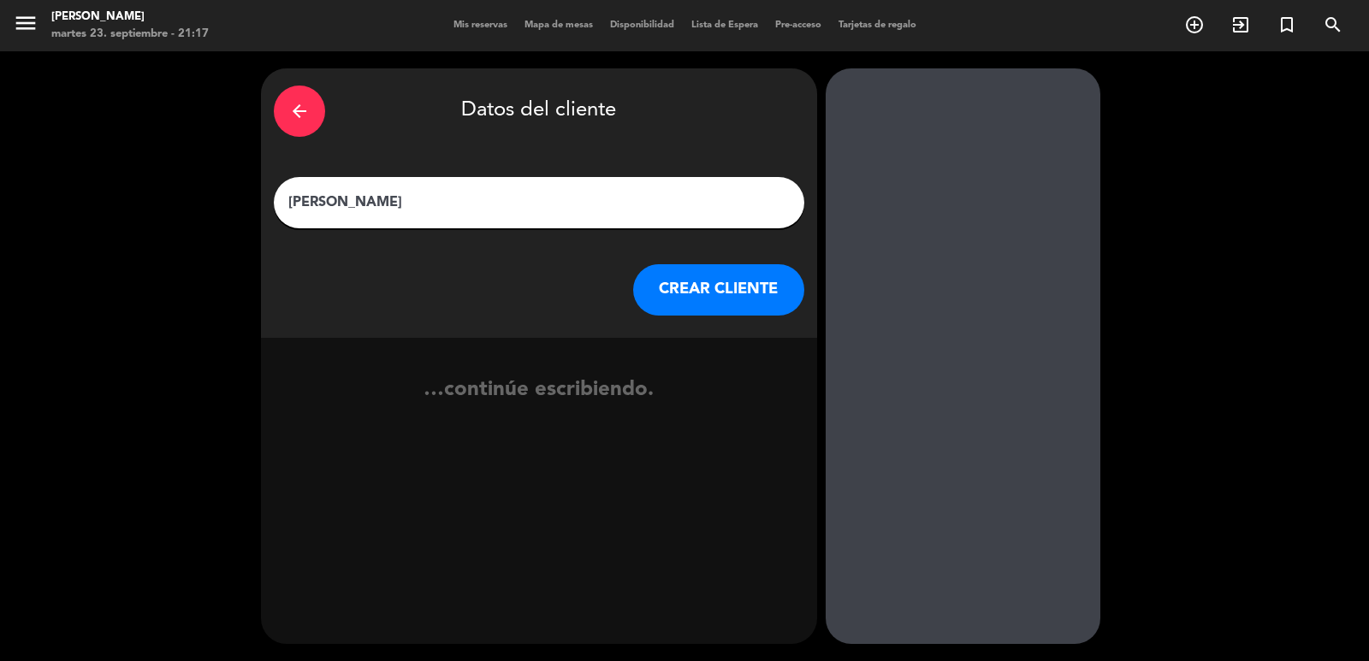
type input "Alexson Guarnieri"
click at [695, 301] on button "CREAR CLIENTE" at bounding box center [718, 289] width 171 height 51
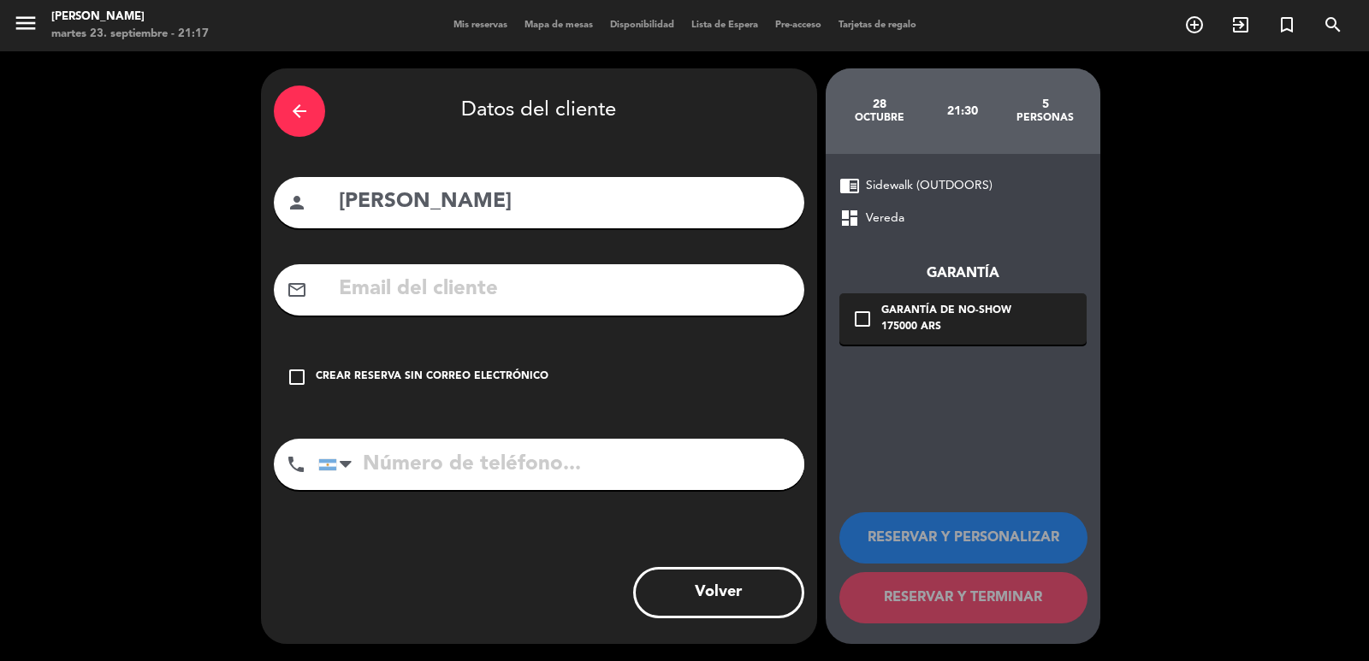
click at [547, 305] on input "text" at bounding box center [564, 289] width 454 height 35
paste input "a.guarnieri@guarnieriengenharia.com"
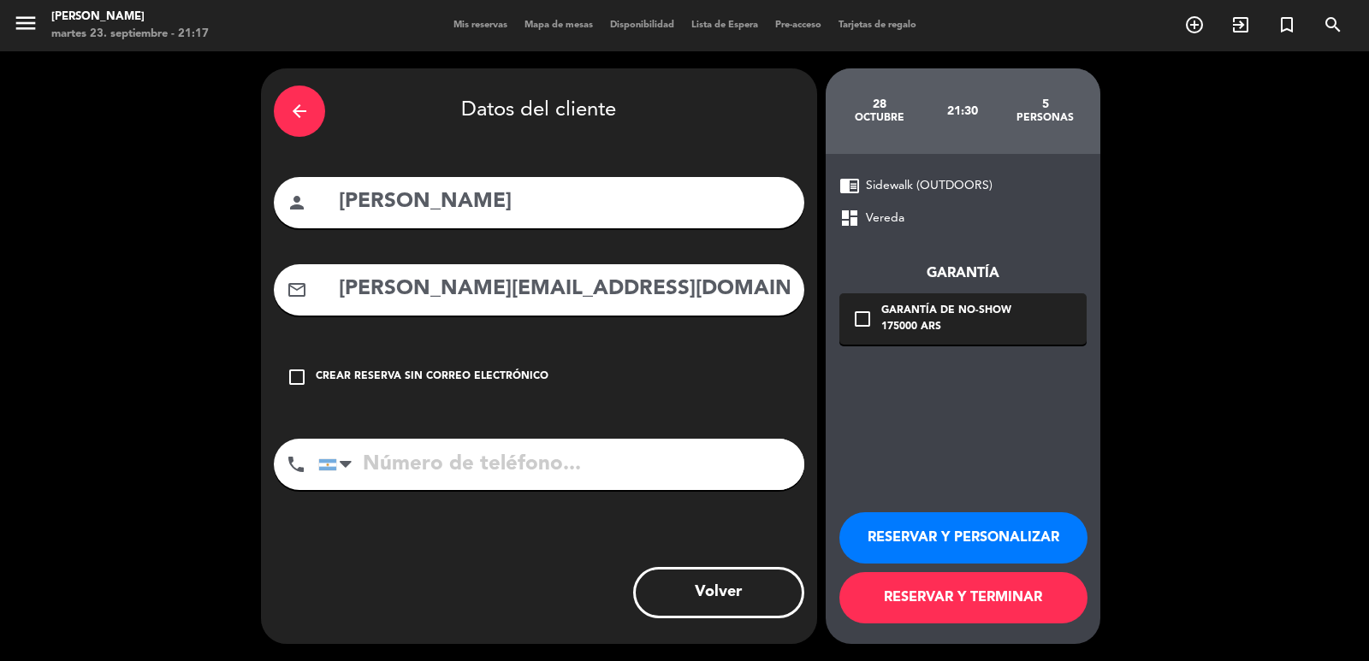
type input "a.guarnieri@guarnieriengenharia.com"
drag, startPoint x: 600, startPoint y: 423, endPoint x: 609, endPoint y: 431, distance: 12.7
click at [600, 423] on div "arrow_back Datos del cliente person Alexson Guarnieri mail_outline a.guarnieri@…" at bounding box center [539, 356] width 556 height 576
click at [614, 445] on input "tel" at bounding box center [561, 464] width 486 height 51
paste input "+55 81 981323239"
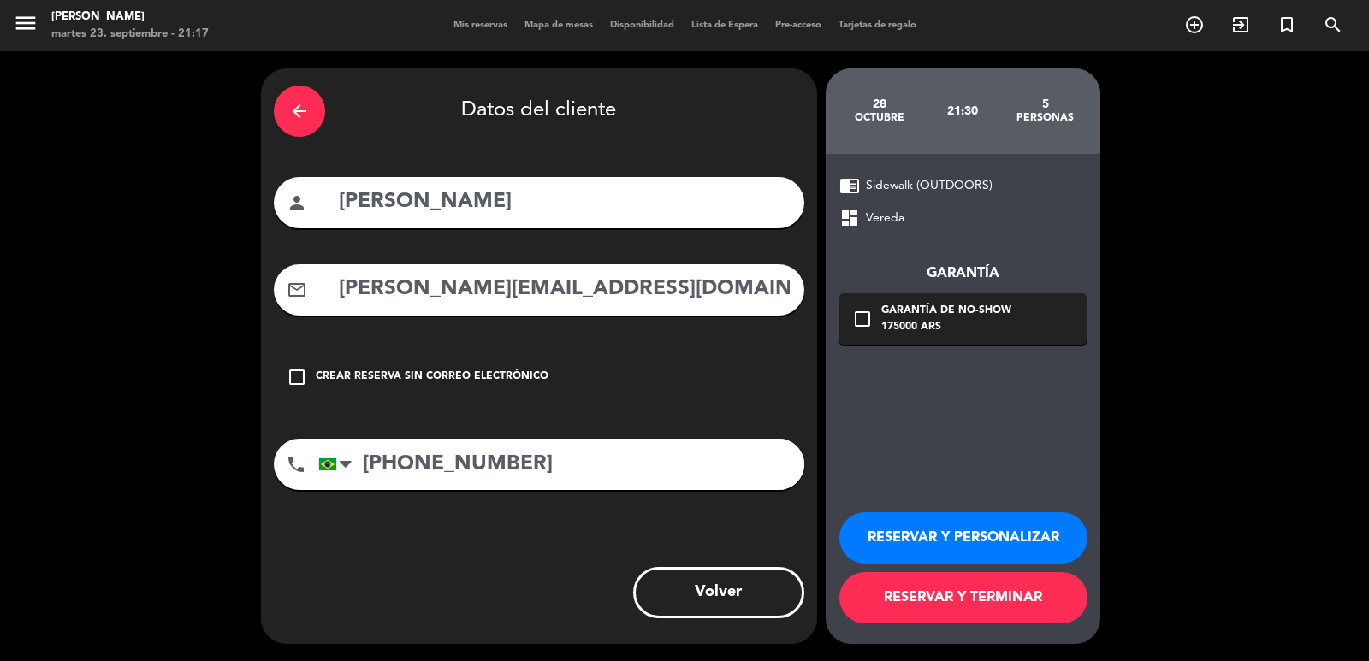
type input "+55 81 981323239"
click at [892, 324] on div "175000 ARS" at bounding box center [946, 327] width 130 height 17
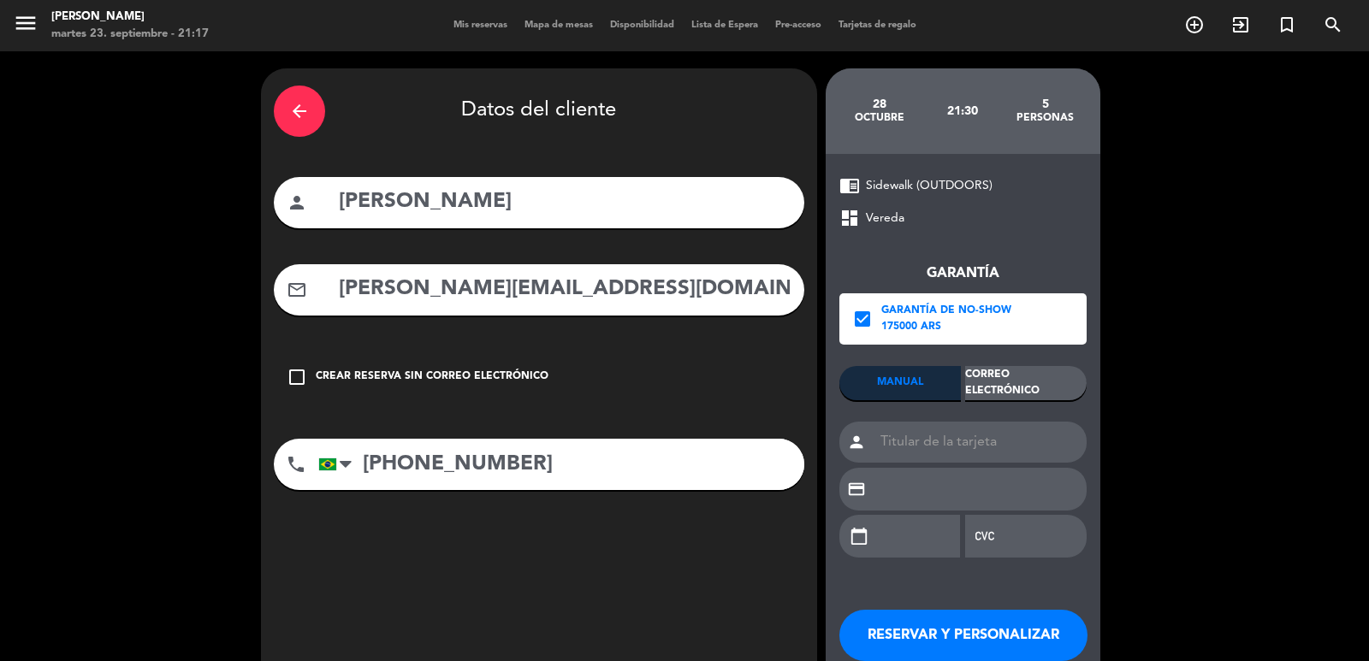
click at [1034, 380] on div "Correo Electrónico" at bounding box center [1025, 383] width 121 height 34
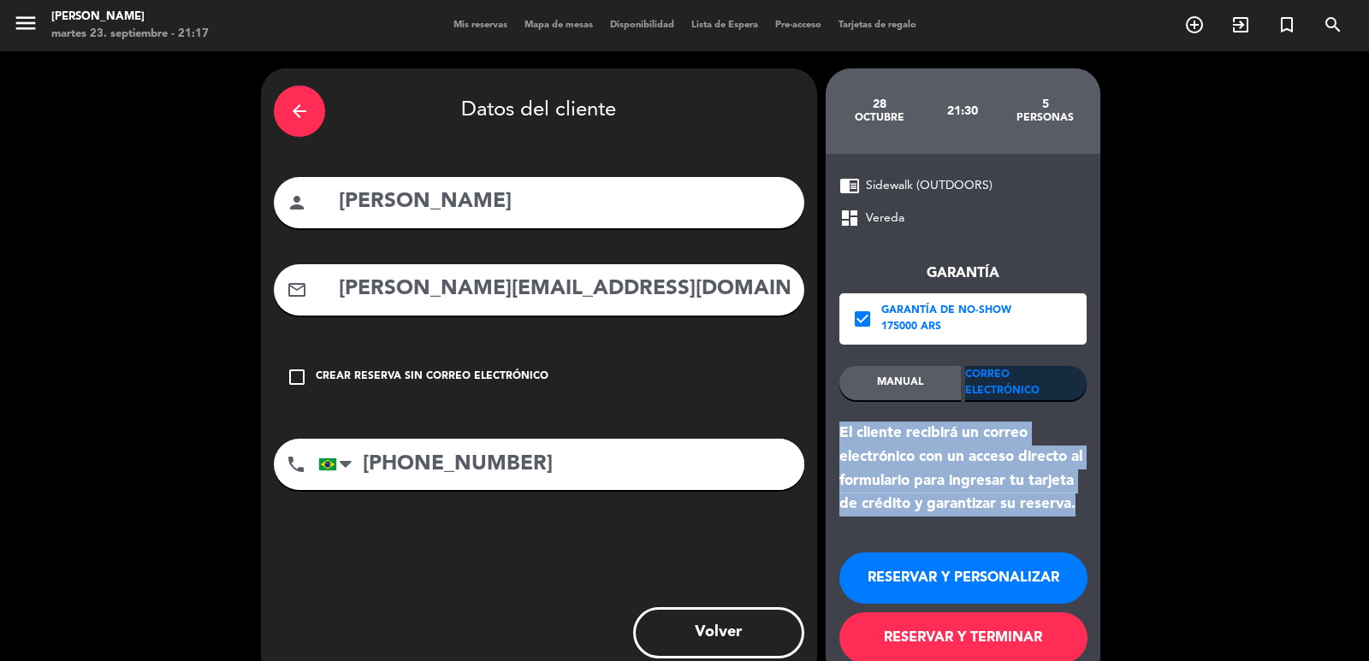
copy div "El cliente recibirá un correo electrónico con un acceso directo al formulario p…"
drag, startPoint x: 1068, startPoint y: 503, endPoint x: 841, endPoint y: 429, distance: 239.4
click at [841, 429] on div "El cliente recibirá un correo electrónico con un acceso directo al formulario p…" at bounding box center [962, 469] width 247 height 95
drag, startPoint x: 924, startPoint y: 599, endPoint x: 905, endPoint y: 582, distance: 25.4
click at [920, 598] on button "RESERVAR Y PERSONALIZAR" at bounding box center [963, 578] width 248 height 51
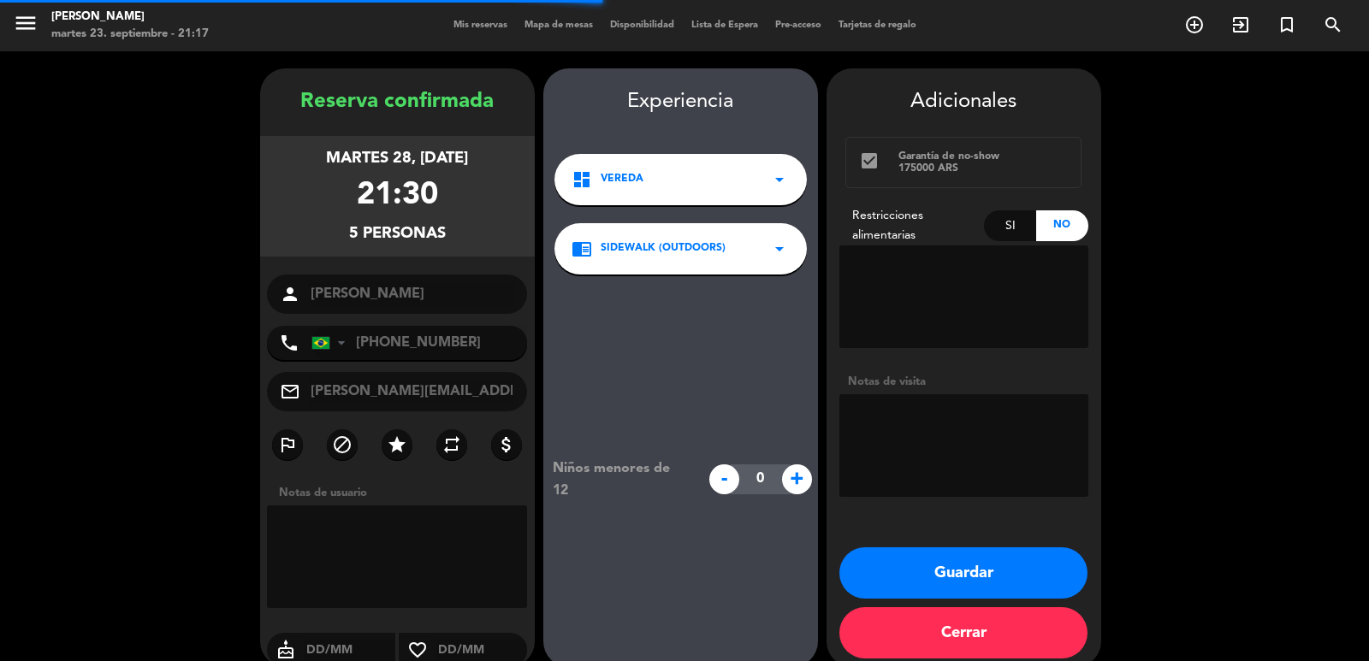
scroll to position [23, 0]
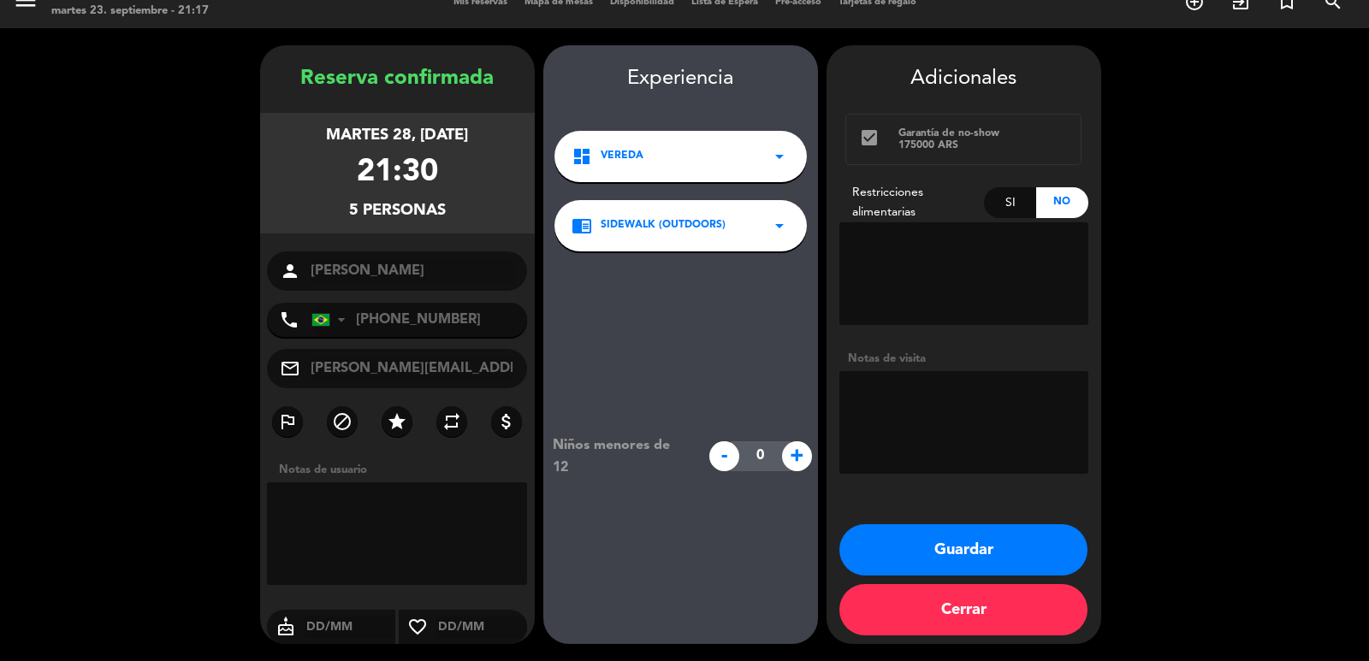
drag, startPoint x: 298, startPoint y: 127, endPoint x: 464, endPoint y: 196, distance: 179.5
click at [464, 196] on div "Reserva confirmada martes 28, oct. 2025 21:30 5 personas person Alexson Guarnie…" at bounding box center [397, 361] width 275 height 599
copy div "martes 28, oct. 2025 21:30 5 personas"
click at [949, 534] on button "Guardar" at bounding box center [963, 549] width 248 height 51
click at [947, 432] on textarea at bounding box center [963, 422] width 249 height 103
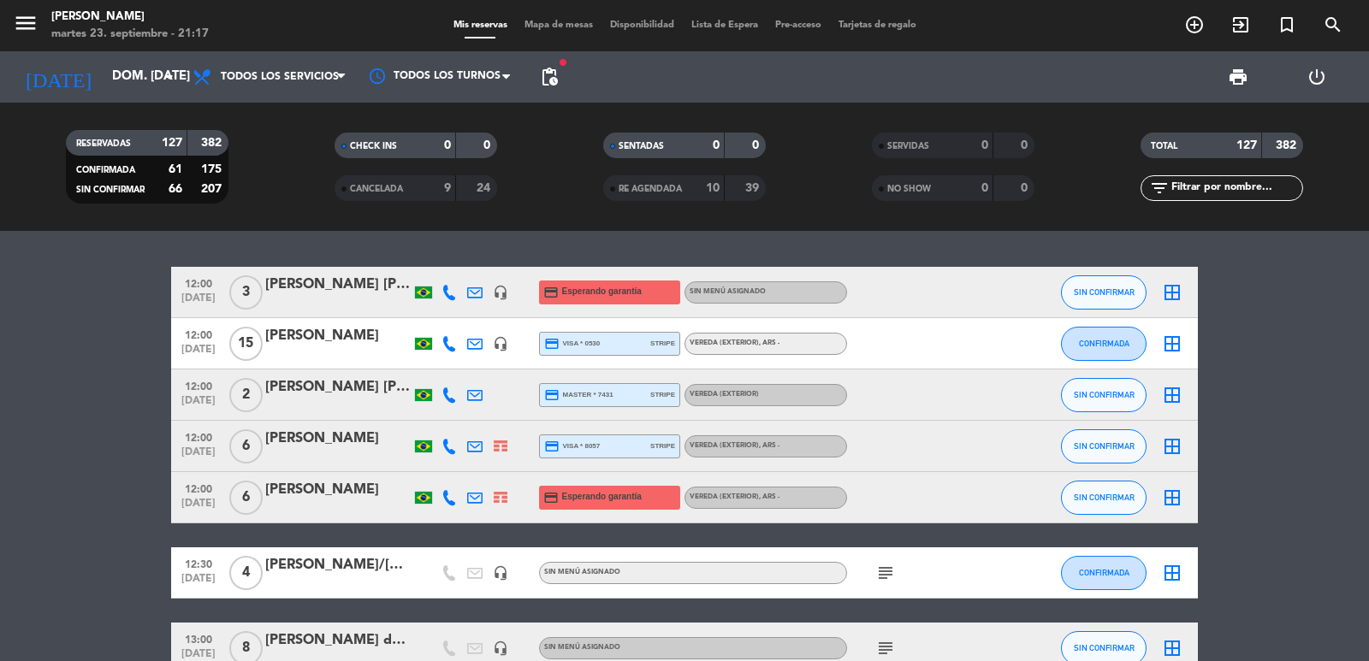
click at [1197, 33] on icon "add_circle_outline" at bounding box center [1194, 25] width 21 height 21
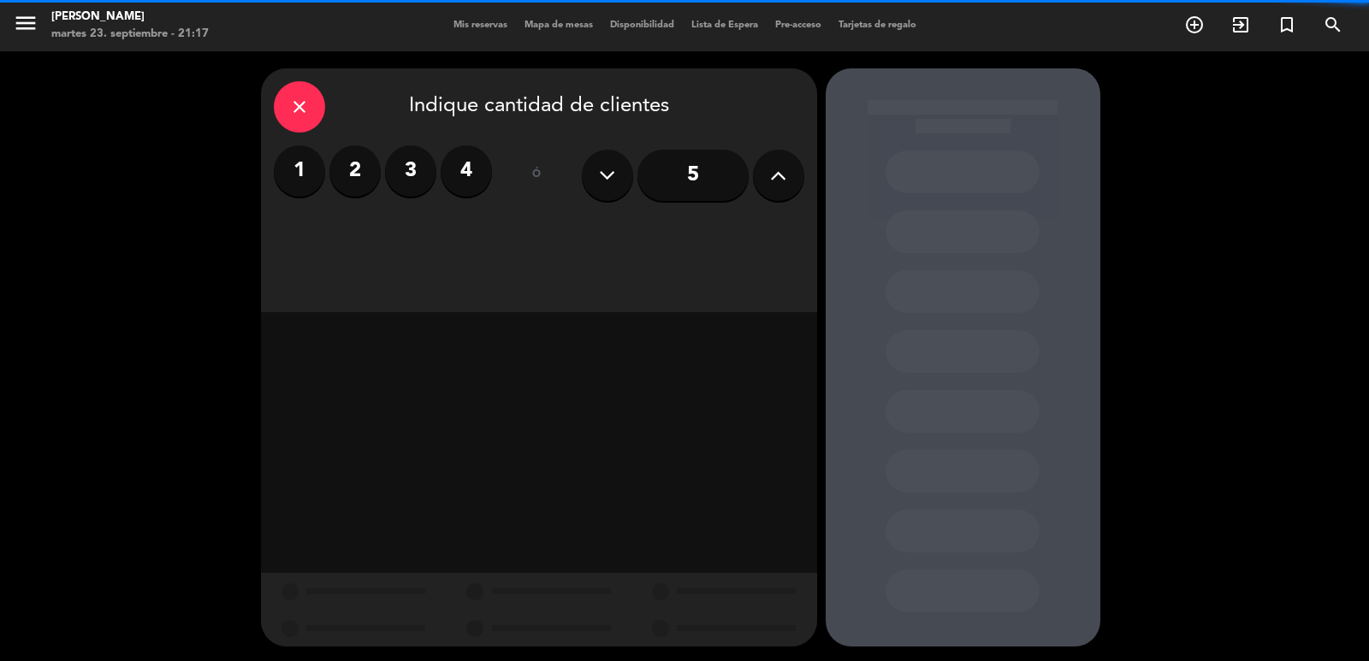
click at [284, 180] on label "1" at bounding box center [299, 170] width 51 height 51
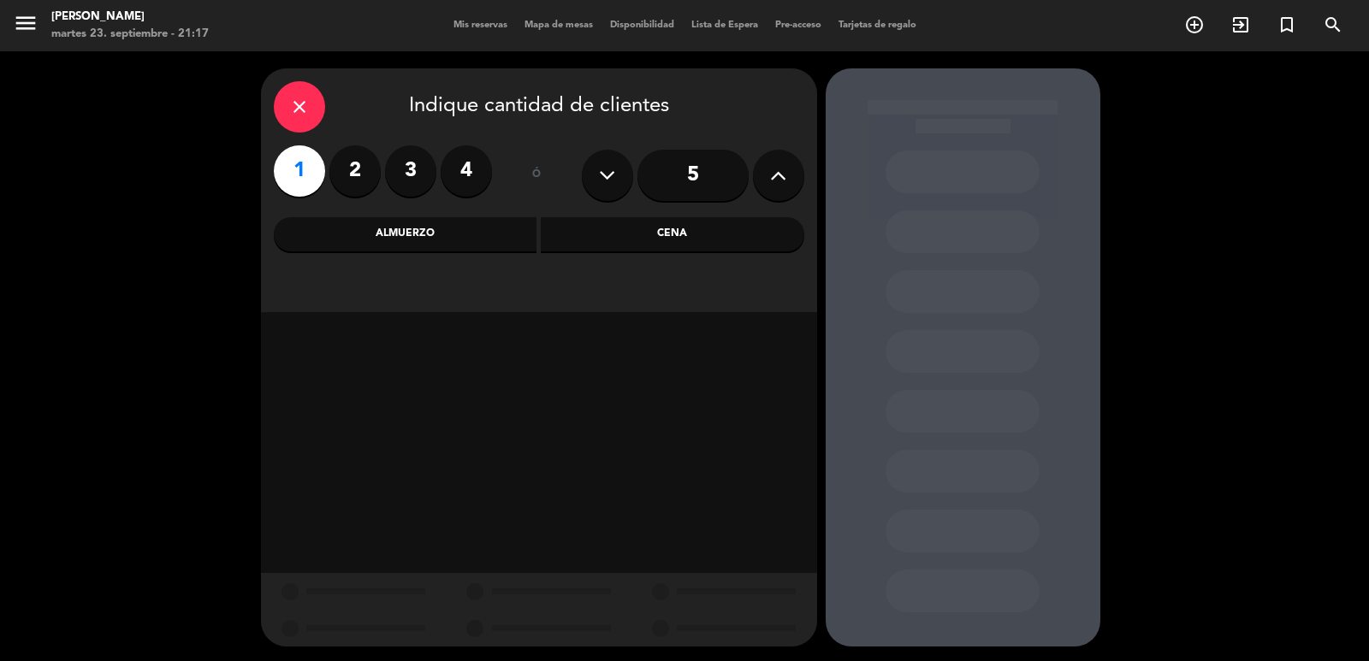
drag, startPoint x: 707, startPoint y: 222, endPoint x: 627, endPoint y: 255, distance: 86.7
click at [705, 223] on div "Cena" at bounding box center [672, 234] width 263 height 34
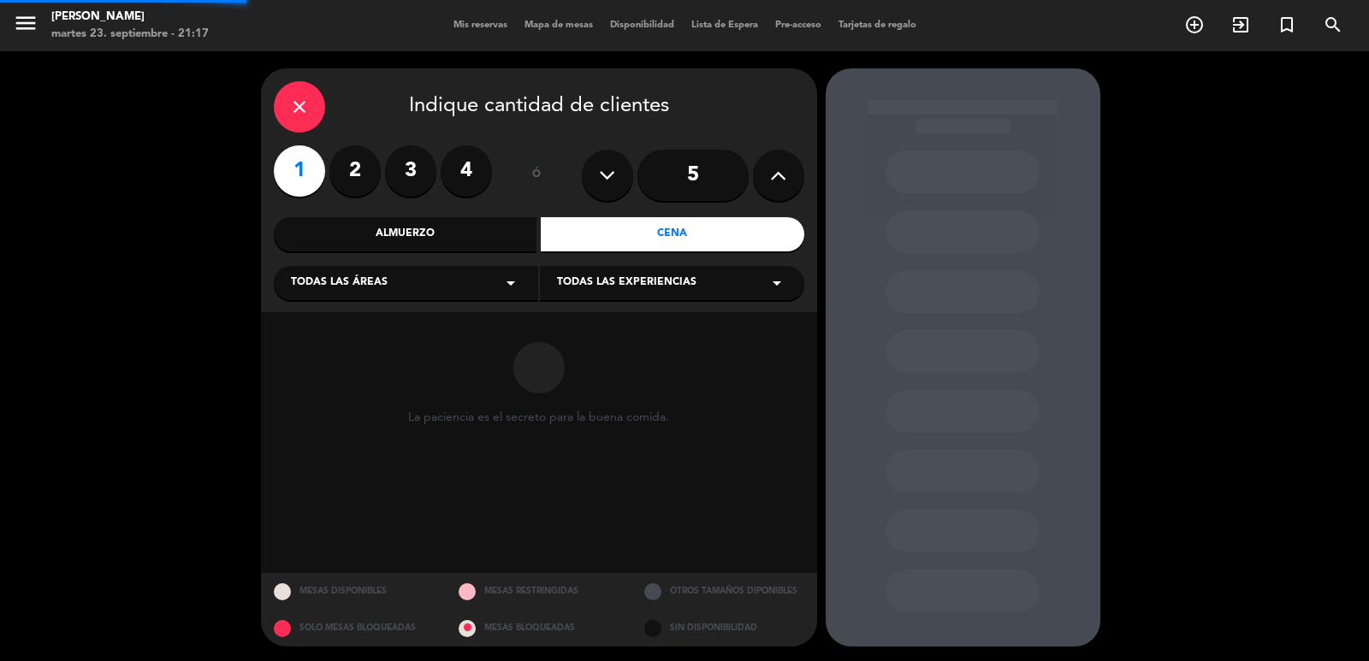
click at [448, 288] on div "Todas las áreas arrow_drop_down" at bounding box center [406, 283] width 264 height 34
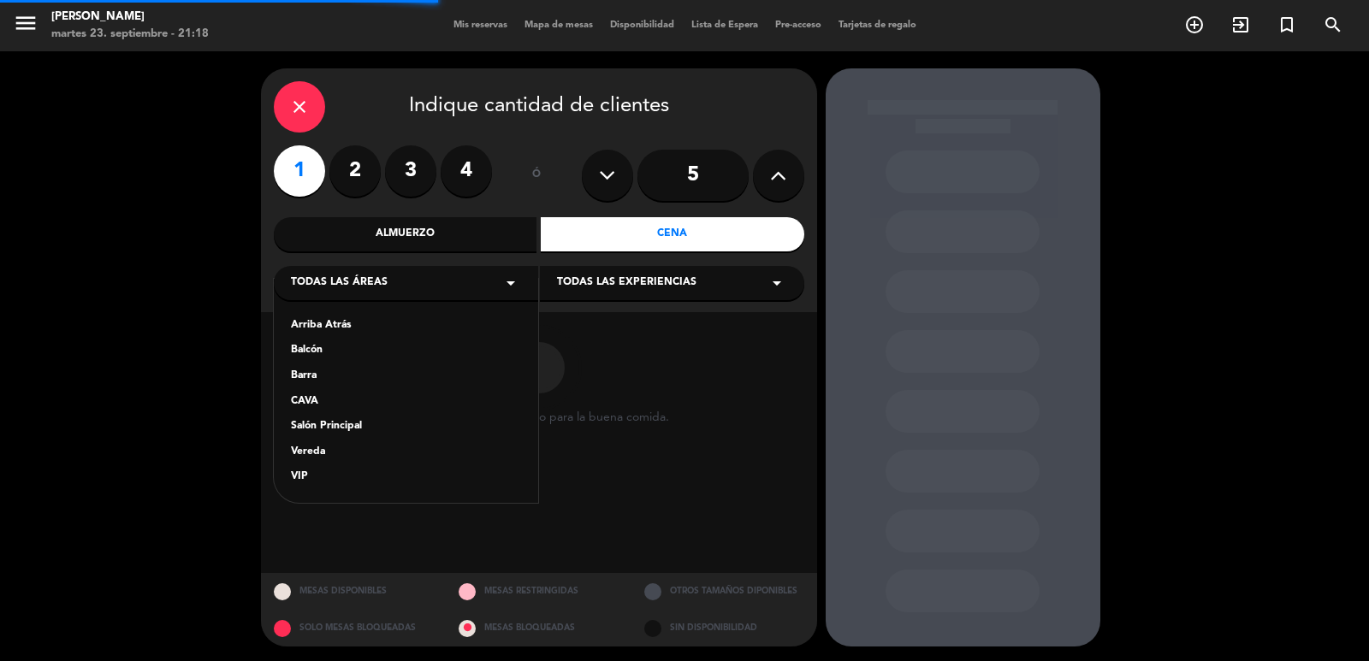
click at [352, 429] on div "Salón Principal" at bounding box center [406, 426] width 230 height 17
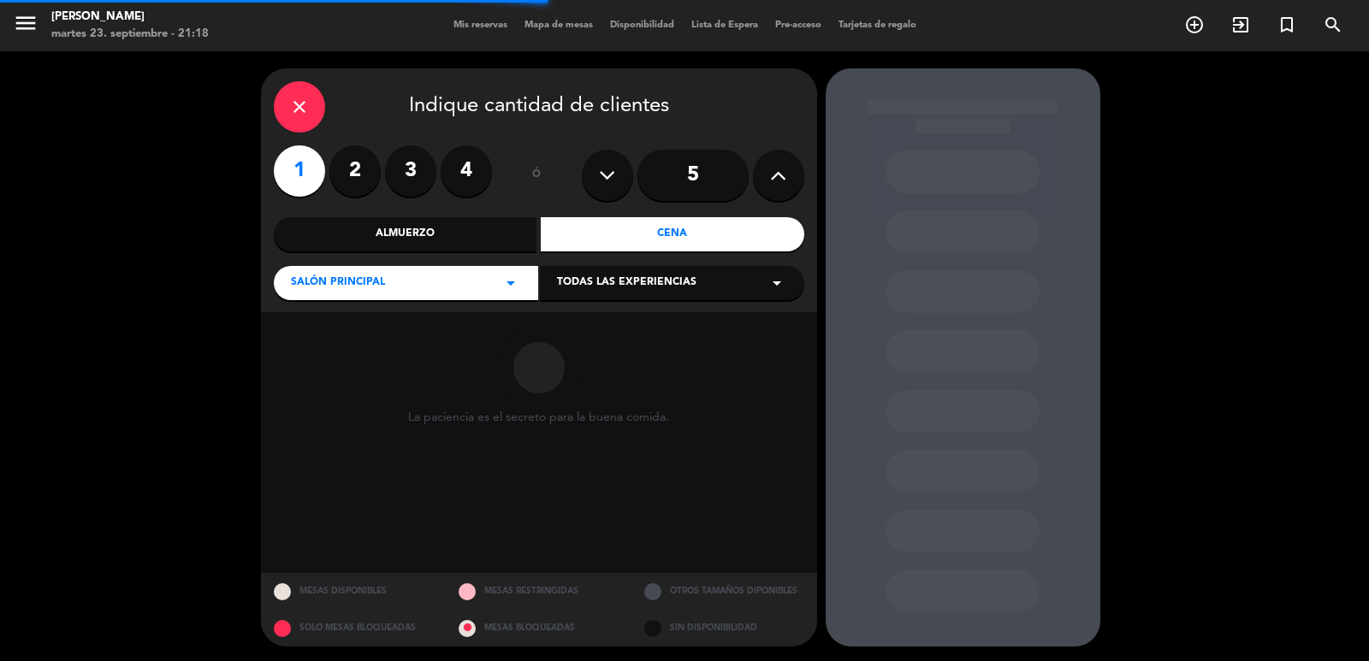
click at [629, 284] on span "Todas las experiencias" at bounding box center [626, 283] width 139 height 17
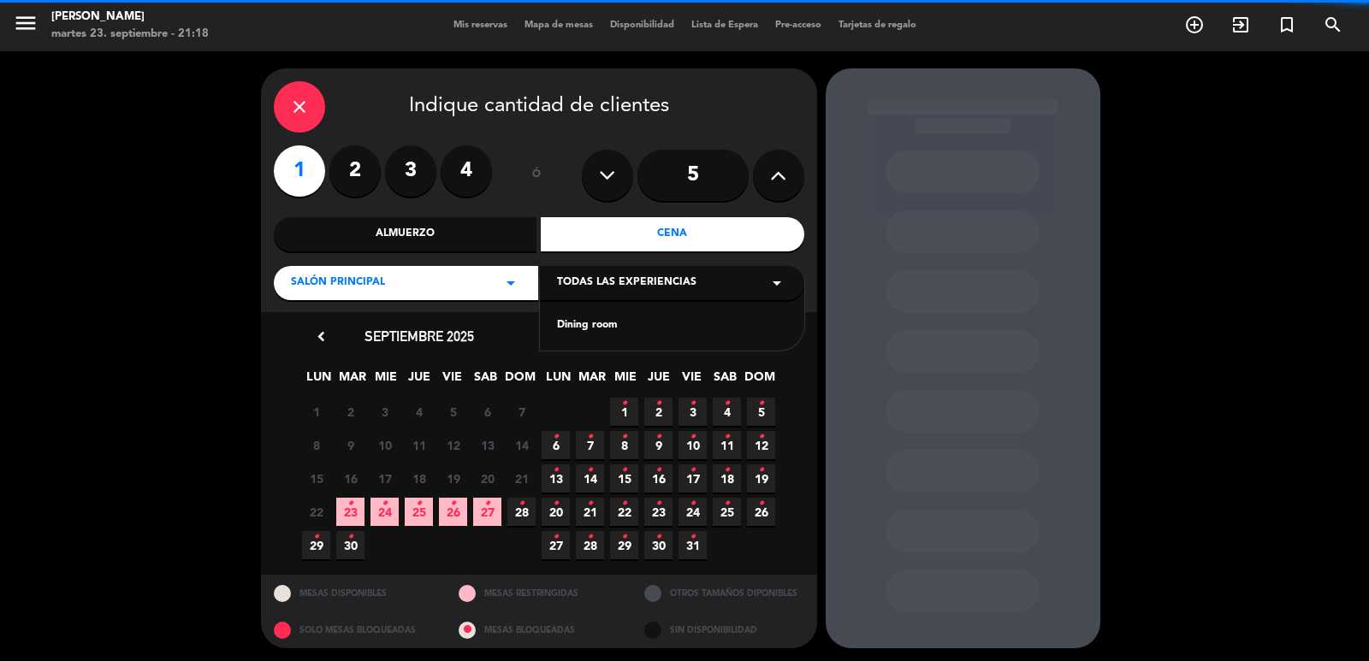
click at [577, 325] on div "Dining room" at bounding box center [672, 325] width 230 height 17
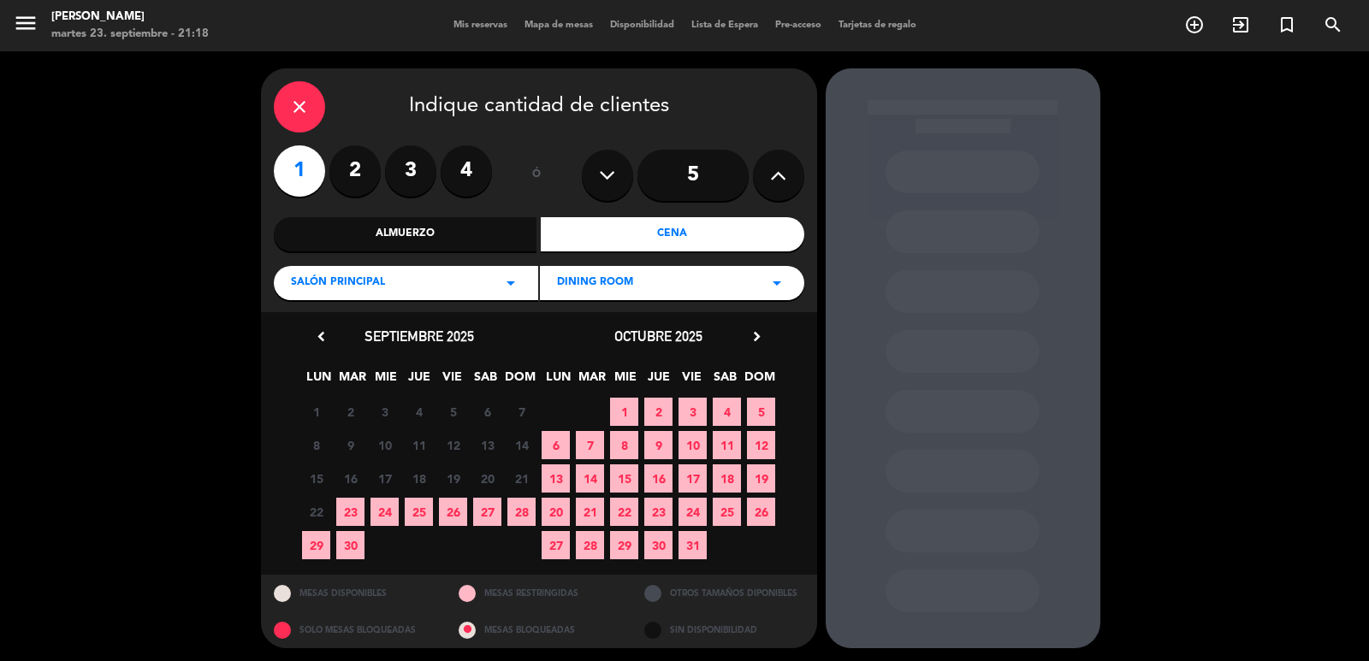
click at [510, 511] on span "28" at bounding box center [521, 512] width 28 height 28
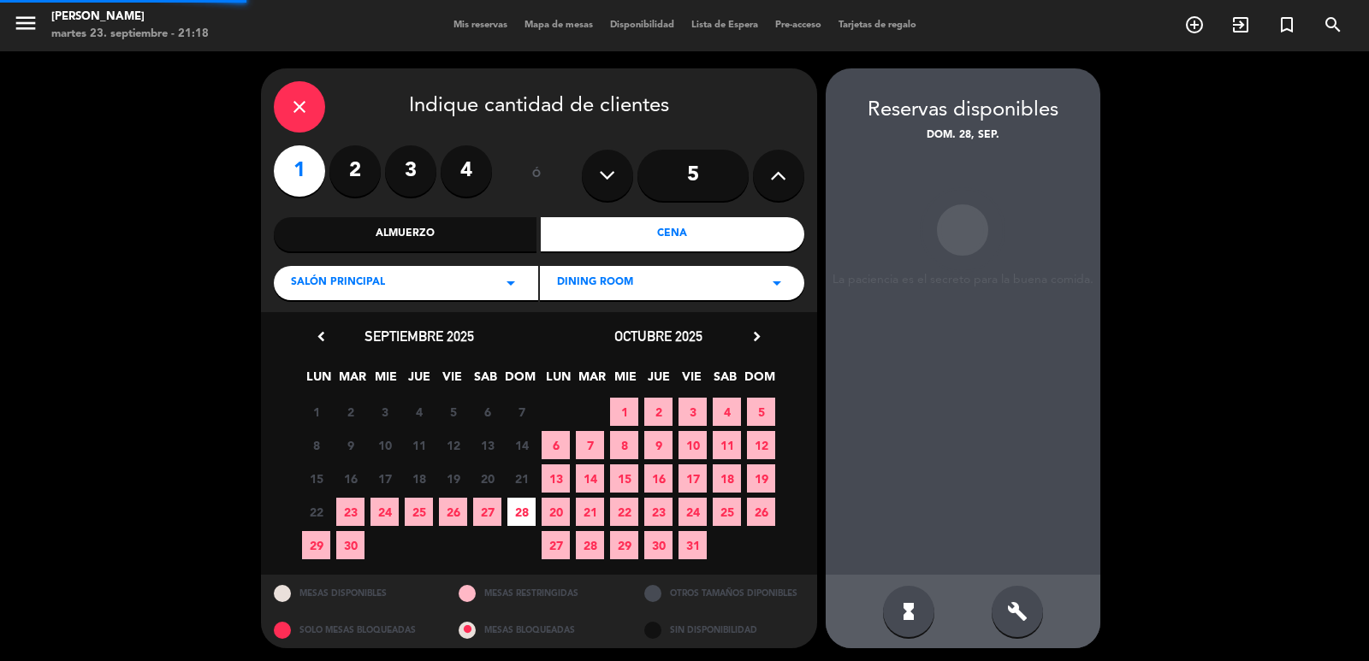
scroll to position [3, 0]
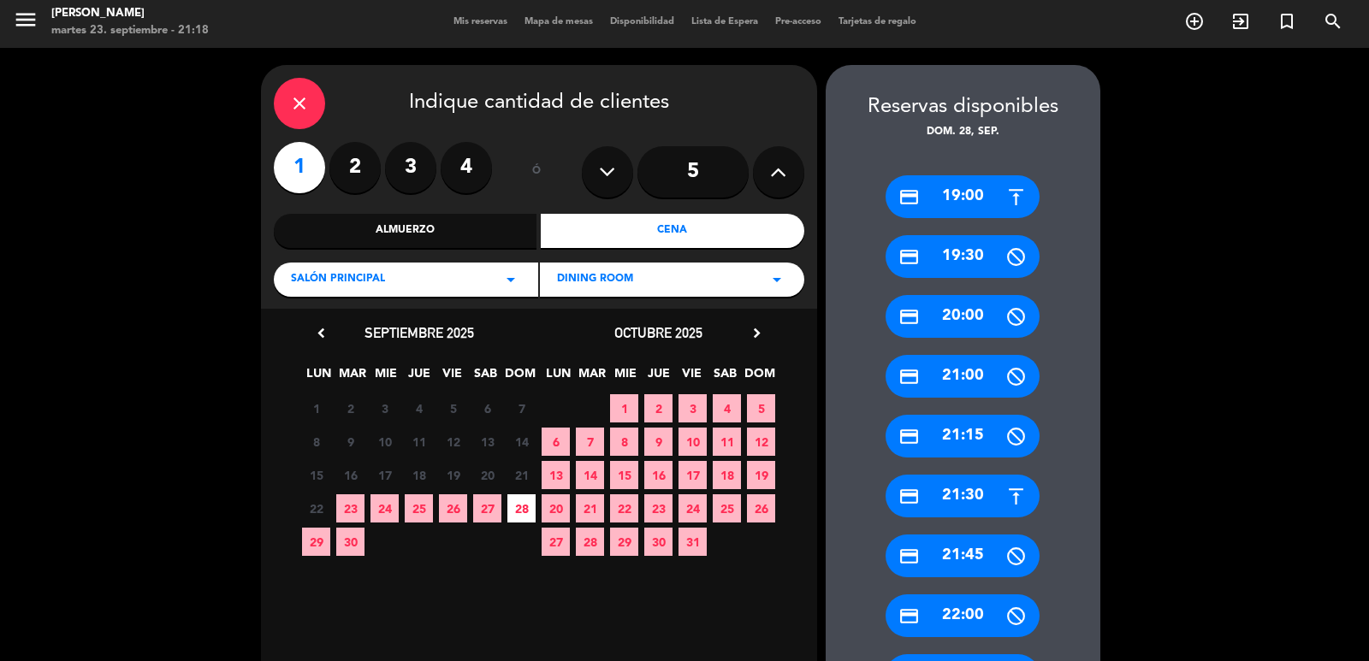
click at [977, 502] on div "credit_card 21:30" at bounding box center [962, 496] width 154 height 43
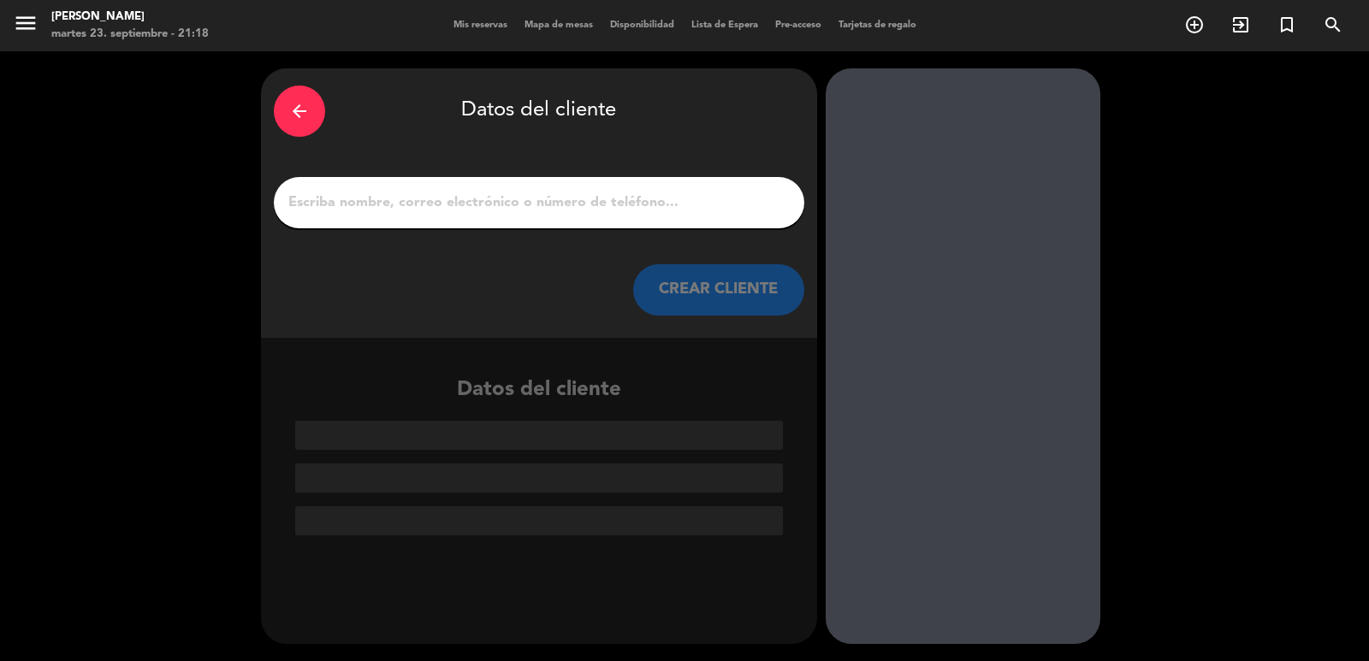
click at [627, 216] on div at bounding box center [539, 202] width 530 height 51
click at [621, 201] on input "1" at bounding box center [539, 203] width 505 height 24
paste input "Guy Kamfer"
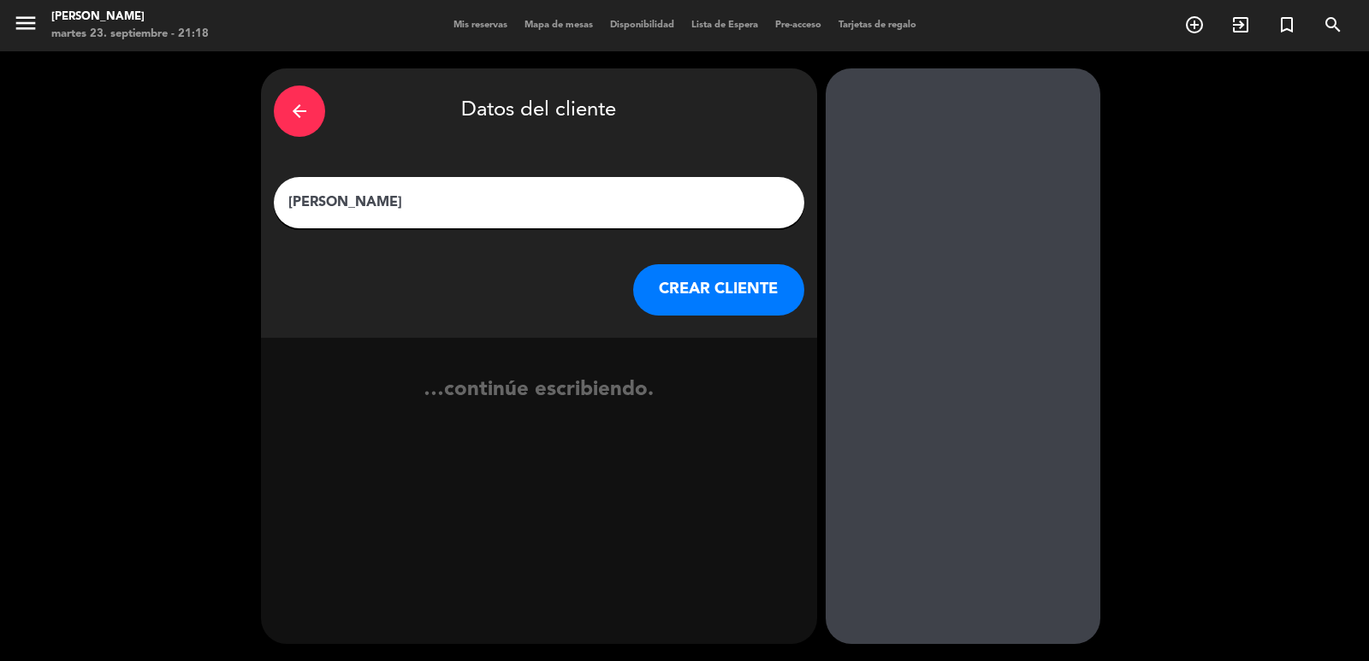
type input "Guy Kamfer"
click at [671, 276] on button "CREAR CLIENTE" at bounding box center [718, 289] width 171 height 51
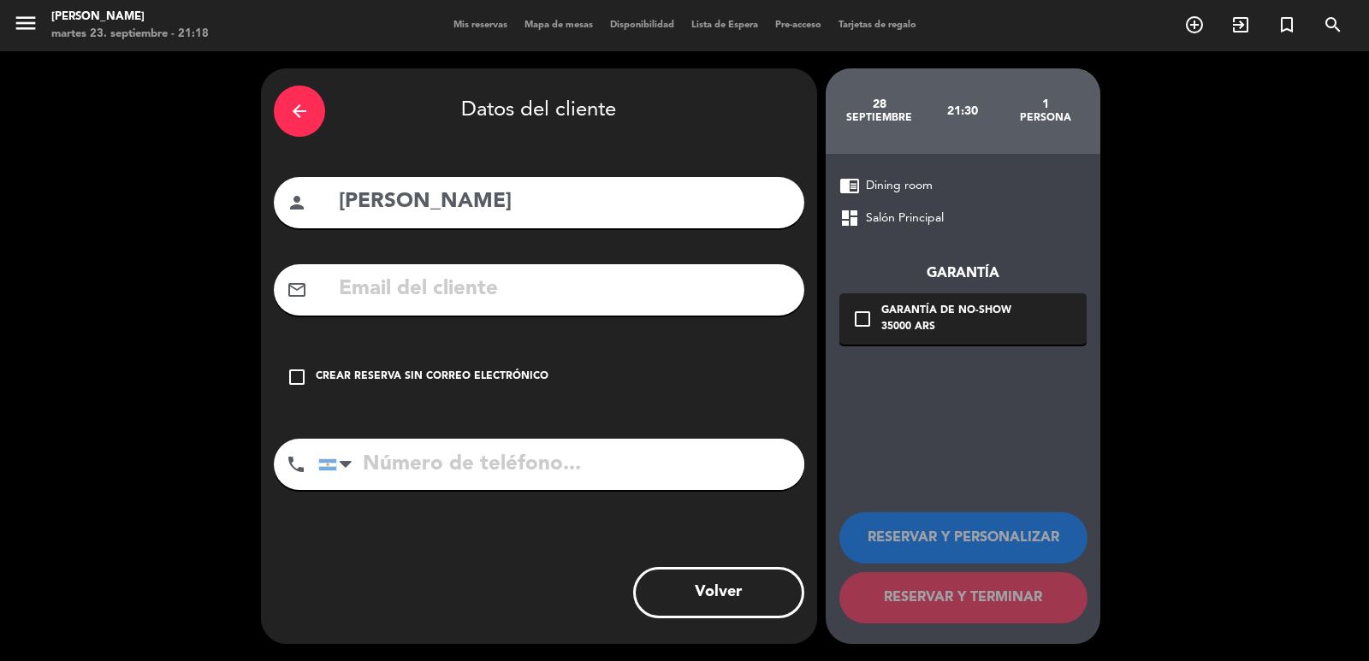
click at [617, 274] on input "text" at bounding box center [564, 289] width 454 height 35
paste input "guy1269@gmail.com"
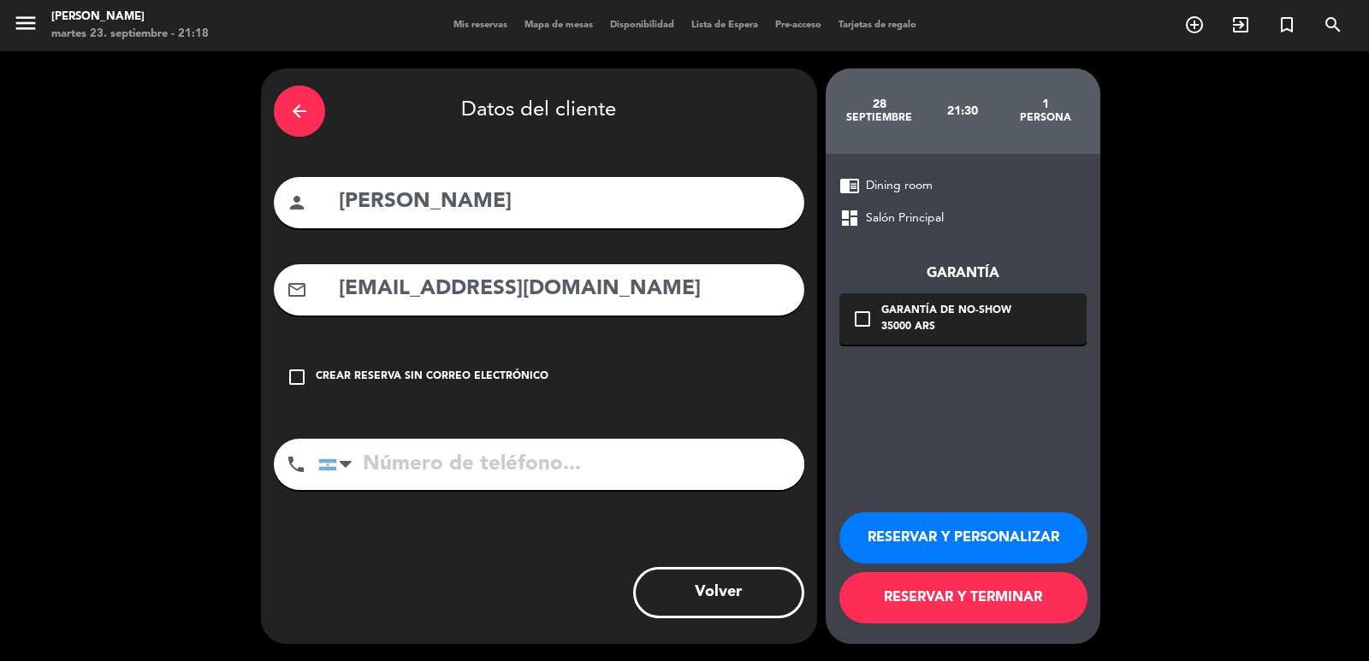
type input "guy1269@gmail.com"
click at [714, 455] on input "tel" at bounding box center [561, 464] width 486 height 51
paste input "+972507704045"
type input "+972507704045"
click at [960, 304] on div "Garantía de no-show" at bounding box center [946, 311] width 130 height 17
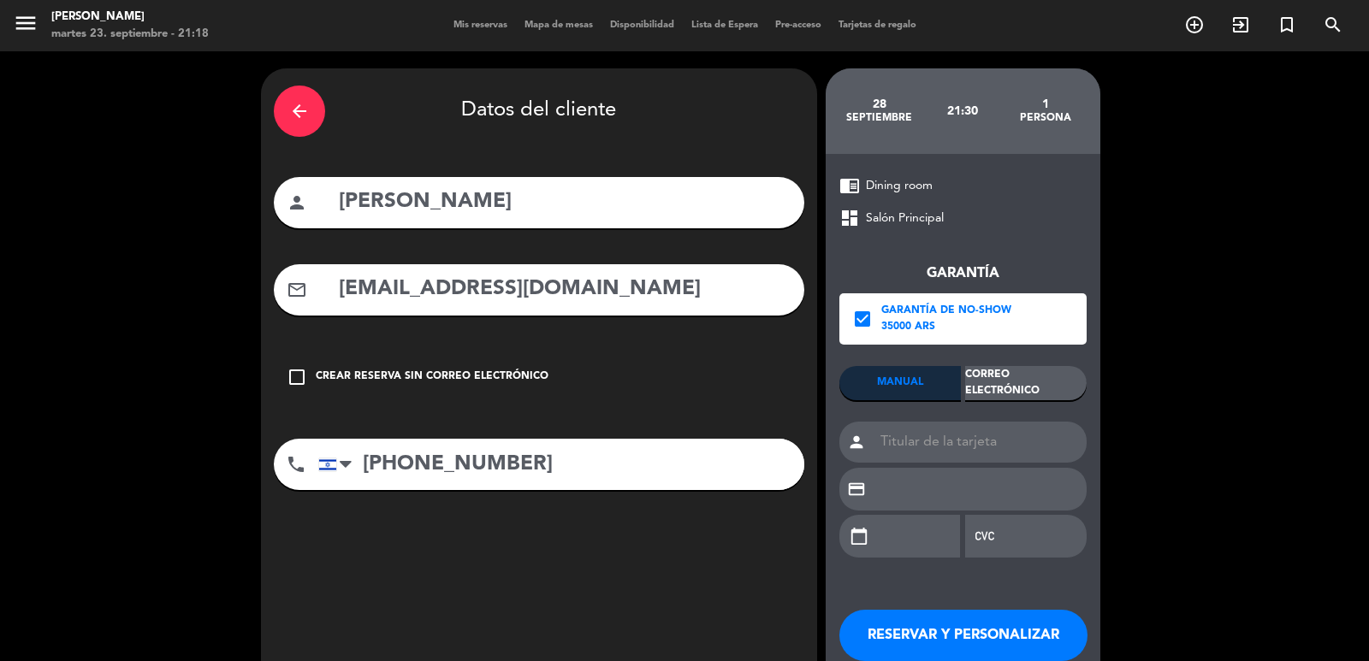
click at [1032, 387] on div "Correo Electrónico" at bounding box center [1025, 383] width 121 height 34
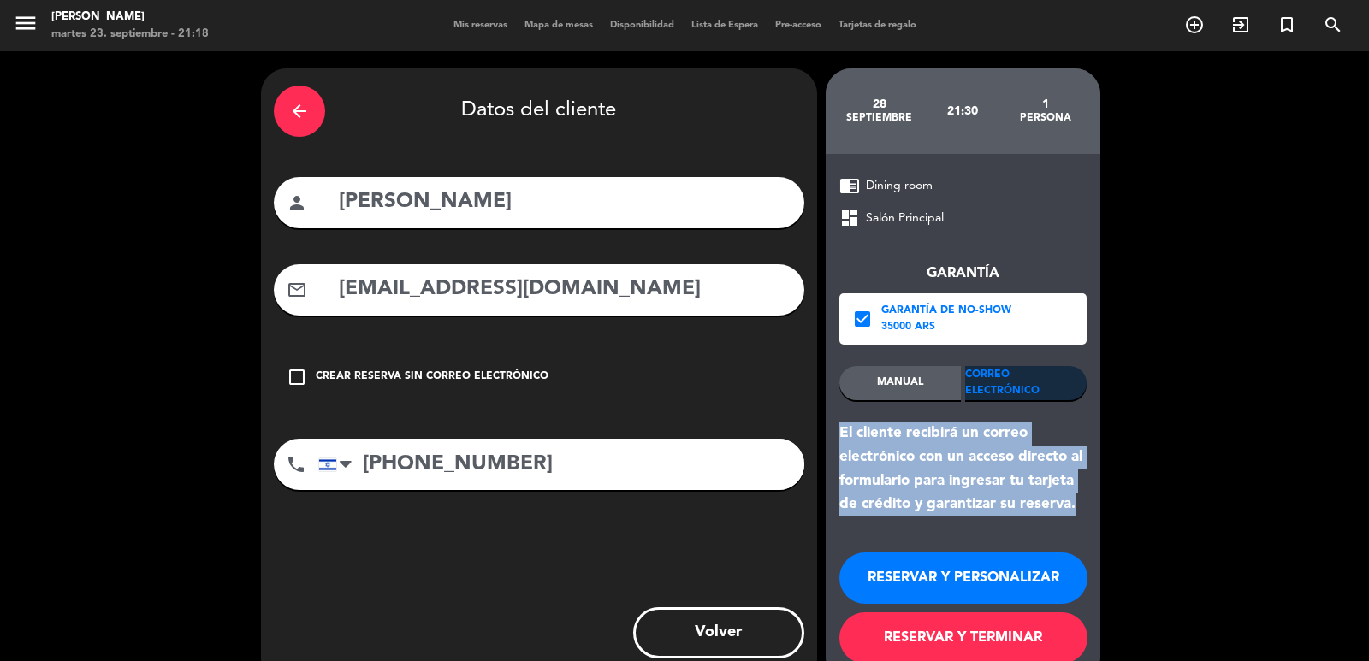
drag, startPoint x: 1063, startPoint y: 501, endPoint x: 841, endPoint y: 437, distance: 231.5
click at [841, 437] on div "chrome_reader_mode Dining room dashboard Salón Principal Garantía check_box Gar…" at bounding box center [962, 419] width 275 height 530
copy div "El cliente recibirá un correo electrónico con un acceso directo al formulario p…"
click at [915, 587] on button "RESERVAR Y PERSONALIZAR" at bounding box center [963, 578] width 248 height 51
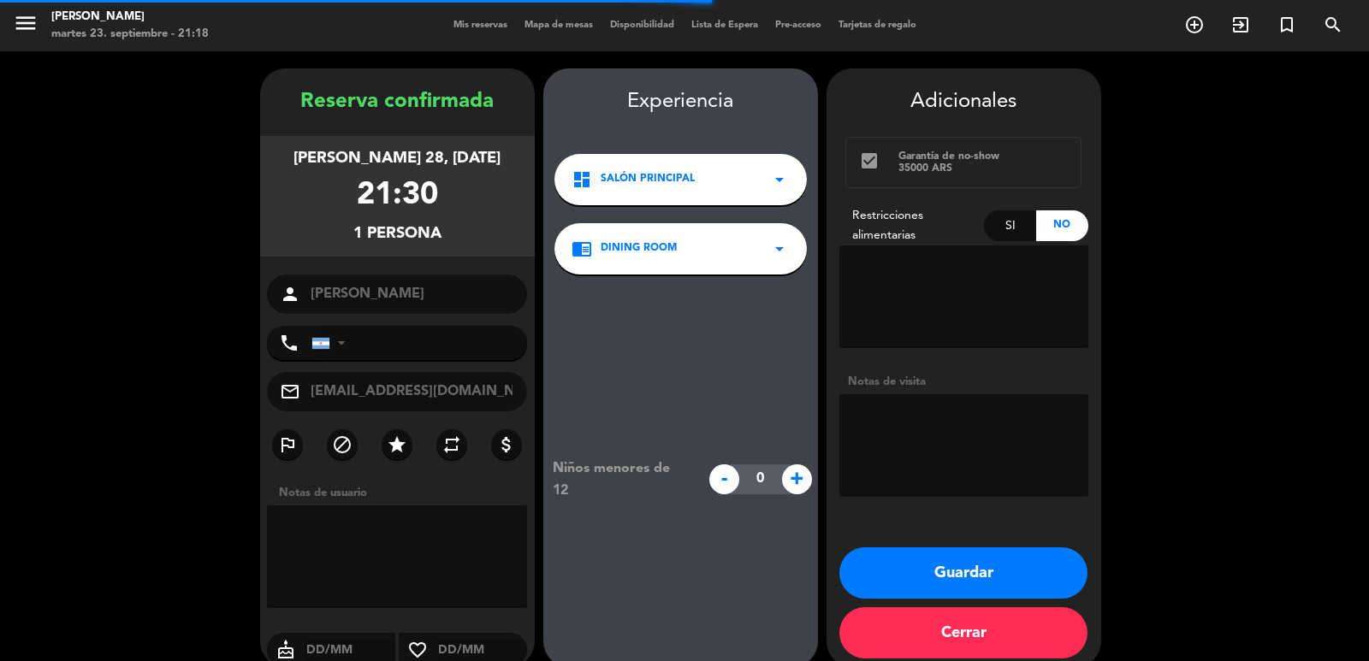
type input "+972507704045"
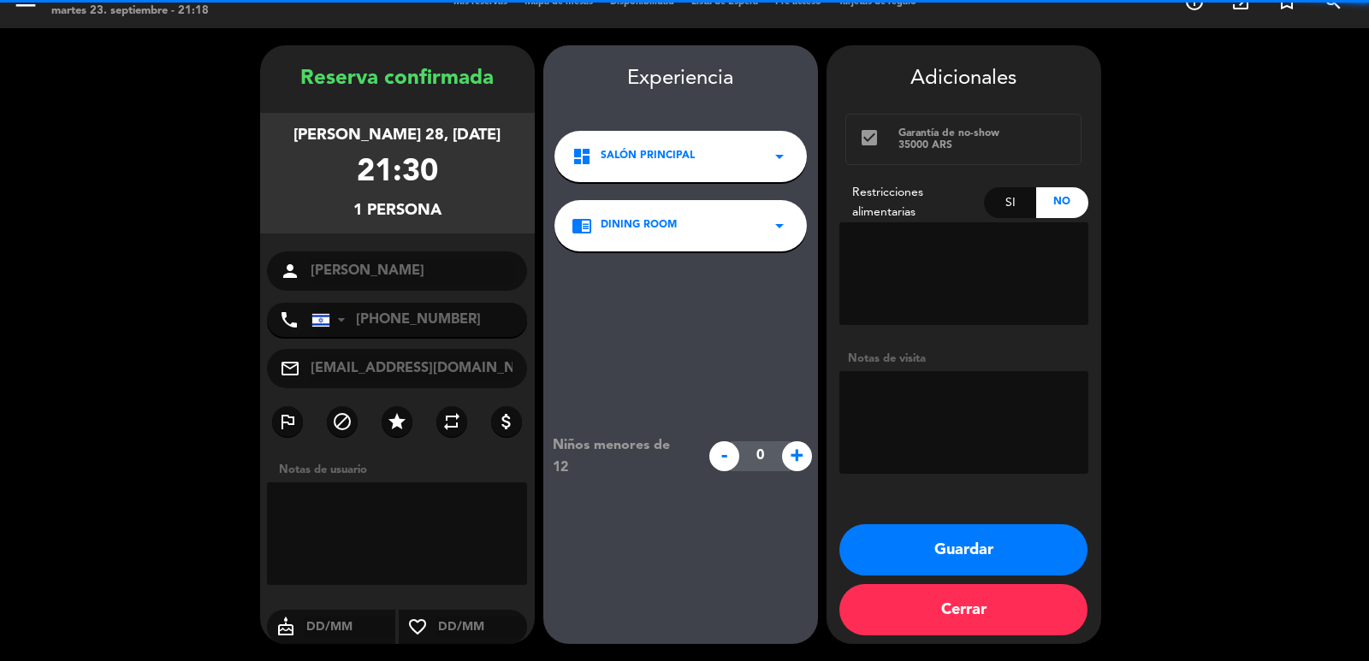
drag, startPoint x: 287, startPoint y: 127, endPoint x: 470, endPoint y: 222, distance: 206.6
click at [454, 211] on div "domingo 28, sep. 2025 21:30 1 persona" at bounding box center [397, 173] width 275 height 121
copy div "domingo 28, sep. 2025 21:30 1 persona"
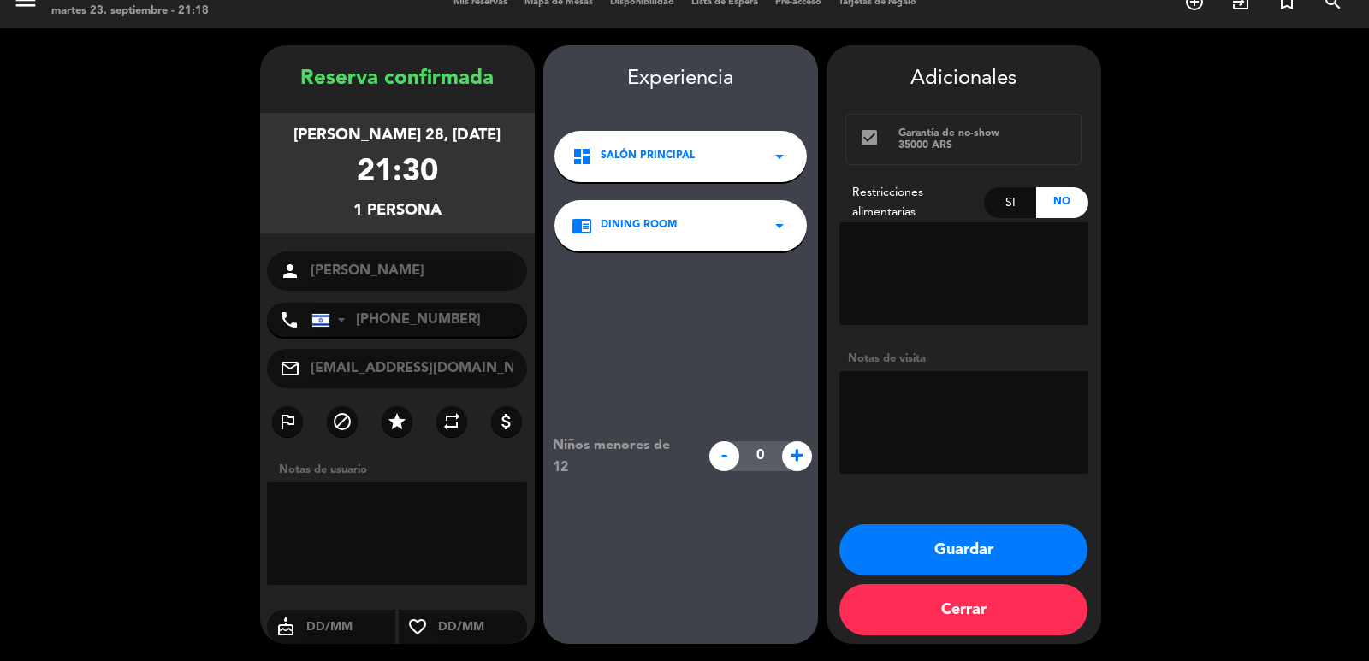
drag, startPoint x: 908, startPoint y: 565, endPoint x: 614, endPoint y: 222, distance: 451.9
click at [908, 563] on button "Guardar" at bounding box center [963, 549] width 248 height 51
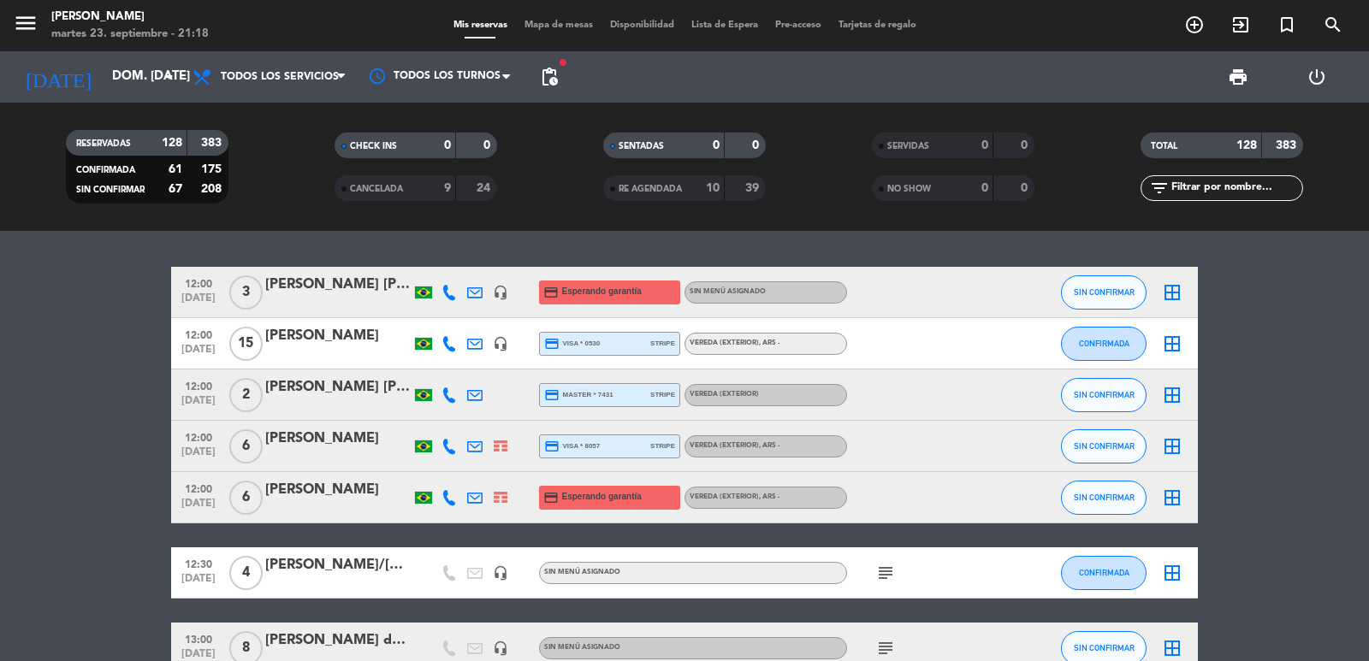
click at [1186, 16] on icon "add_circle_outline" at bounding box center [1194, 25] width 21 height 21
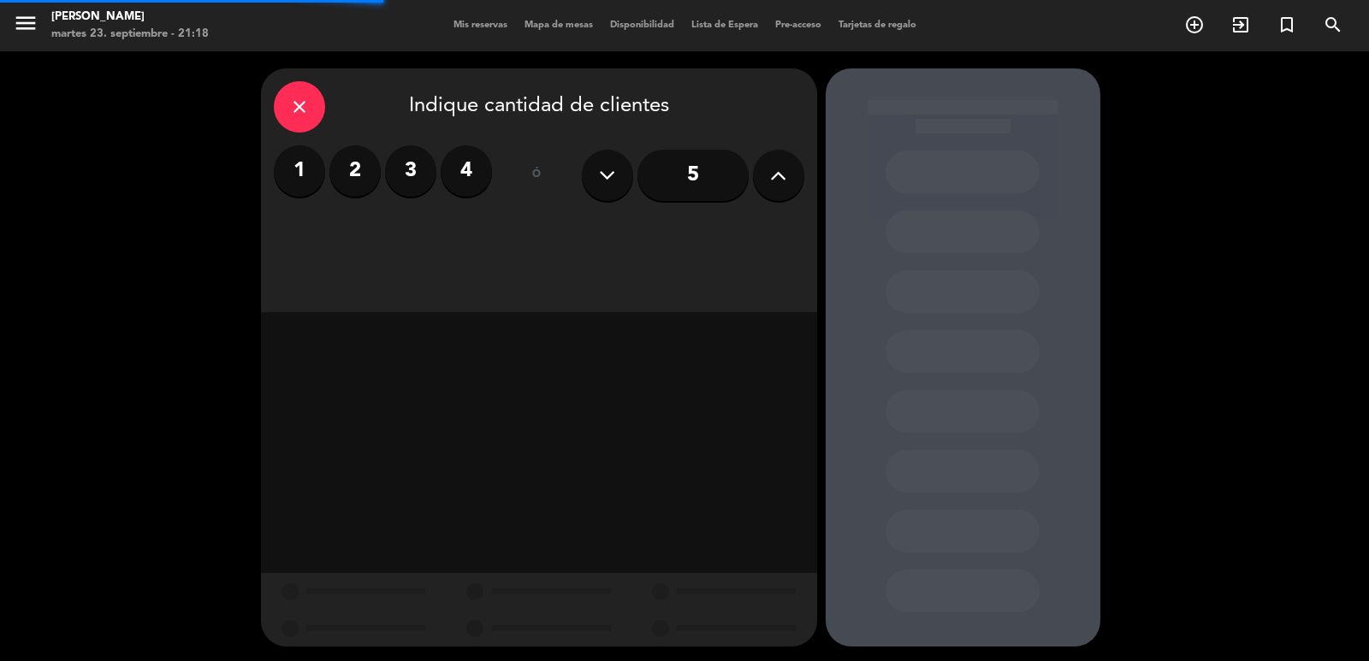
click at [760, 180] on button at bounding box center [778, 175] width 51 height 51
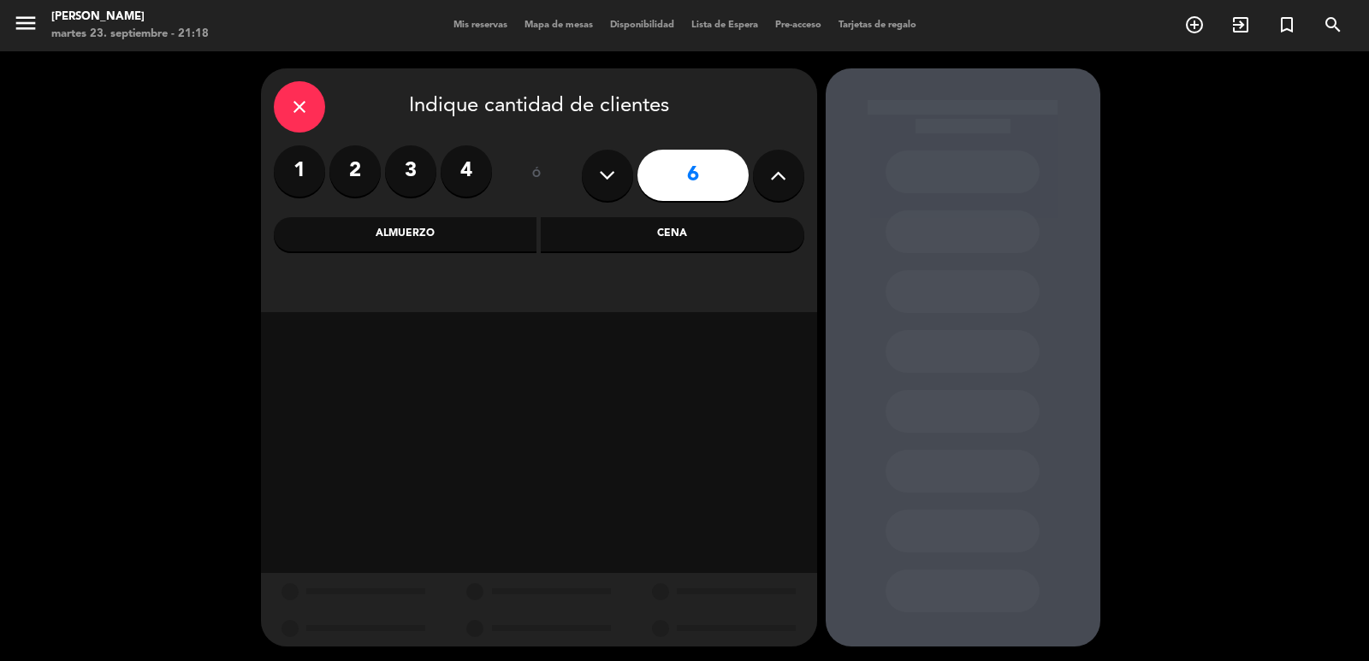
click at [610, 250] on div "Cena" at bounding box center [672, 234] width 263 height 34
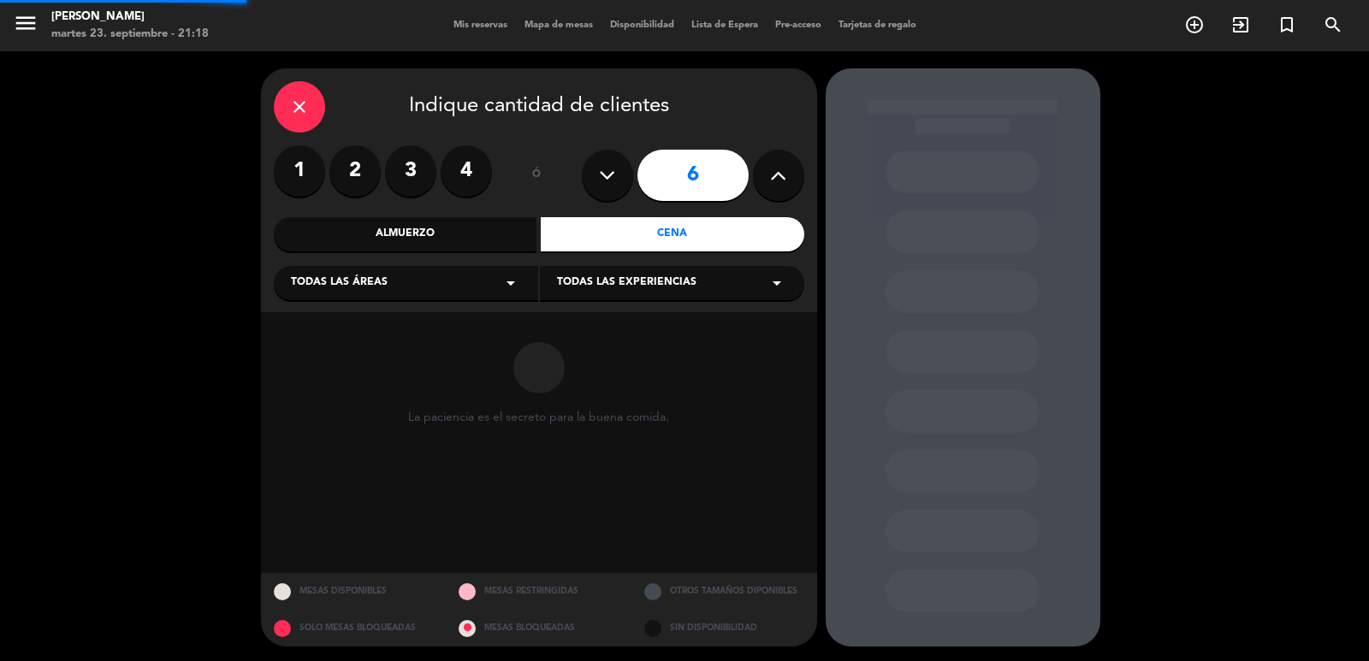
click at [410, 302] on div "close Indique cantidad de clientes 1 2 3 4 ó 6 Almuerzo Cena Todas las áreas ar…" at bounding box center [539, 190] width 556 height 244
click at [348, 288] on span "Todas las áreas" at bounding box center [339, 283] width 97 height 17
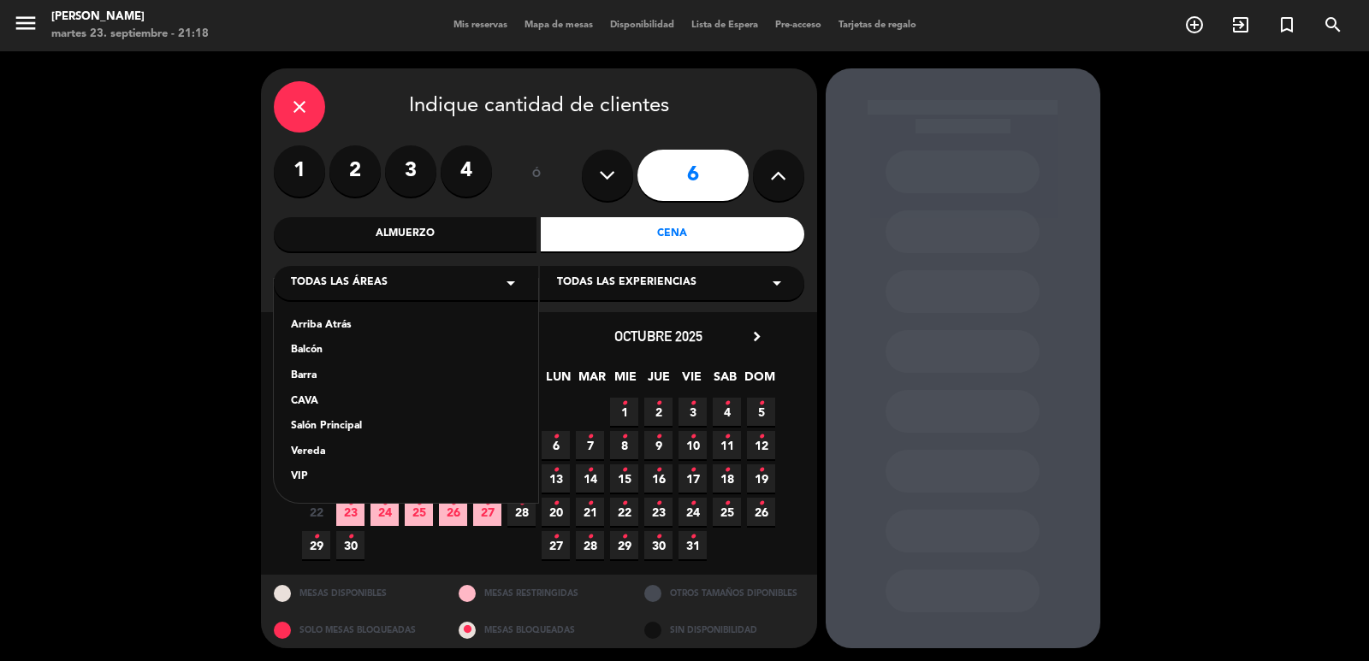
click at [311, 441] on div "Arriba Atrás Balcón Barra CAVA Salón Principal Vereda VIP" at bounding box center [406, 391] width 264 height 224
click at [312, 453] on div "Vereda" at bounding box center [406, 452] width 230 height 17
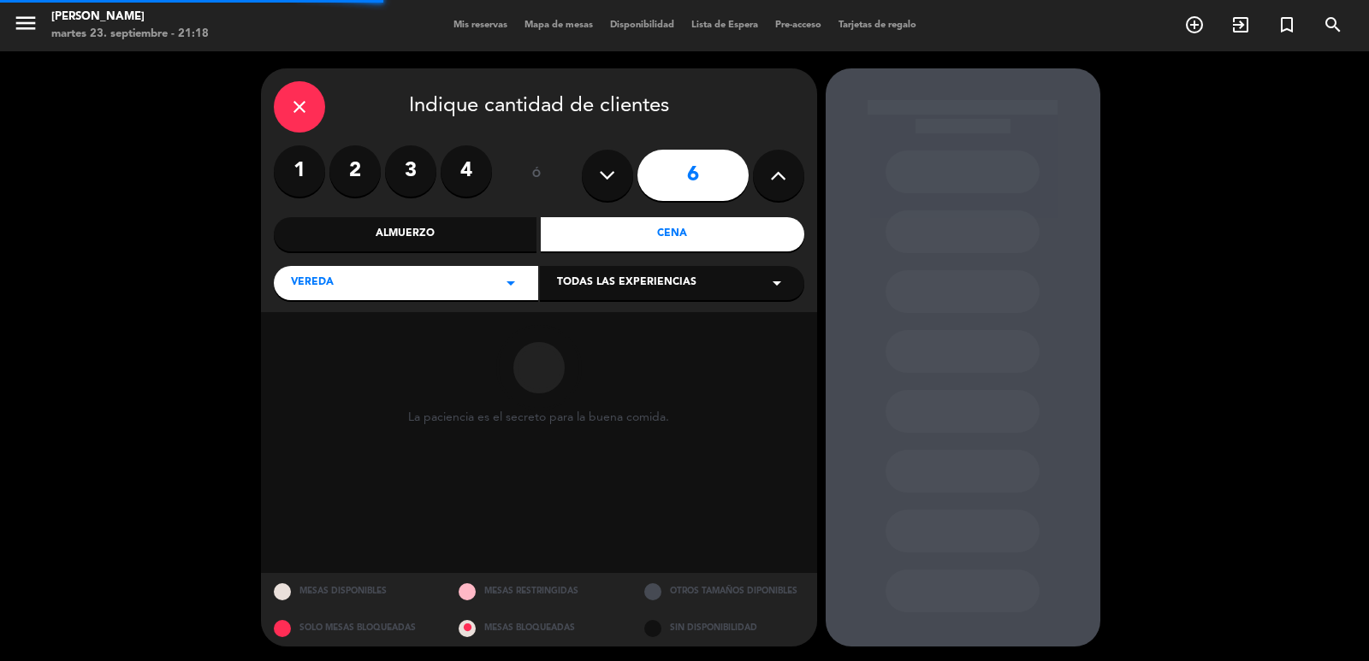
click at [601, 296] on div "Todas las experiencias arrow_drop_down" at bounding box center [672, 283] width 264 height 34
drag, startPoint x: 601, startPoint y: 299, endPoint x: 581, endPoint y: 329, distance: 37.0
click at [583, 329] on div "Sidewalk (OUTDOORS)" at bounding box center [672, 325] width 230 height 17
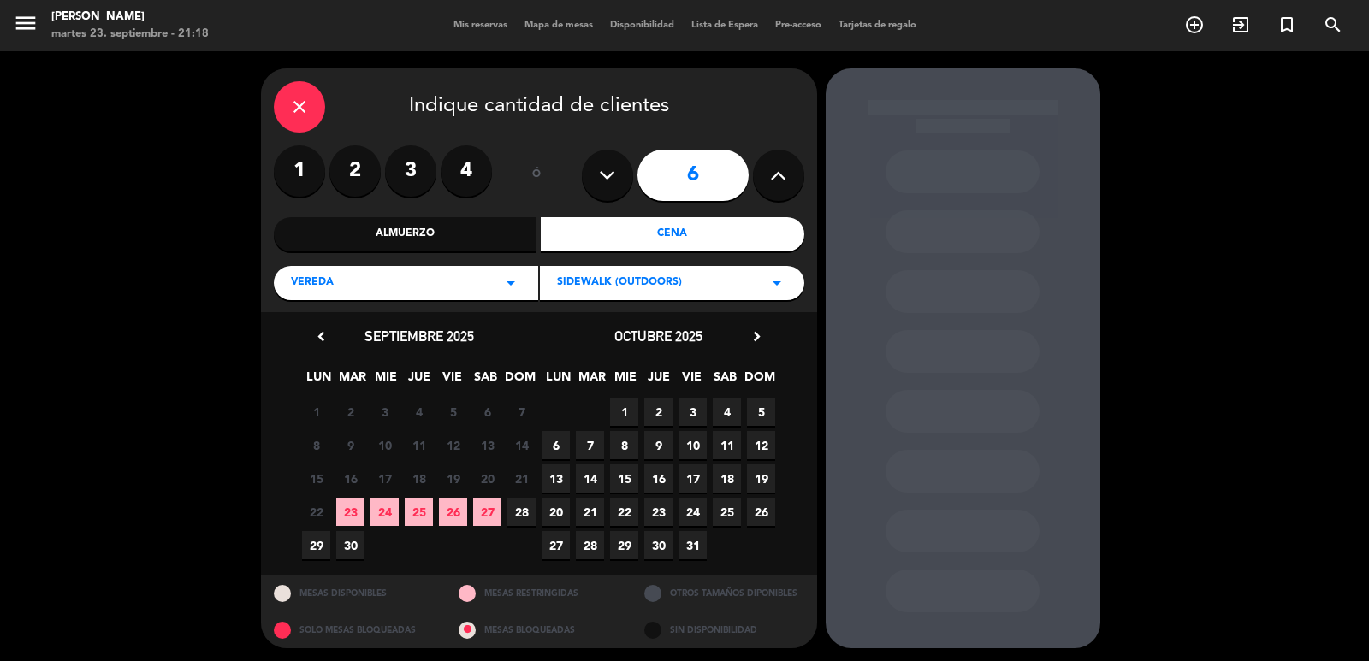
click at [654, 447] on span "9" at bounding box center [658, 445] width 28 height 28
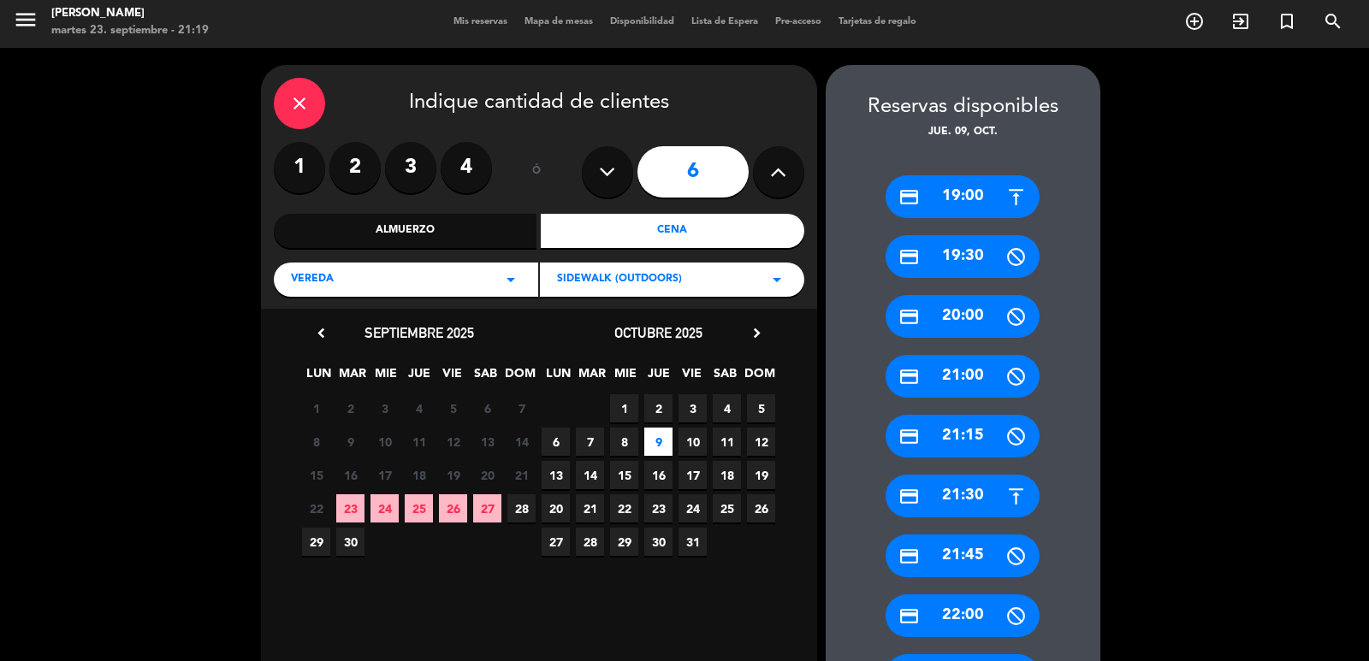
click at [461, 241] on div "Almuerzo" at bounding box center [405, 231] width 263 height 34
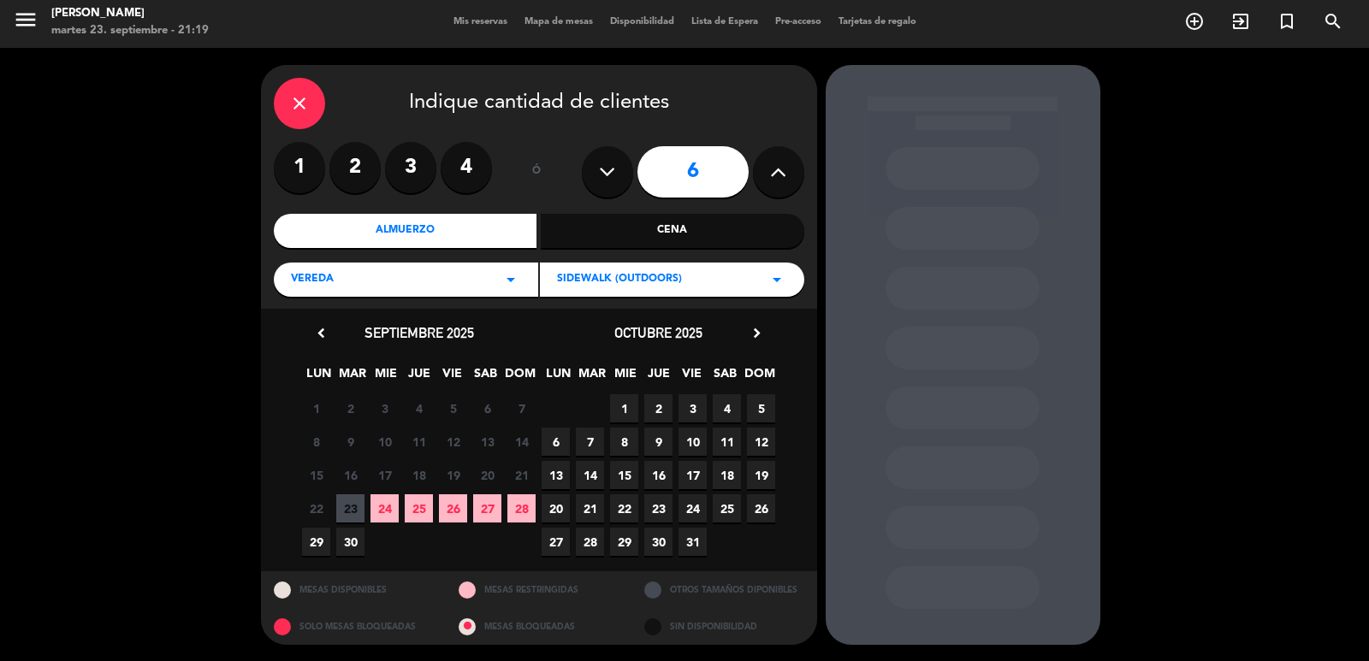
drag, startPoint x: 657, startPoint y: 437, endPoint x: 646, endPoint y: 444, distance: 13.1
click at [656, 437] on span "9" at bounding box center [658, 442] width 28 height 28
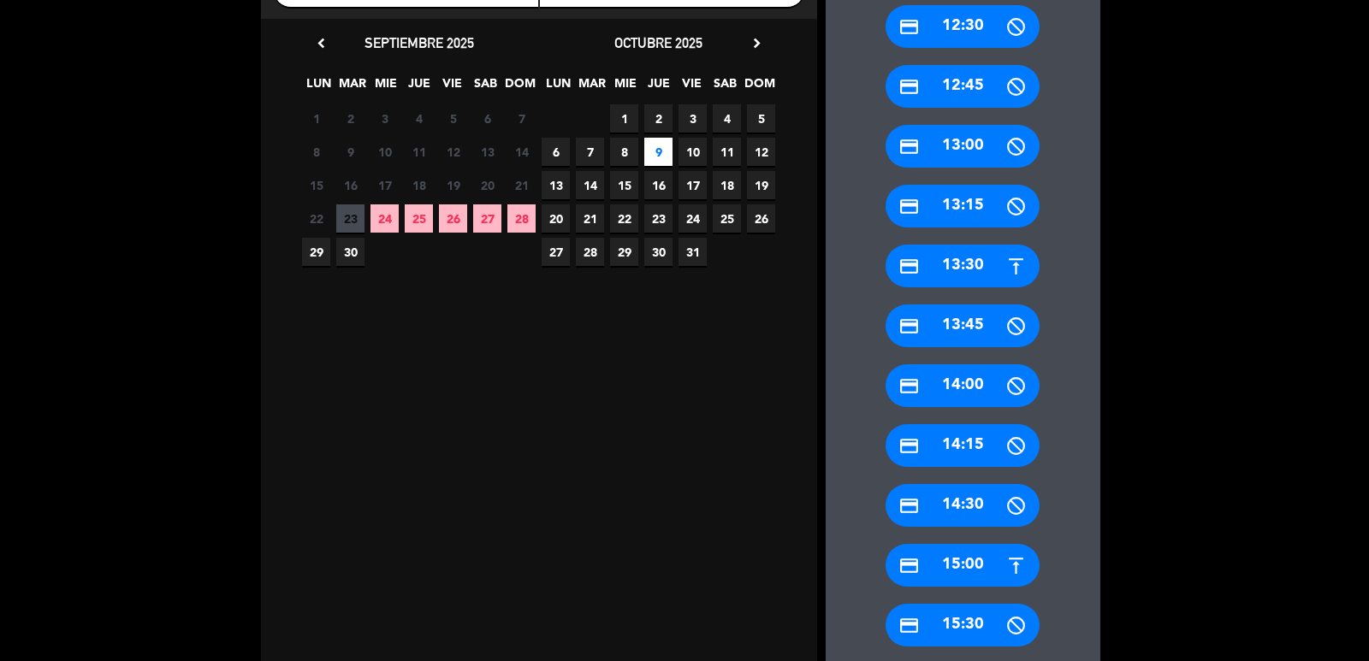
scroll to position [346, 0]
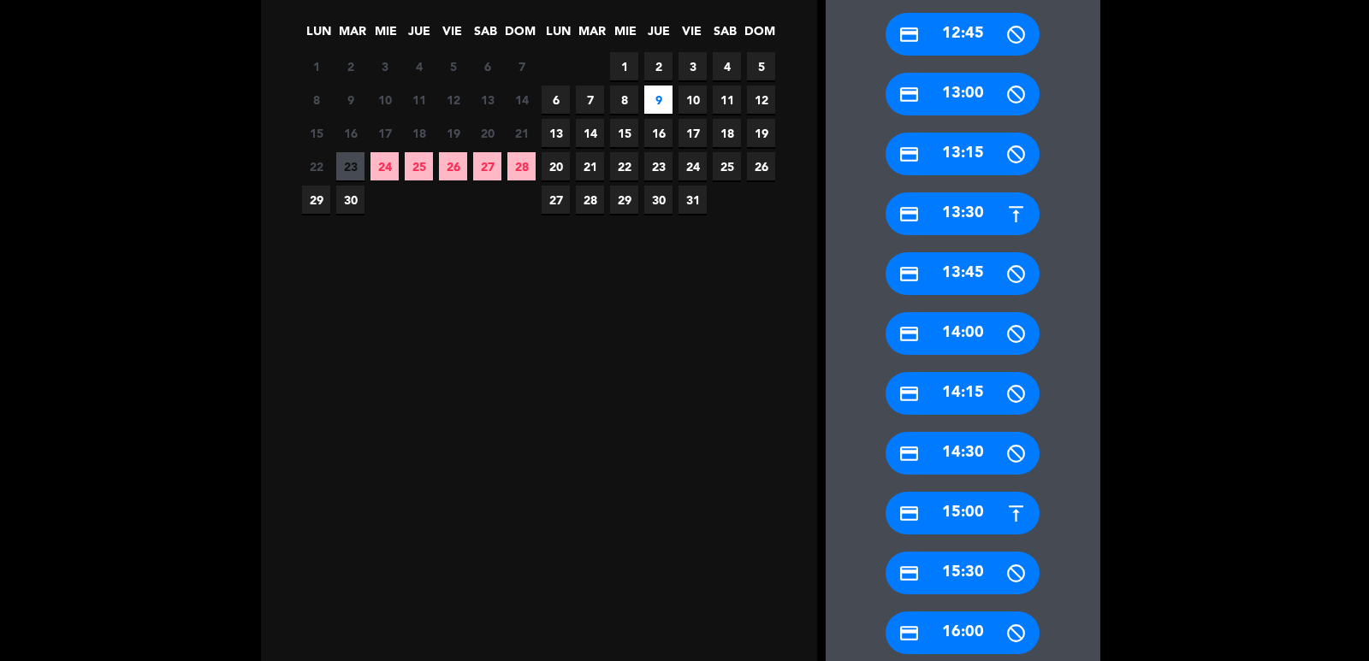
drag, startPoint x: 978, startPoint y: 523, endPoint x: 964, endPoint y: 507, distance: 20.6
click at [977, 516] on div "credit_card 15:00" at bounding box center [962, 513] width 154 height 43
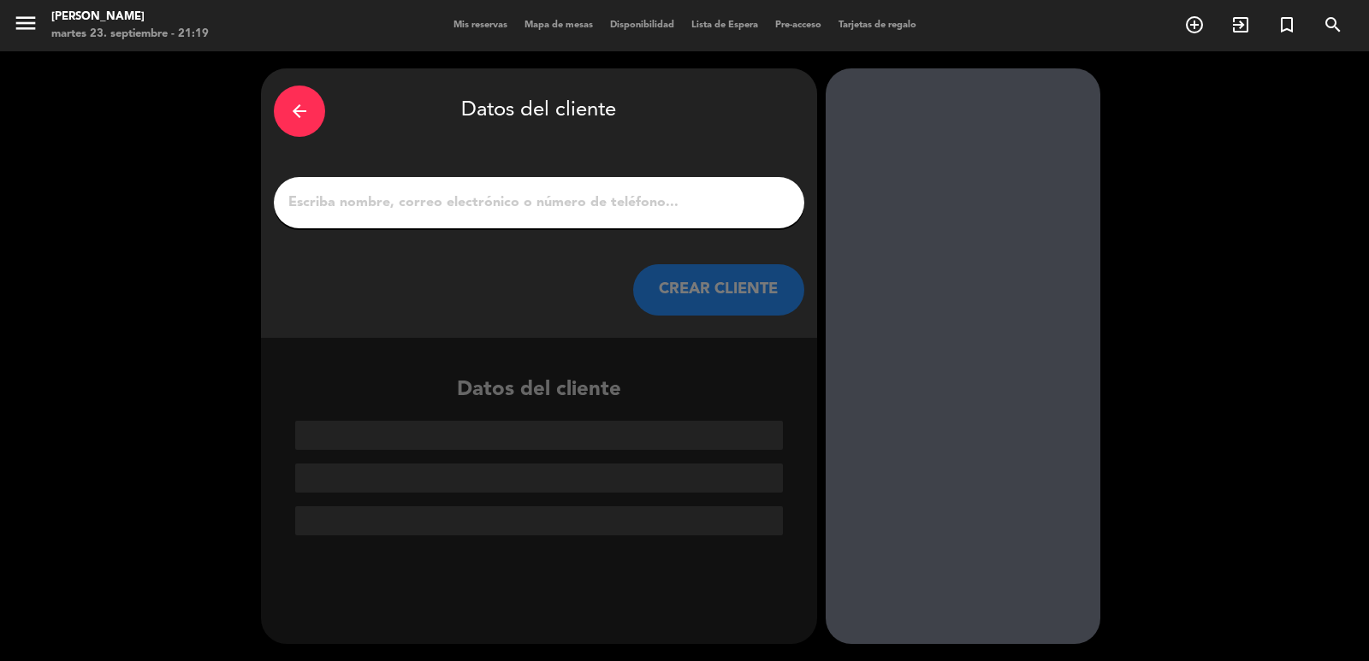
click at [518, 225] on div at bounding box center [539, 202] width 530 height 51
click at [507, 204] on input "1" at bounding box center [539, 203] width 505 height 24
paste input "Julian Medina"
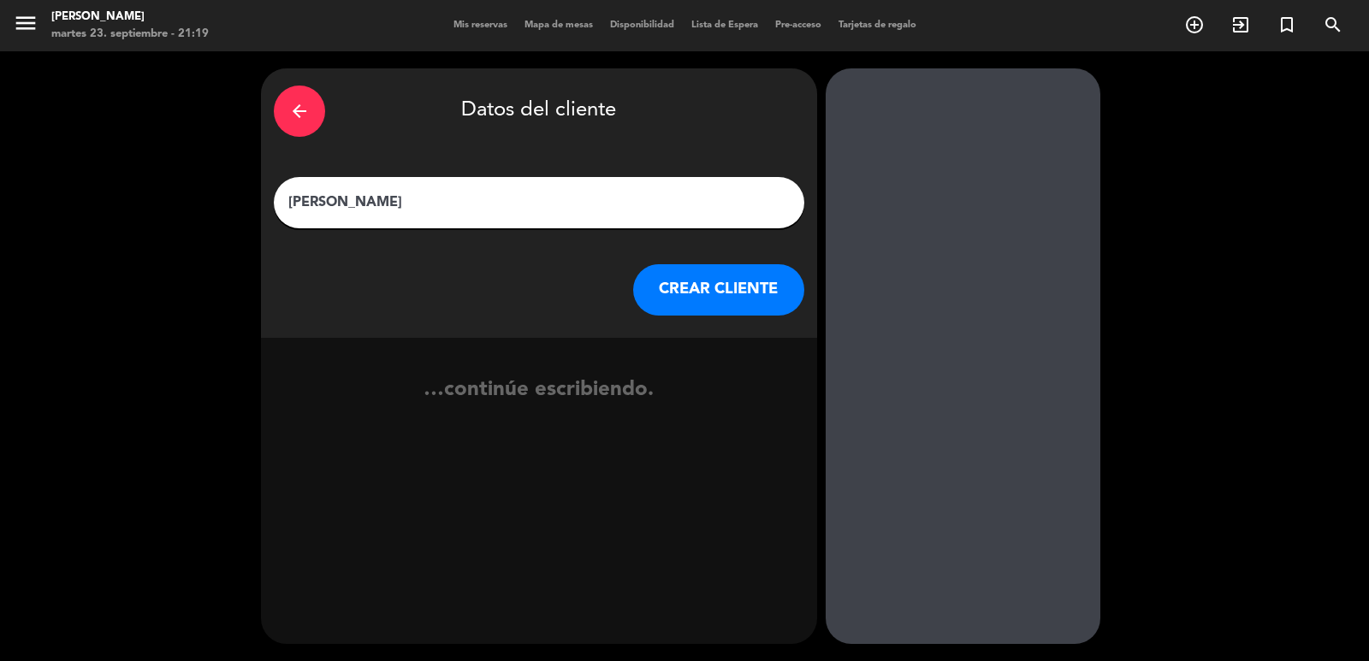
type input "Julian Medina"
click at [657, 273] on button "CREAR CLIENTE" at bounding box center [718, 289] width 171 height 51
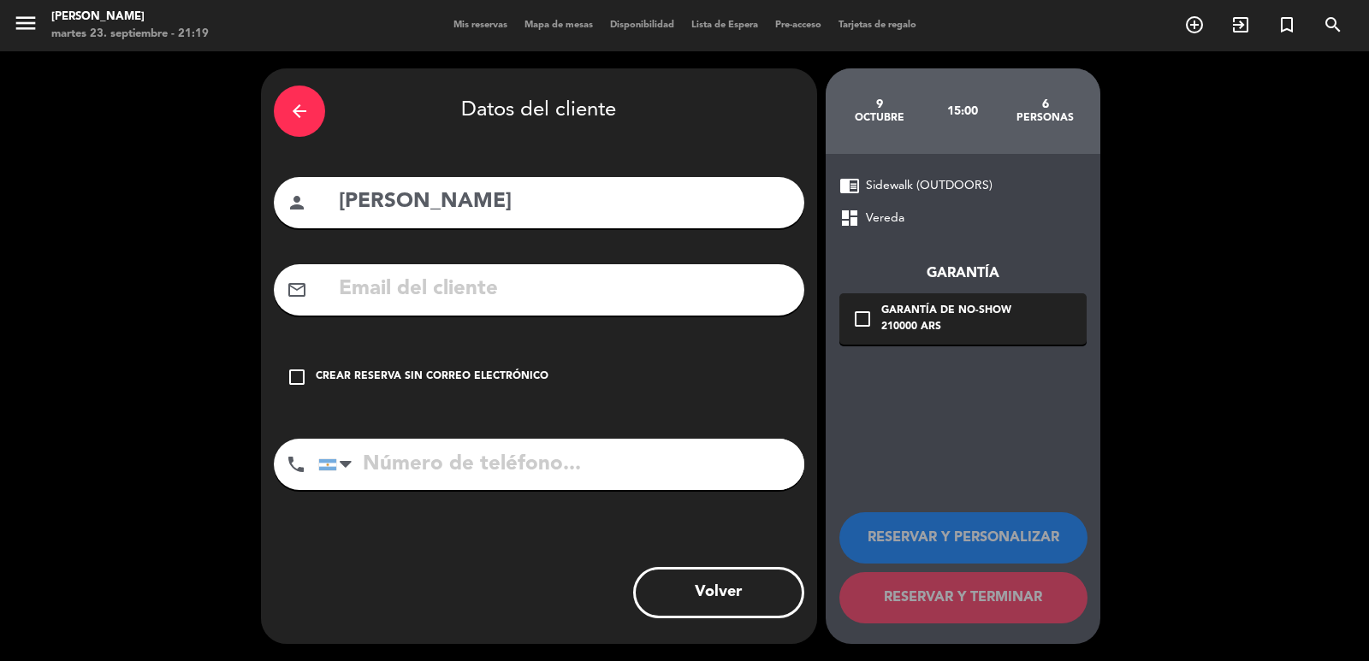
click at [575, 294] on input "text" at bounding box center [564, 289] width 454 height 35
paste input "julianmedinaangel@gmail.com"
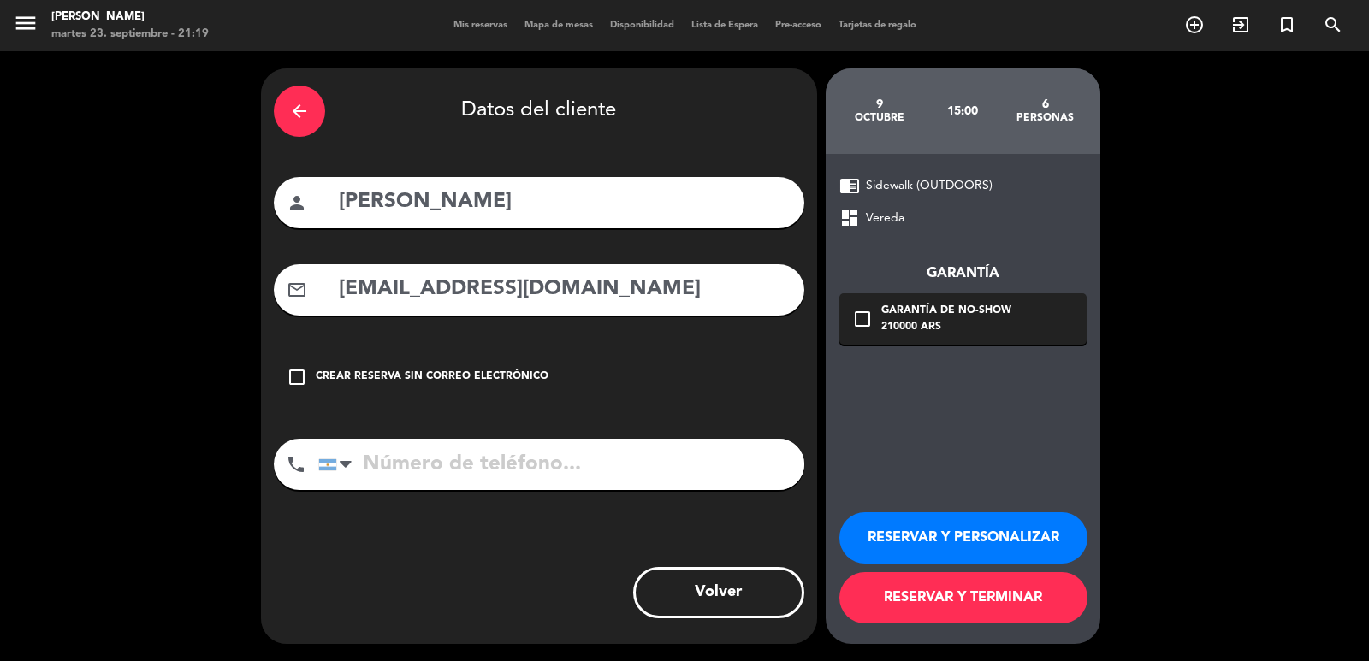
type input "julianmedinaangel@gmail.com"
click at [634, 467] on input "tel" at bounding box center [561, 464] width 486 height 51
paste input "+57 317502182"
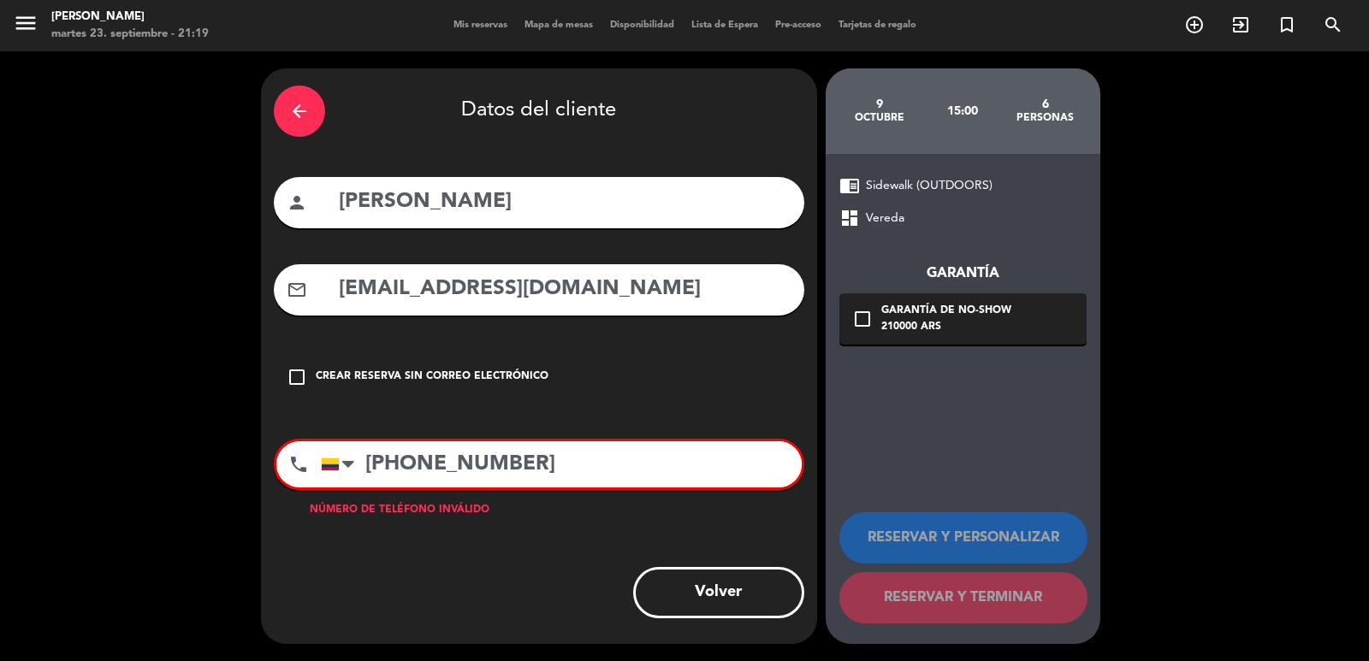
type input "+57 317502182"
drag, startPoint x: 925, startPoint y: 304, endPoint x: 936, endPoint y: 307, distance: 10.8
click at [926, 305] on div "Garantía de no-show" at bounding box center [946, 311] width 130 height 17
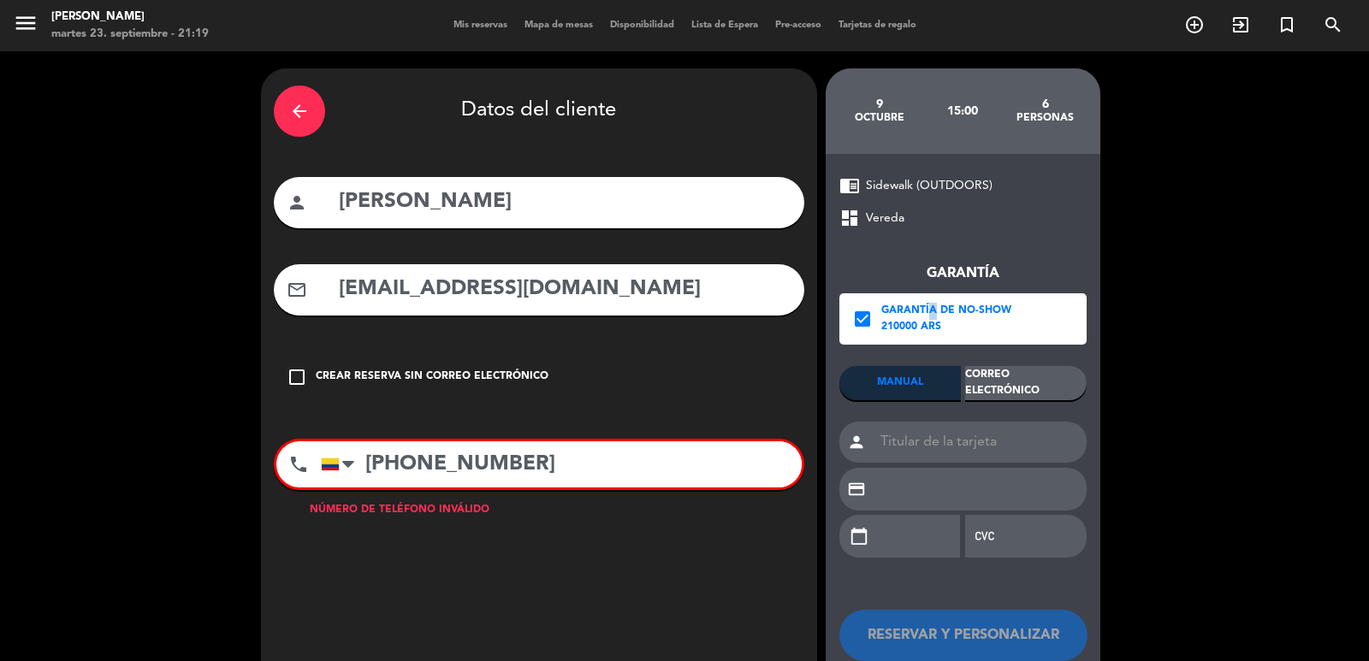
drag, startPoint x: 630, startPoint y: 468, endPoint x: 284, endPoint y: 483, distance: 345.9
click at [284, 483] on div "phone United States +1 United Kingdom +44 Peru (Perú) +51 Argentina +54 Brazil …" at bounding box center [539, 464] width 530 height 51
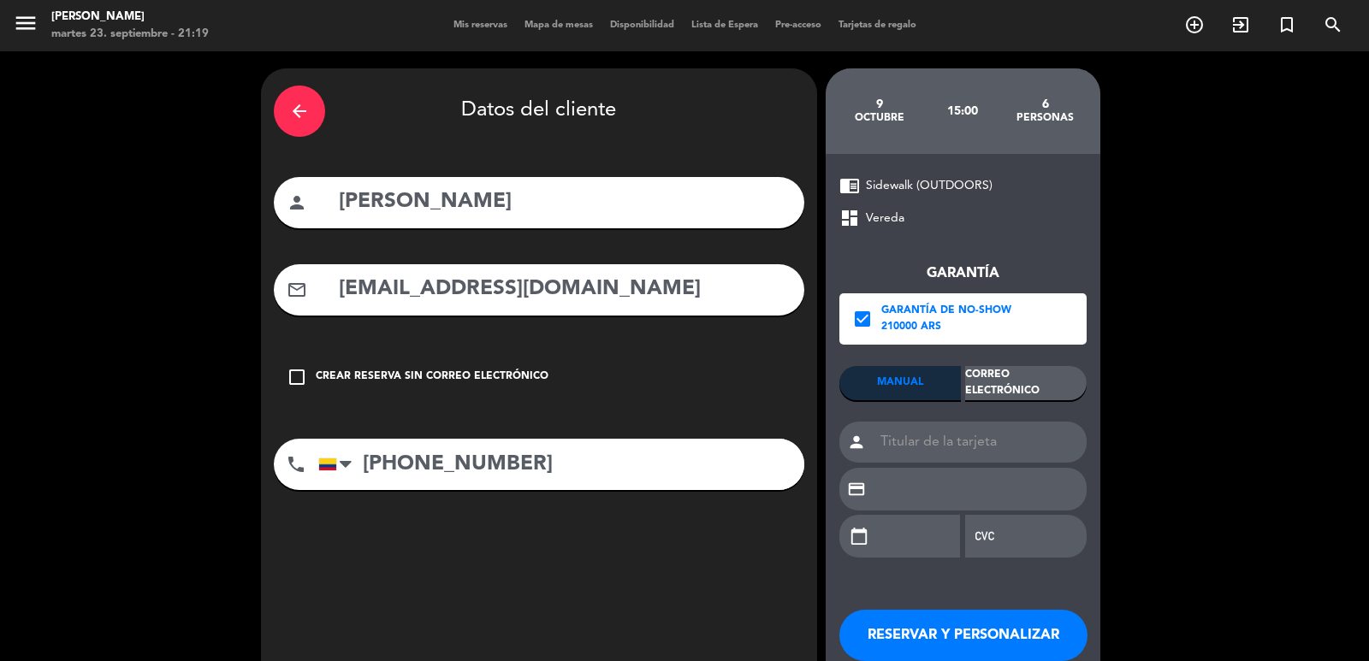
type input "+573175022182"
drag, startPoint x: 1058, startPoint y: 381, endPoint x: 1022, endPoint y: 385, distance: 36.2
click at [1058, 377] on div "Correo Electrónico" at bounding box center [1025, 383] width 121 height 34
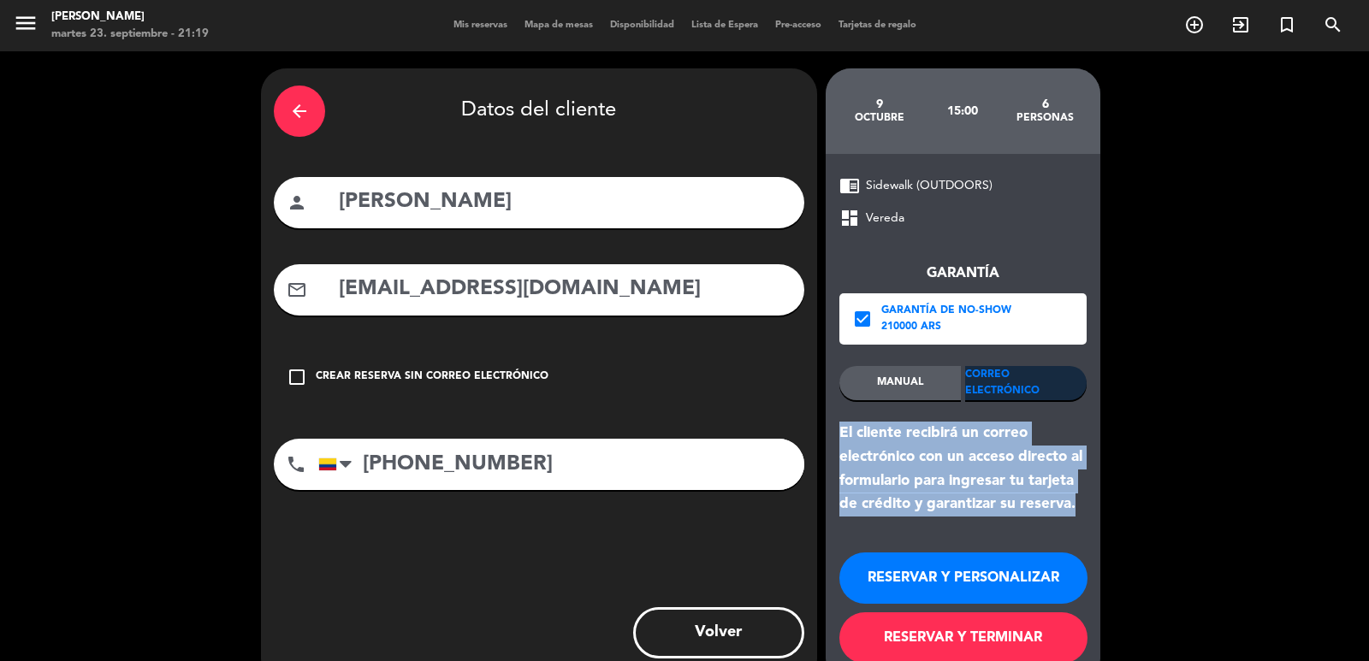
drag, startPoint x: 1078, startPoint y: 509, endPoint x: 835, endPoint y: 423, distance: 257.8
click at [835, 423] on div "chrome_reader_mode Sidewalk (OUTDOORS) dashboard Vereda Garantía check_box Gara…" at bounding box center [962, 419] width 275 height 530
copy div "El cliente recibirá un correo electrónico con un acceso directo al formulario p…"
click at [937, 594] on button "RESERVAR Y PERSONALIZAR" at bounding box center [963, 578] width 248 height 51
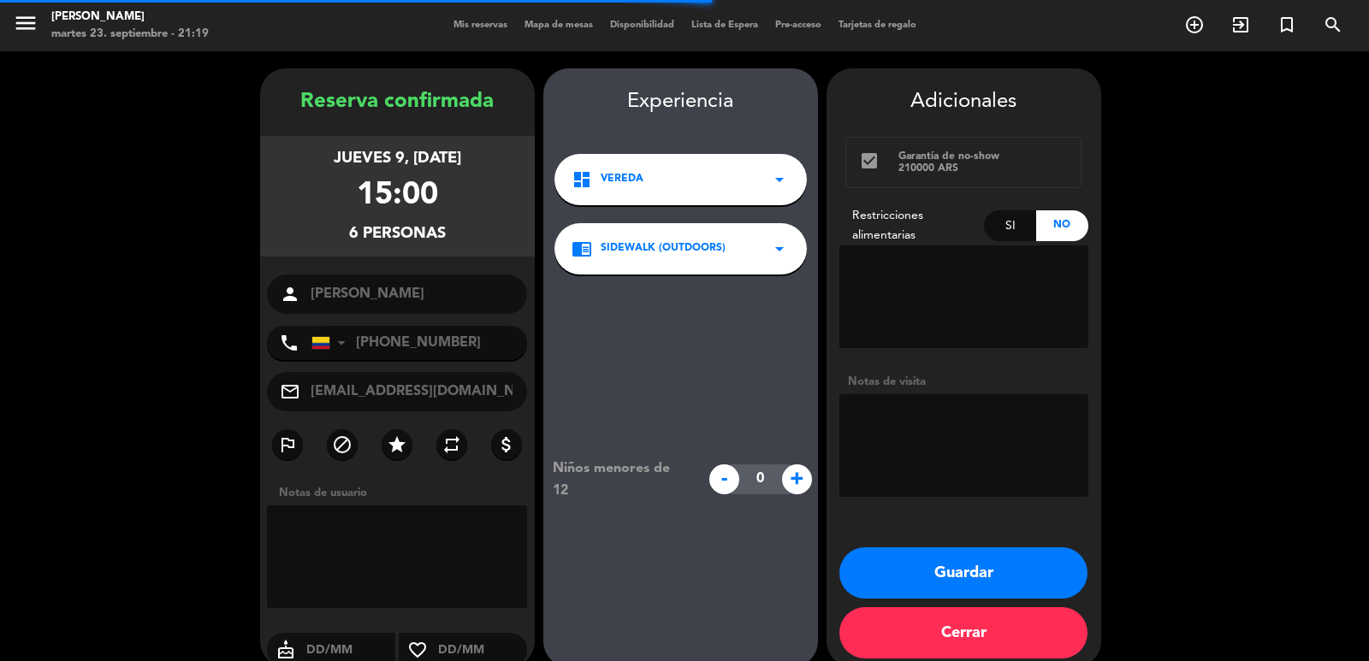
scroll to position [23, 0]
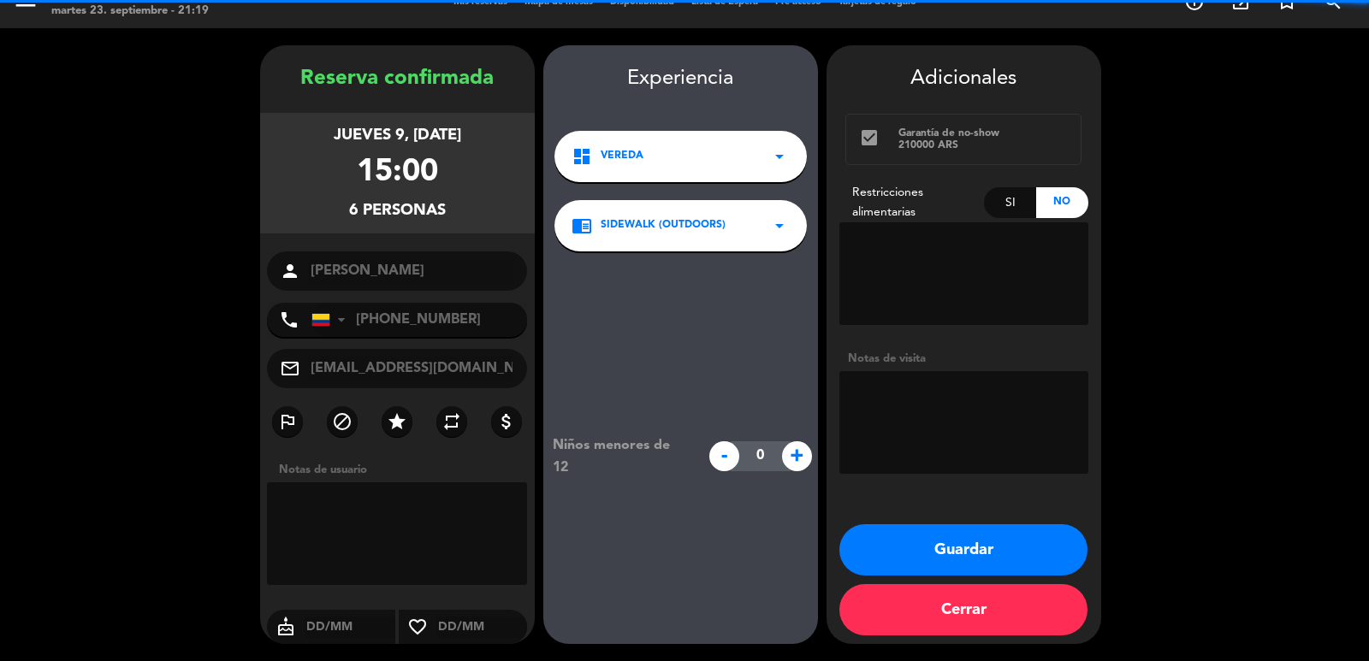
drag, startPoint x: 287, startPoint y: 133, endPoint x: 489, endPoint y: 210, distance: 216.0
click at [489, 210] on div "jueves 9, oct. 2025 15:00 6 personas" at bounding box center [397, 173] width 275 height 121
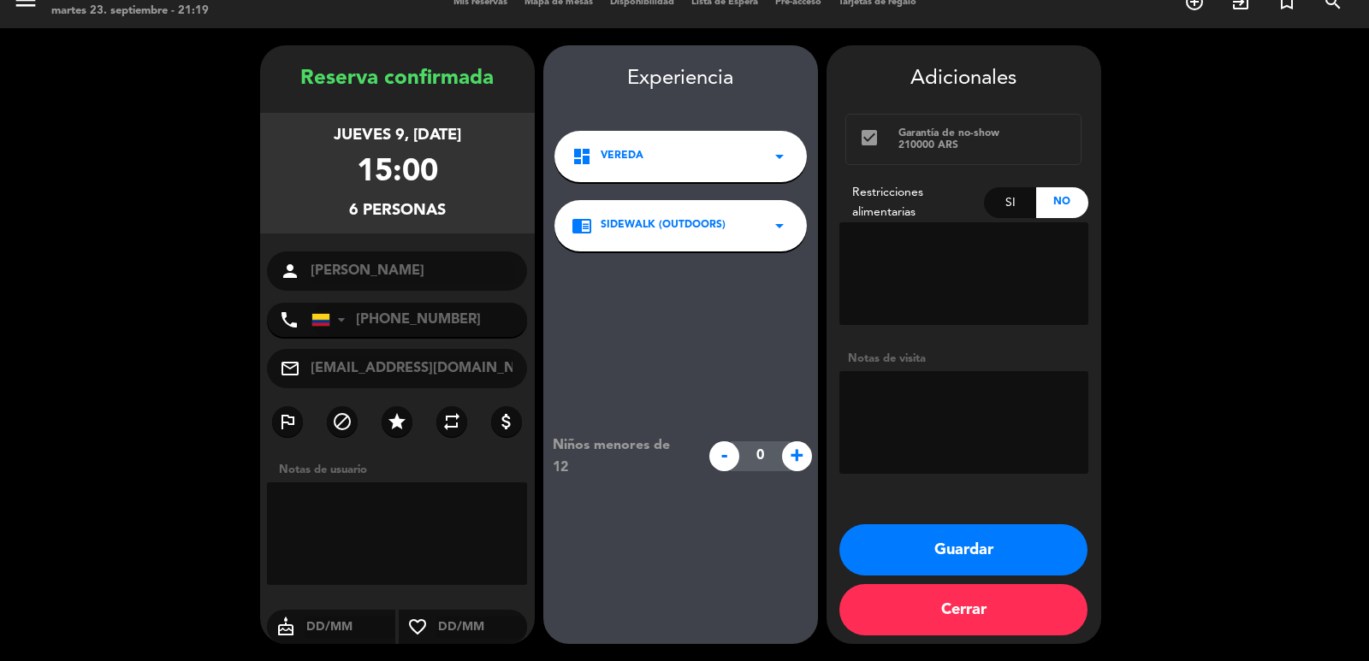
click at [984, 429] on textarea at bounding box center [963, 422] width 249 height 103
type textarea "exterior"
click at [1007, 541] on button "Guardar" at bounding box center [963, 549] width 248 height 51
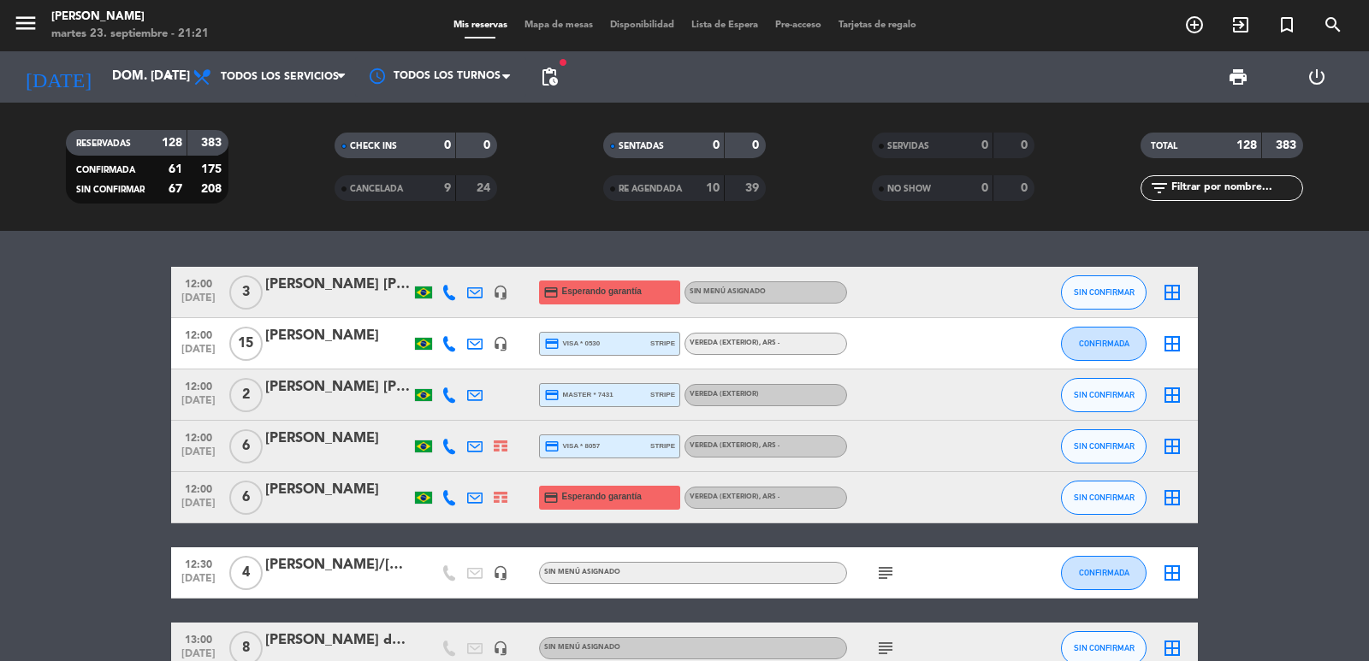
click at [1196, 25] on icon "add_circle_outline" at bounding box center [1194, 25] width 21 height 21
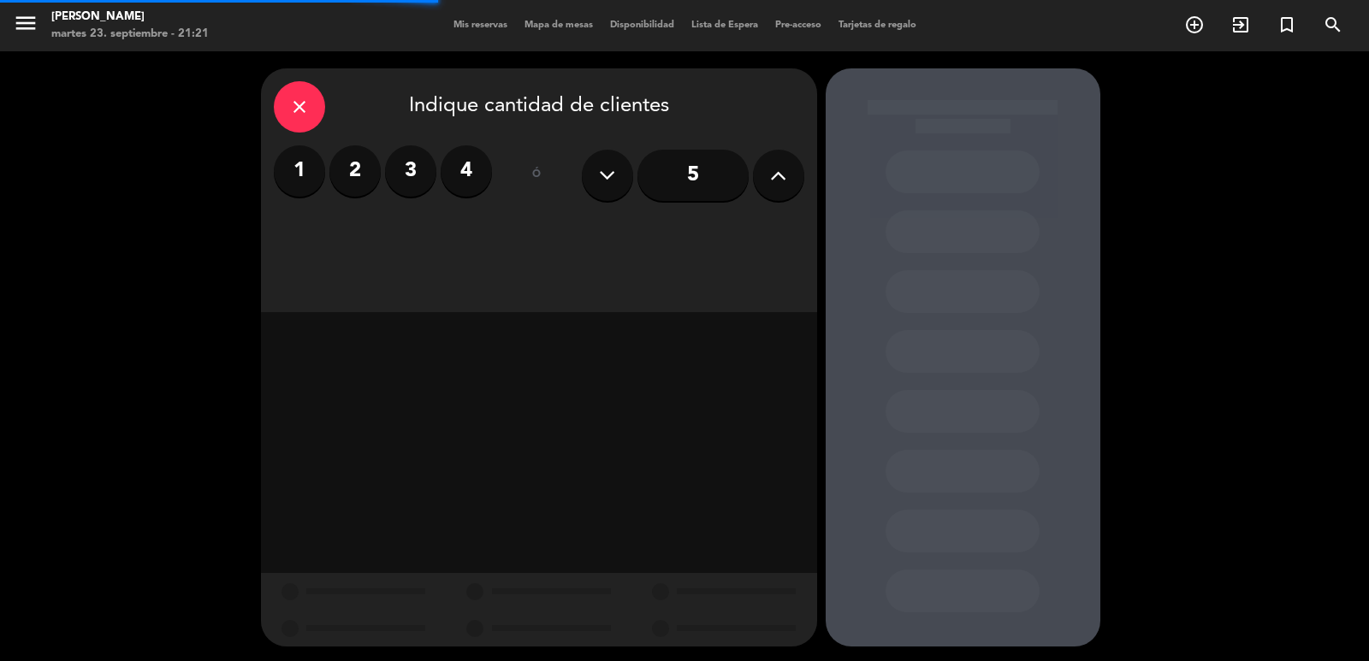
click at [396, 169] on label "3" at bounding box center [410, 170] width 51 height 51
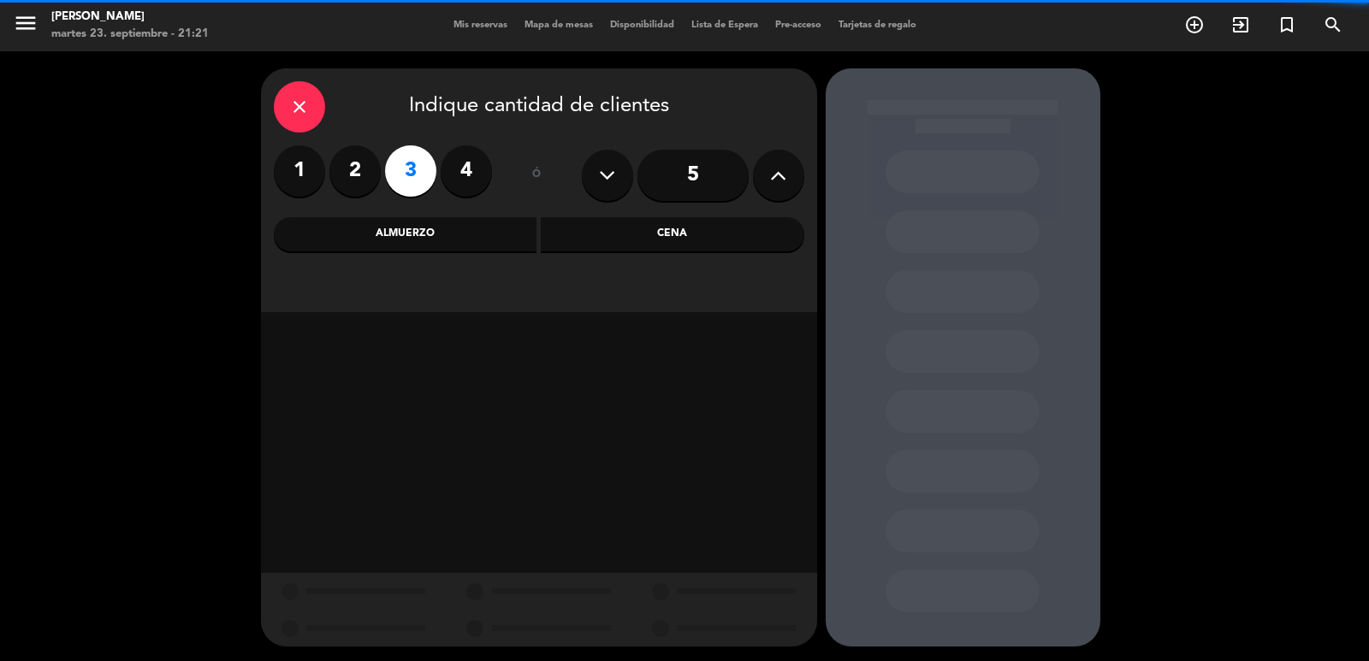
click at [567, 222] on div "Cena" at bounding box center [672, 234] width 263 height 34
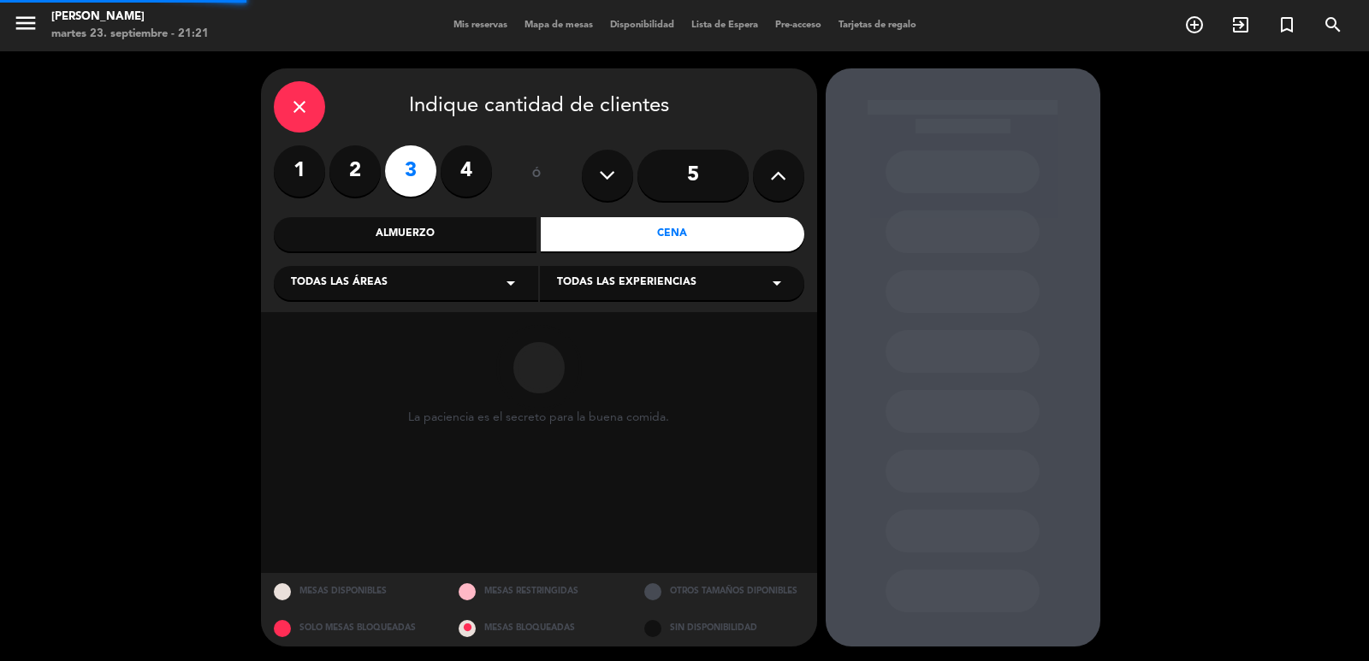
drag, startPoint x: 551, startPoint y: 259, endPoint x: 484, endPoint y: 293, distance: 75.0
click at [487, 285] on div "Todas las áreas arrow_drop_down" at bounding box center [406, 283] width 264 height 34
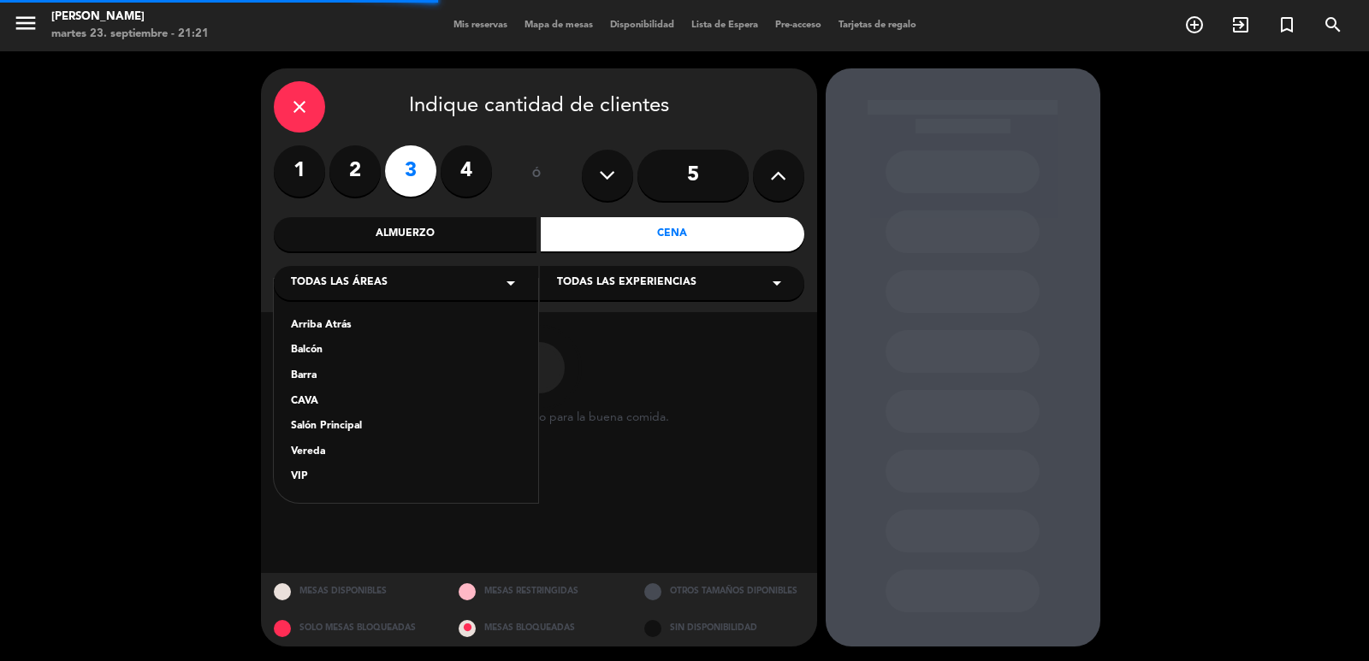
click at [406, 435] on div "Salón Principal" at bounding box center [406, 426] width 230 height 17
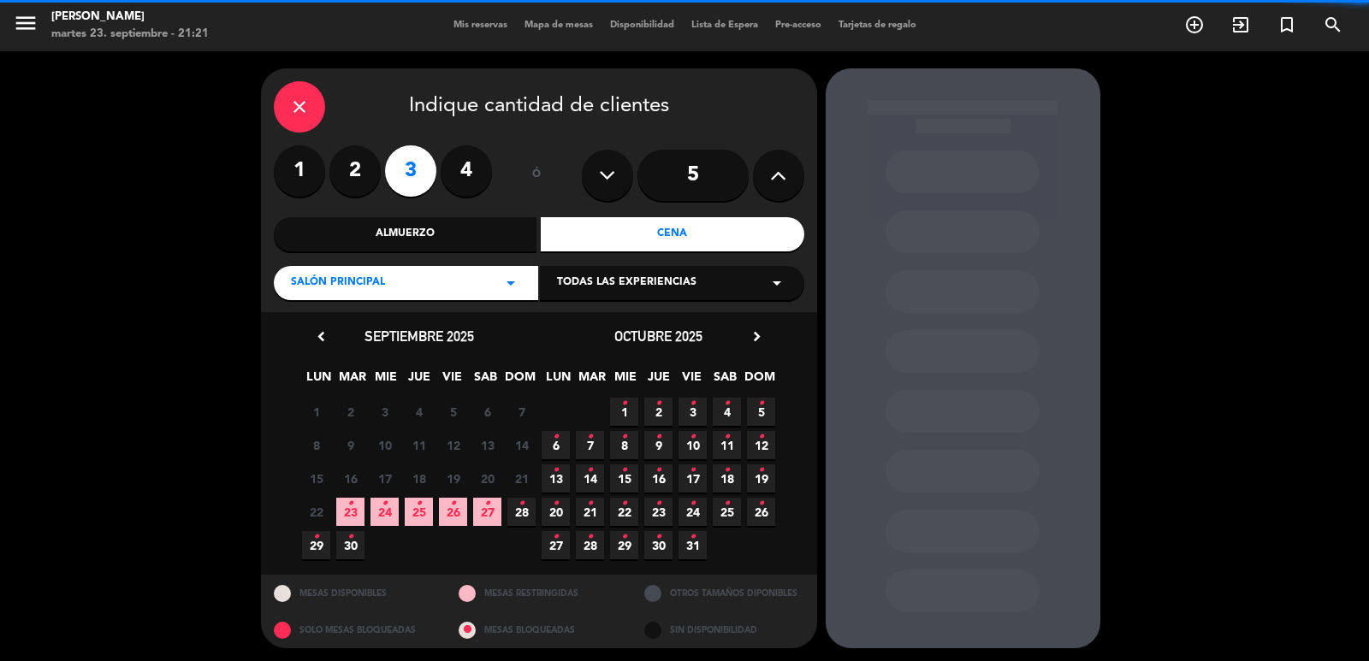
drag, startPoint x: 608, startPoint y: 260, endPoint x: 607, endPoint y: 293, distance: 33.4
click at [609, 260] on div "close Indique cantidad de clientes 1 2 3 4 ó 5 Almuerzo Cena Salón Principal ar…" at bounding box center [539, 190] width 556 height 244
click at [612, 275] on div "Todas las experiencias arrow_drop_down" at bounding box center [672, 283] width 264 height 34
click at [589, 325] on div "Dining room" at bounding box center [672, 325] width 230 height 17
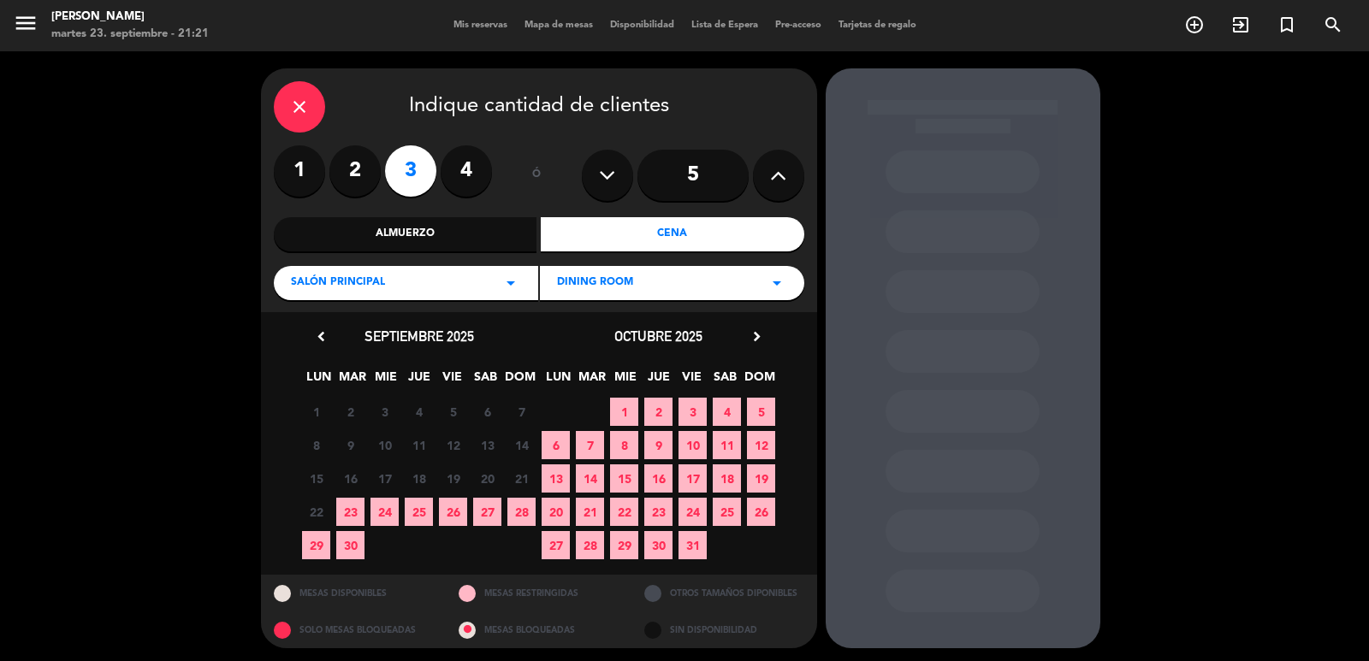
click at [592, 541] on span "28" at bounding box center [590, 545] width 28 height 28
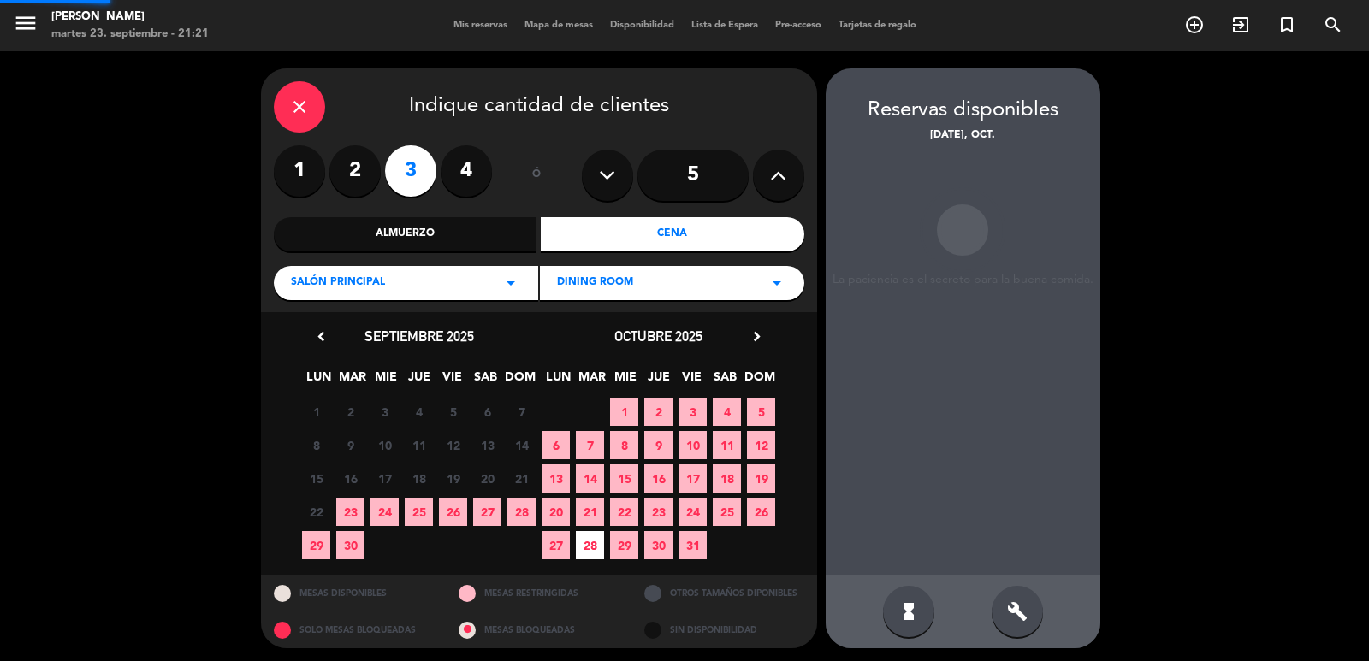
scroll to position [3, 0]
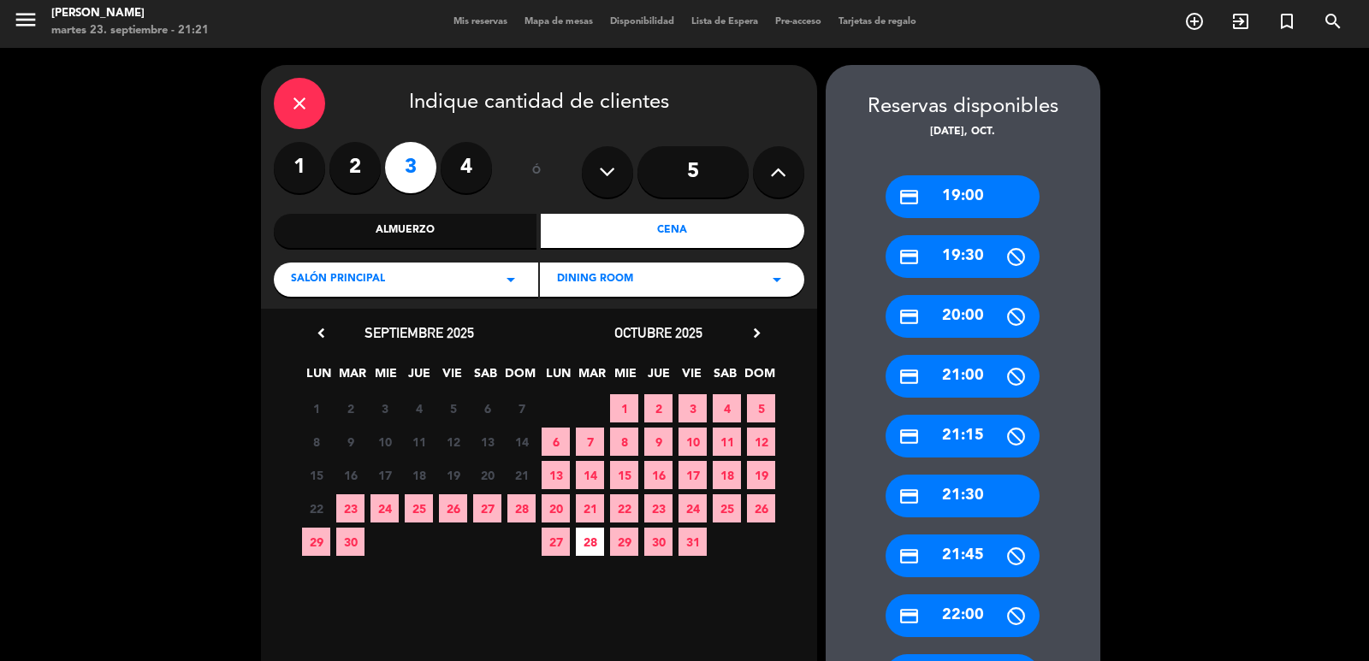
click at [942, 488] on div "credit_card 21:30" at bounding box center [962, 496] width 154 height 43
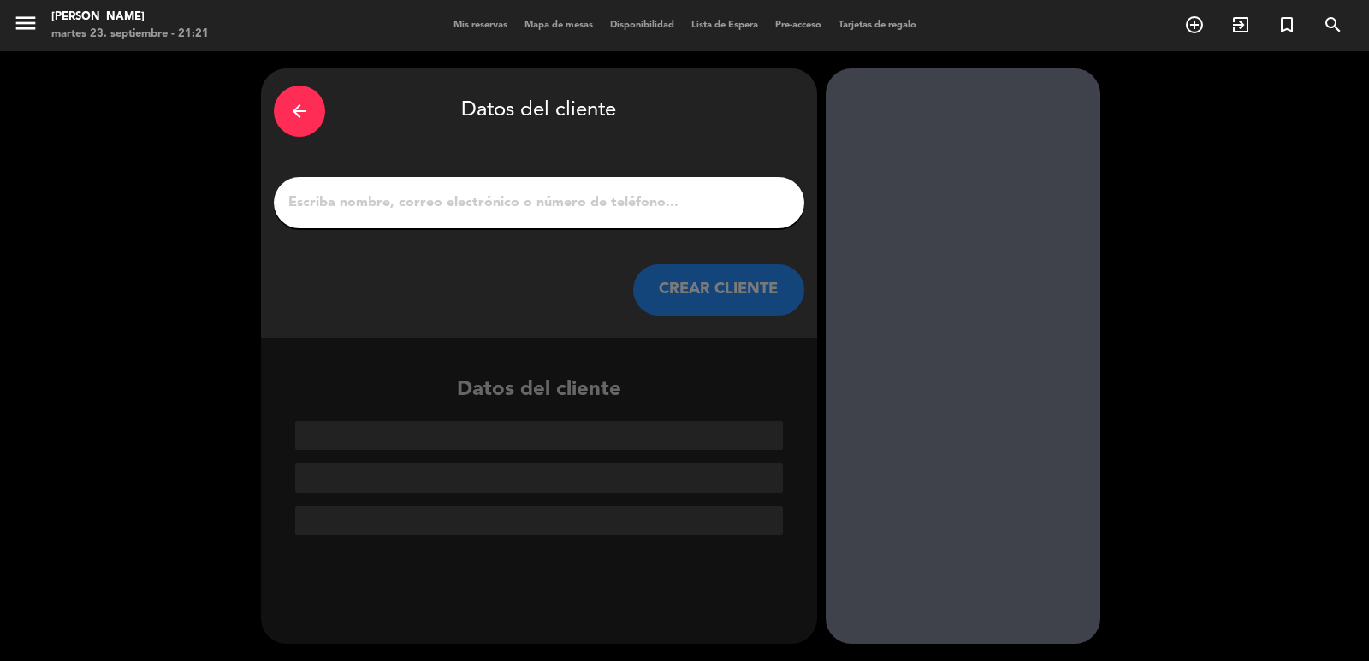
scroll to position [0, 0]
click at [606, 199] on input "1" at bounding box center [539, 203] width 505 height 24
paste input "Federico Rudolf"
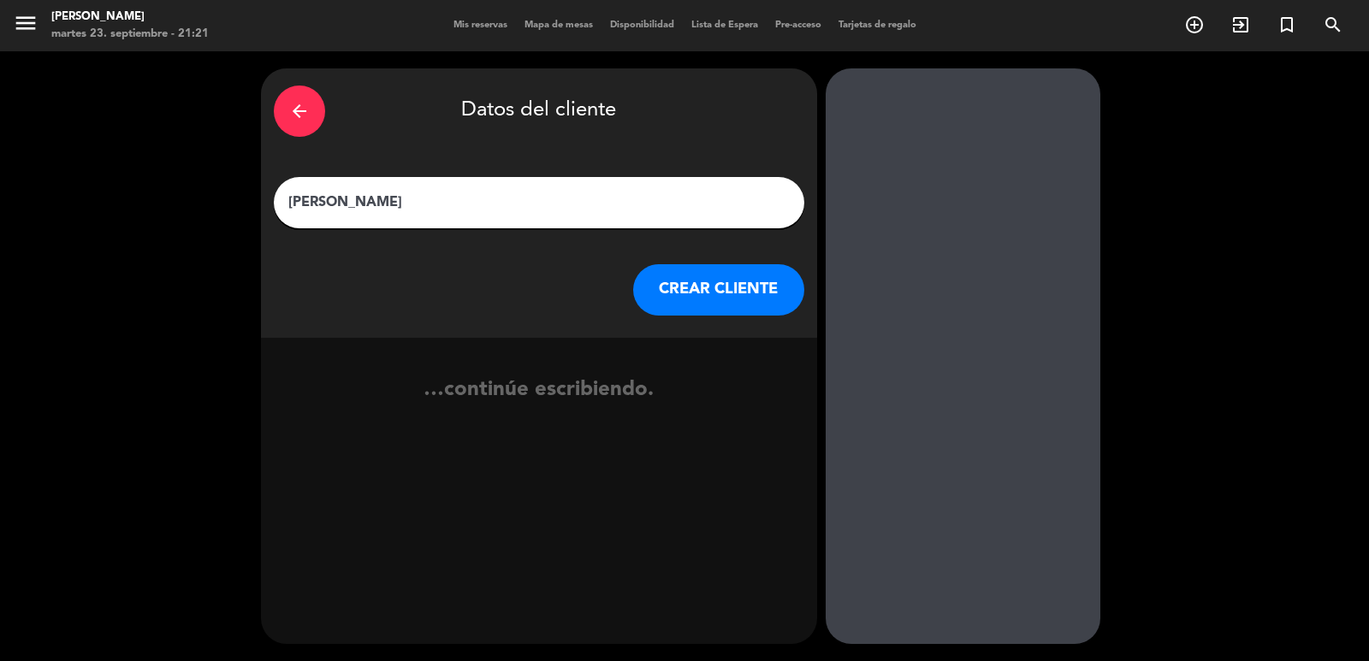
type input "Federico Rudolf"
drag, startPoint x: 666, startPoint y: 293, endPoint x: 517, endPoint y: 33, distance: 299.6
click at [666, 293] on button "CREAR CLIENTE" at bounding box center [718, 289] width 171 height 51
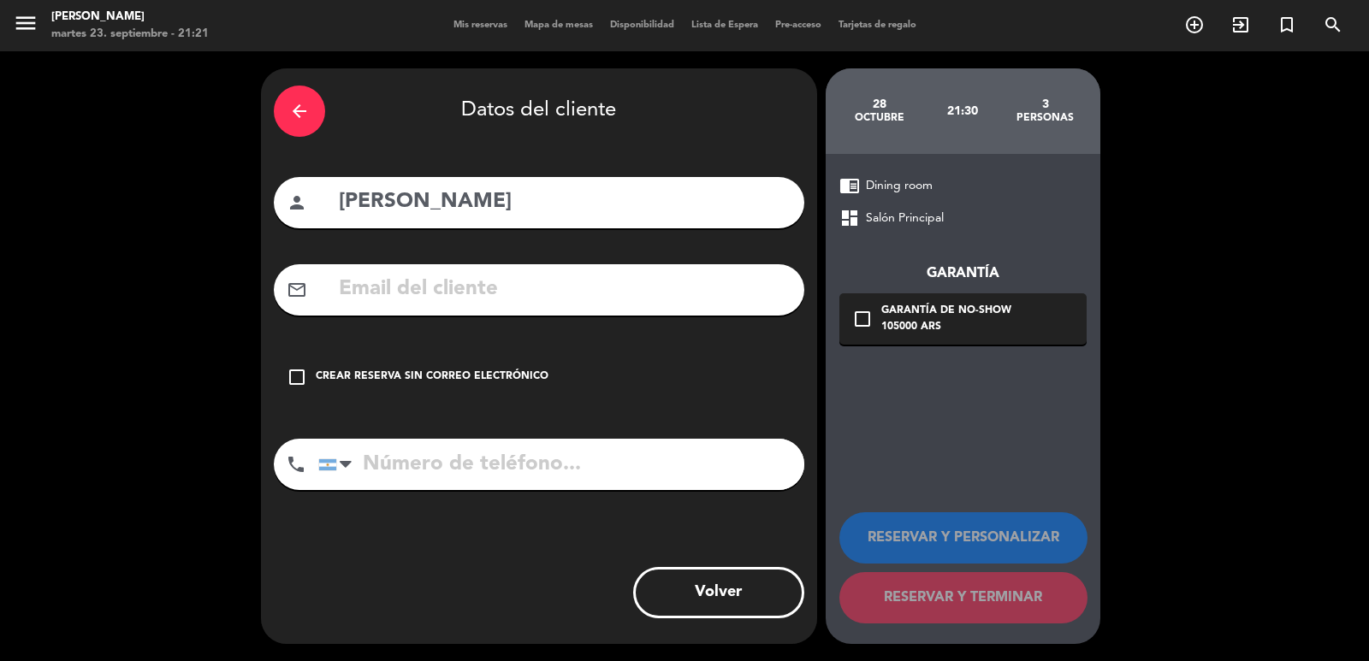
click at [624, 263] on div "arrow_back Datos del cliente person Federico Rudolf mail_outline check_box_outl…" at bounding box center [539, 356] width 556 height 576
click at [625, 269] on div "mail_outline" at bounding box center [539, 289] width 530 height 51
click at [617, 286] on input "text" at bounding box center [564, 289] width 454 height 35
paste input "federico.rudolf24@gmail.com"
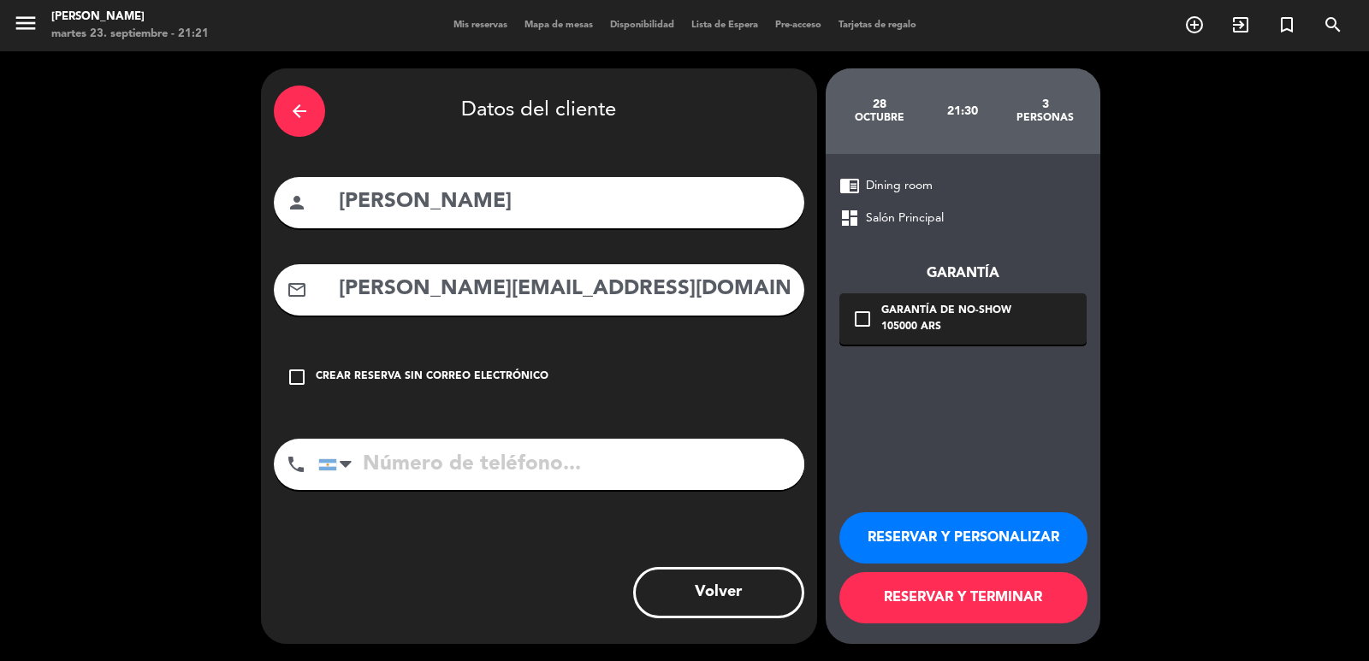
type input "federico.rudolf24@gmail.com"
click at [636, 456] on input "tel" at bounding box center [561, 464] width 486 height 51
paste input "1132819252"
type input "1132819252"
click at [941, 349] on div "chrome_reader_mode Dining room dashboard Salón Principal Garantía check_box_out…" at bounding box center [962, 399] width 275 height 490
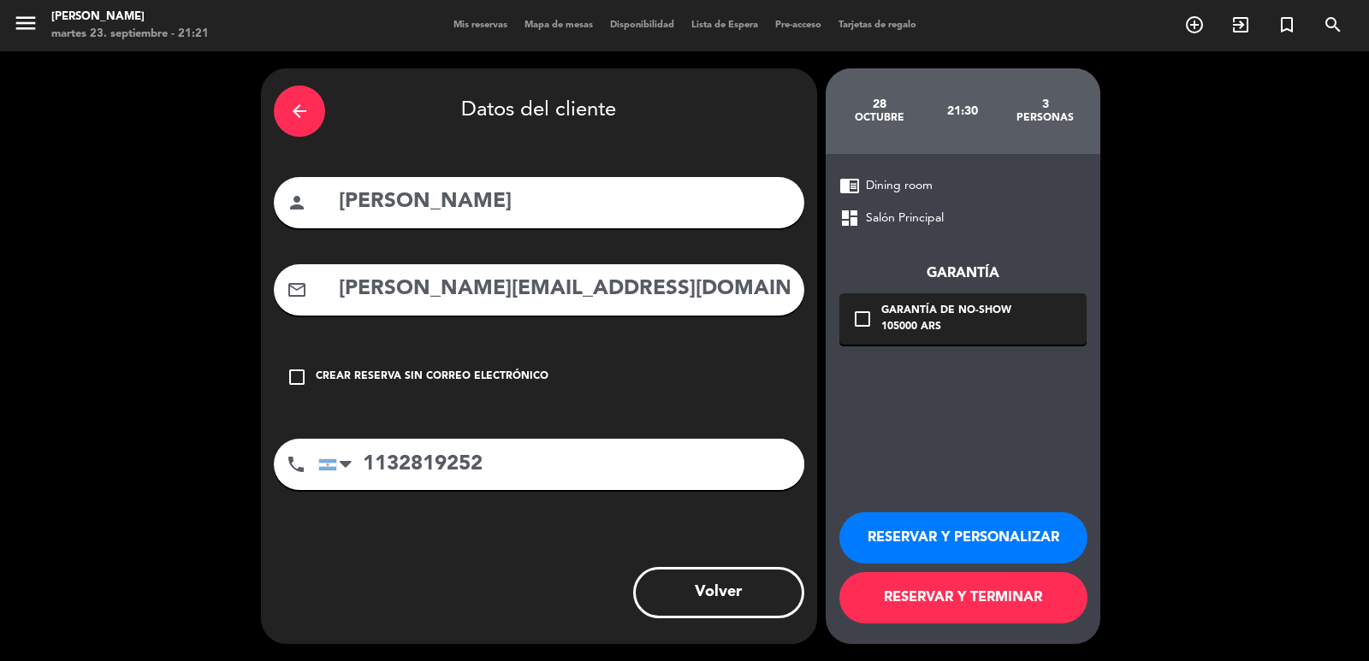
click at [963, 332] on div "105000 ARS" at bounding box center [946, 327] width 130 height 17
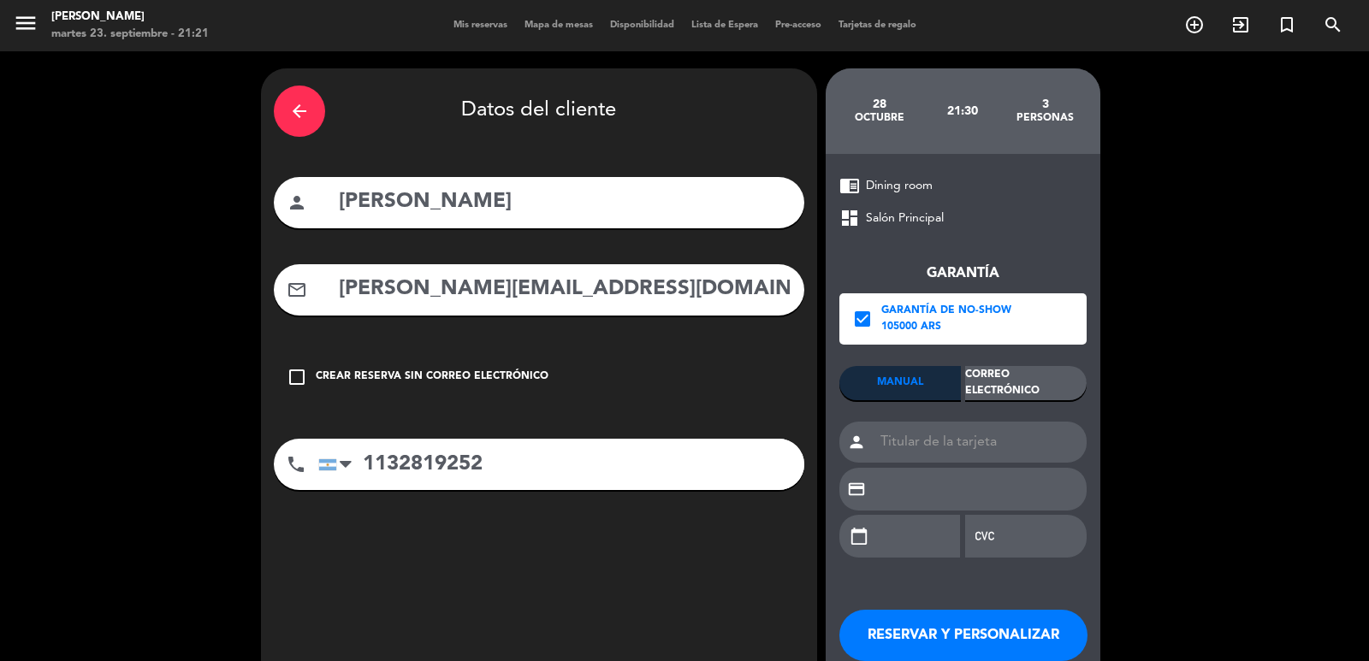
click at [1001, 383] on div "Correo Electrónico" at bounding box center [1025, 383] width 121 height 34
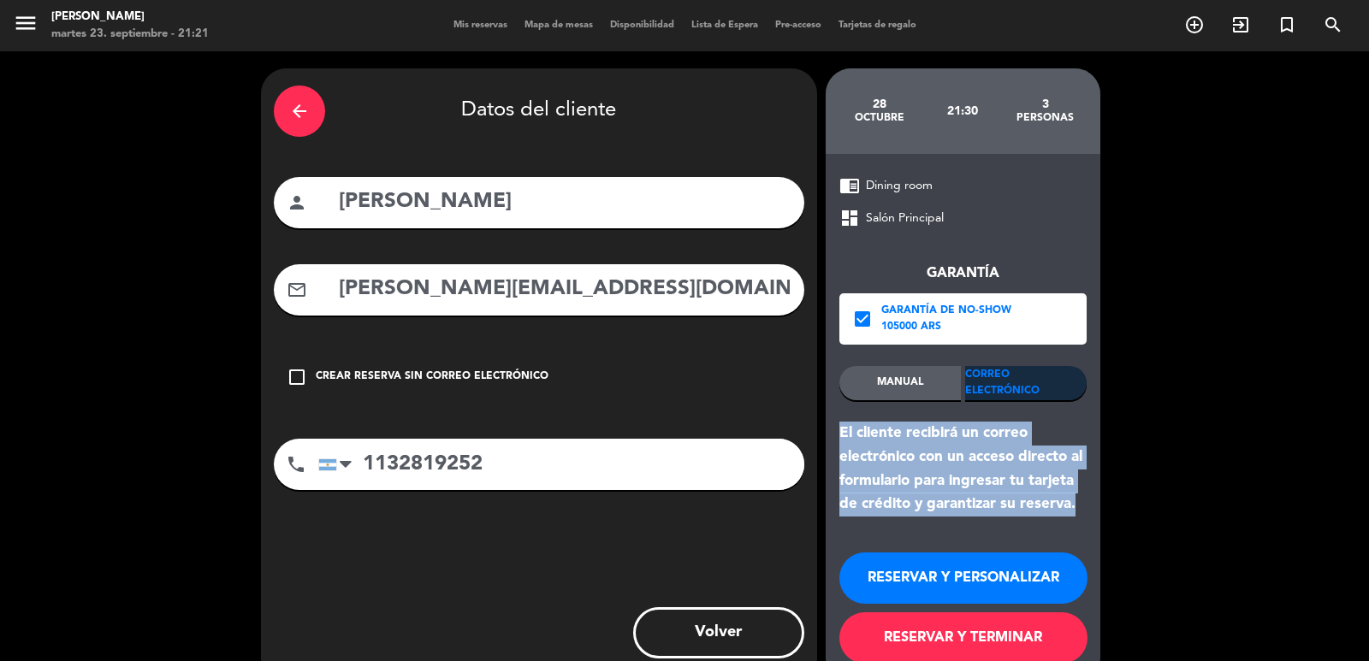
drag, startPoint x: 1091, startPoint y: 503, endPoint x: 839, endPoint y: 432, distance: 262.1
click at [839, 432] on div "chrome_reader_mode Dining room dashboard Salón Principal Garantía check_box Gar…" at bounding box center [962, 419] width 275 height 530
drag, startPoint x: 920, startPoint y: 578, endPoint x: 523, endPoint y: 21, distance: 684.5
click at [919, 577] on button "RESERVAR Y PERSONALIZAR" at bounding box center [963, 578] width 248 height 51
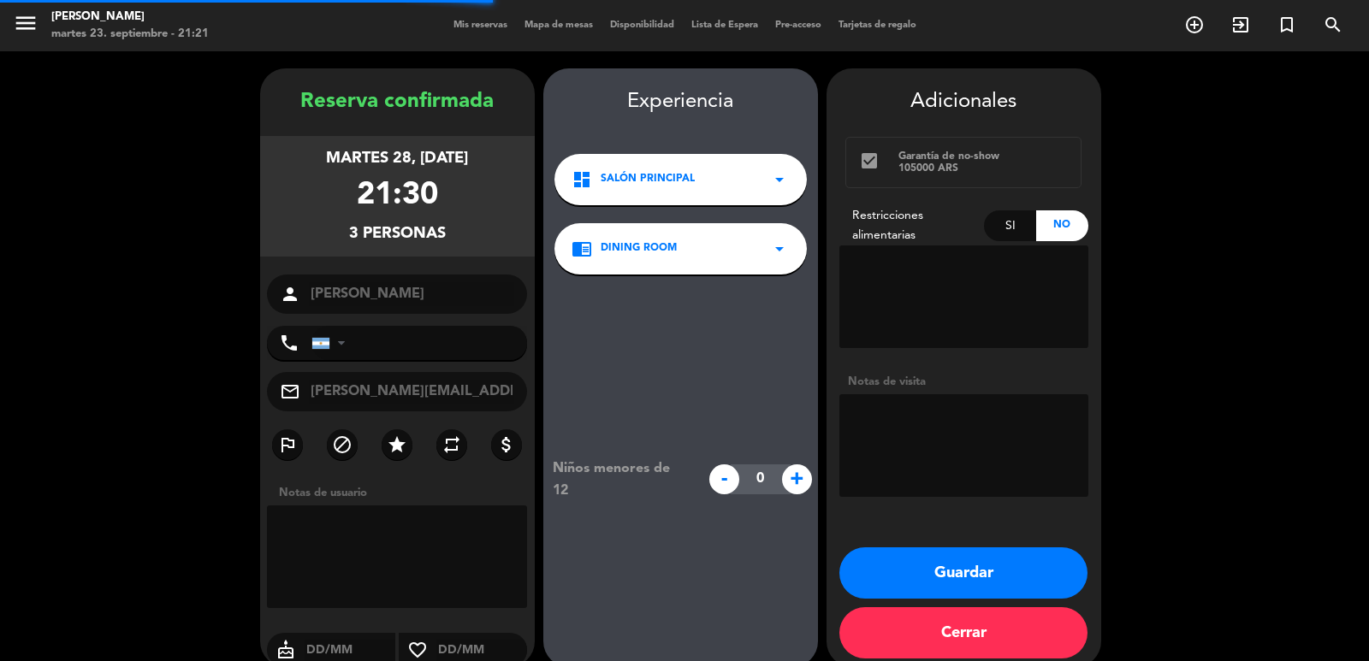
type input "+541132819252"
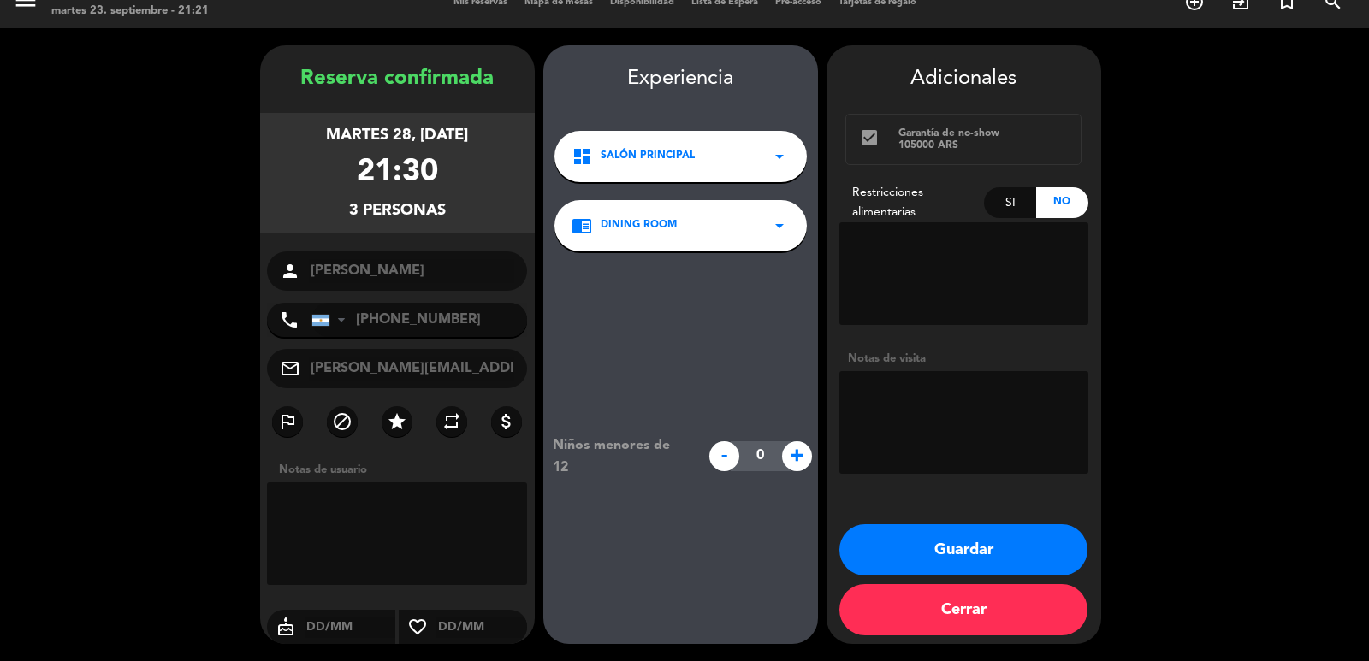
drag, startPoint x: 303, startPoint y: 126, endPoint x: 447, endPoint y: 217, distance: 171.1
click at [446, 216] on div "martes 28, oct. 2025 21:30 3 personas" at bounding box center [397, 173] width 275 height 121
click at [922, 549] on button "Guardar" at bounding box center [963, 549] width 248 height 51
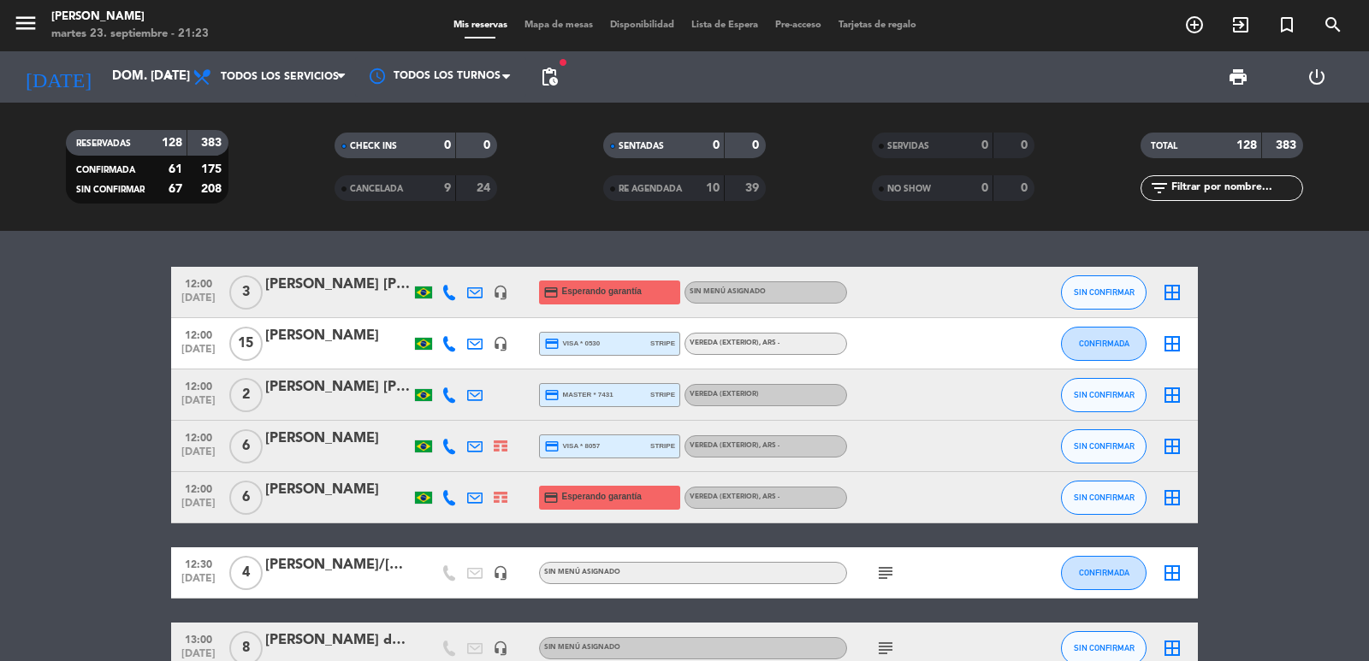
click at [1194, 23] on icon "add_circle_outline" at bounding box center [1194, 25] width 21 height 21
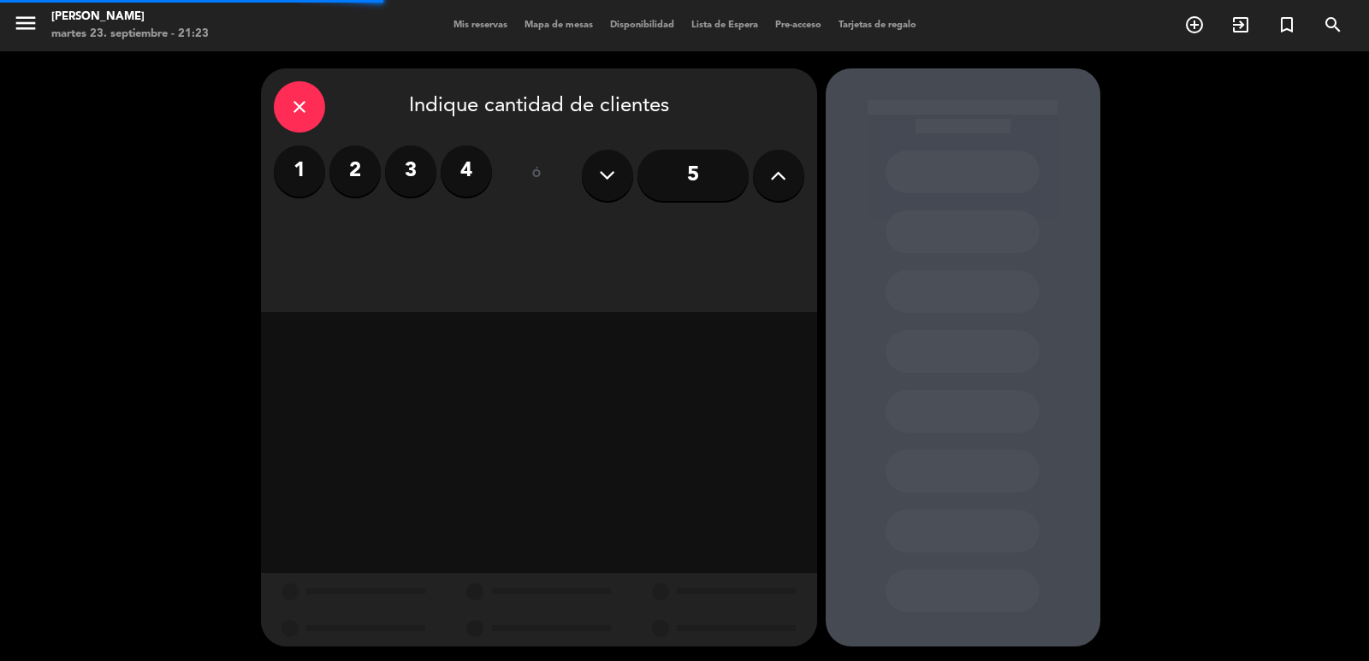
click at [365, 169] on label "2" at bounding box center [354, 170] width 51 height 51
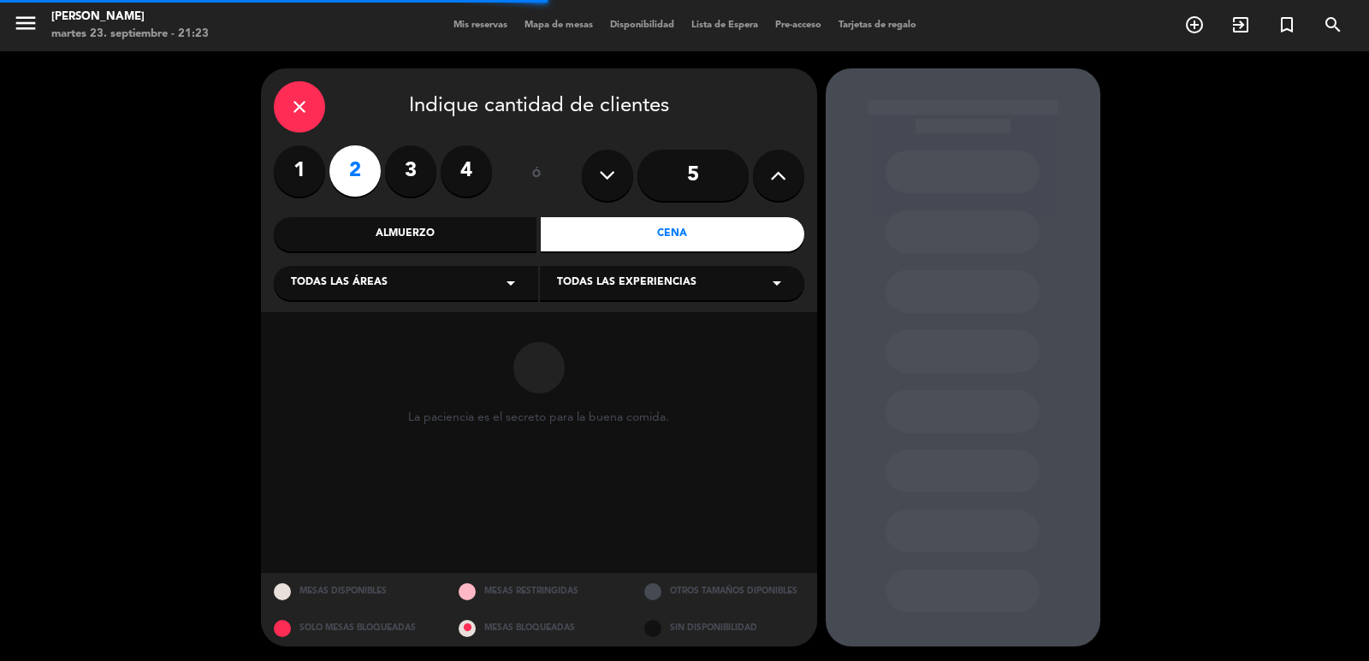
click at [458, 287] on div "Todas las áreas arrow_drop_down" at bounding box center [406, 283] width 264 height 34
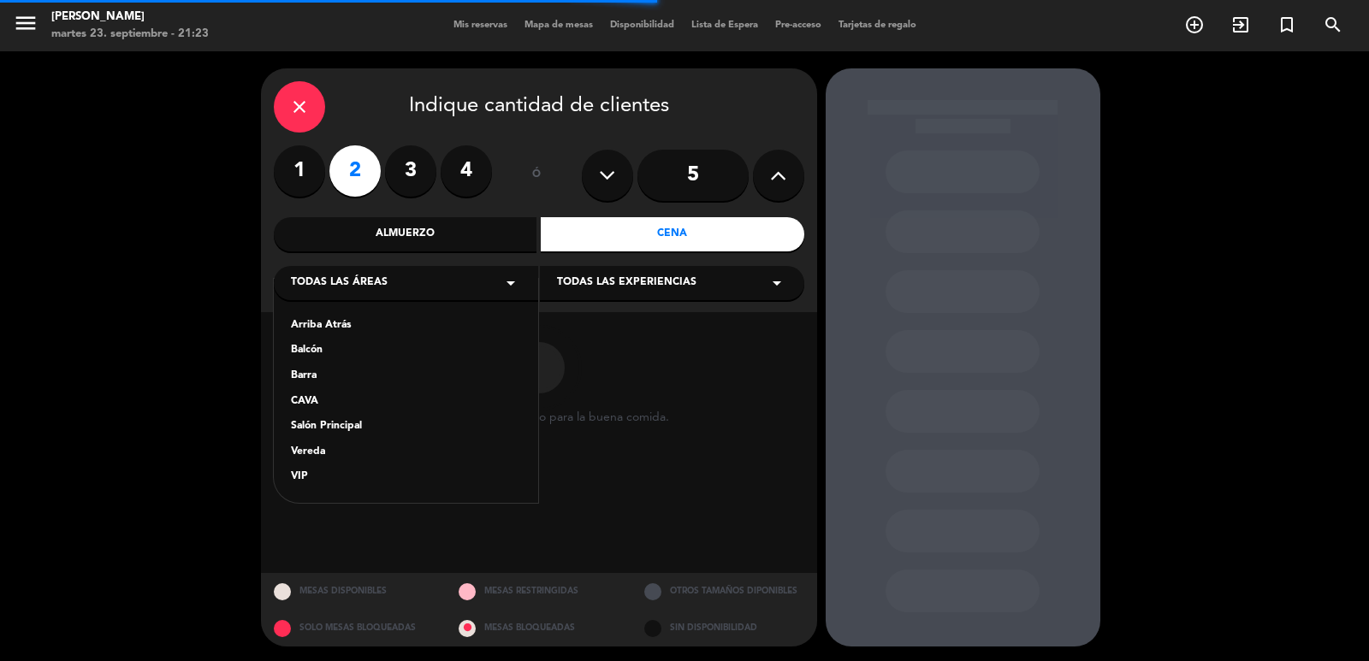
click at [342, 429] on div "Salón Principal" at bounding box center [406, 426] width 230 height 17
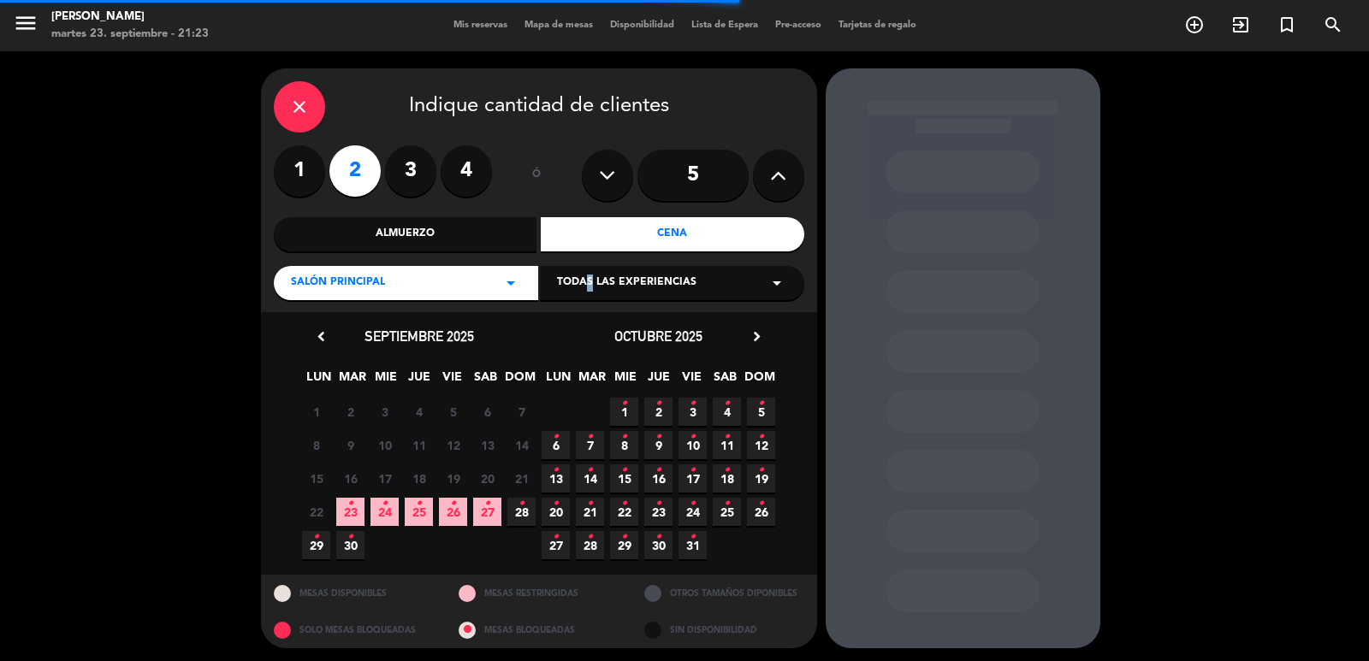
click at [582, 288] on span "Todas las experiencias" at bounding box center [626, 283] width 139 height 17
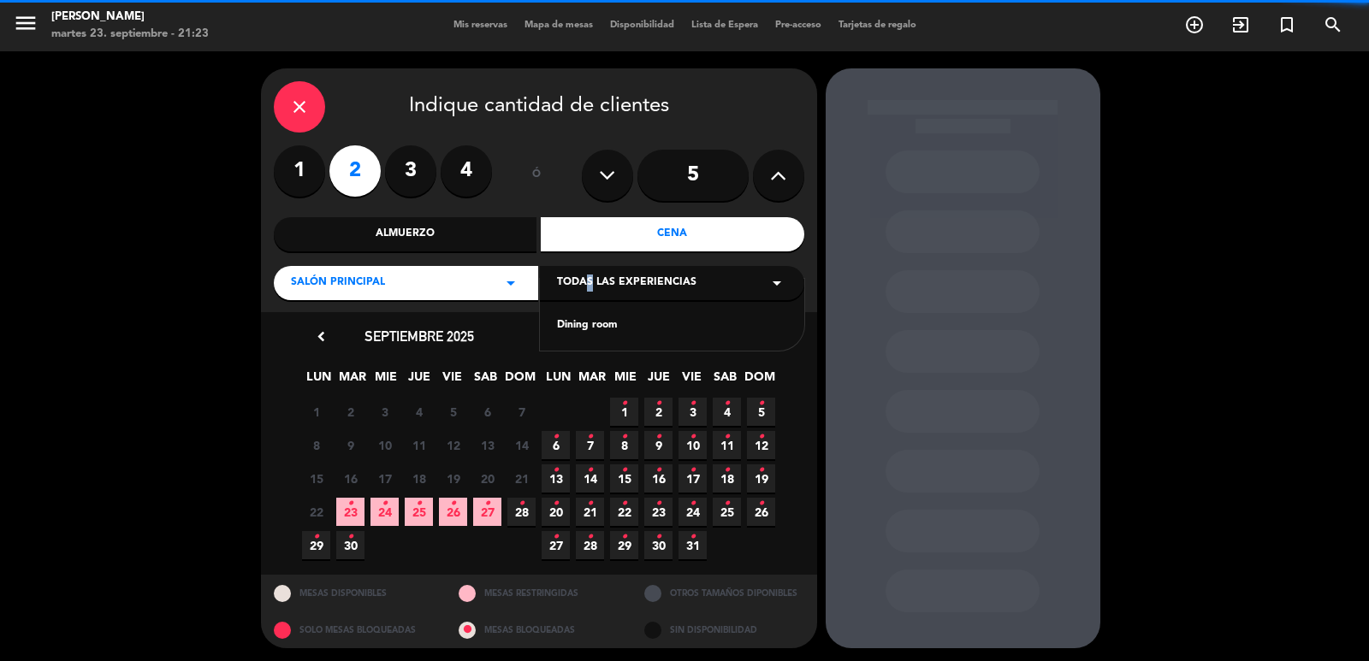
click at [588, 316] on div "Dining room" at bounding box center [672, 315] width 264 height 73
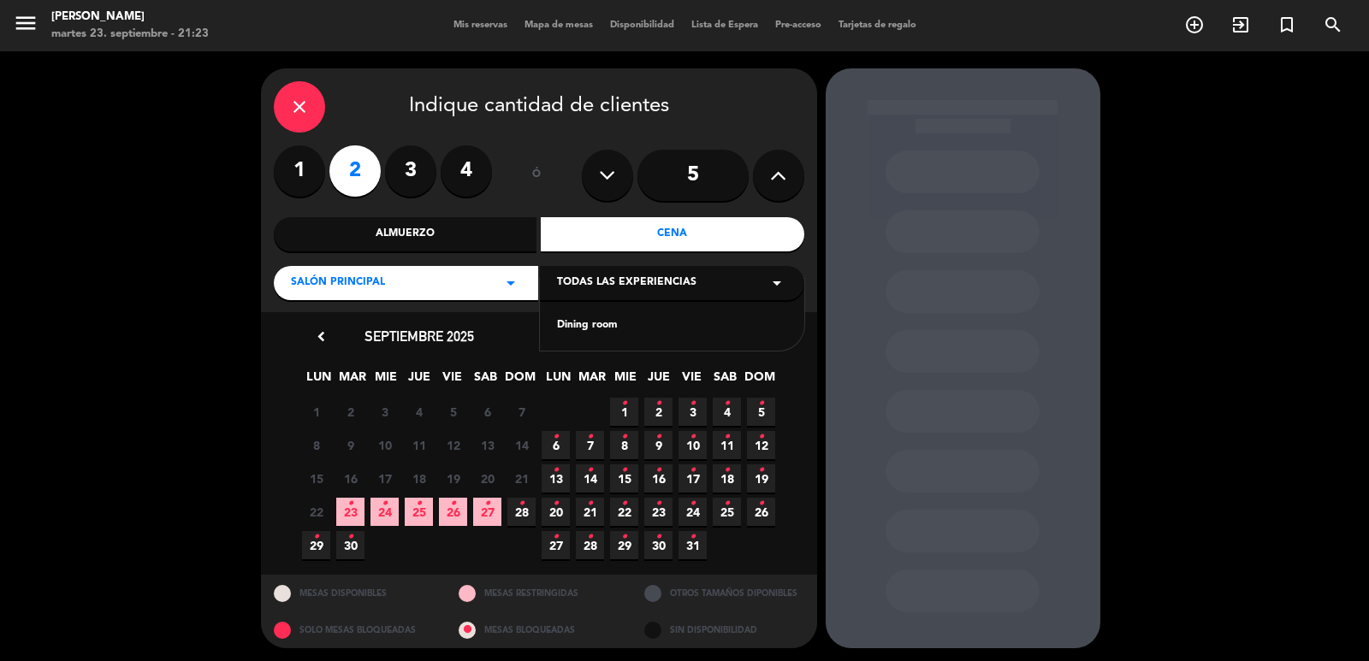
click at [606, 333] on div "Dining room" at bounding box center [672, 325] width 230 height 17
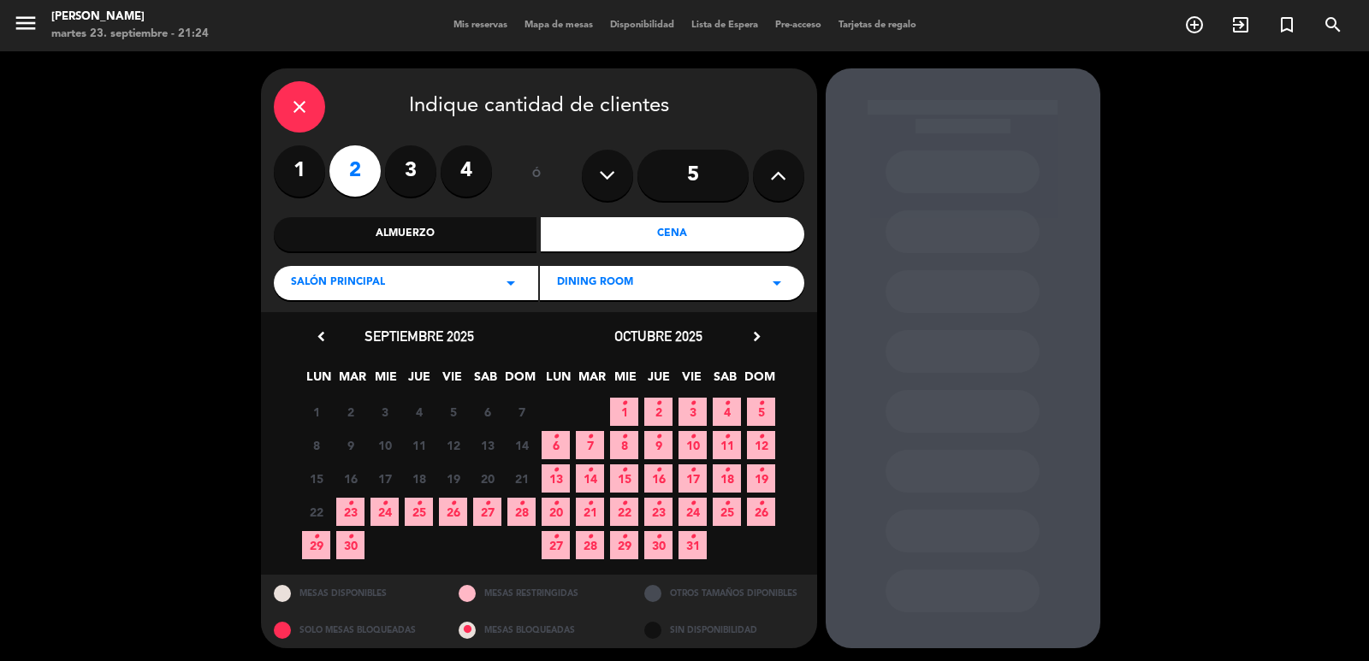
click at [458, 511] on span "26 •" at bounding box center [453, 512] width 28 height 28
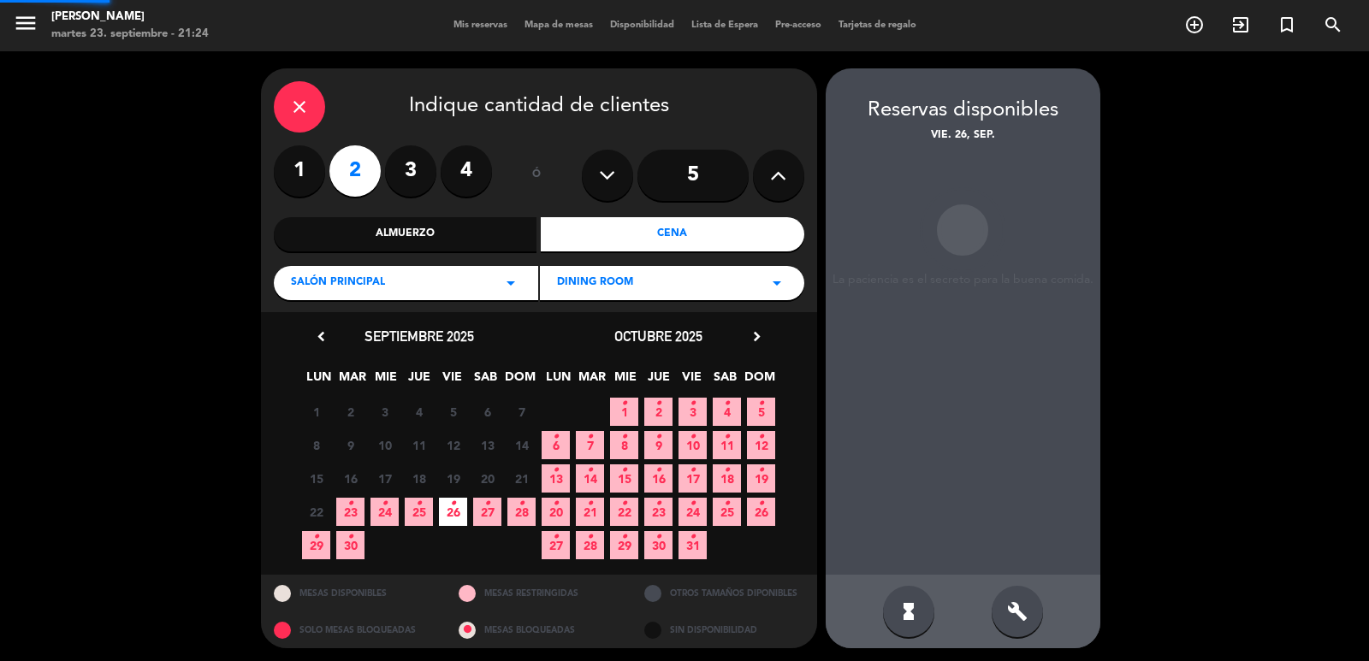
scroll to position [3, 0]
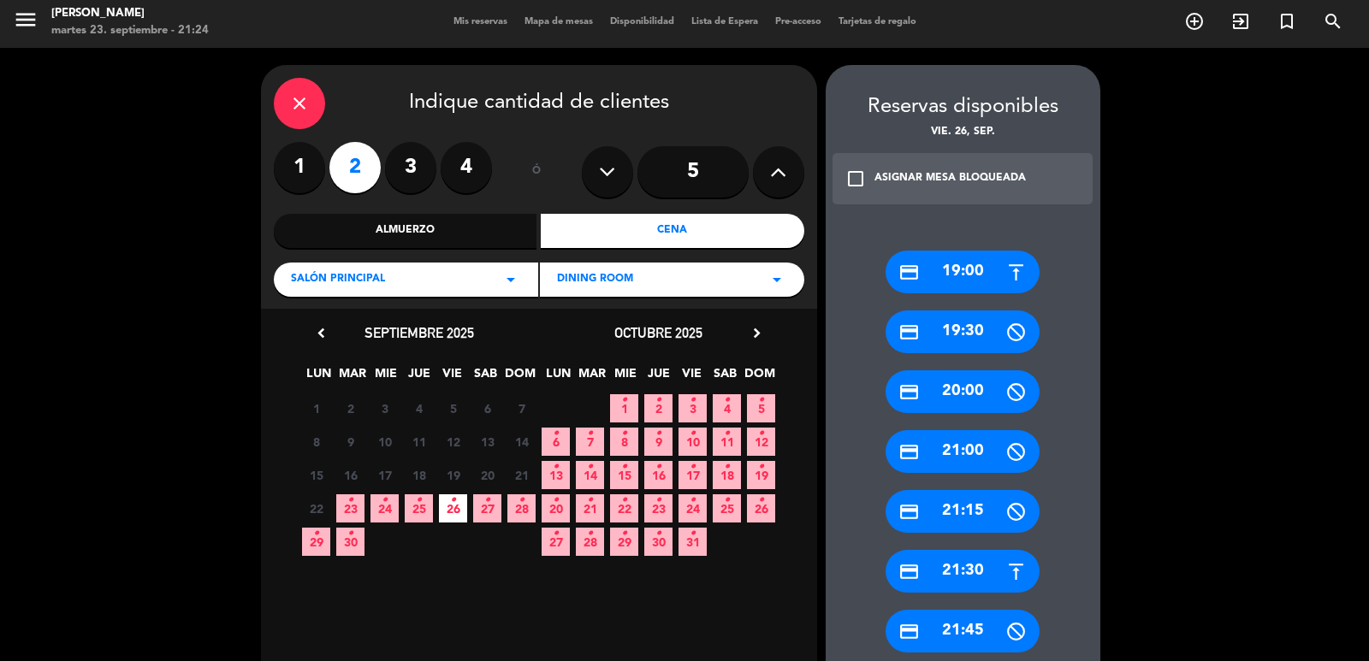
click at [938, 548] on div "credit_card 19:00 credit_card 19:30 credit_card 20:00 credit_card 21:00 credit_…" at bounding box center [962, 622] width 275 height 813
click at [944, 567] on div "credit_card 21:30" at bounding box center [962, 571] width 154 height 43
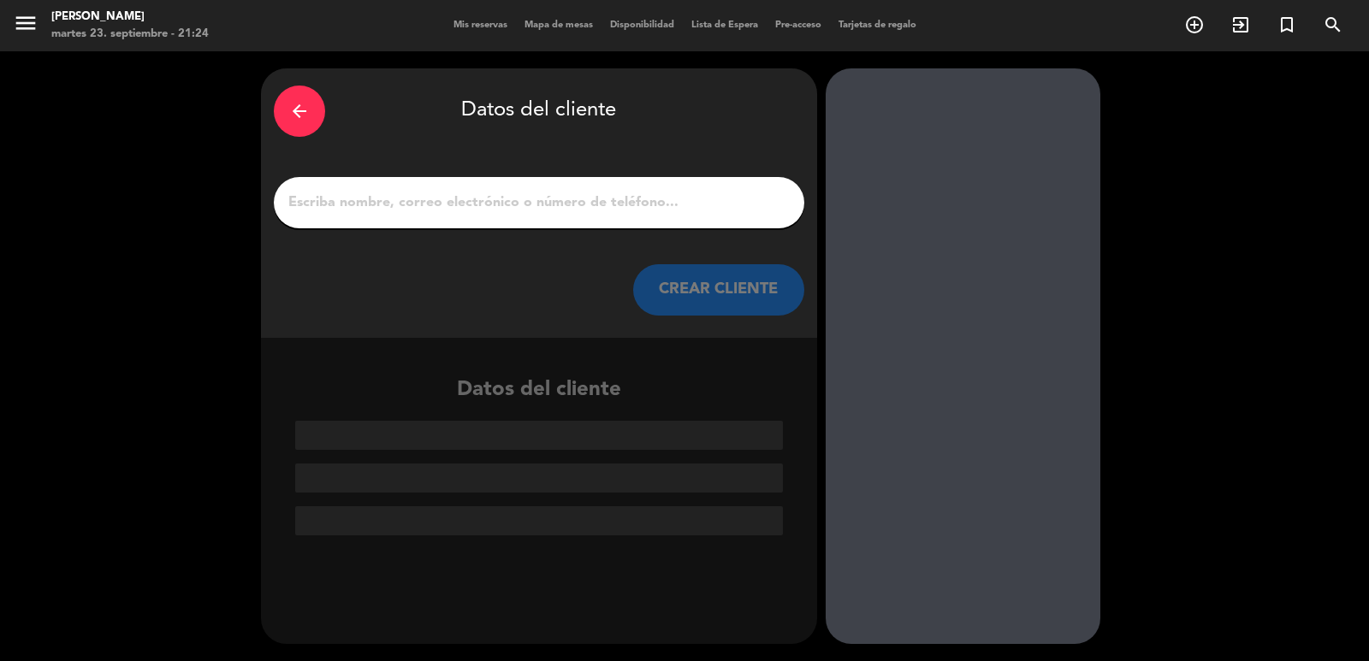
click at [441, 214] on input "1" at bounding box center [539, 203] width 505 height 24
paste input "Zamara Ribeiro"
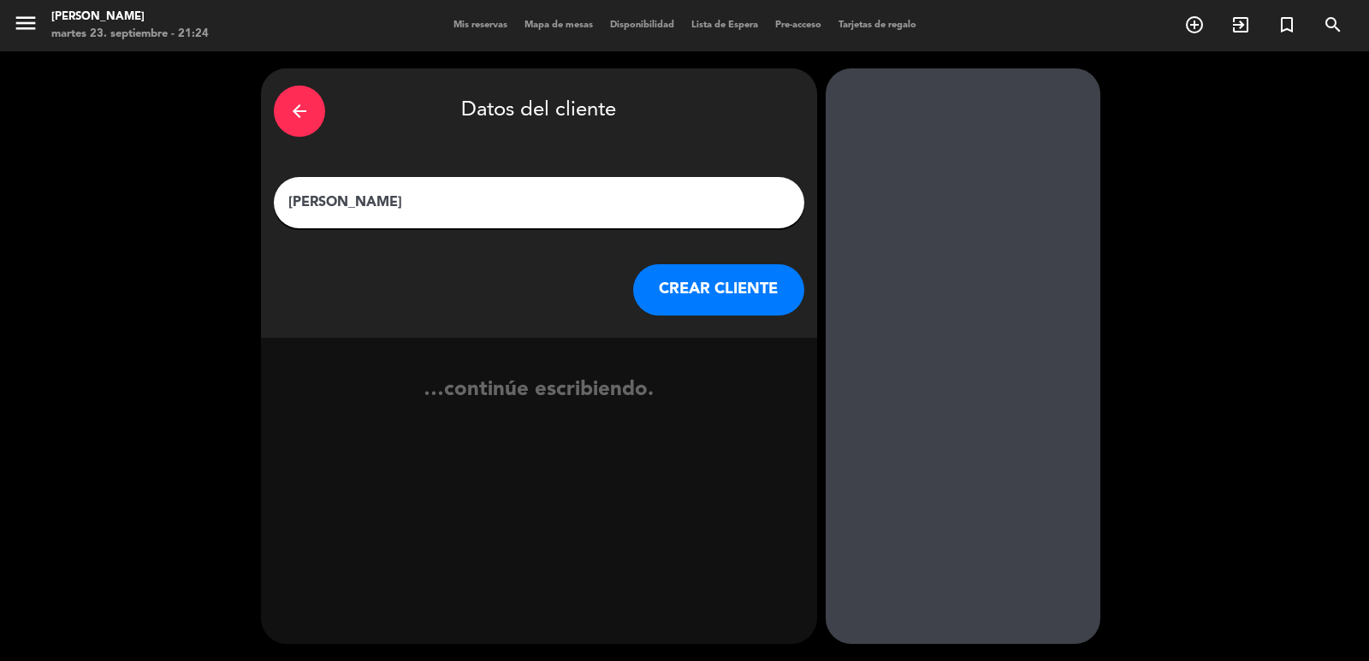
type input "Zamara Ribeiro"
click at [656, 287] on button "CREAR CLIENTE" at bounding box center [718, 289] width 171 height 51
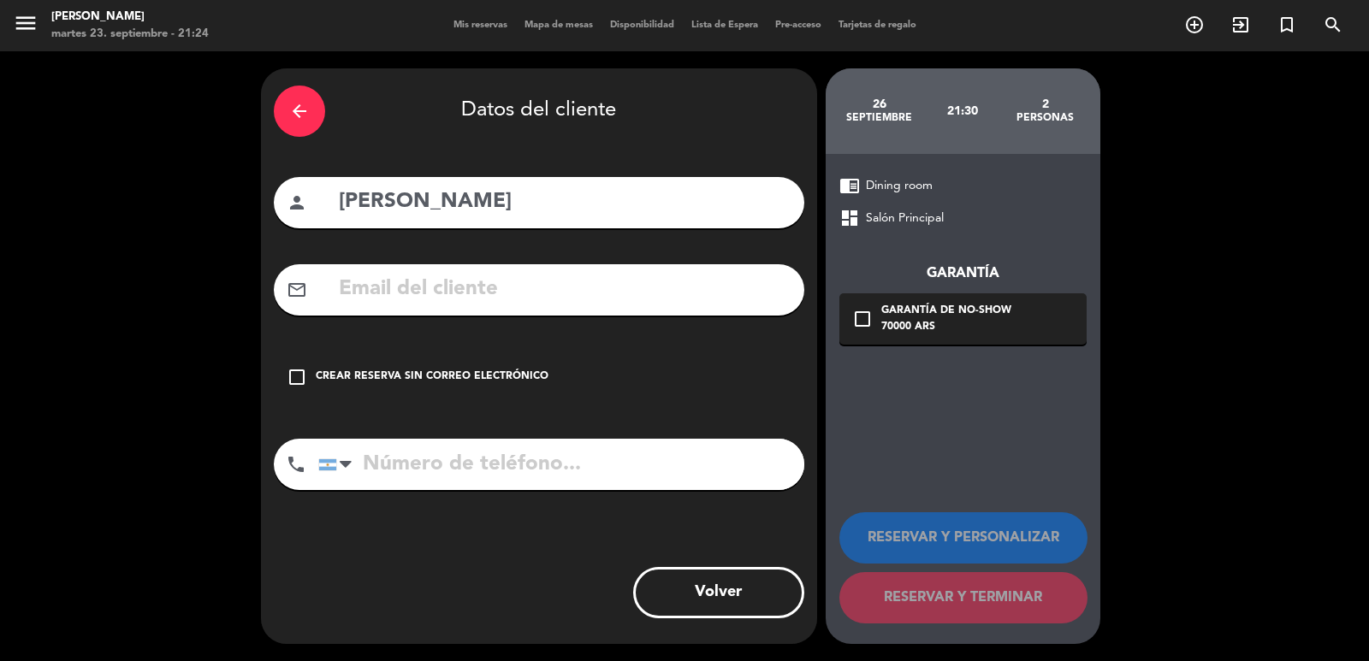
click at [544, 300] on input "text" at bounding box center [564, 289] width 454 height 35
paste input "zamararibeiro05@gmail.com"
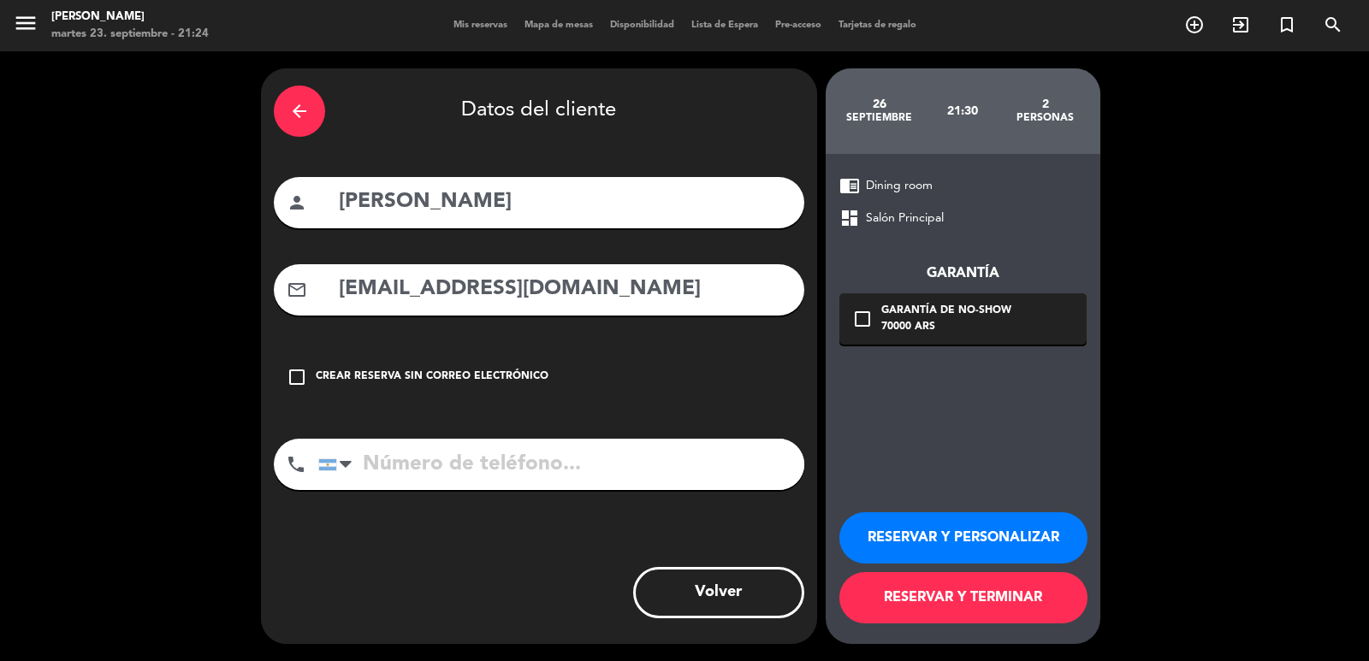
type input "zamararibeiro05@gmail.com"
click at [639, 463] on input "tel" at bounding box center [561, 464] width 486 height 51
paste input "+55 84 99134-4195"
type input "+55 84 99134-4195"
click at [968, 297] on div "check_box_outline_blank Garantía de no-show 70000 ARS" at bounding box center [962, 318] width 247 height 51
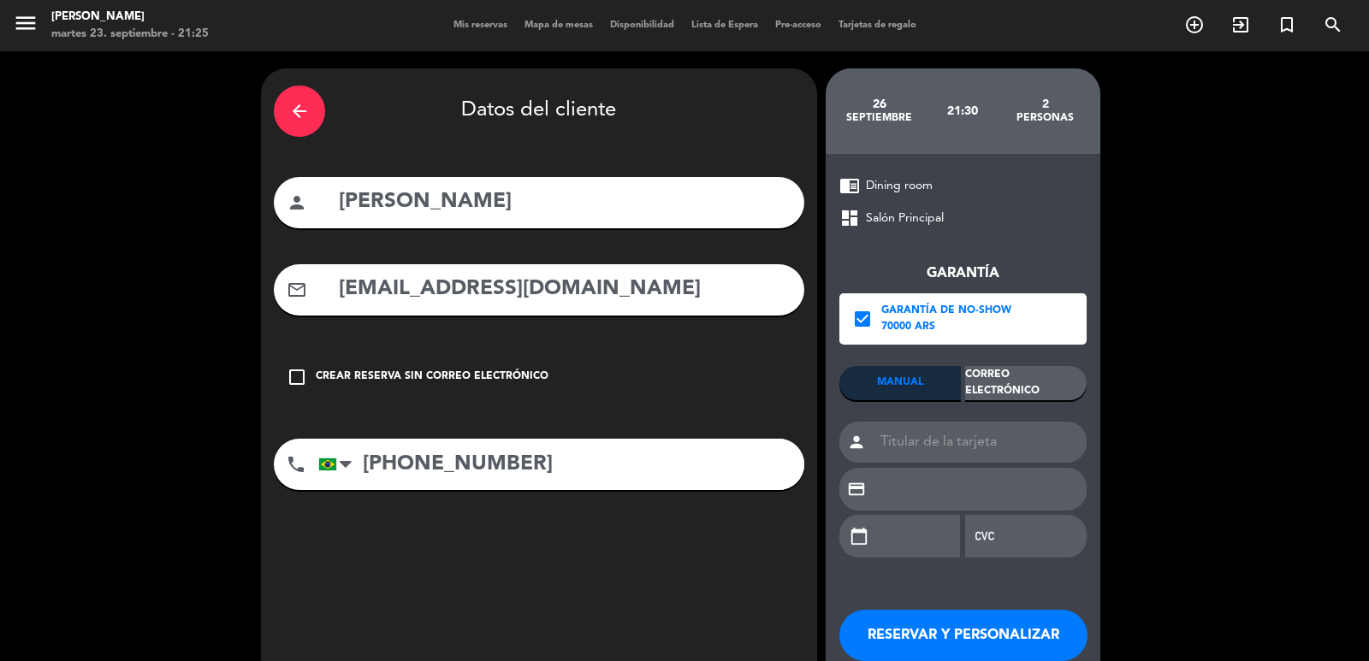
click at [1024, 383] on div "Correo Electrónico" at bounding box center [1025, 383] width 121 height 34
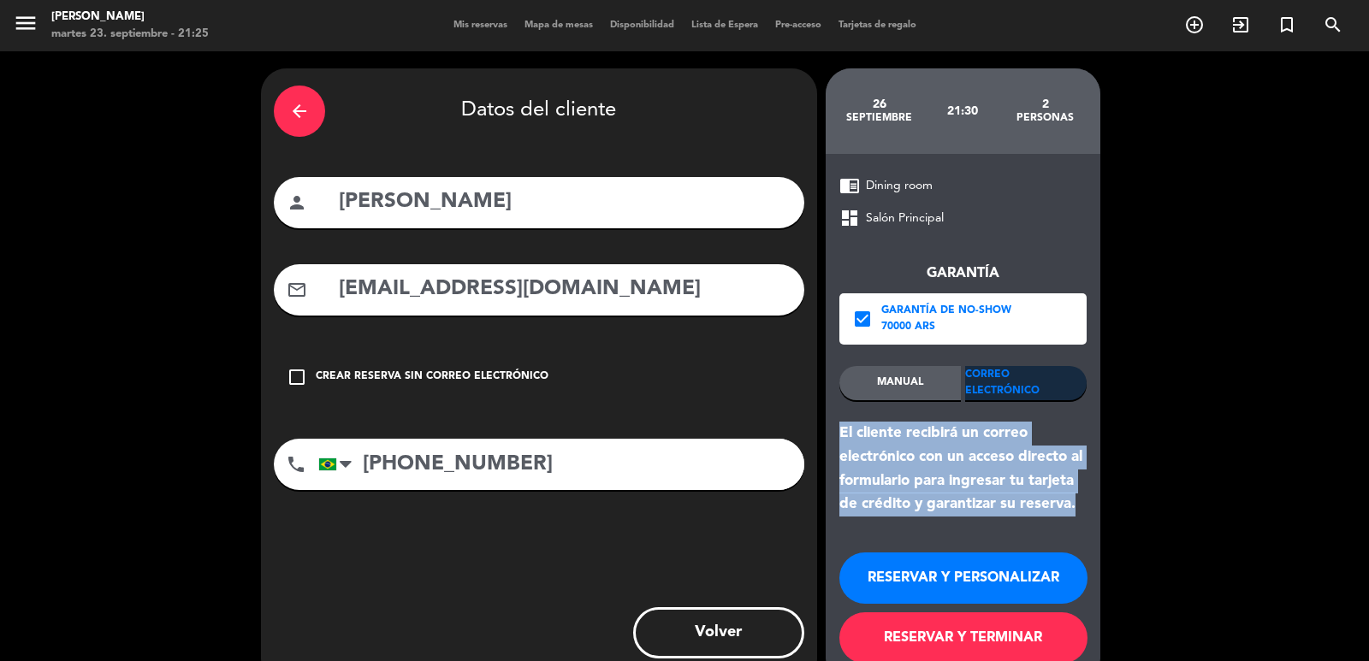
drag, startPoint x: 1076, startPoint y: 512, endPoint x: 835, endPoint y: 437, distance: 252.7
click at [835, 437] on div "chrome_reader_mode Dining room dashboard Salón Principal Garantía check_box Gar…" at bounding box center [962, 419] width 275 height 530
drag, startPoint x: 937, startPoint y: 572, endPoint x: 515, endPoint y: 7, distance: 705.8
click at [933, 570] on button "RESERVAR Y PERSONALIZAR" at bounding box center [963, 578] width 248 height 51
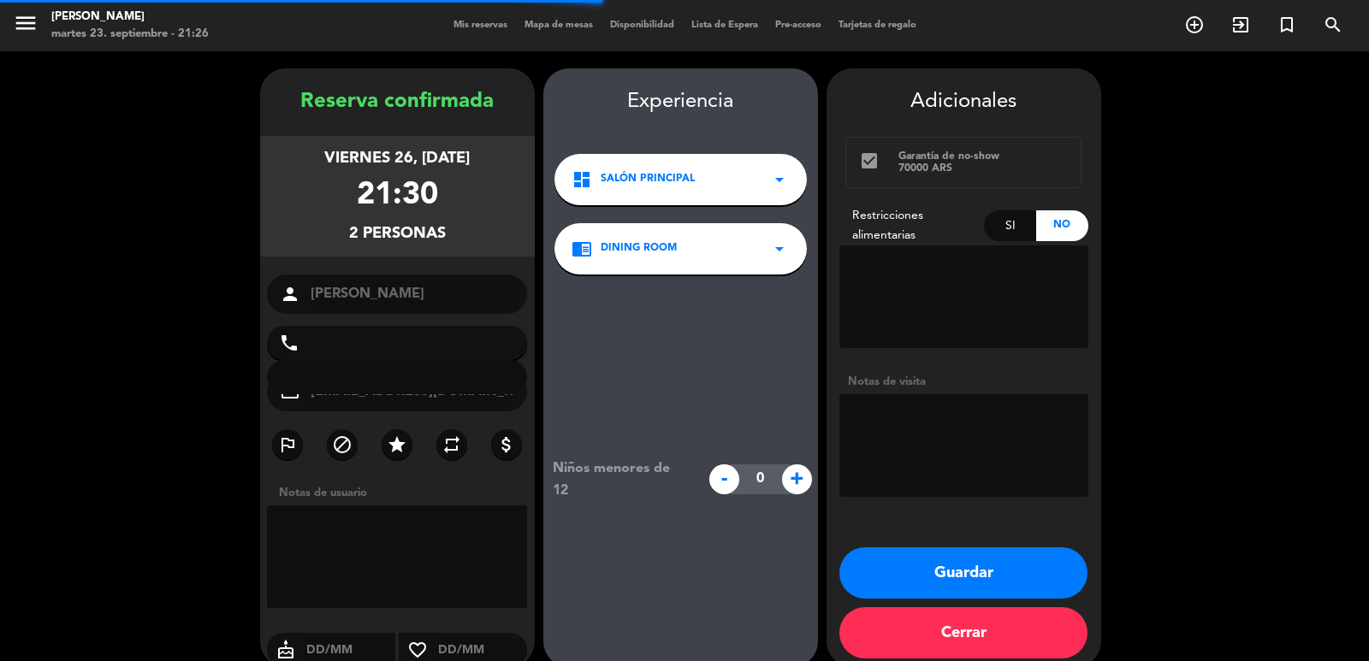
type input "+5584991344195"
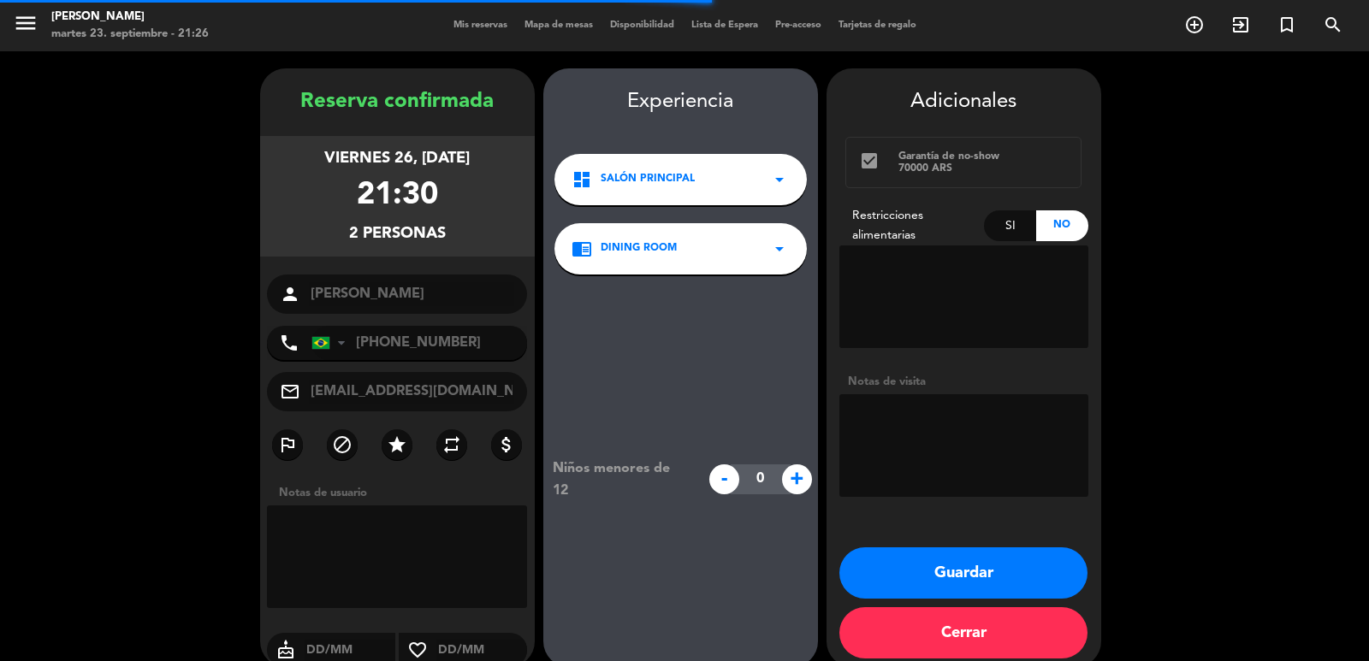
scroll to position [23, 0]
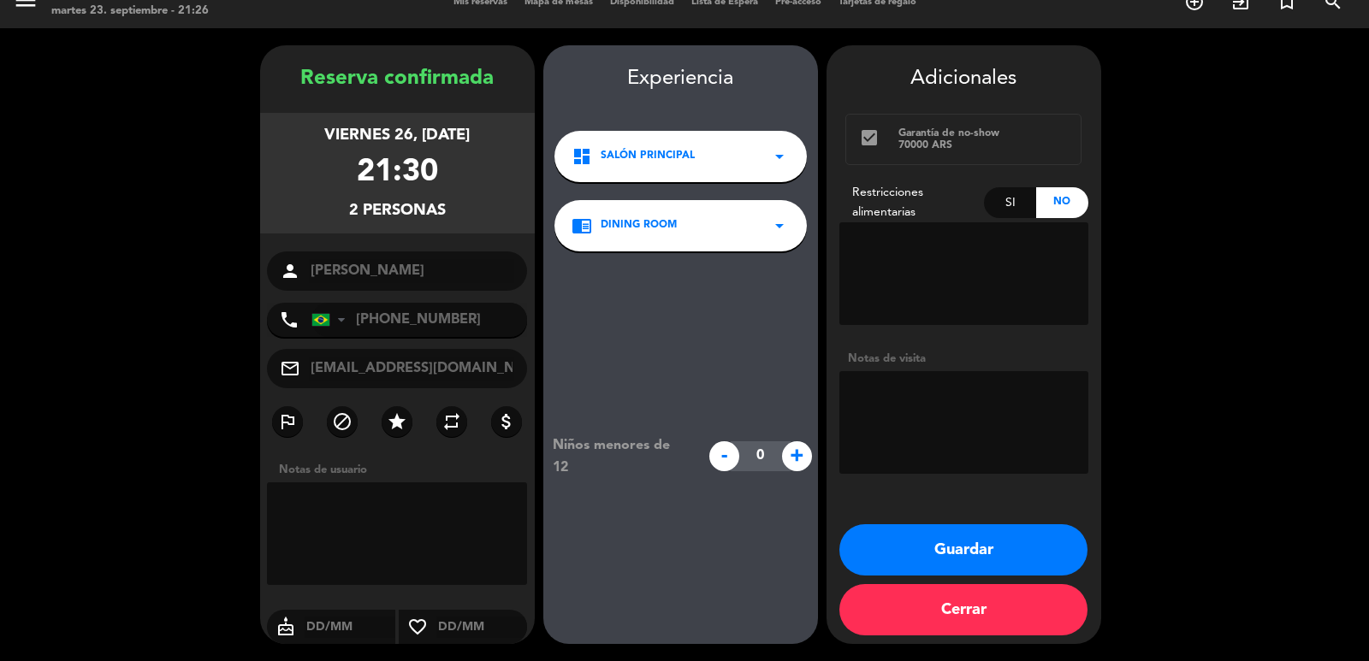
drag, startPoint x: 274, startPoint y: 128, endPoint x: 458, endPoint y: 217, distance: 205.1
click at [457, 217] on div "viernes 26, sep. 2025 21:30 2 personas" at bounding box center [397, 173] width 275 height 121
drag, startPoint x: 958, startPoint y: 546, endPoint x: 801, endPoint y: 417, distance: 202.9
click at [959, 546] on button "Guardar" at bounding box center [963, 549] width 248 height 51
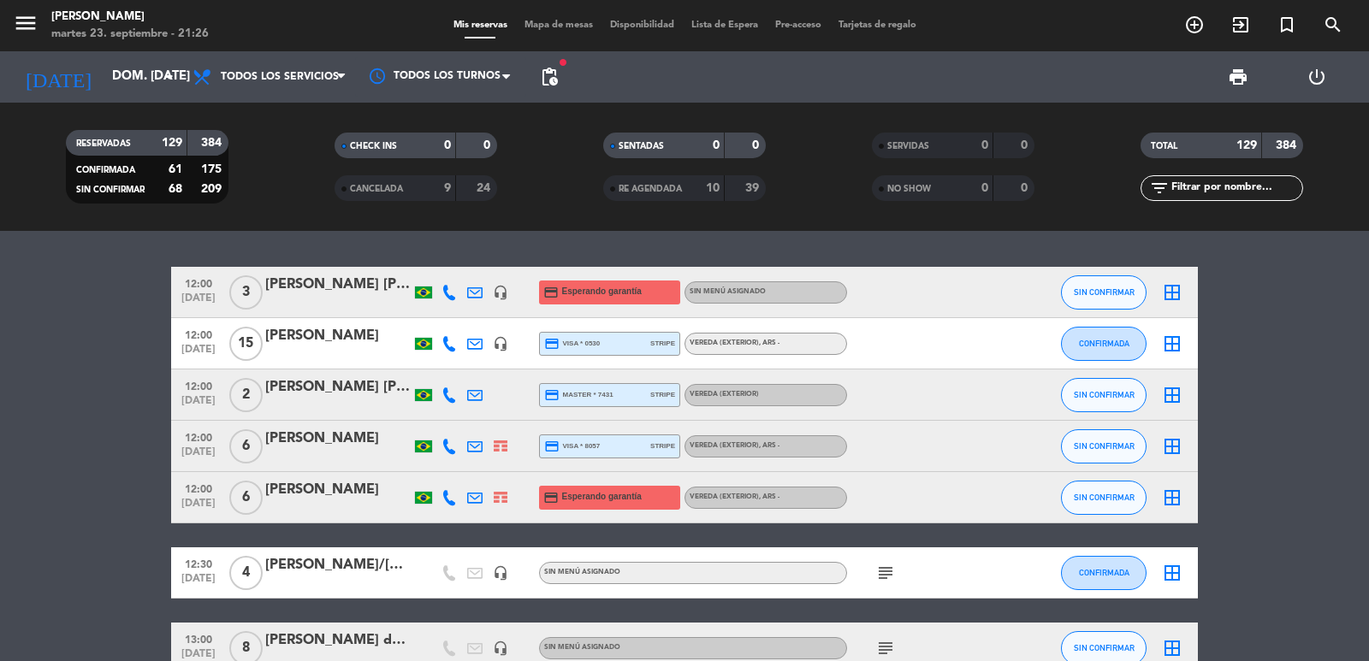
click at [1197, 33] on icon "add_circle_outline" at bounding box center [1194, 25] width 21 height 21
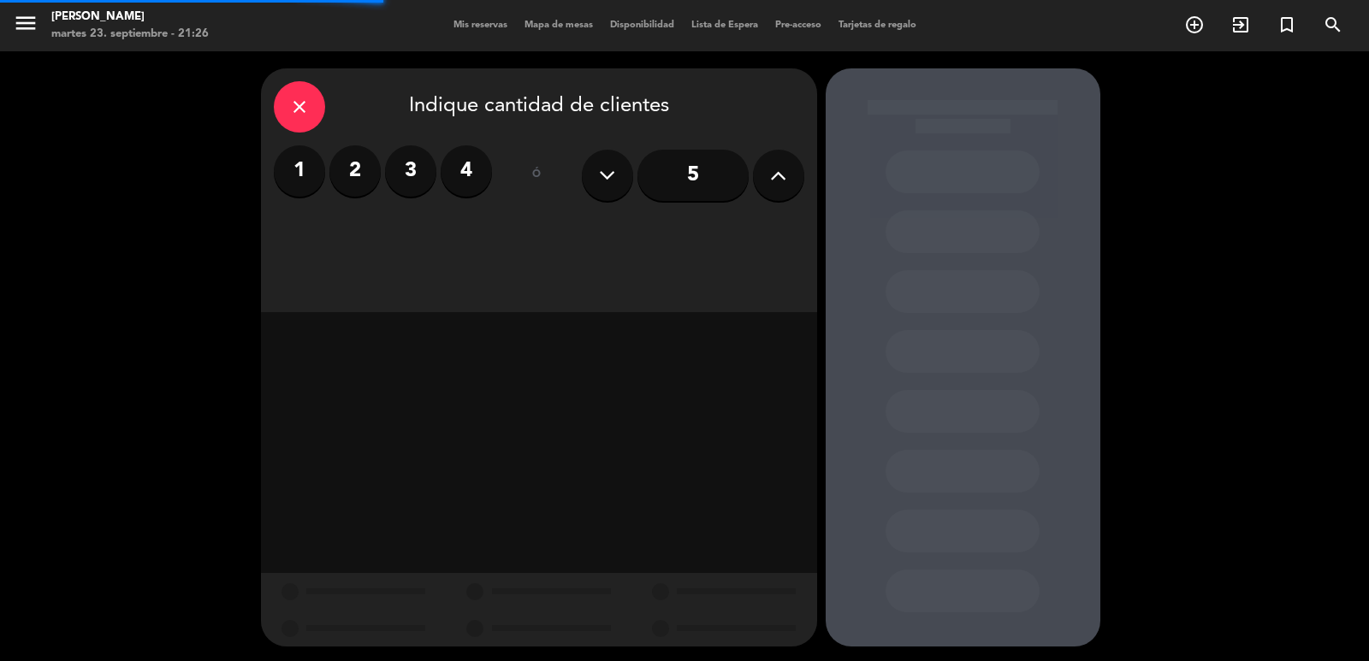
click at [801, 190] on div "5" at bounding box center [693, 175] width 222 height 60
click at [784, 180] on icon at bounding box center [778, 176] width 16 height 26
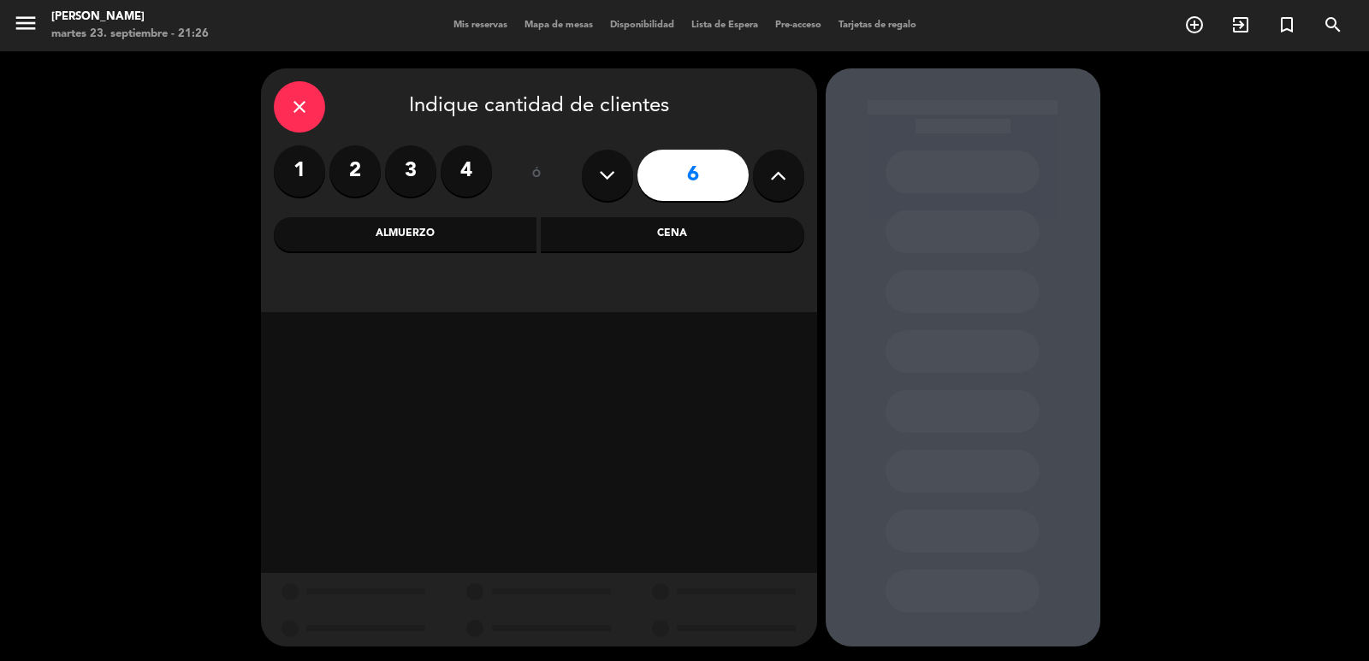
click at [403, 250] on div "close Indique cantidad de clientes 1 2 3 4 ó 6 Almuerzo Cena" at bounding box center [539, 190] width 556 height 244
click at [403, 239] on div "Almuerzo" at bounding box center [405, 234] width 263 height 34
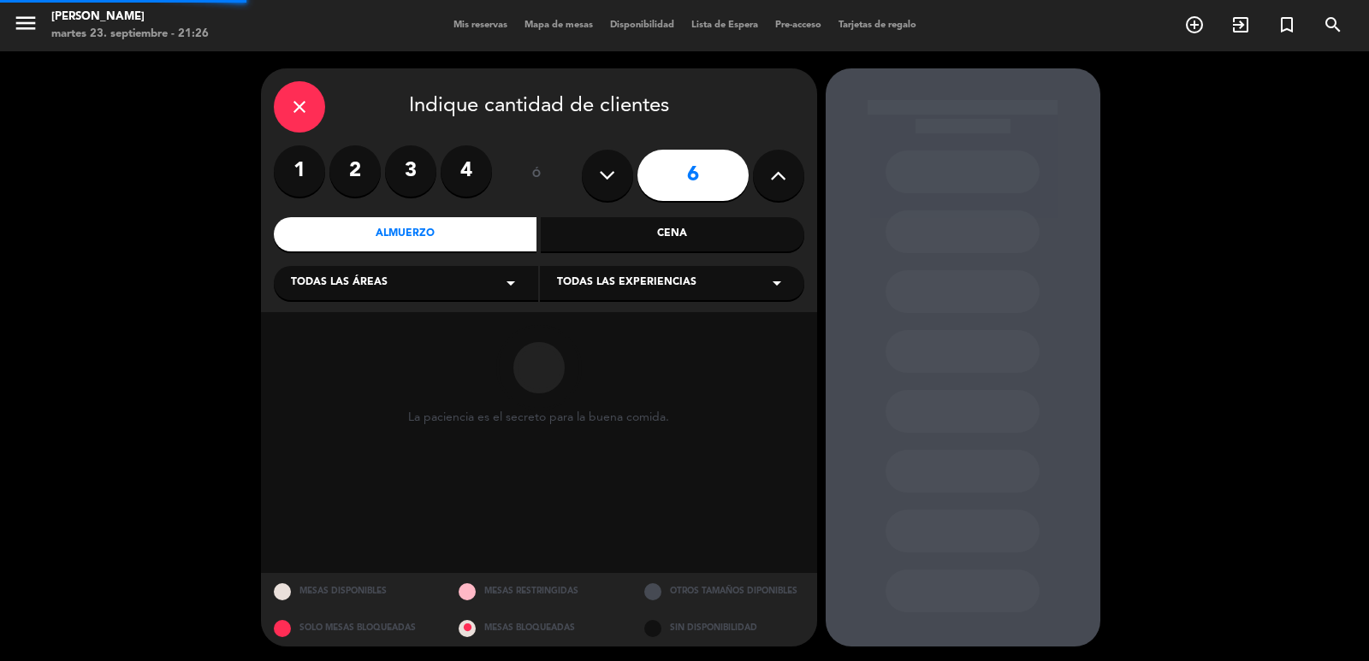
click at [401, 285] on div "Todas las áreas arrow_drop_down" at bounding box center [406, 283] width 264 height 34
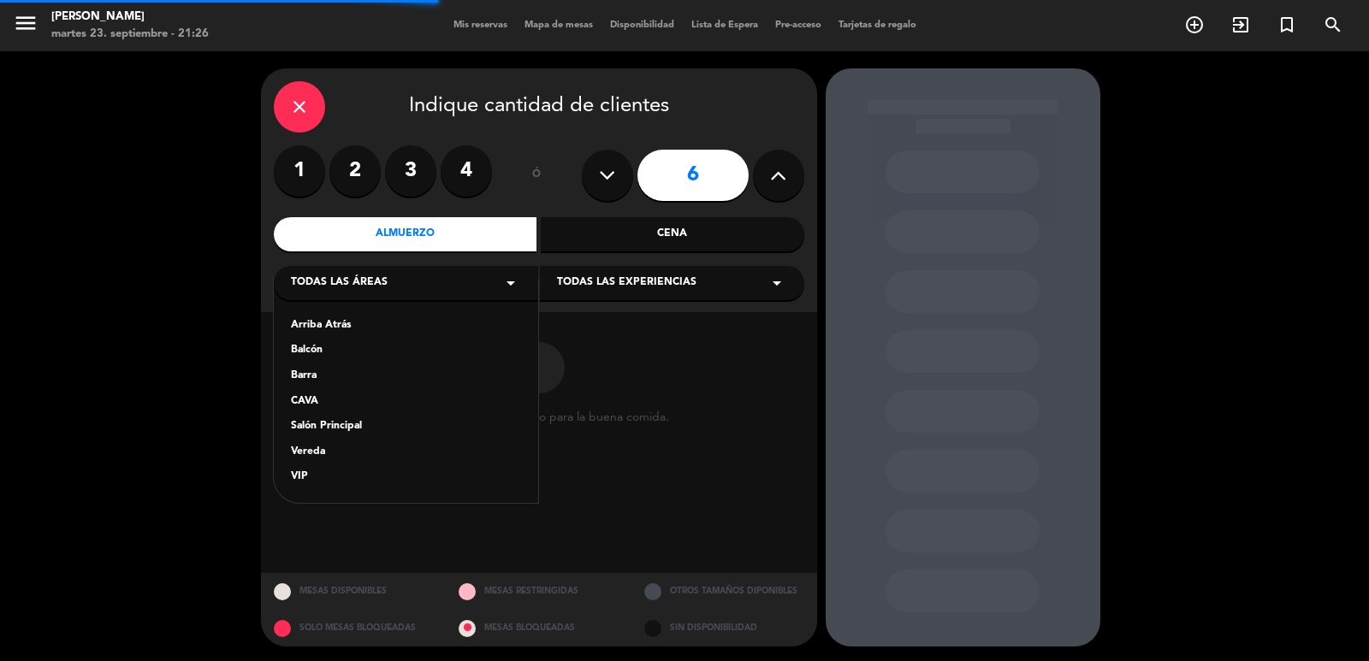
click at [308, 446] on div "Vereda" at bounding box center [406, 452] width 230 height 17
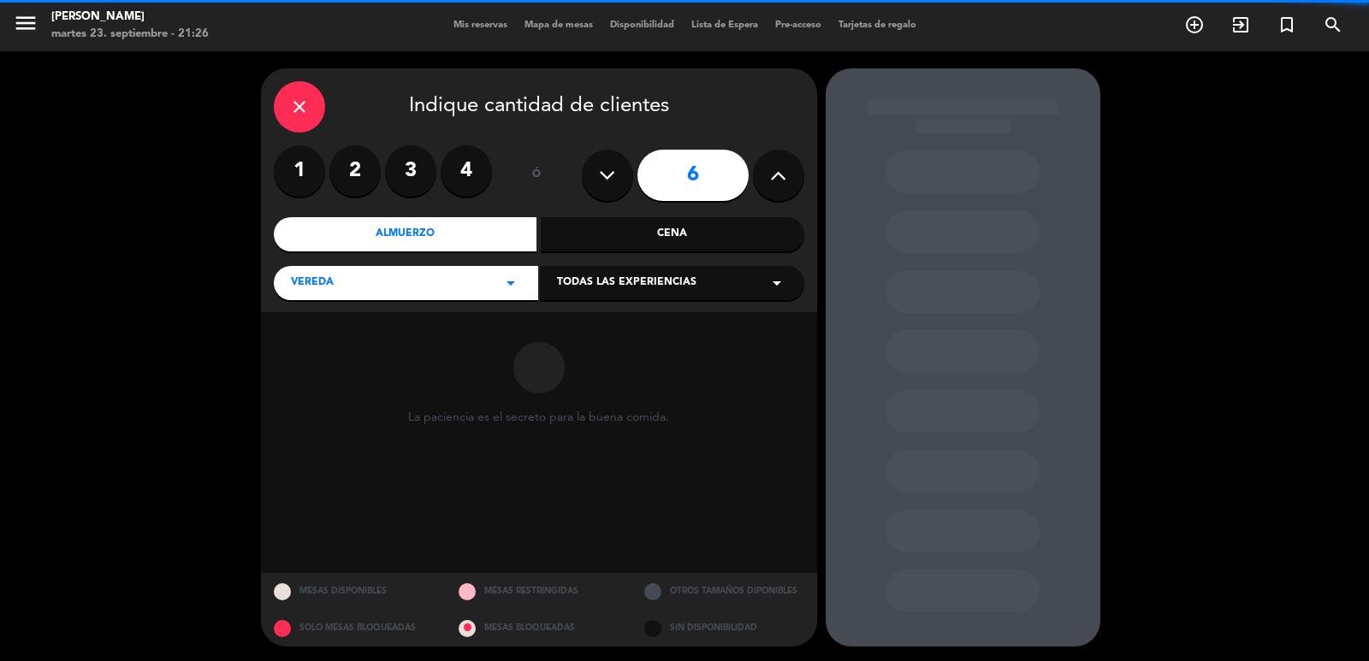
drag, startPoint x: 626, startPoint y: 281, endPoint x: 623, endPoint y: 293, distance: 13.3
click at [625, 281] on span "Todas las experiencias" at bounding box center [626, 283] width 139 height 17
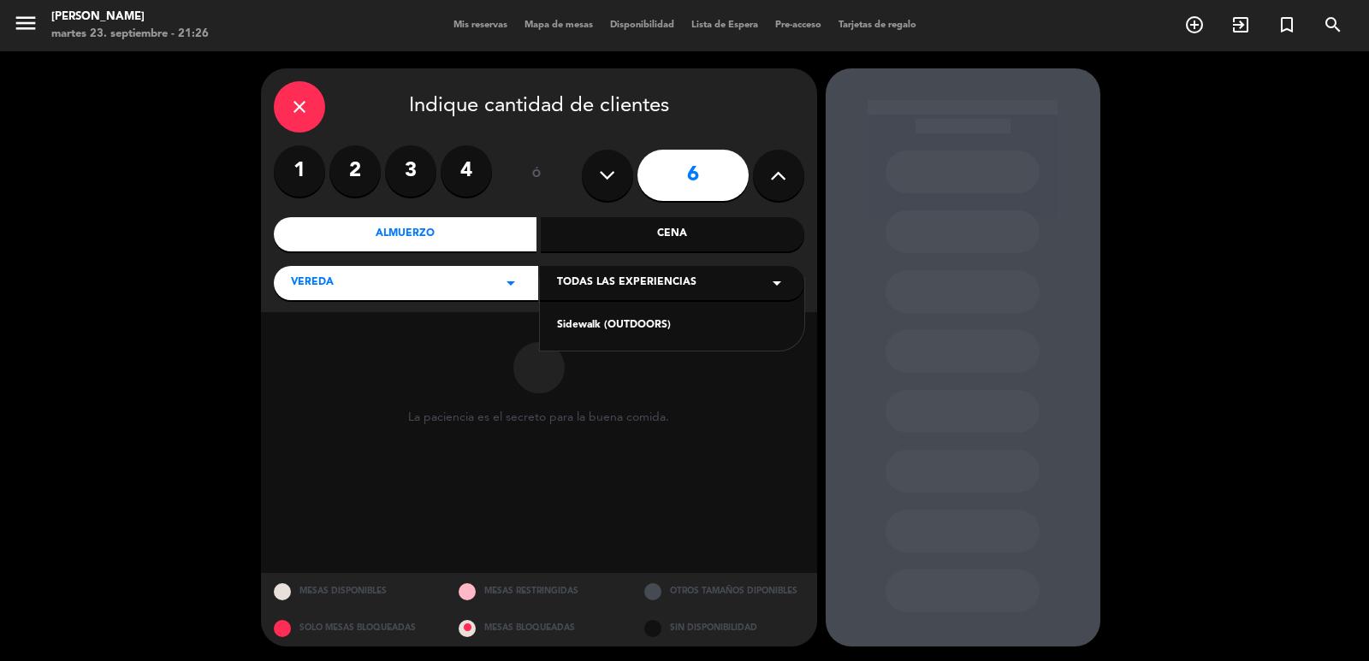
click at [608, 332] on div "Sidewalk (OUTDOORS)" at bounding box center [672, 325] width 230 height 17
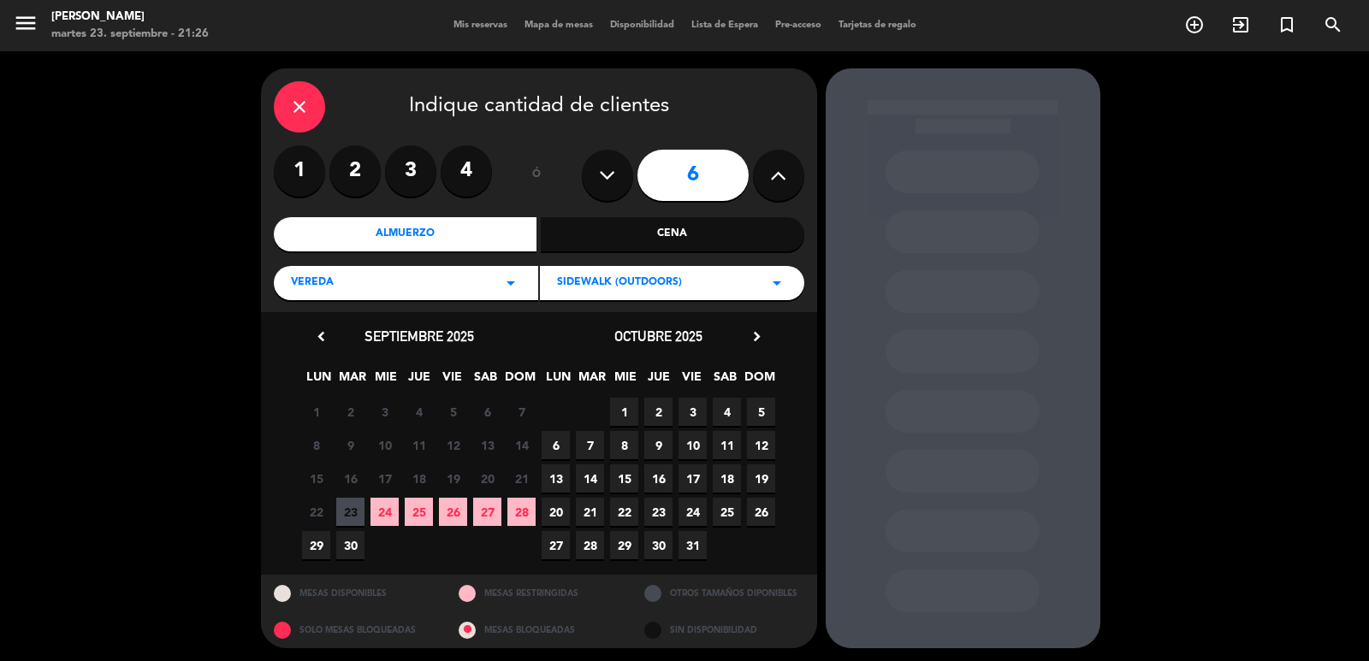
click at [674, 442] on div "6 7 8 9 10 11 12" at bounding box center [658, 445] width 239 height 33
click at [667, 446] on span "9" at bounding box center [658, 445] width 28 height 28
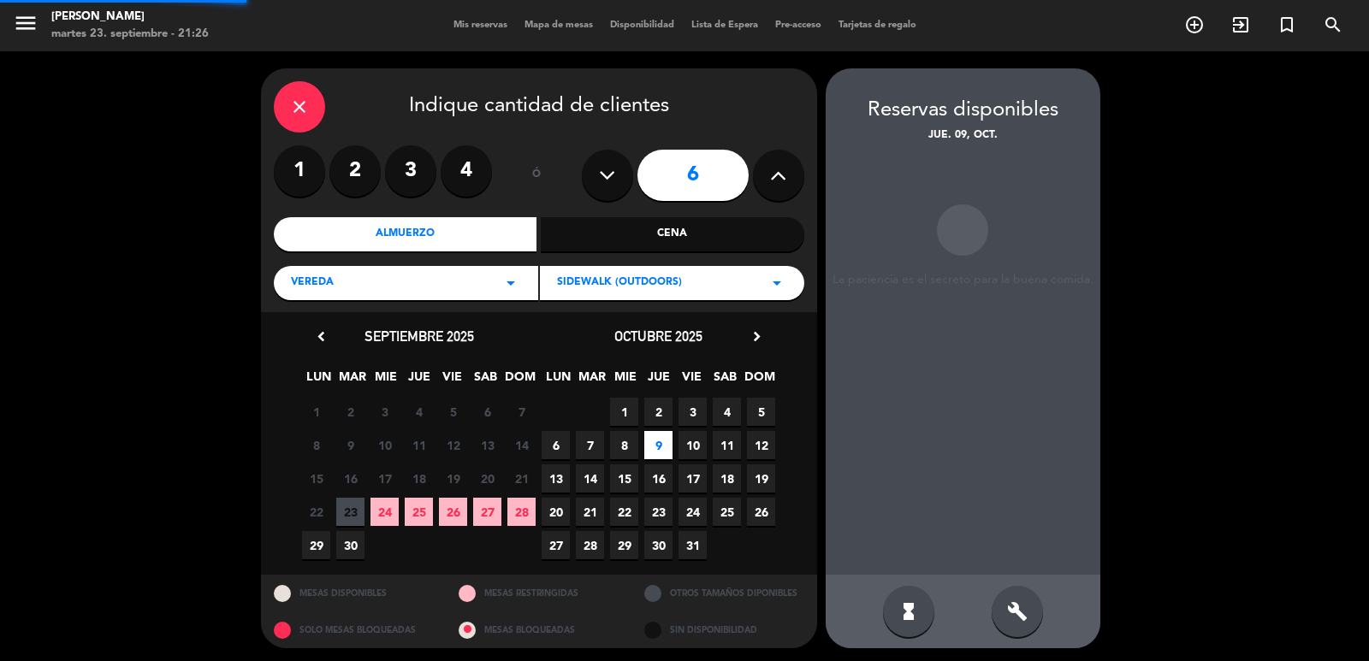
scroll to position [3, 0]
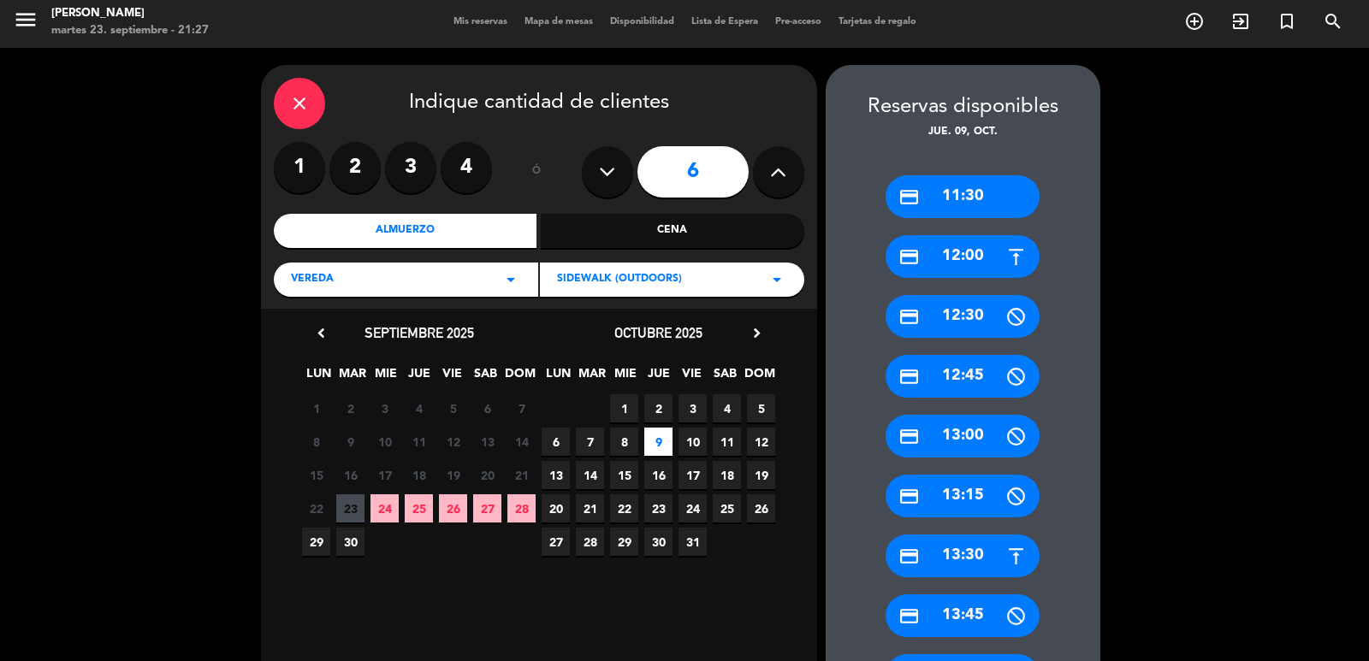
click at [962, 559] on div "credit_card 13:30" at bounding box center [962, 556] width 154 height 43
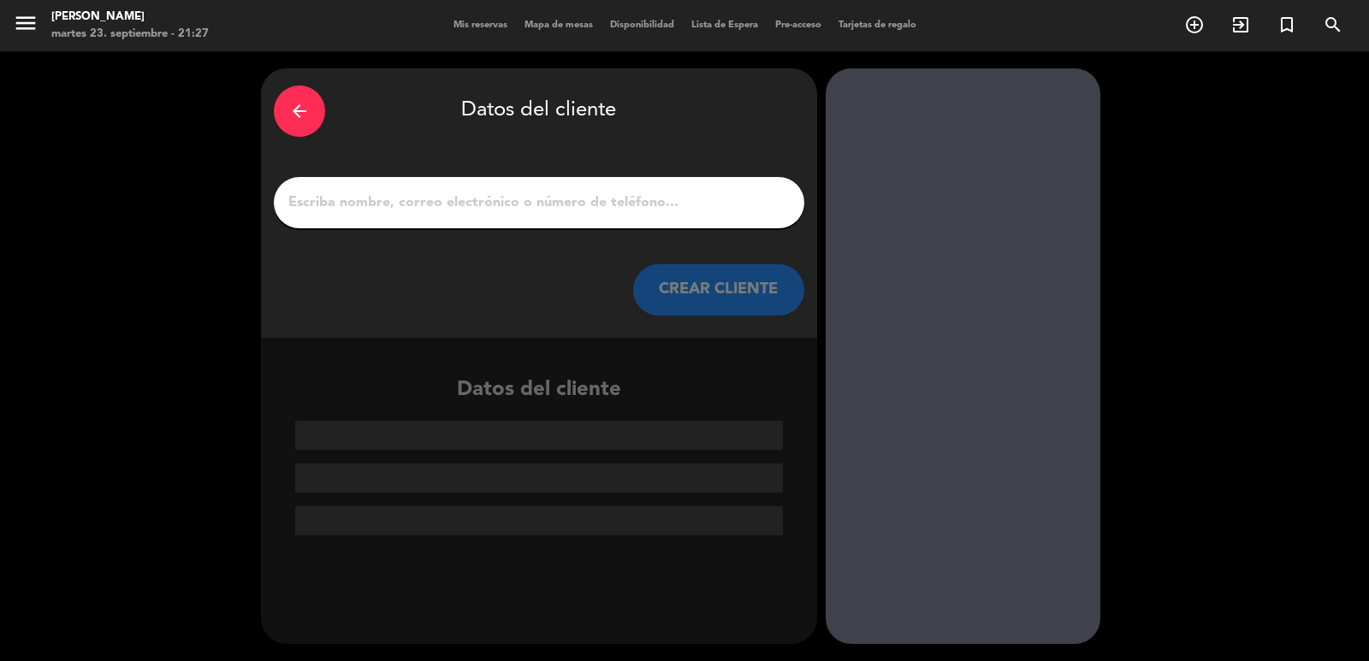
scroll to position [0, 0]
click at [571, 197] on input "1" at bounding box center [539, 203] width 505 height 24
paste input "Thiago Louza"
type input "Thiago Louza"
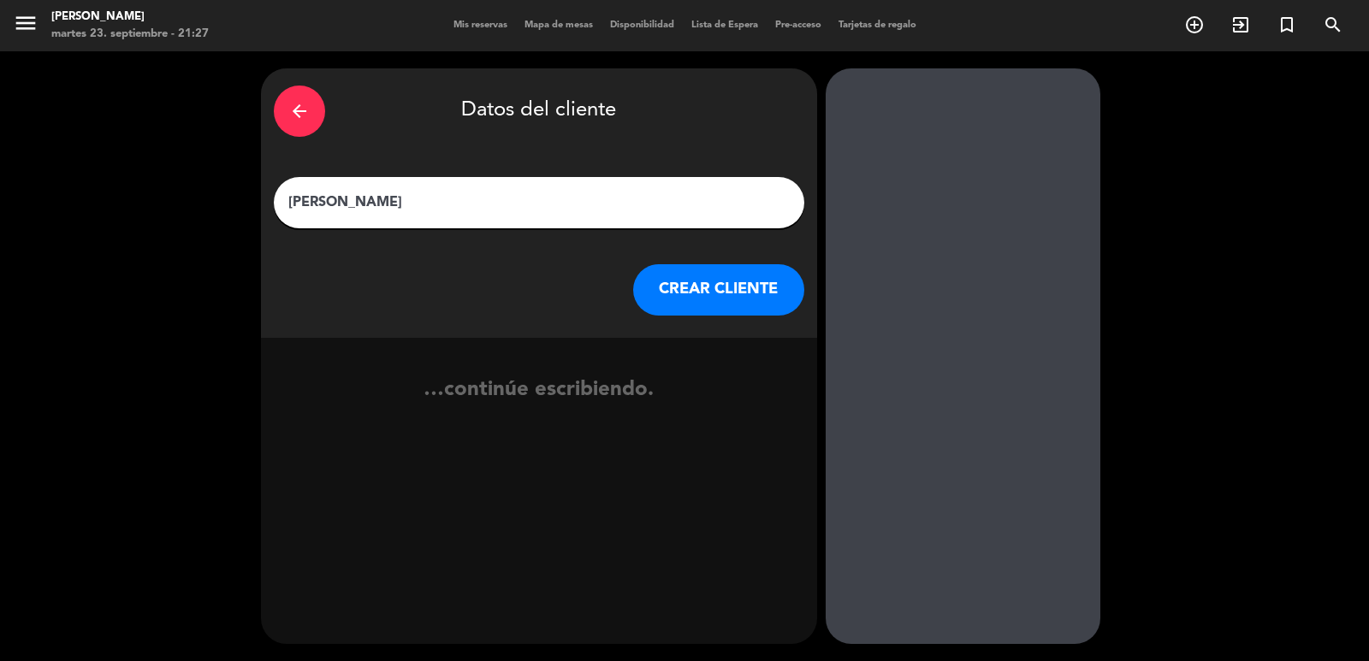
click at [699, 310] on button "CREAR CLIENTE" at bounding box center [718, 289] width 171 height 51
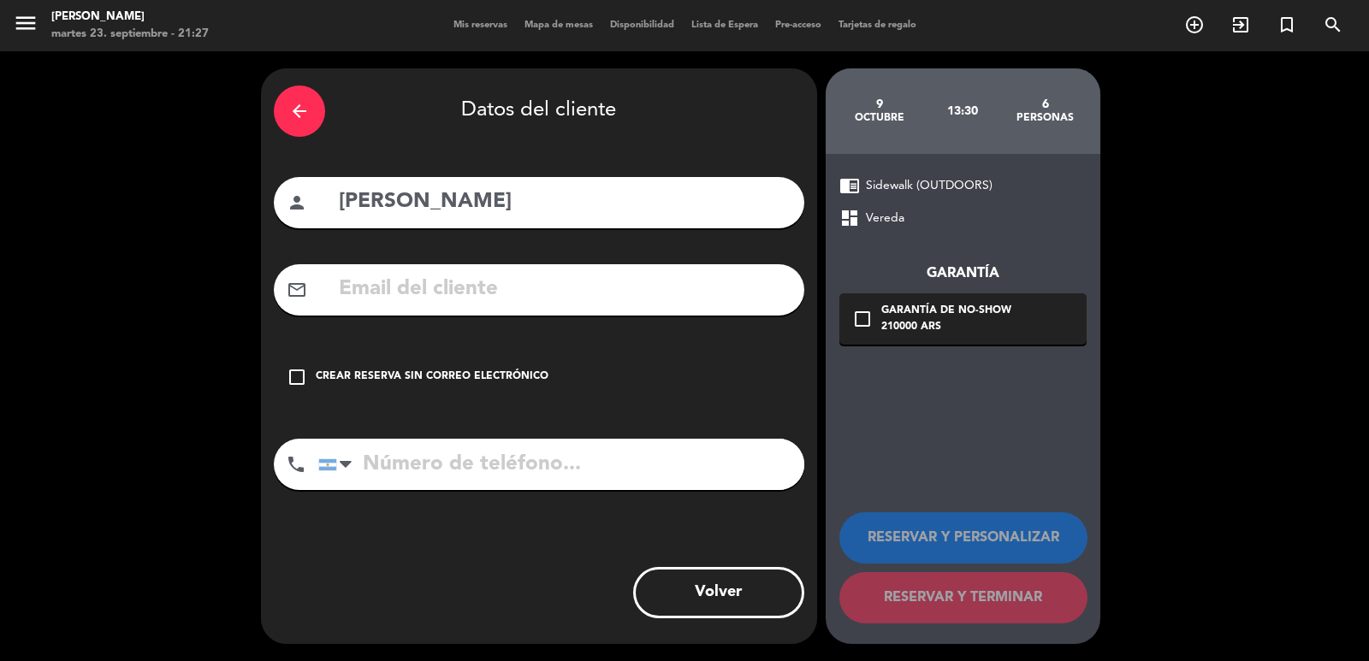
click at [480, 301] on input "text" at bounding box center [564, 289] width 454 height 35
paste input "louza.vascular@gmail.com"
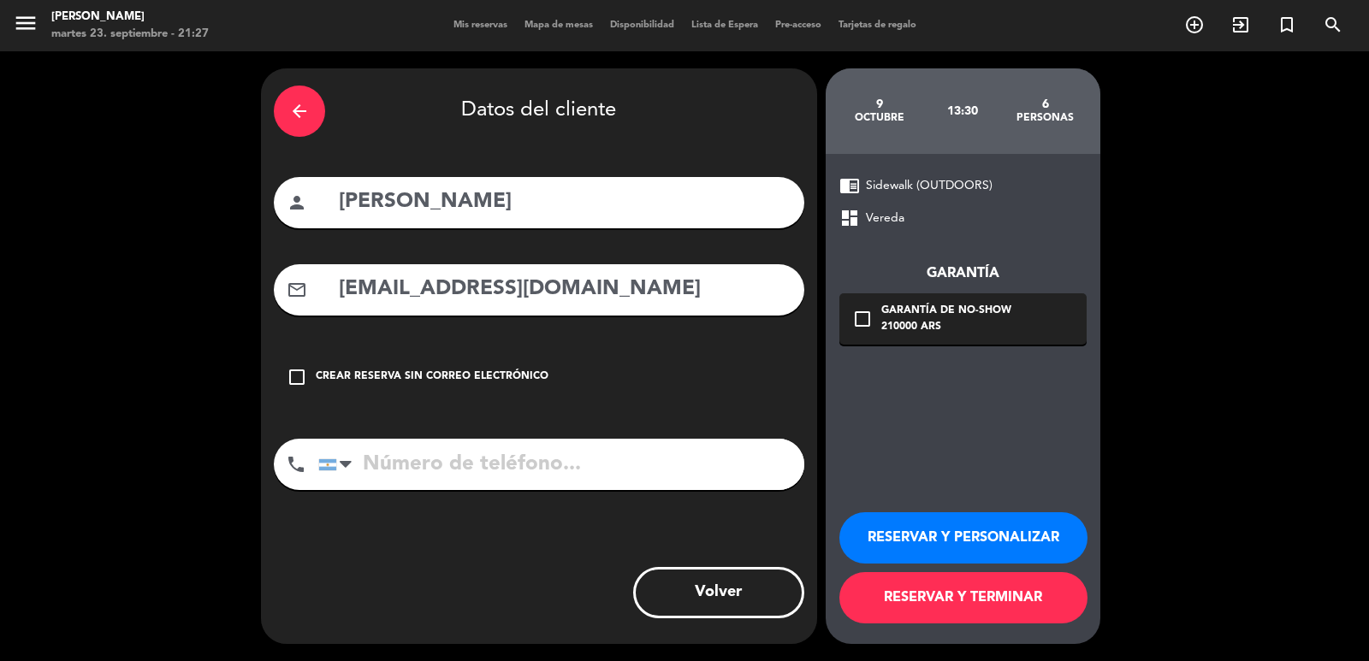
type input "louza.vascular@gmail.com"
click at [534, 446] on input "tel" at bounding box center [561, 464] width 486 height 51
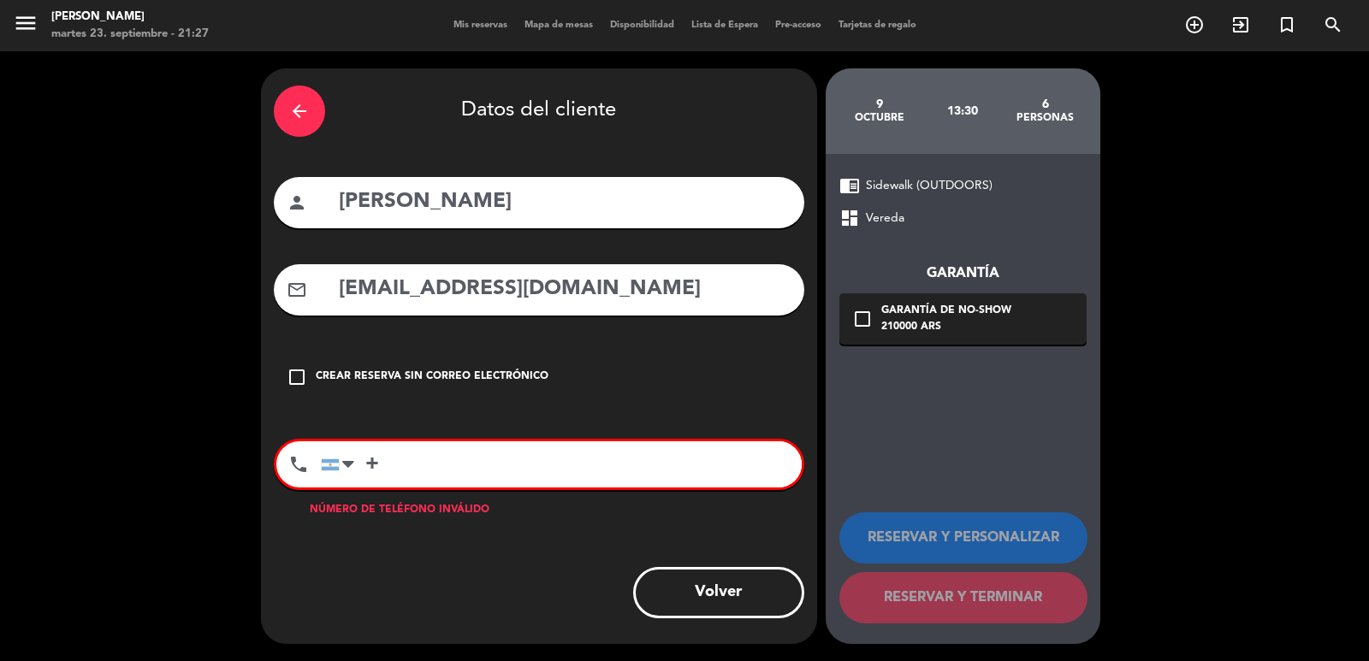
paste input "55 19 98204-29-60"
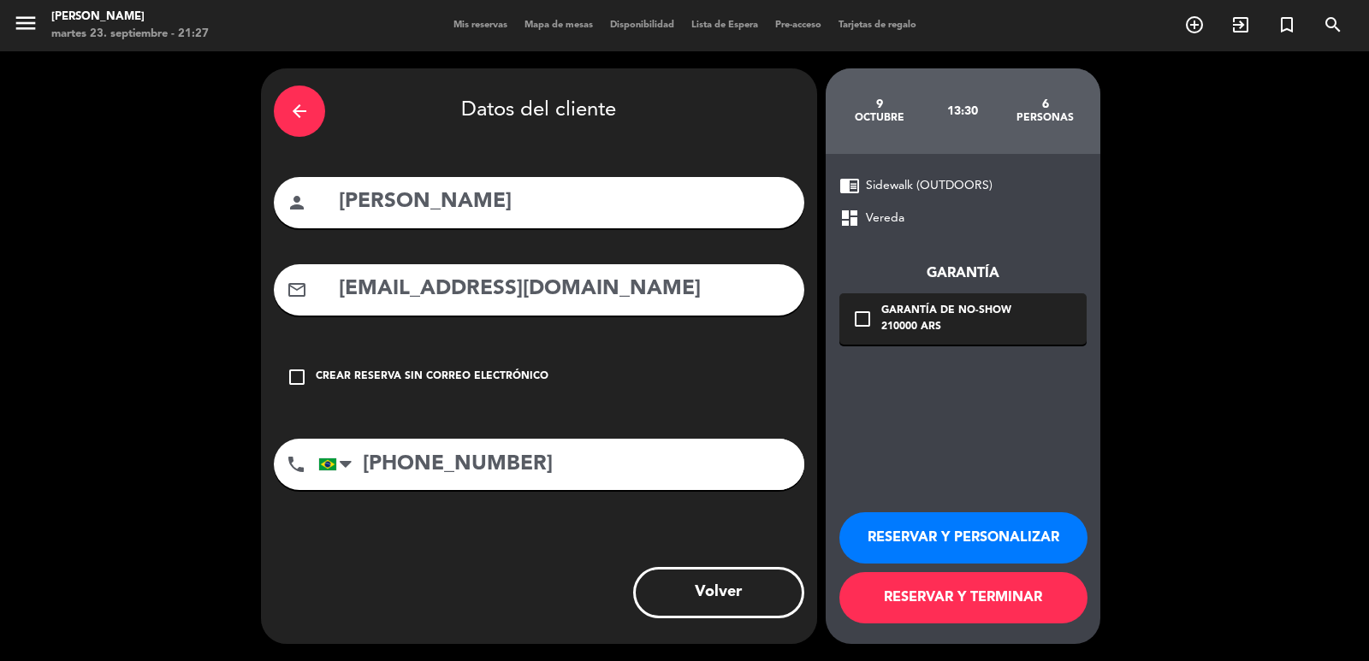
type input "+55 19 98204-29-60"
click at [950, 317] on div "Garantía de no-show" at bounding box center [946, 311] width 130 height 17
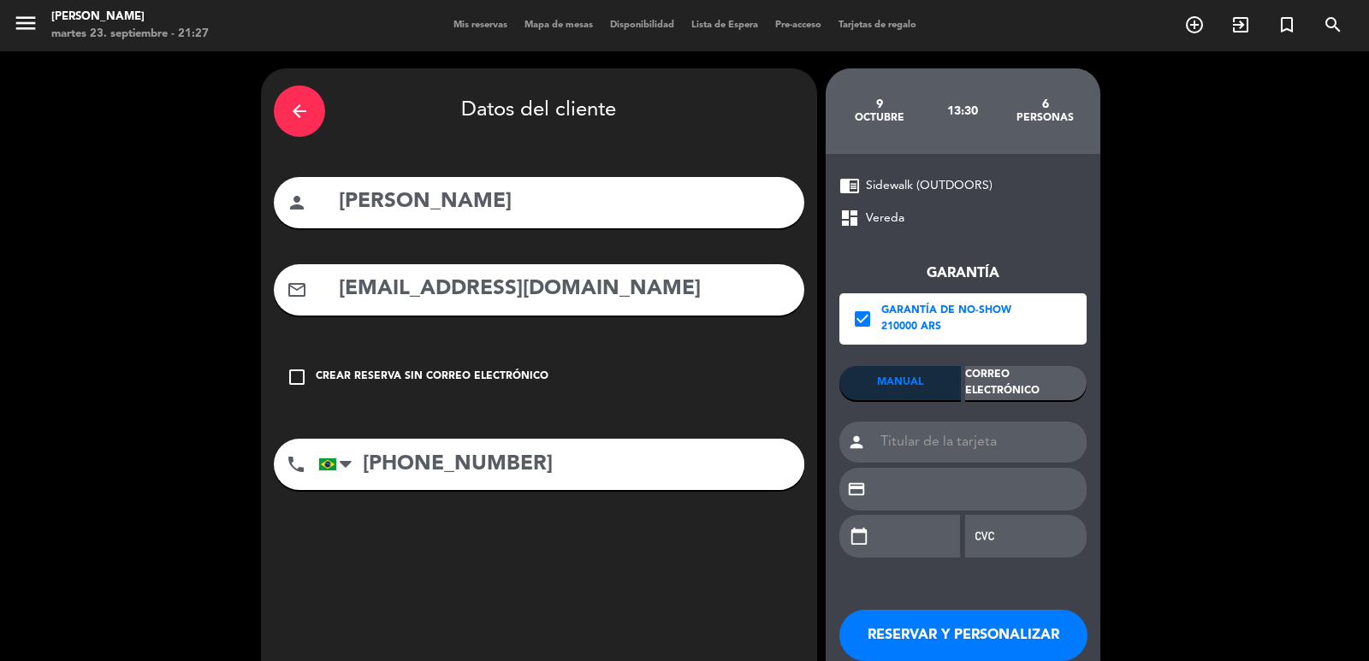
drag, startPoint x: 1003, startPoint y: 395, endPoint x: 1004, endPoint y: 417, distance: 21.4
click at [1003, 394] on div "Correo Electrónico" at bounding box center [1025, 383] width 121 height 34
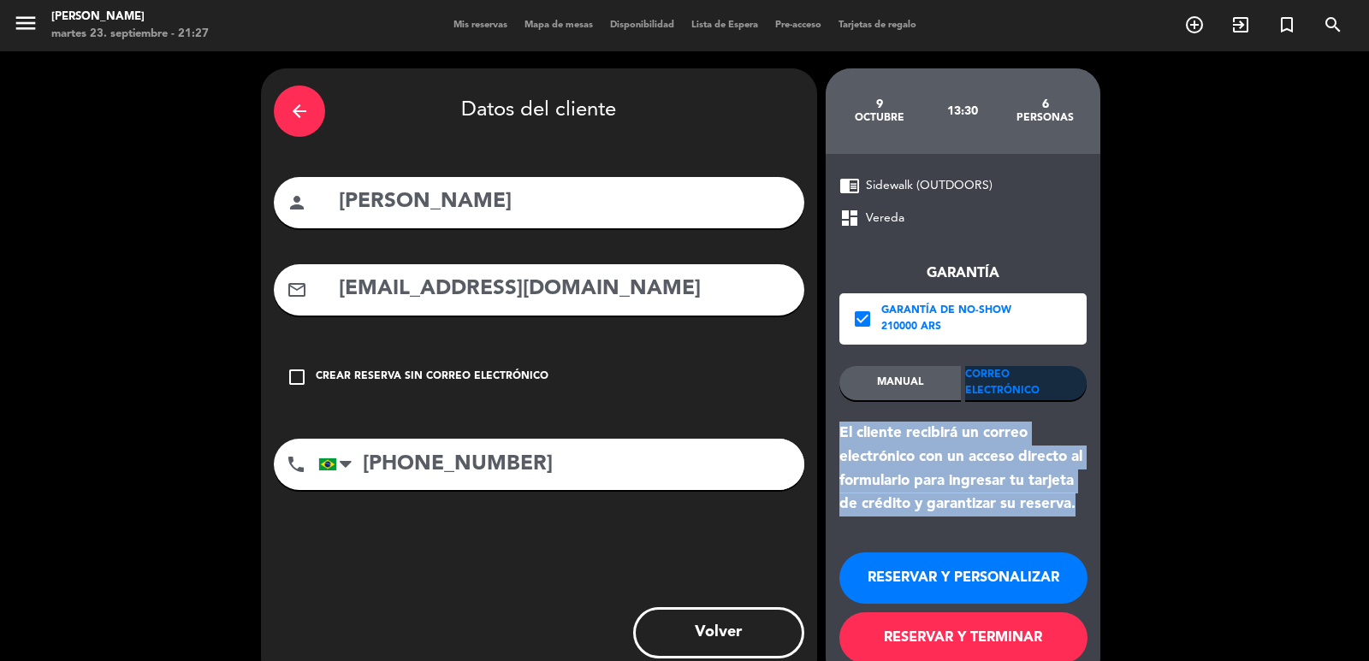
drag, startPoint x: 1085, startPoint y: 499, endPoint x: 833, endPoint y: 446, distance: 257.7
click at [831, 424] on div "chrome_reader_mode Sidewalk (OUTDOORS) dashboard Vereda Garantía check_box Gara…" at bounding box center [962, 419] width 275 height 530
drag, startPoint x: 913, startPoint y: 579, endPoint x: 868, endPoint y: 510, distance: 82.3
click at [911, 577] on button "RESERVAR Y PERSONALIZAR" at bounding box center [963, 578] width 248 height 51
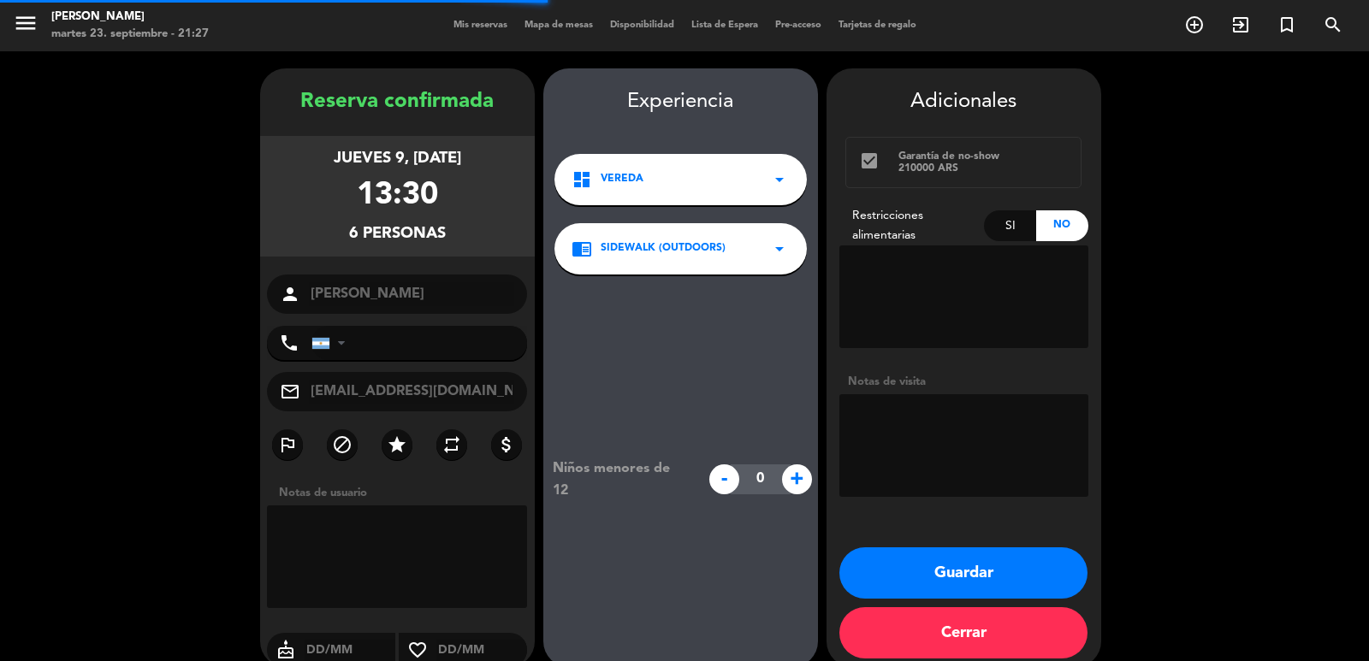
type input "+5519982042960"
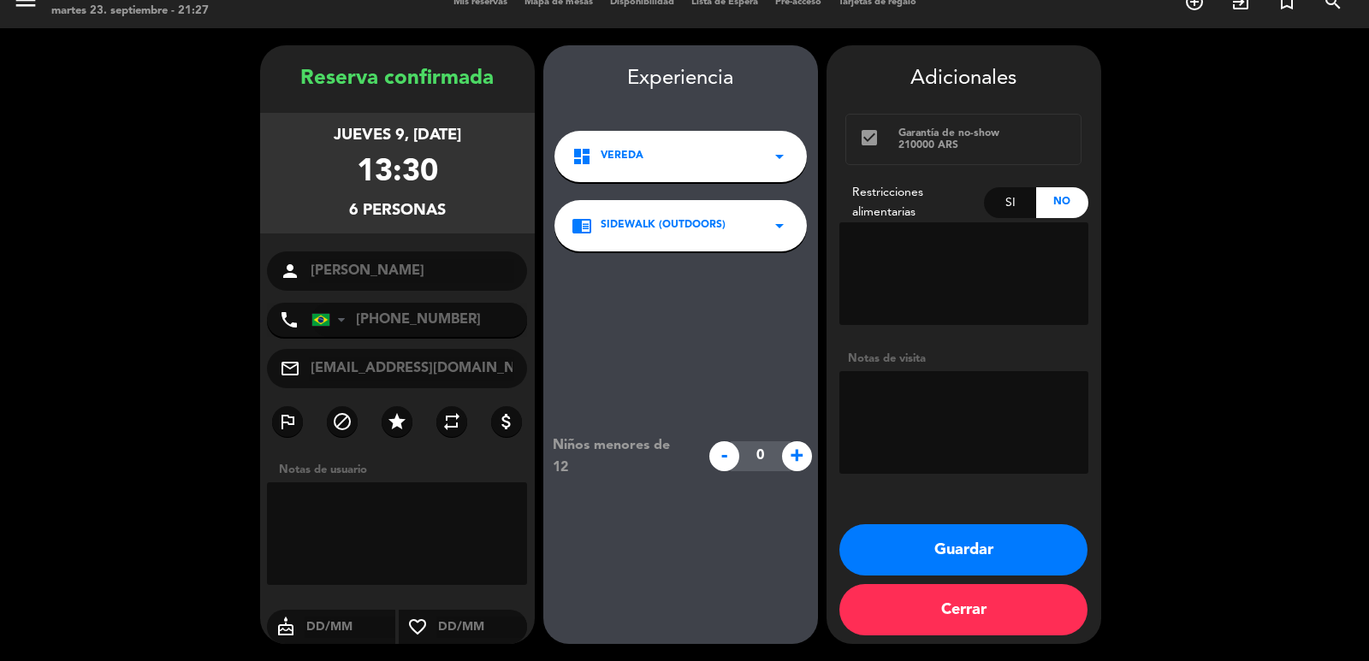
drag, startPoint x: 308, startPoint y: 142, endPoint x: 462, endPoint y: 213, distance: 169.5
click at [452, 195] on div "jueves 9, oct. 2025 13:30 6 personas" at bounding box center [397, 173] width 275 height 121
drag, startPoint x: 882, startPoint y: 458, endPoint x: 890, endPoint y: 366, distance: 92.7
click at [882, 455] on textarea at bounding box center [963, 422] width 249 height 103
type textarea "exterior"
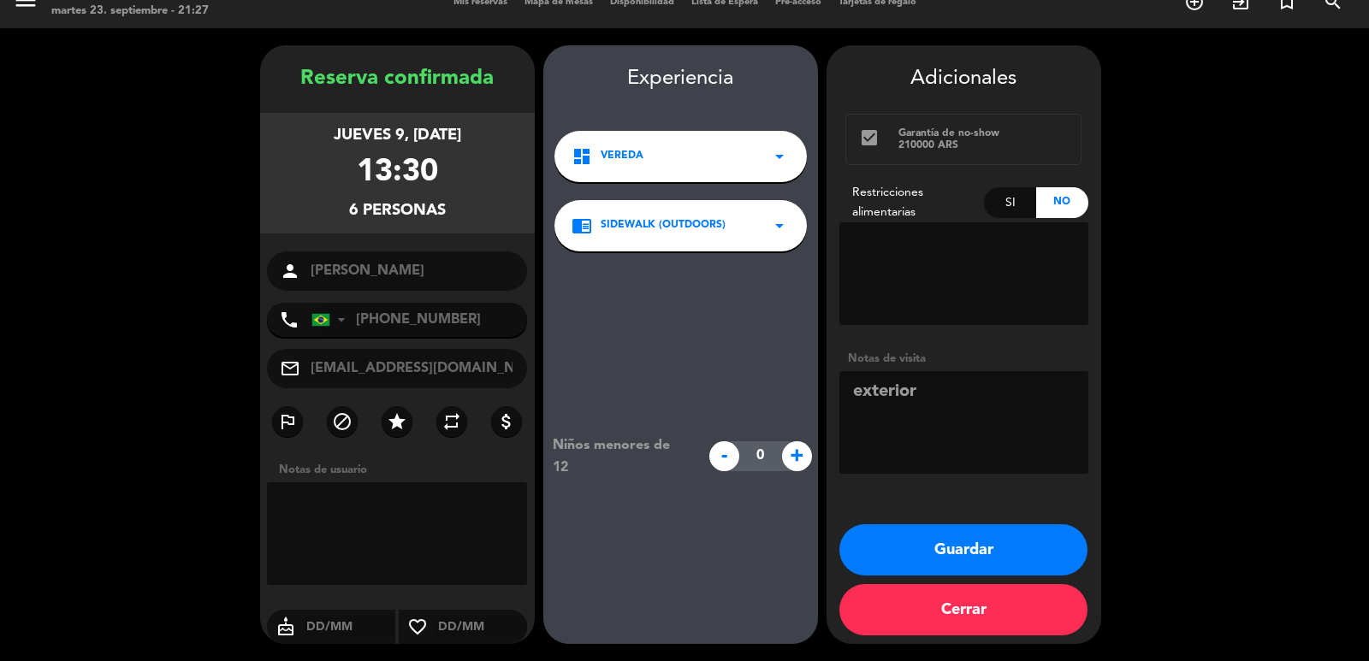
drag, startPoint x: 918, startPoint y: 556, endPoint x: 908, endPoint y: 549, distance: 11.6
click at [916, 556] on button "Guardar" at bounding box center [963, 549] width 248 height 51
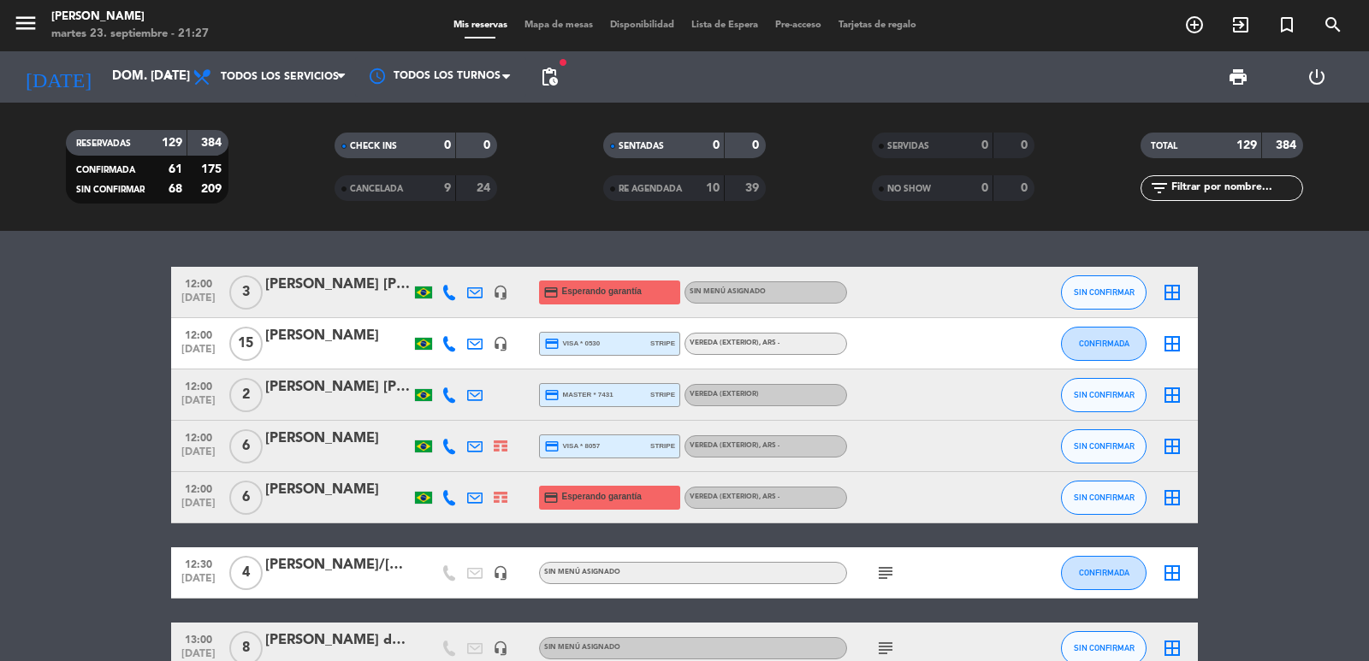
click at [103, 80] on input "dom. 28 sep." at bounding box center [185, 77] width 165 height 33
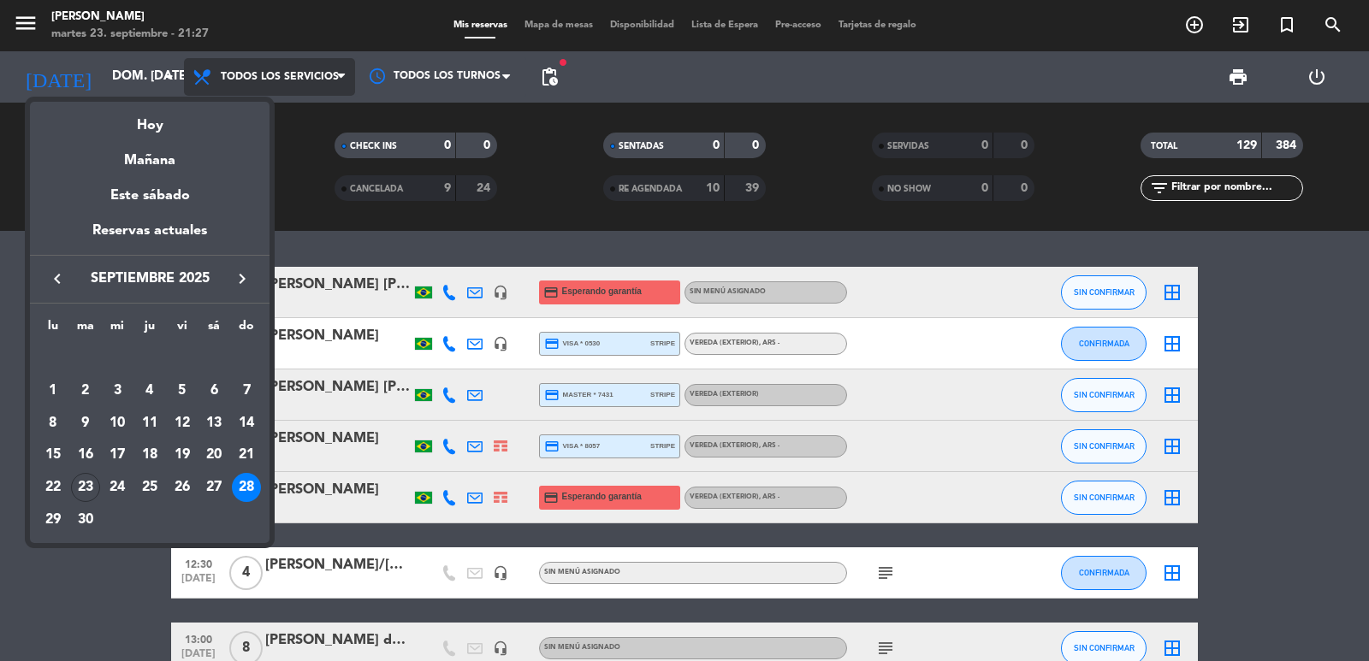
drag, startPoint x: 121, startPoint y: 124, endPoint x: 315, endPoint y: 131, distance: 193.4
click at [121, 122] on div "Hoy" at bounding box center [149, 119] width 239 height 35
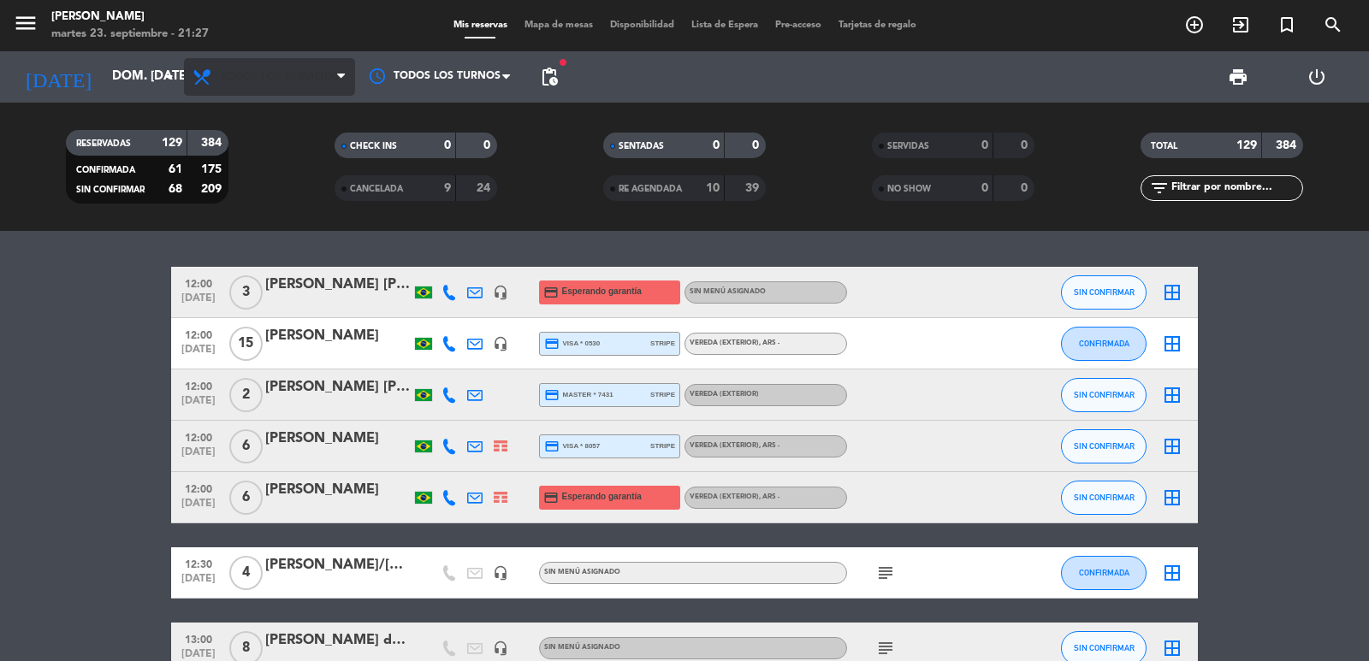
click at [315, 83] on span "Todos los servicios" at bounding box center [269, 77] width 171 height 38
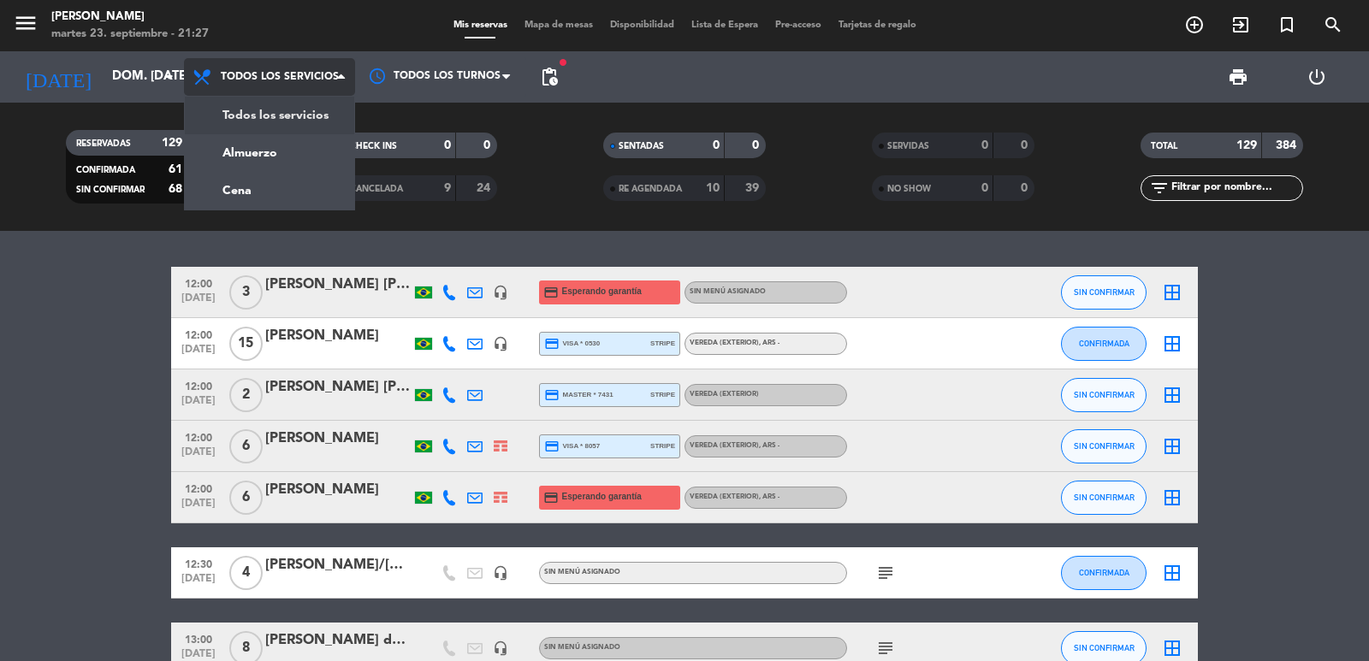
type input "[DATE]"
click at [304, 75] on span "Todos los servicios" at bounding box center [280, 77] width 118 height 12
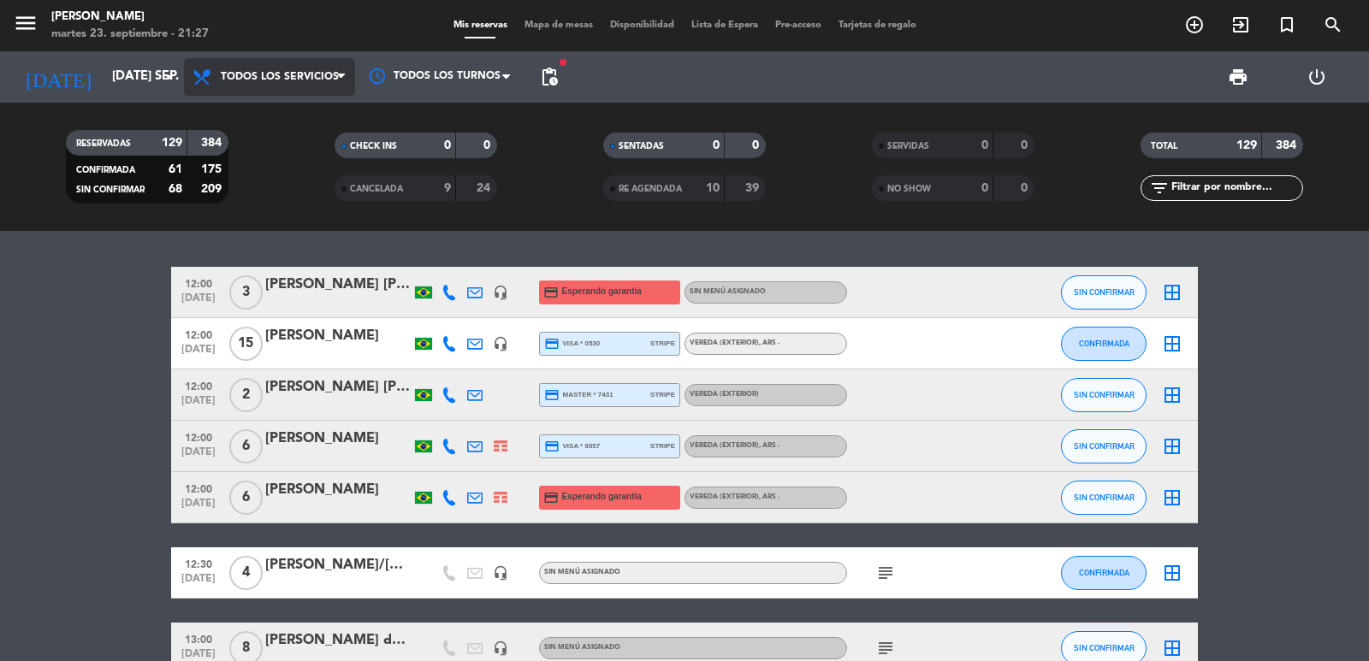
click at [283, 74] on span "Todos los servicios" at bounding box center [280, 77] width 118 height 12
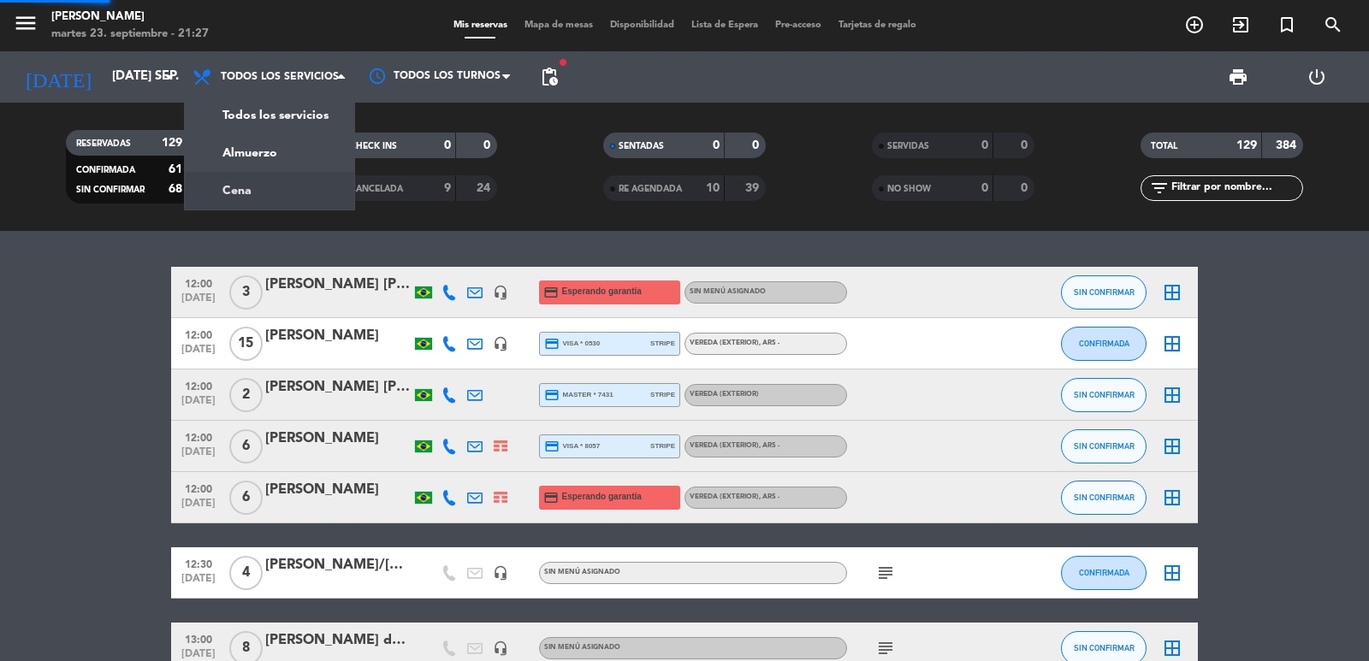
click at [270, 183] on div "menu Don Julio martes 23. septiembre - 21:27 Mis reservas Mapa de mesas Disponi…" at bounding box center [684, 115] width 1369 height 231
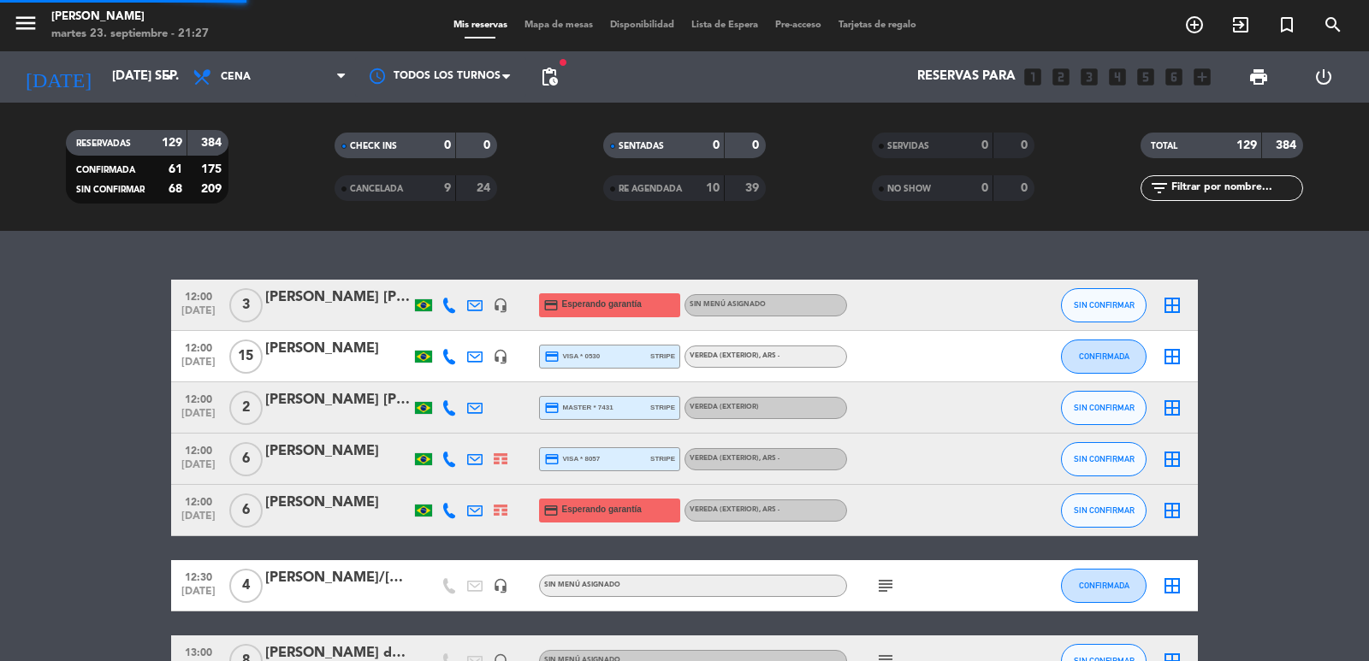
click at [1193, 198] on div "filter_list" at bounding box center [1221, 188] width 163 height 26
click at [1203, 188] on input "text" at bounding box center [1235, 188] width 133 height 19
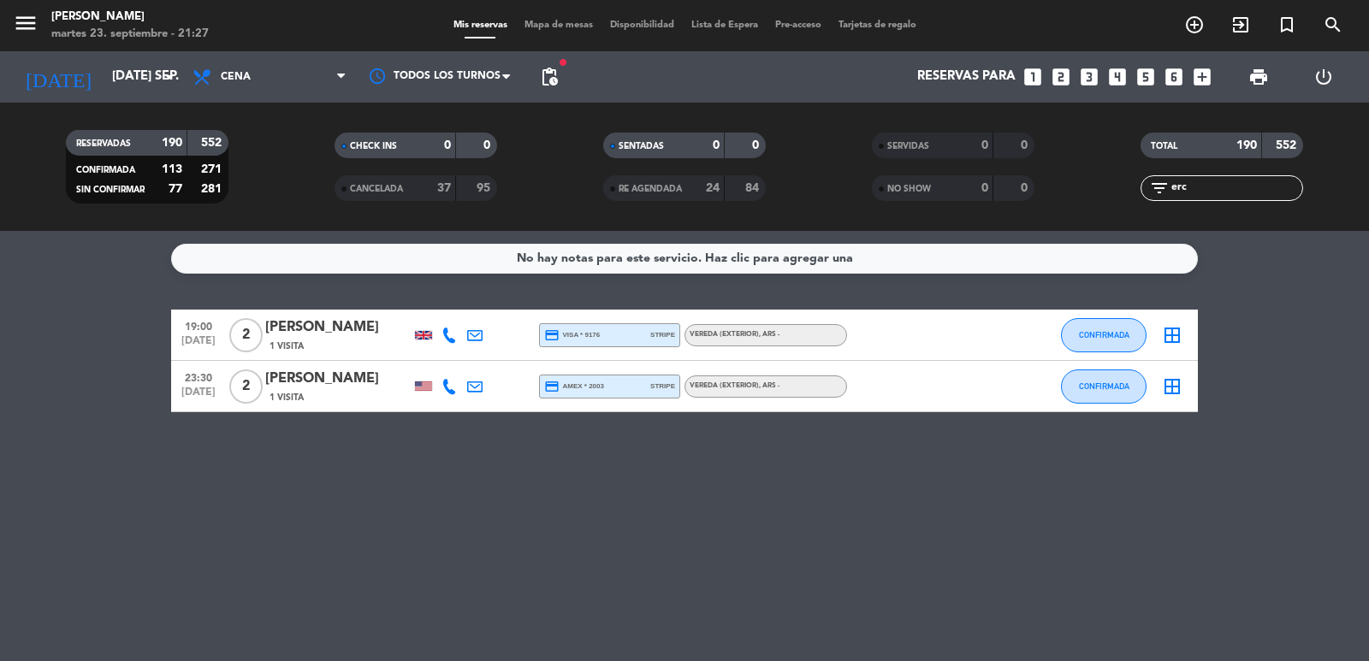
type input "erc"
click at [340, 386] on div "[PERSON_NAME]" at bounding box center [337, 379] width 145 height 22
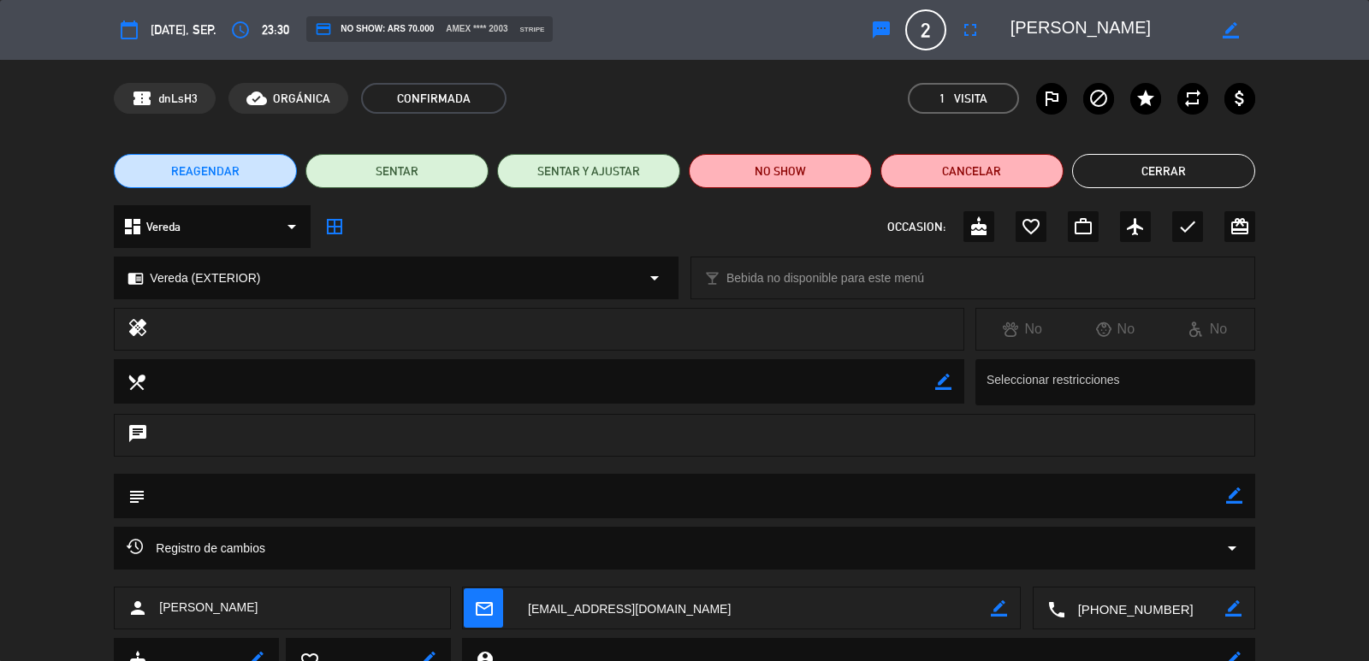
click at [262, 172] on button "REAGENDAR" at bounding box center [205, 171] width 183 height 34
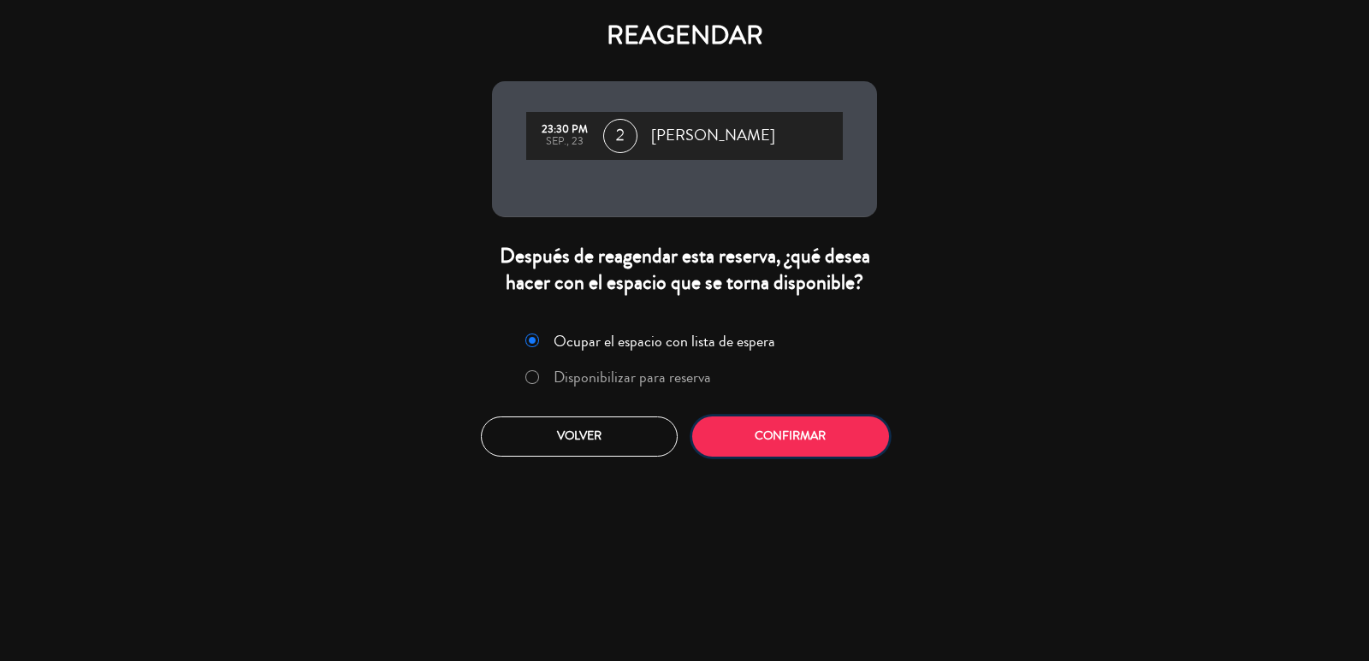
click at [752, 447] on button "Confirmar" at bounding box center [790, 437] width 197 height 40
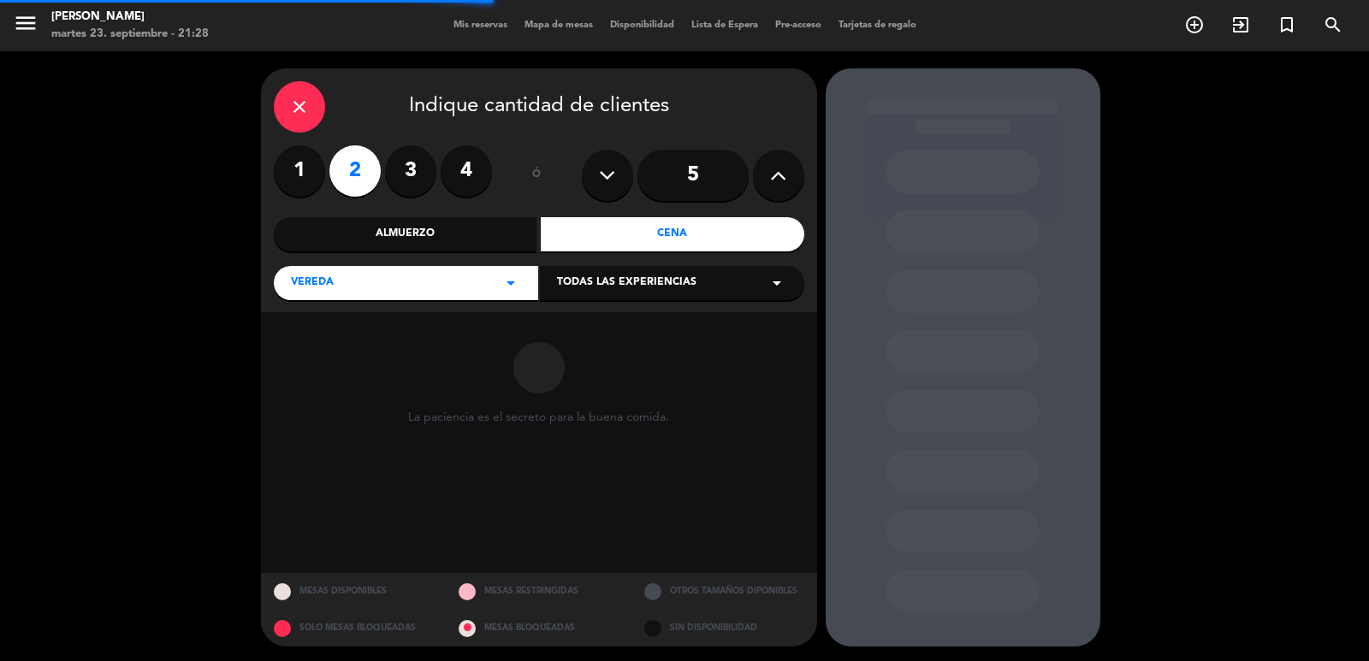
click at [614, 285] on span "Todas las experiencias" at bounding box center [626, 283] width 139 height 17
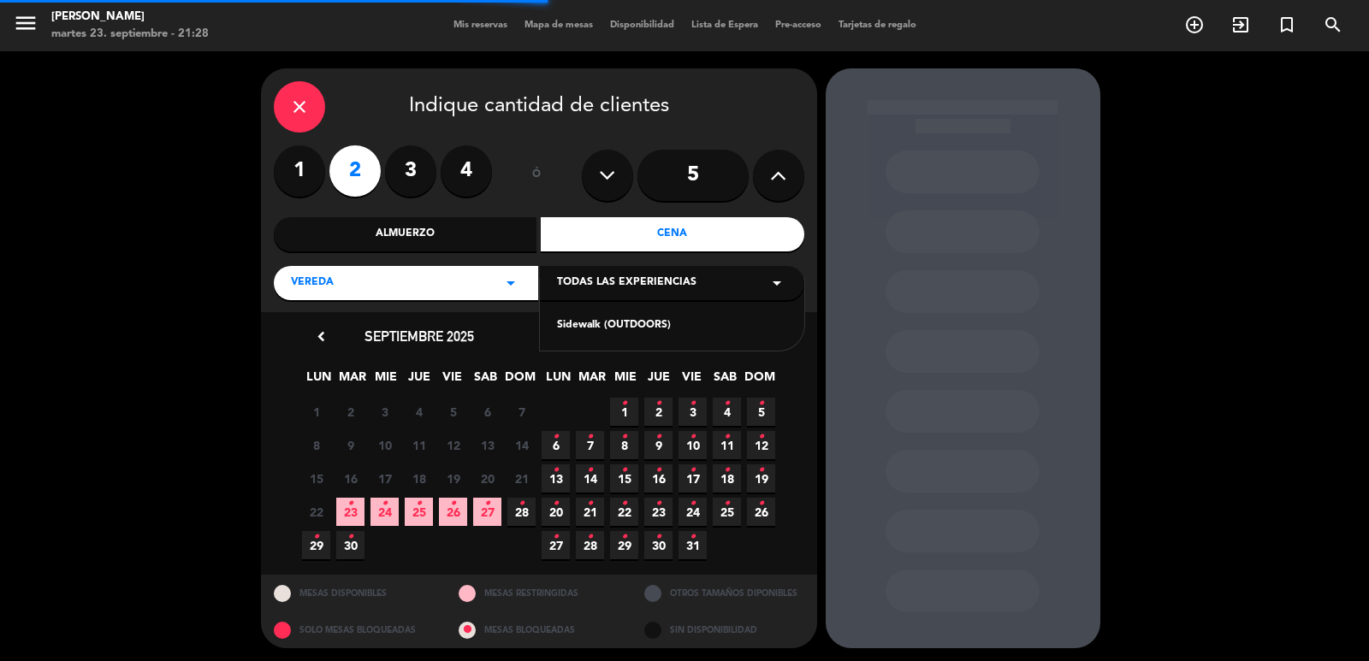
click at [590, 326] on div "Sidewalk (OUTDOORS)" at bounding box center [672, 325] width 230 height 17
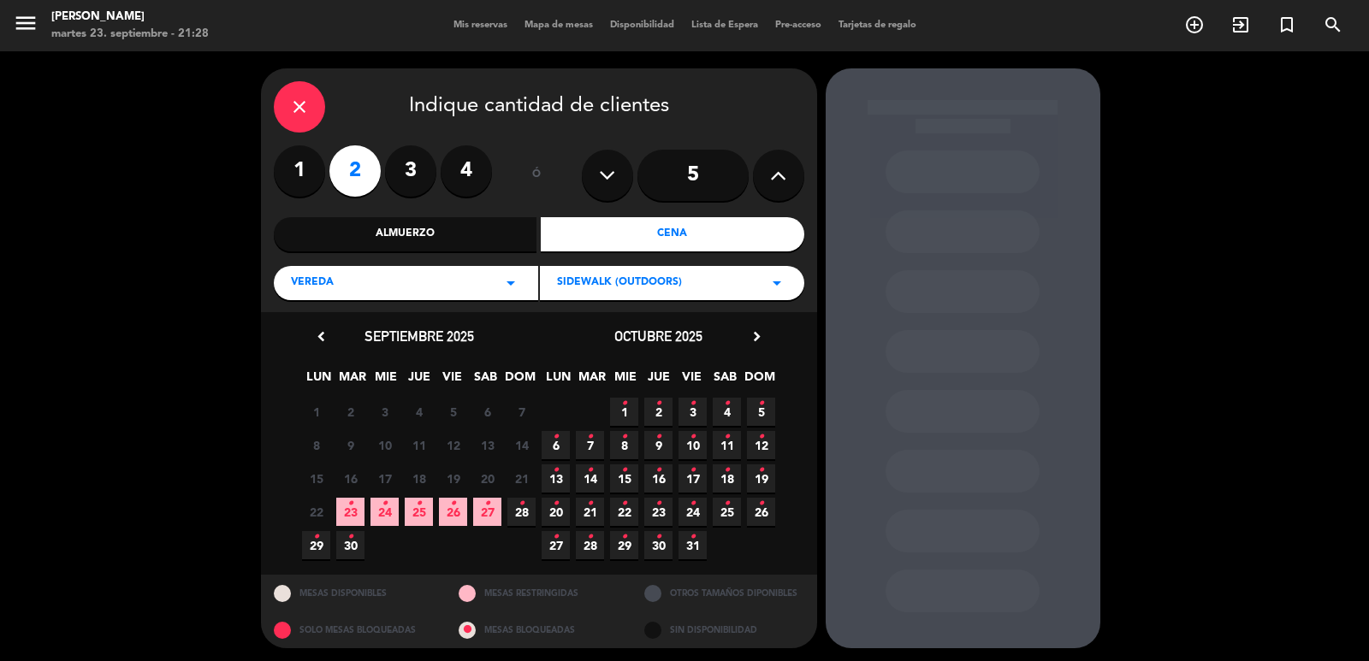
click at [382, 509] on icon "•" at bounding box center [384, 503] width 6 height 27
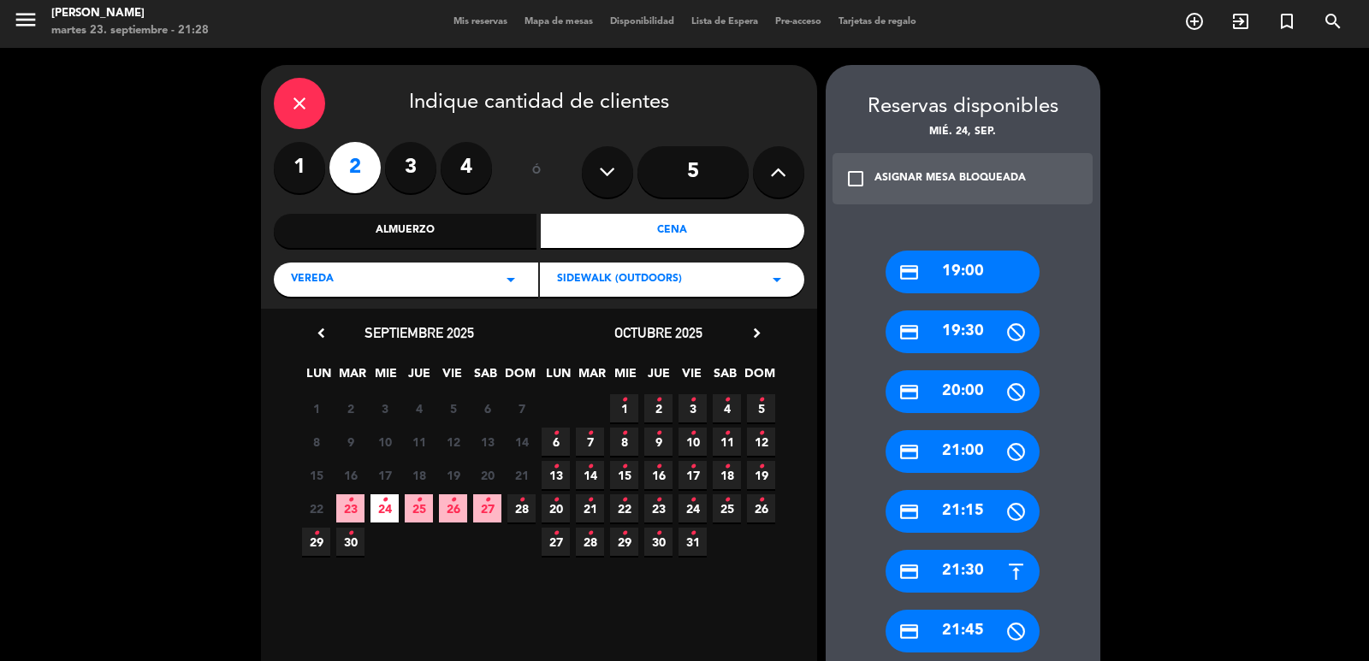
scroll to position [174, 0]
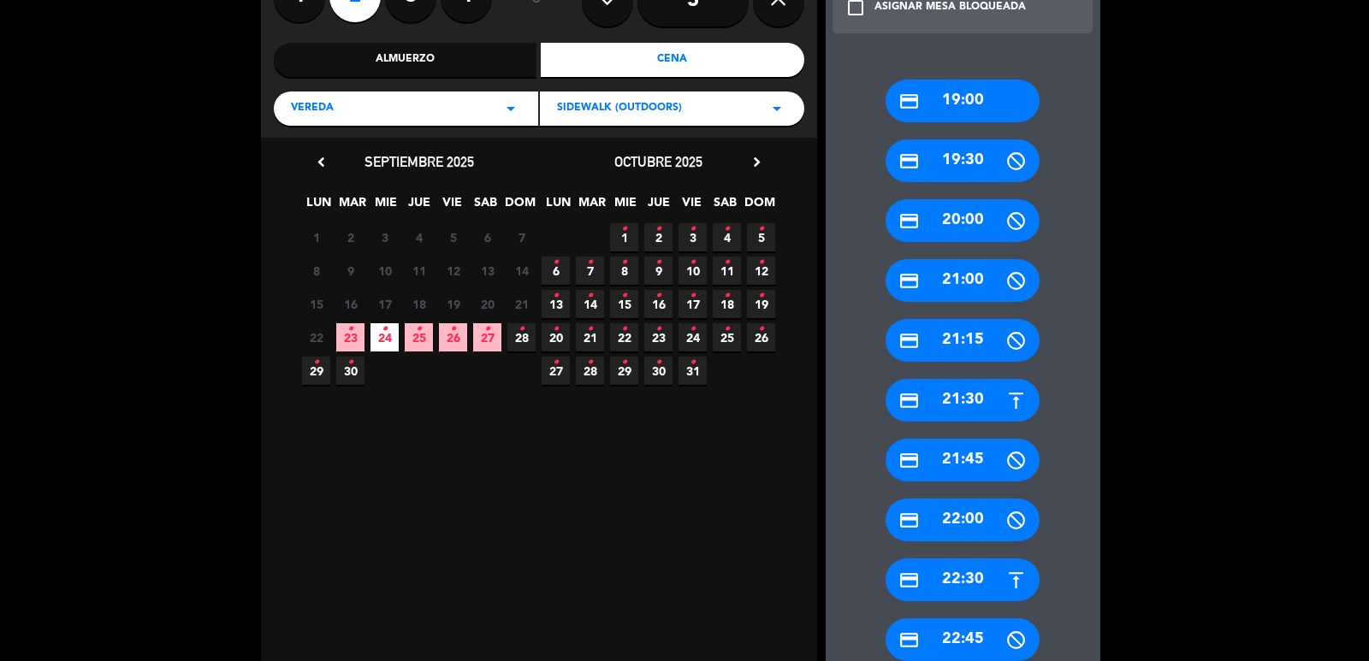
click at [961, 587] on div "credit_card 22:30" at bounding box center [962, 580] width 154 height 43
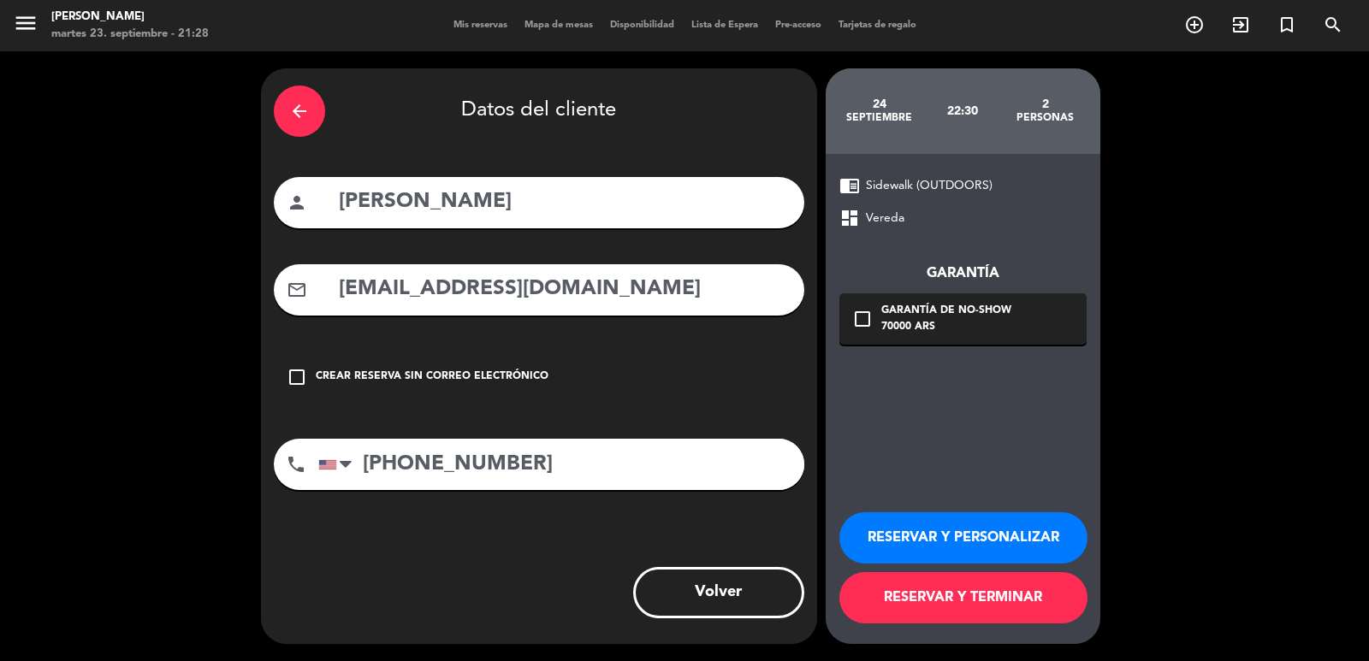
scroll to position [0, 0]
click at [969, 524] on button "RESERVAR Y PERSONALIZAR" at bounding box center [963, 537] width 248 height 51
drag, startPoint x: 996, startPoint y: 514, endPoint x: 943, endPoint y: 510, distance: 52.4
click at [996, 517] on button "RESERVAR Y PERSONALIZAR" at bounding box center [963, 537] width 248 height 51
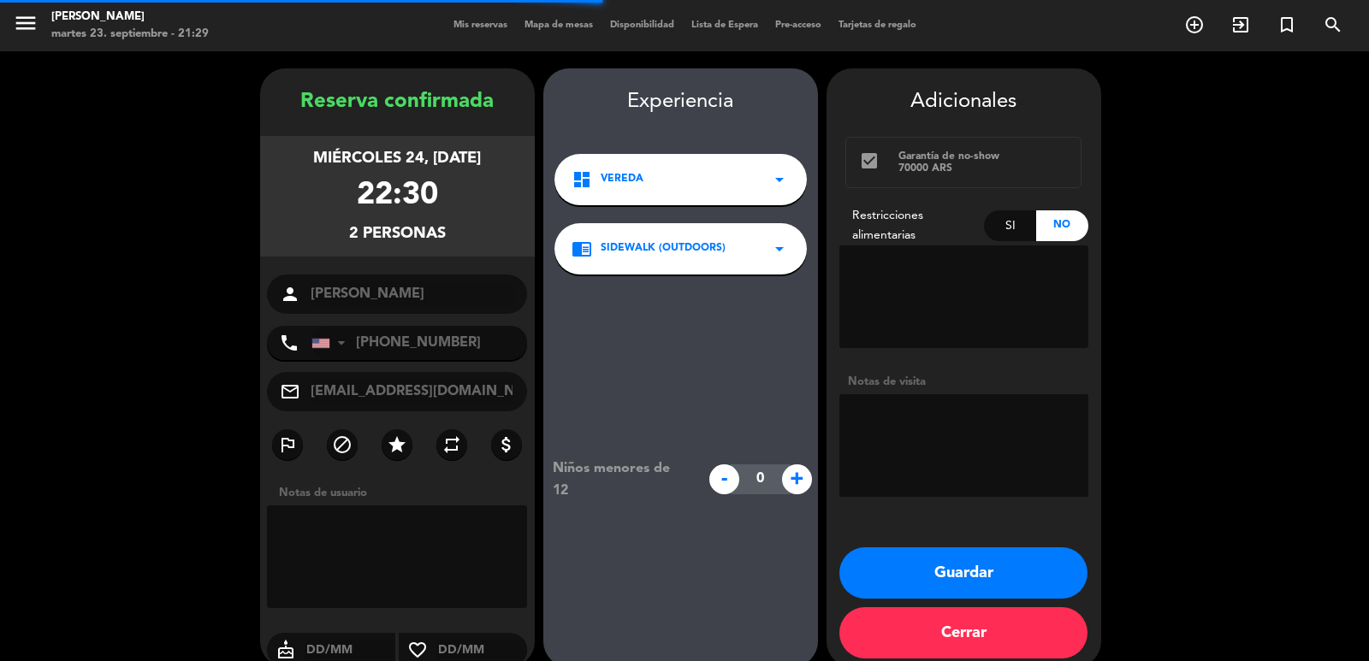
scroll to position [23, 0]
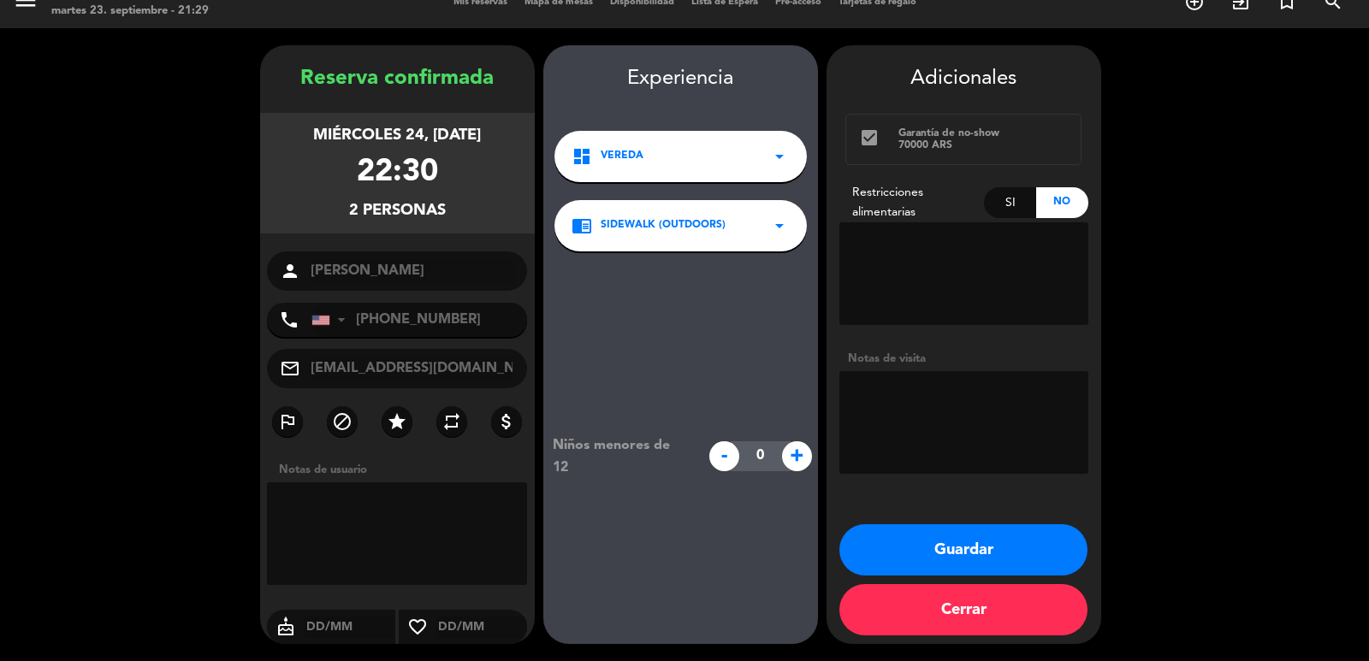
drag, startPoint x: 996, startPoint y: 547, endPoint x: 426, endPoint y: 252, distance: 641.9
click at [994, 547] on button "Guardar" at bounding box center [963, 549] width 248 height 51
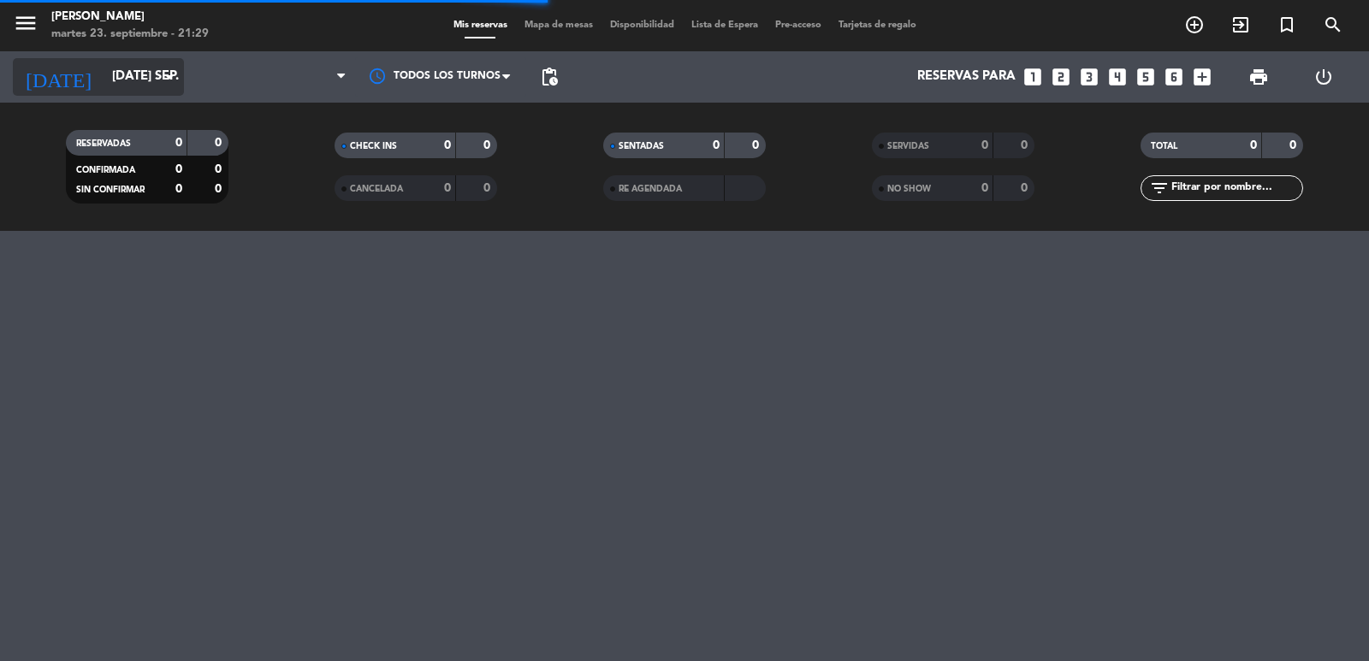
click at [130, 69] on input "[DATE]" at bounding box center [185, 77] width 165 height 33
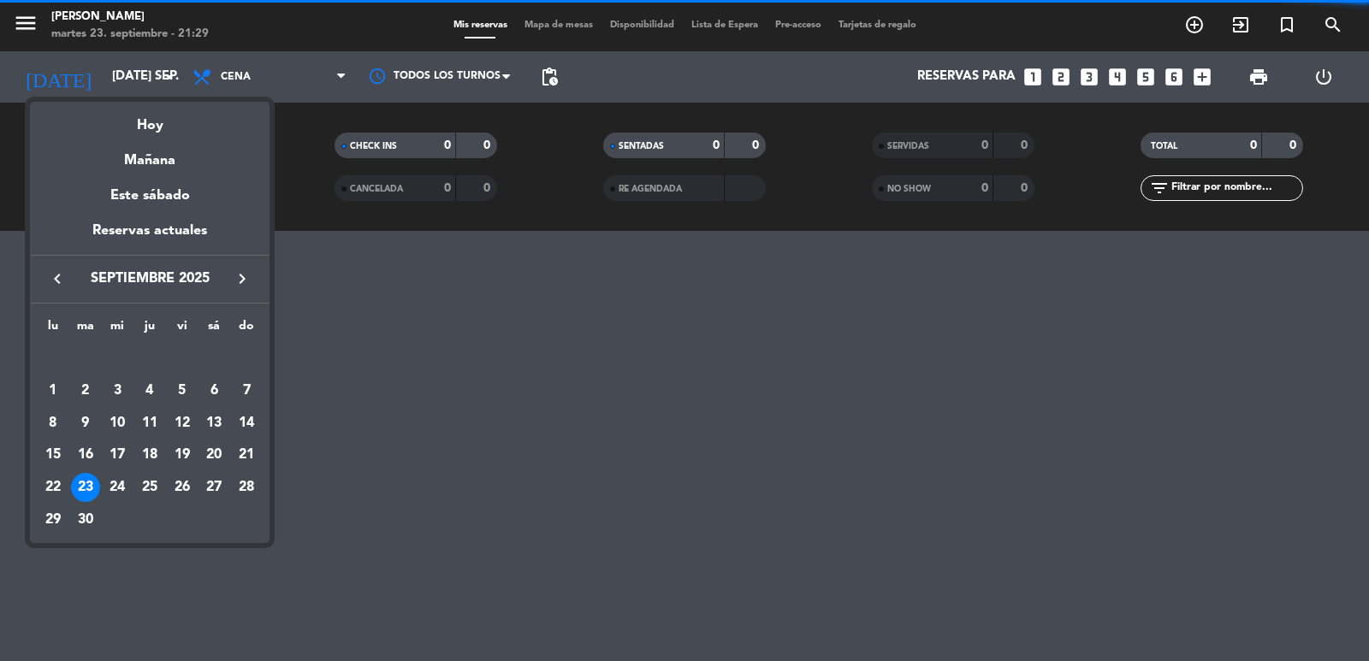
click at [245, 280] on icon "keyboard_arrow_right" at bounding box center [242, 279] width 21 height 21
click at [186, 417] on div "10" at bounding box center [182, 423] width 29 height 29
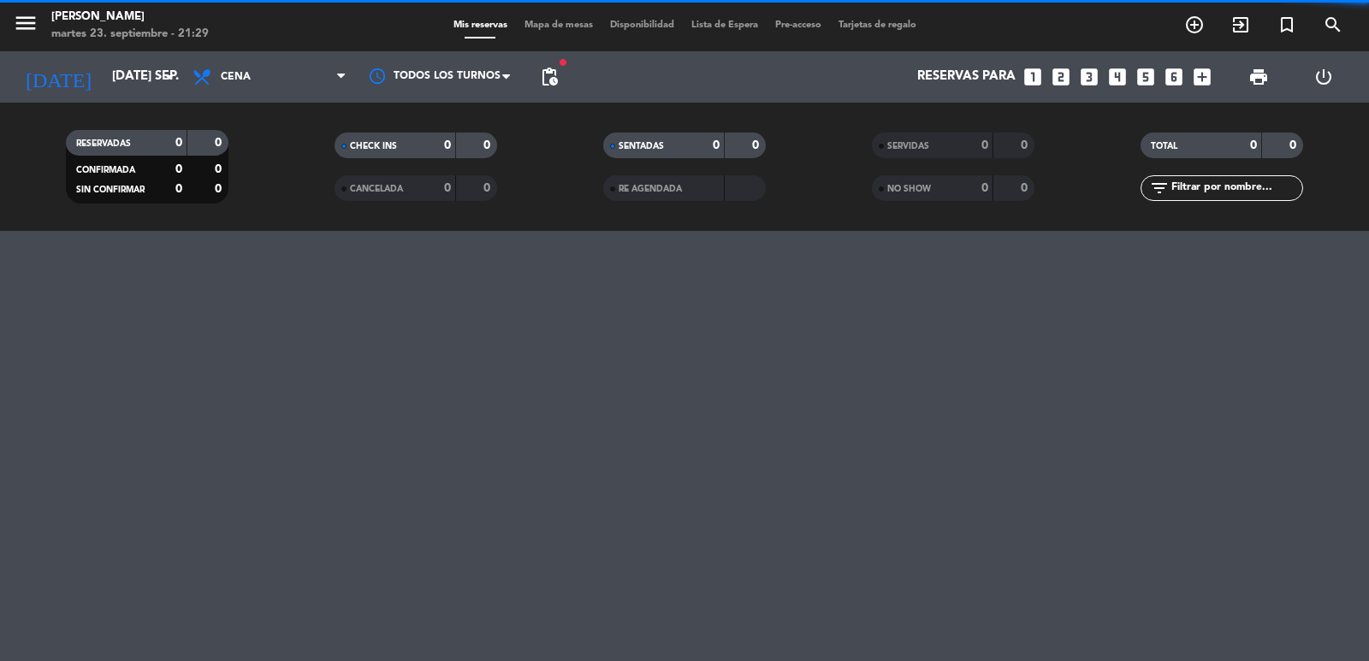
type input "vie. 10 oct."
click at [302, 93] on span "Cena" at bounding box center [269, 77] width 171 height 38
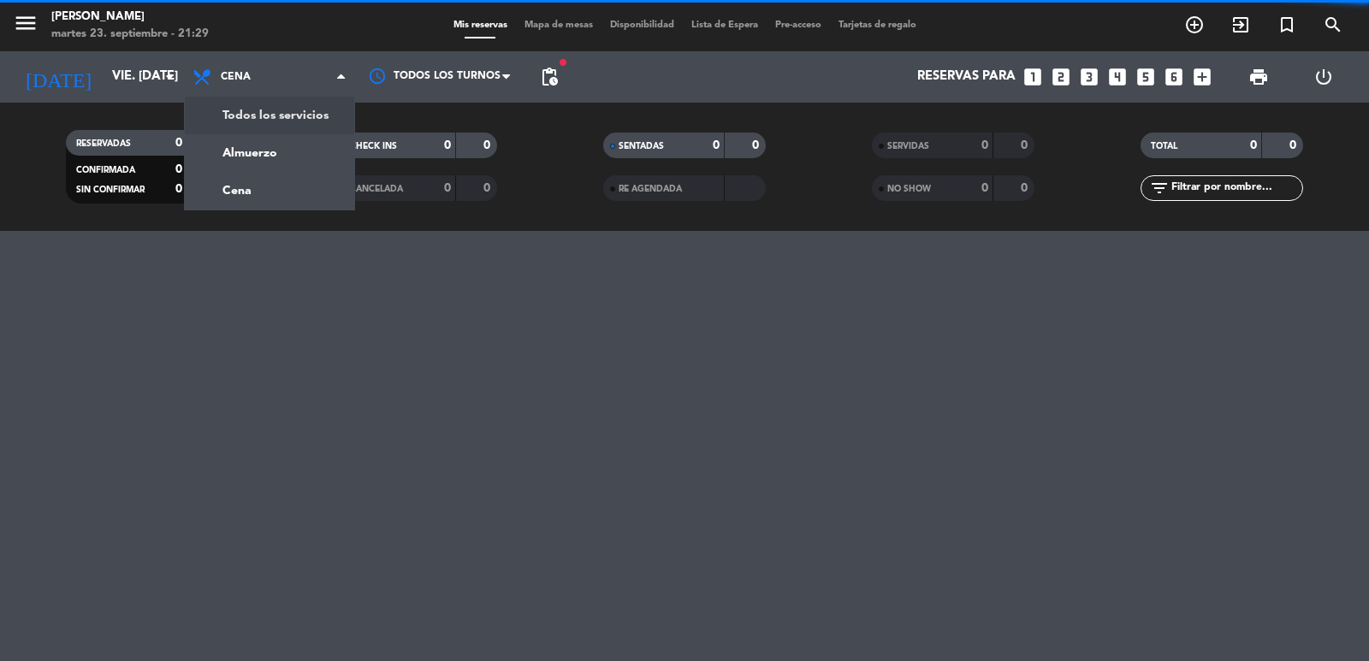
click at [293, 131] on div "menu Don Julio martes 23. septiembre - 21:29 Mis reservas Mapa de mesas Disponi…" at bounding box center [684, 115] width 1369 height 231
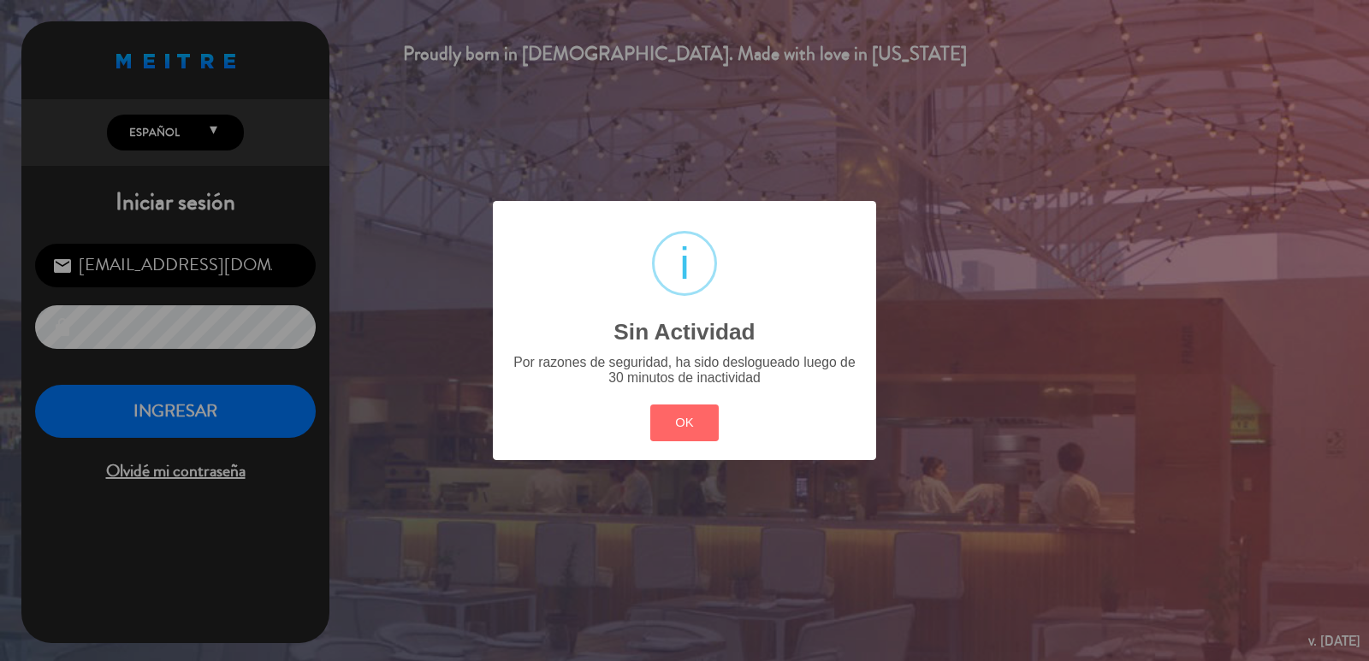
drag, startPoint x: 677, startPoint y: 433, endPoint x: 656, endPoint y: 433, distance: 20.5
click at [674, 433] on button "OK" at bounding box center [684, 423] width 69 height 37
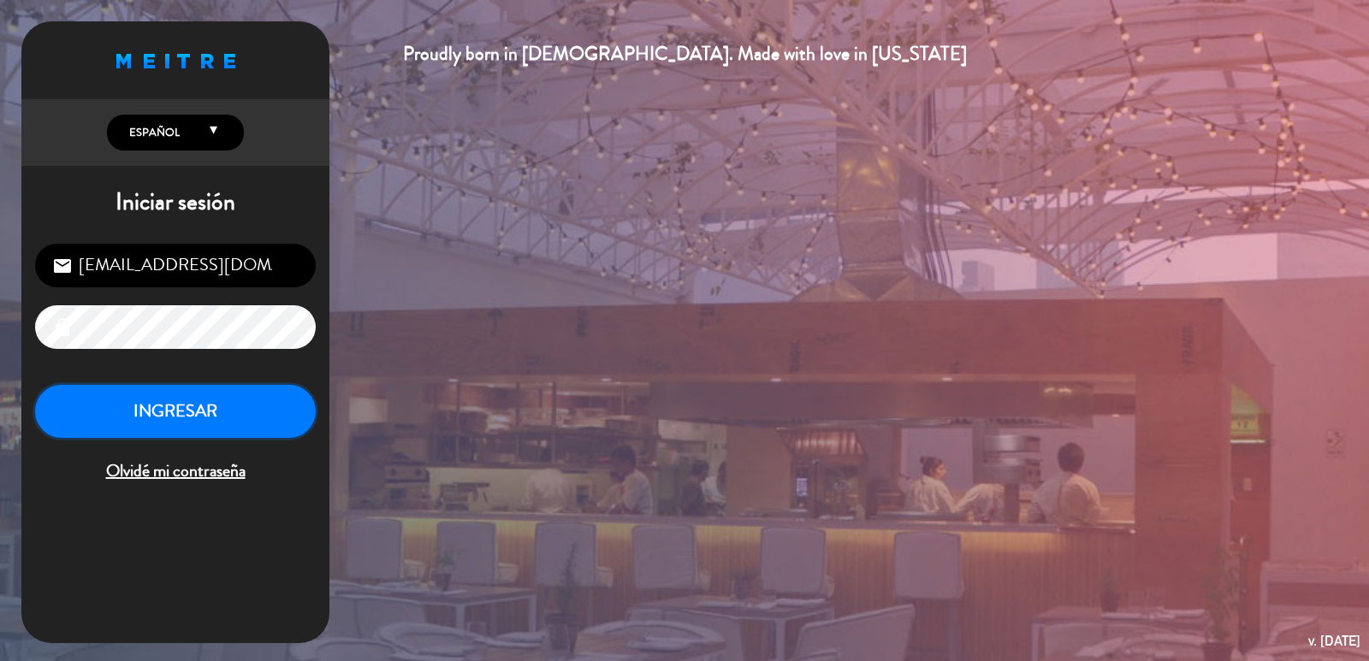
click at [125, 405] on button "INGRESAR" at bounding box center [175, 412] width 281 height 54
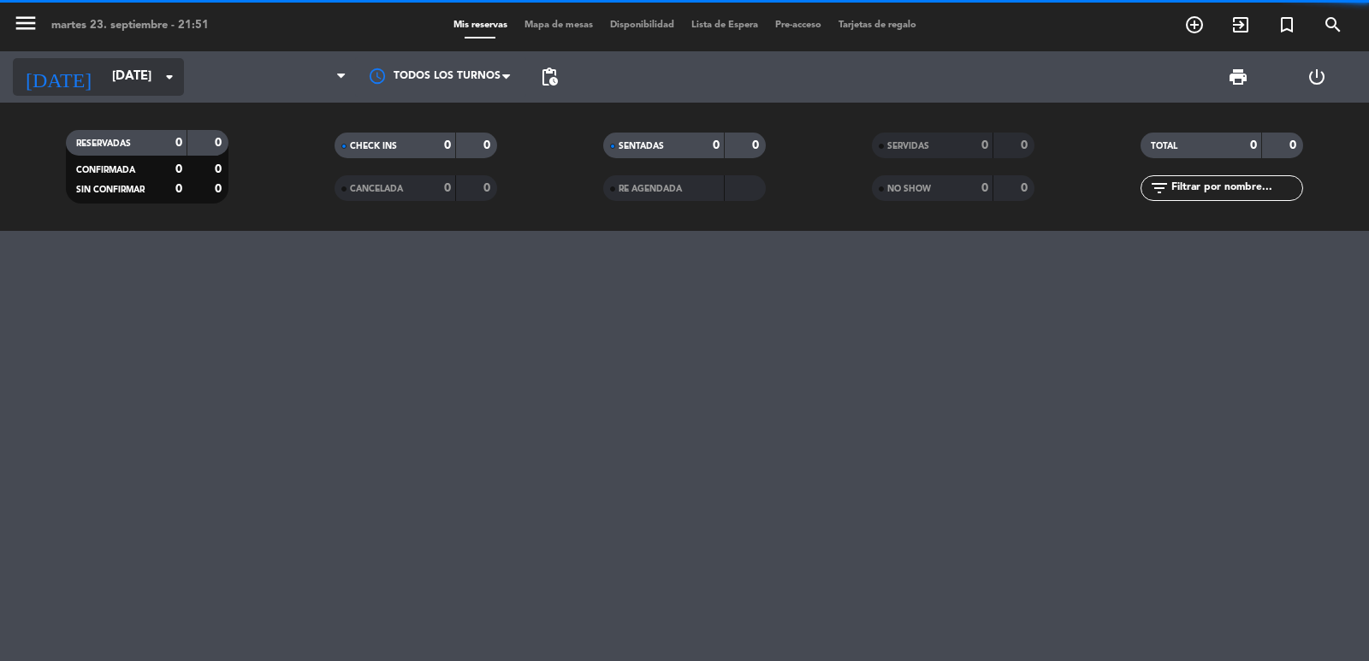
click at [119, 77] on input "[DATE]" at bounding box center [185, 77] width 165 height 33
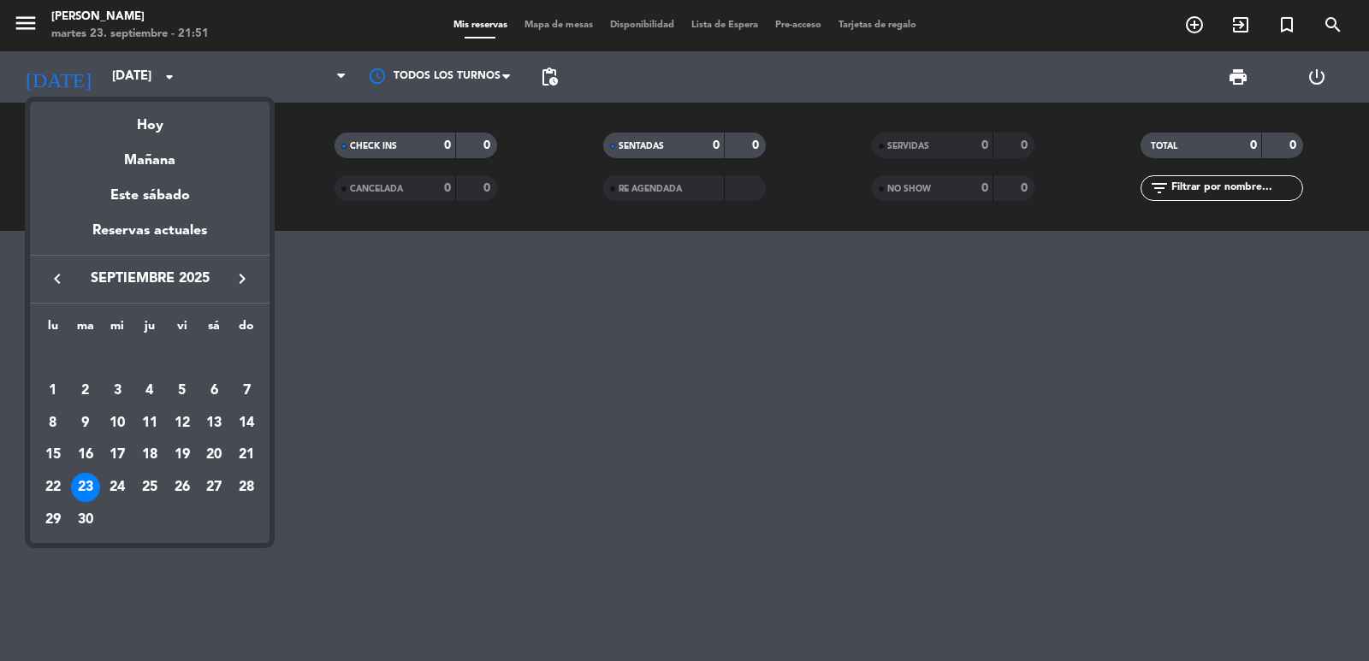
click at [216, 156] on div "Mañana" at bounding box center [149, 154] width 239 height 35
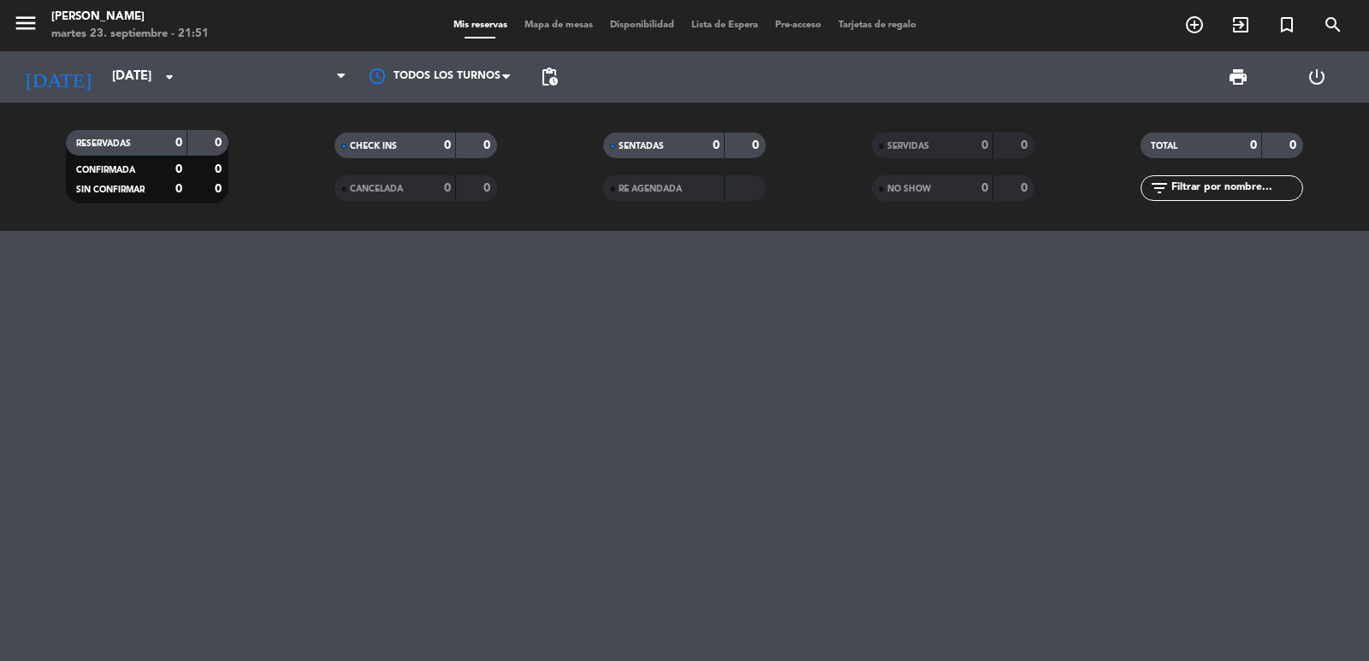
type input "[DATE]"
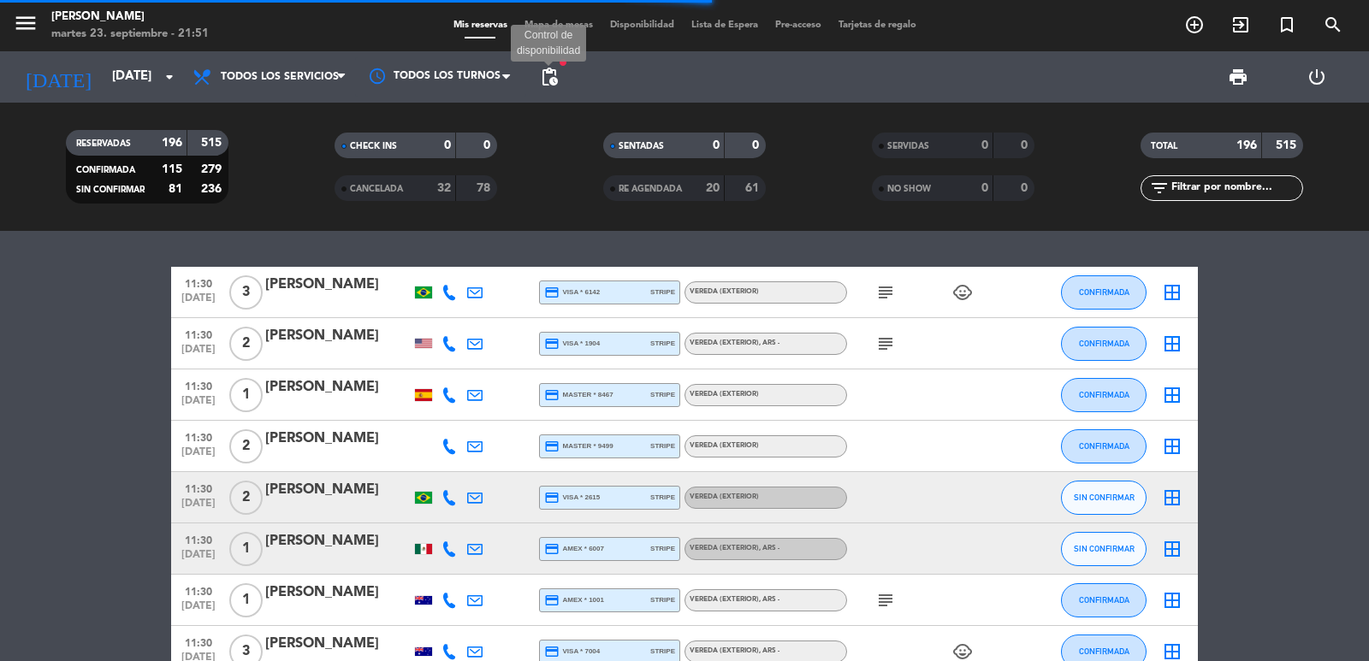
click at [552, 76] on span "pending_actions" at bounding box center [549, 77] width 21 height 21
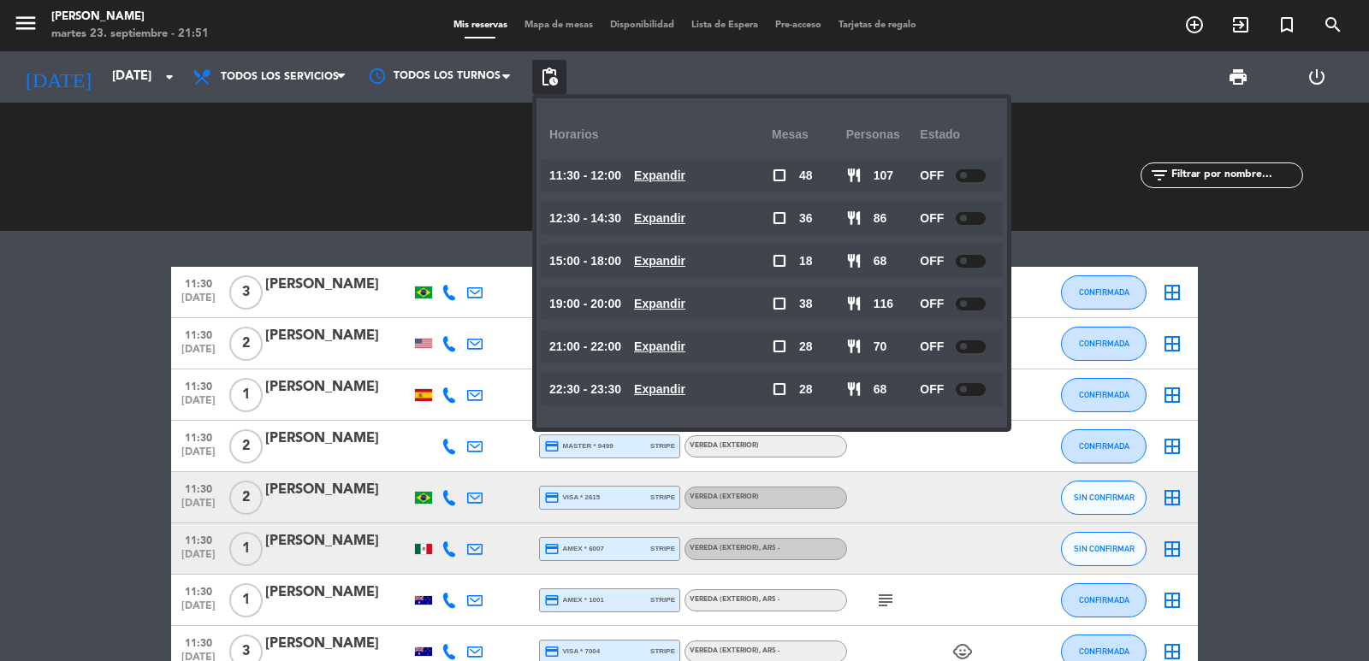
click at [674, 423] on div "close Horarios Mesas personas Estado 11:30 - 12:00 Expandir check_box_outline_b…" at bounding box center [771, 262] width 470 height 329
click at [666, 390] on u "Expandir" at bounding box center [659, 389] width 51 height 14
